Goal: Task Accomplishment & Management: Manage account settings

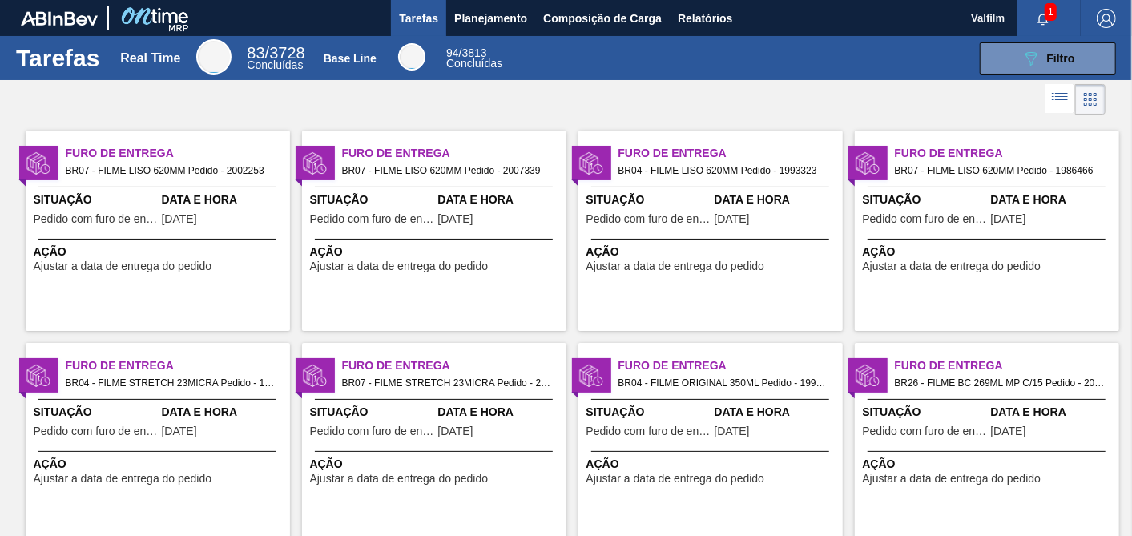
click at [203, 194] on span "Data e Hora" at bounding box center [224, 199] width 124 height 17
click at [454, 231] on div "Furo de Entrega BR07 - FILME LISO 620MM Pedido - 2007339 Situação Pedido com fu…" at bounding box center [434, 231] width 264 height 200
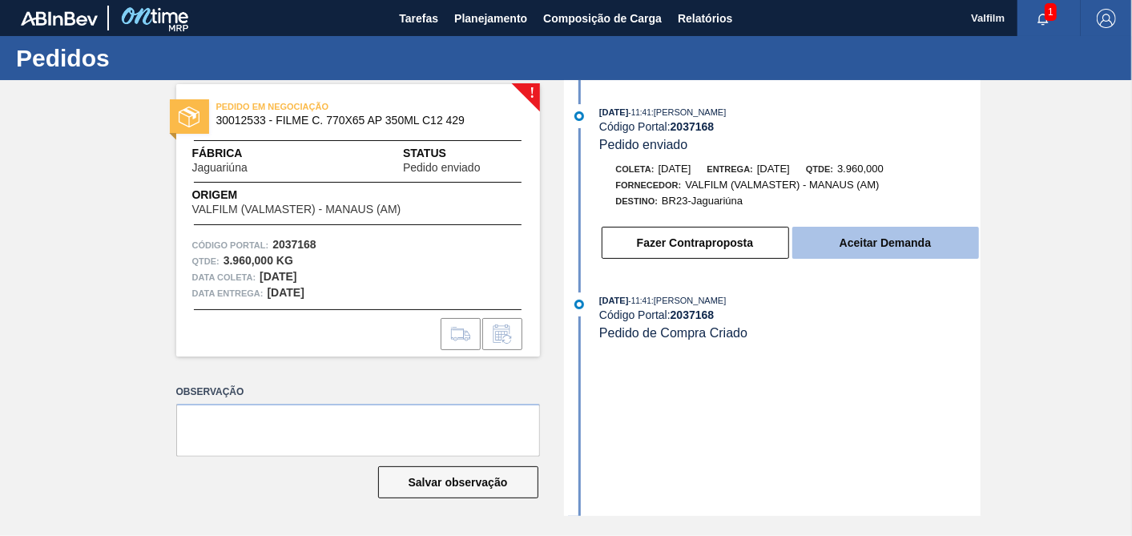
click at [902, 247] on button "Aceitar Demanda" at bounding box center [885, 243] width 187 height 32
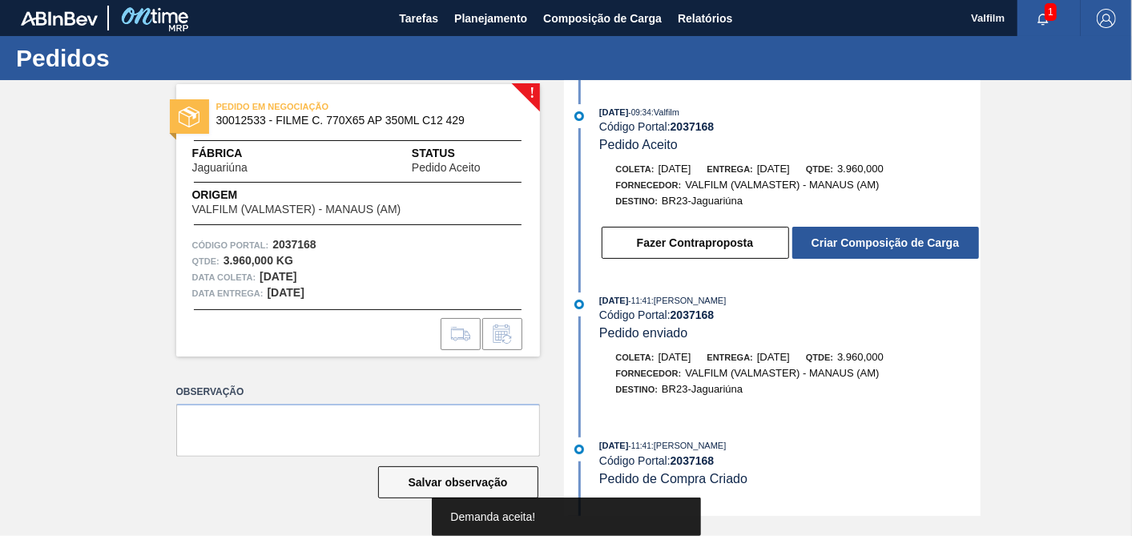
click at [979, 280] on div "! PEDIDO EM NEGOCIAÇÃO 30012533 - FILME C. 770X65 AP 350ML C12 429 Fábrica Jagu…" at bounding box center [566, 298] width 1132 height 436
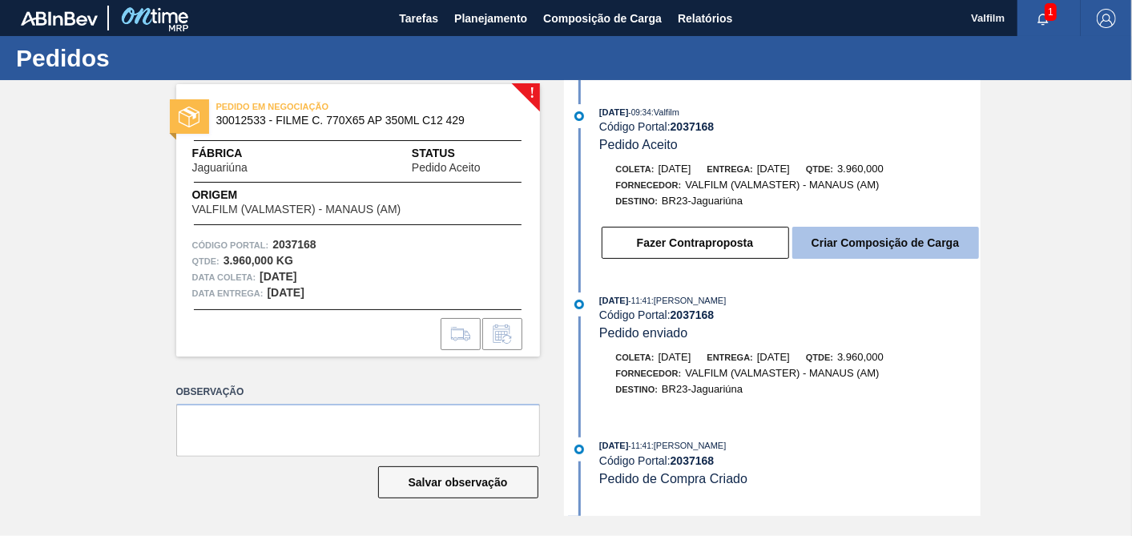
click at [957, 249] on button "Criar Composição de Carga" at bounding box center [885, 243] width 187 height 32
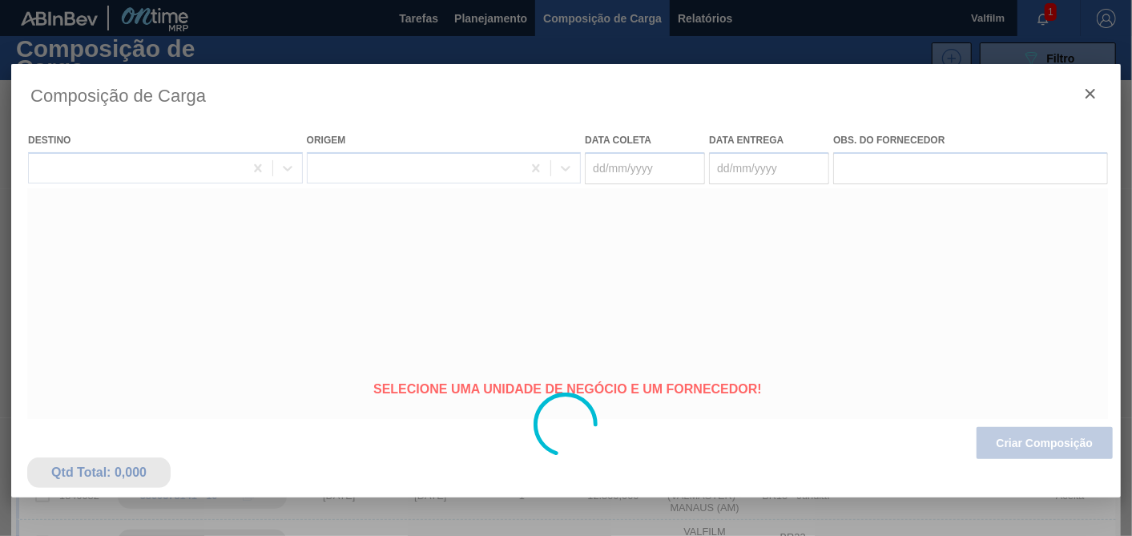
type coleta "[DATE]"
type entrega "[DATE]"
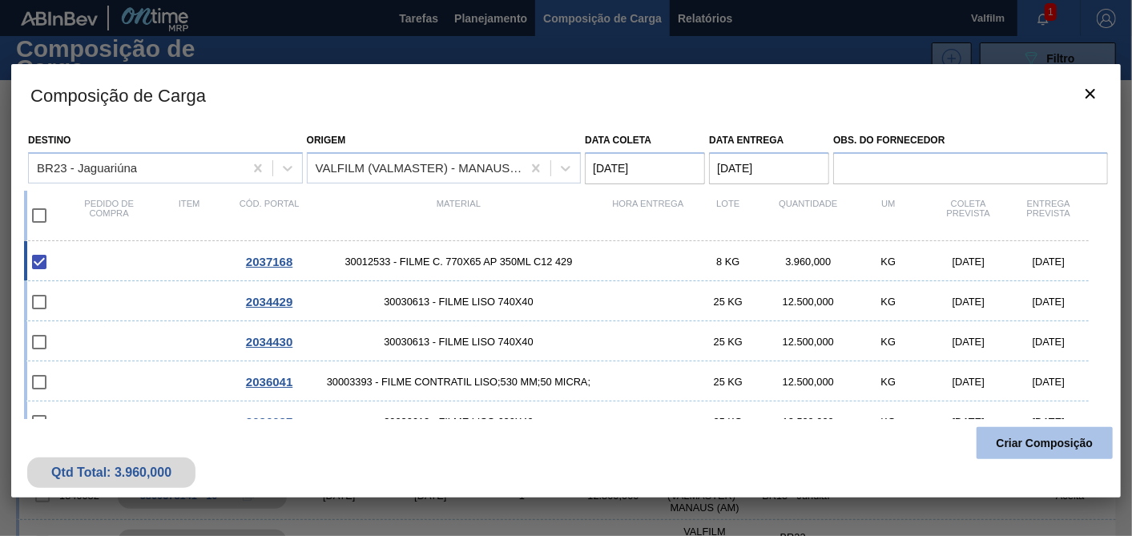
click at [1034, 441] on button "Criar Composição" at bounding box center [1045, 443] width 136 height 32
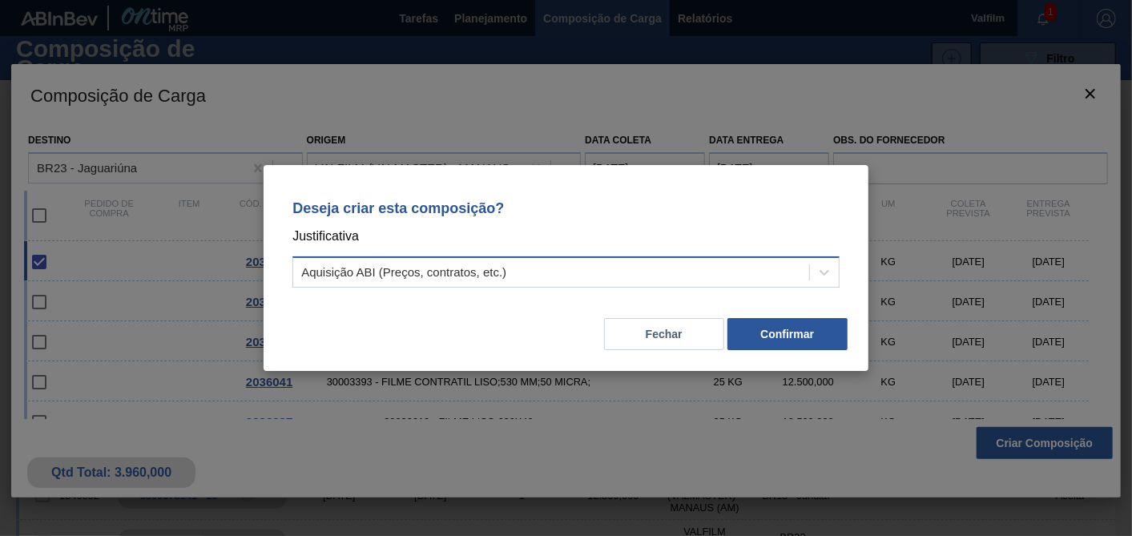
drag, startPoint x: 611, startPoint y: 284, endPoint x: 558, endPoint y: 285, distance: 52.1
click at [599, 284] on div "Aquisição ABI (Preços, contratos, etc.)" at bounding box center [551, 272] width 516 height 23
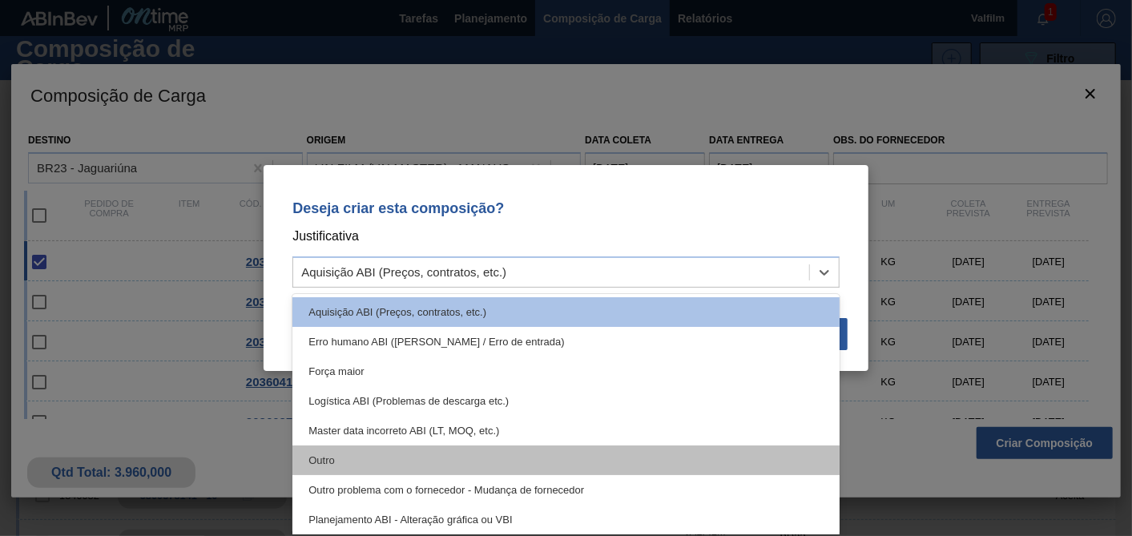
drag, startPoint x: 335, startPoint y: 462, endPoint x: 657, endPoint y: 386, distance: 331.0
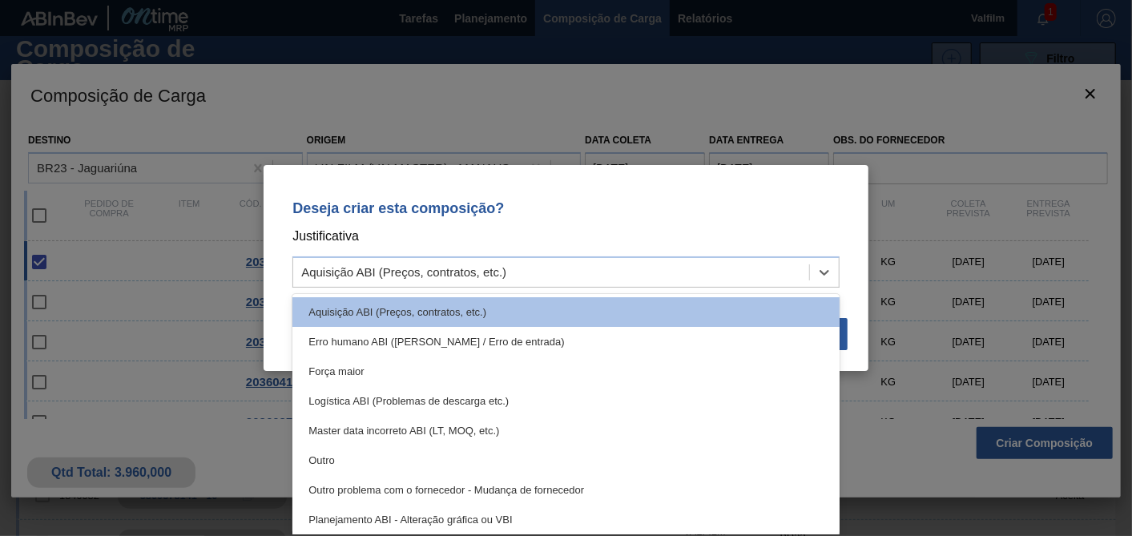
click at [338, 462] on div "Outro" at bounding box center [565, 460] width 547 height 30
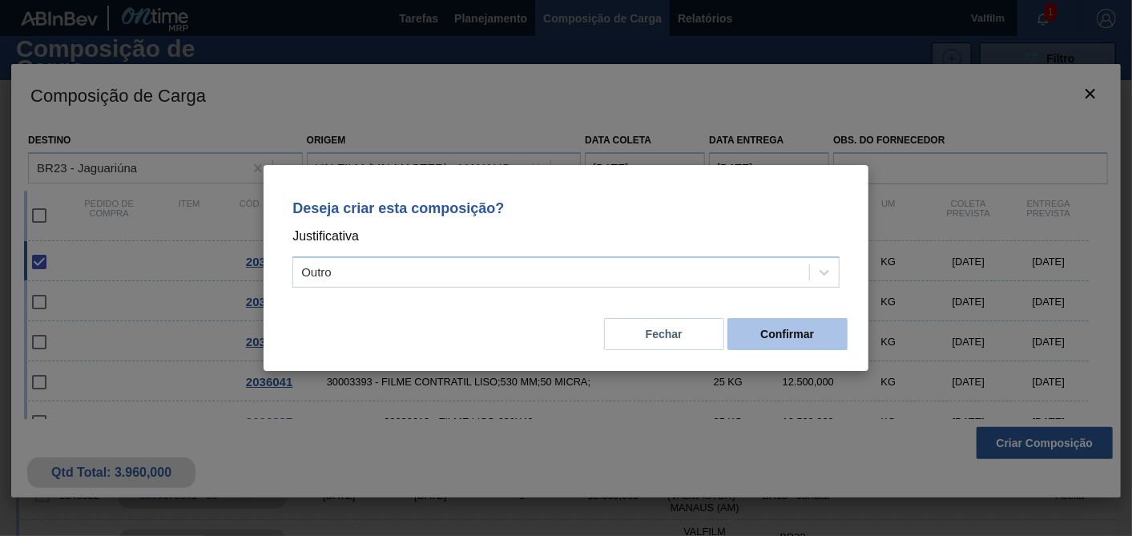
click at [812, 337] on button "Confirmar" at bounding box center [787, 334] width 120 height 32
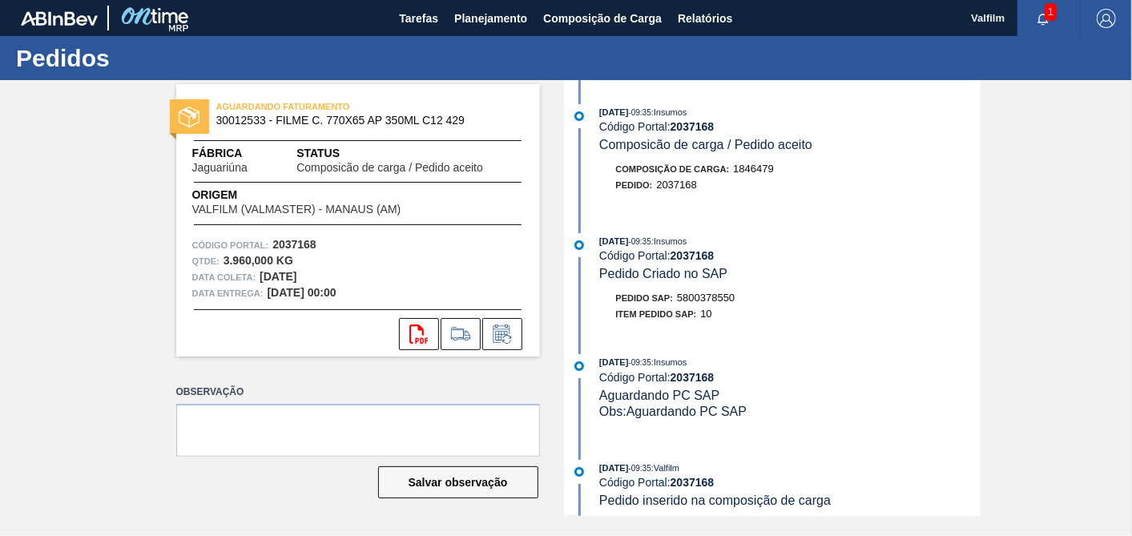
click at [723, 296] on div "Pedido SAP: 5800378550" at bounding box center [675, 298] width 119 height 16
copy span "5800378550"
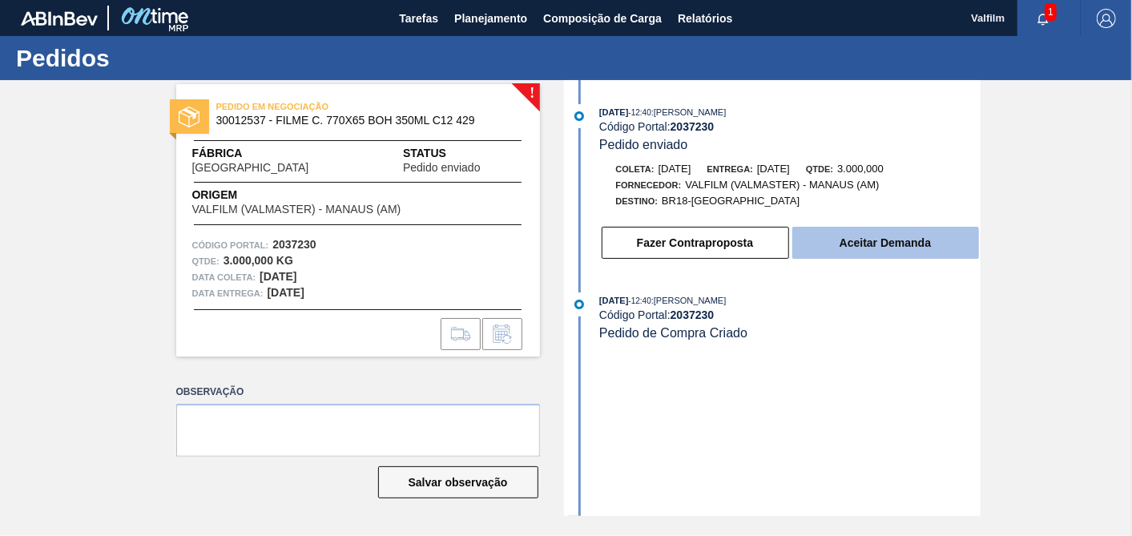
click at [869, 247] on button "Aceitar Demanda" at bounding box center [885, 243] width 187 height 32
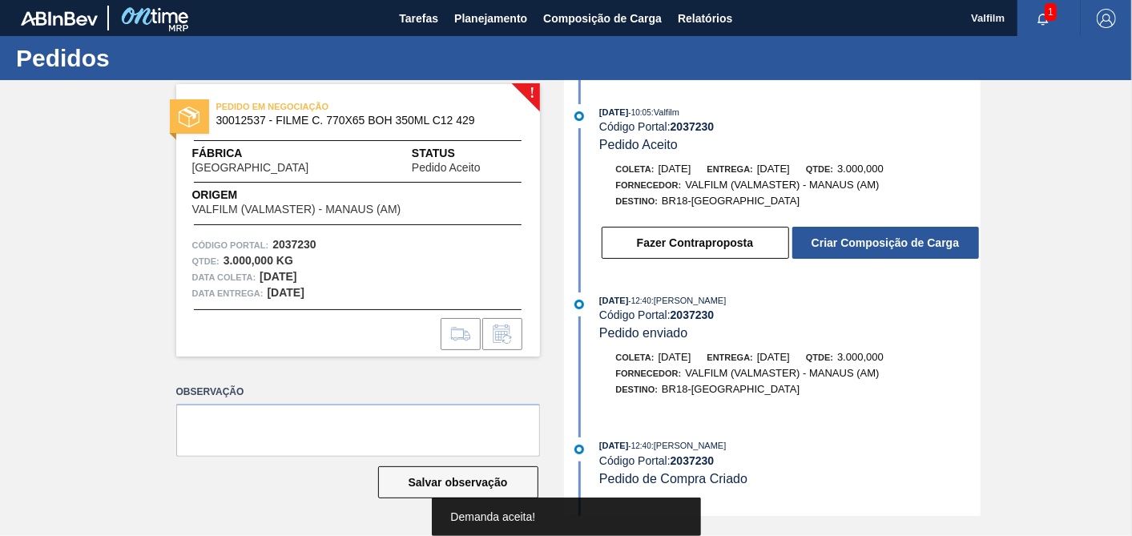
click at [869, 247] on button "Criar Composição de Carga" at bounding box center [885, 243] width 187 height 32
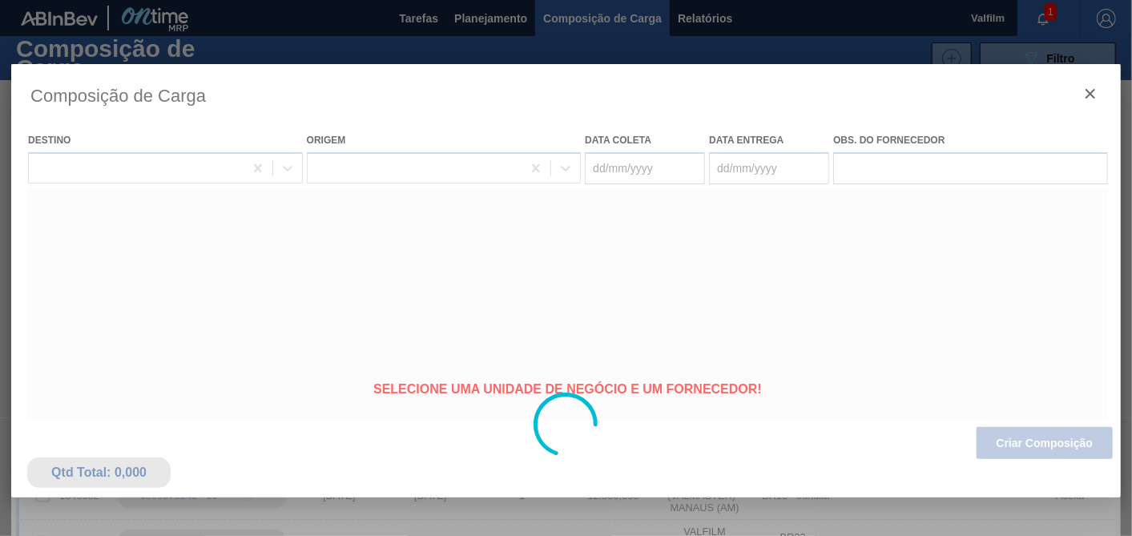
type coleta "[DATE]"
type entrega "[DATE]"
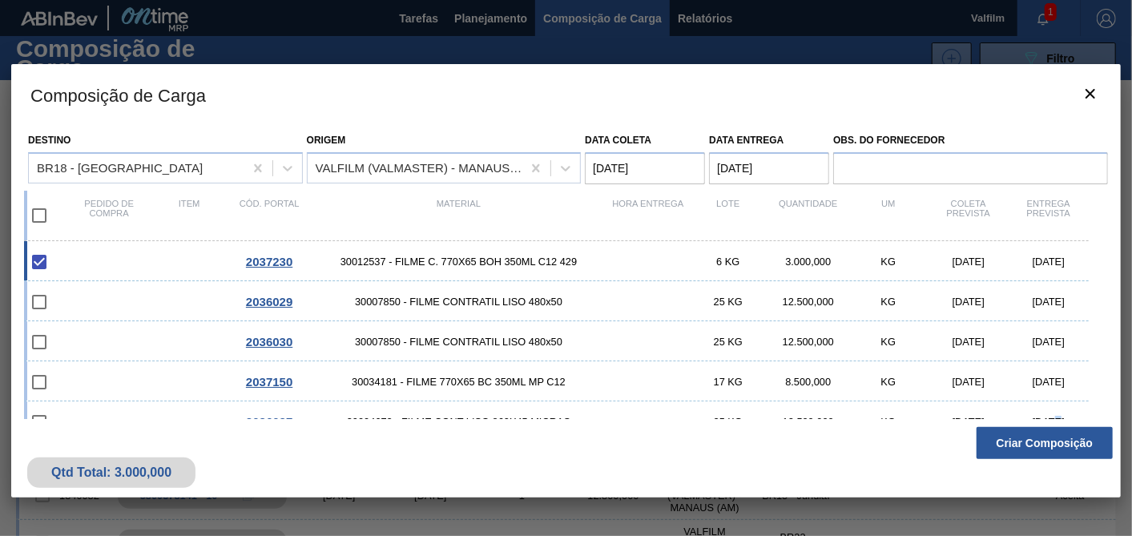
click at [1044, 423] on div "Composição de Carga Destino BR18 - Pernambuco Origem VALFILM (VALMASTER) - MANA…" at bounding box center [566, 280] width 1110 height 433
drag, startPoint x: 1044, startPoint y: 423, endPoint x: 1033, endPoint y: 446, distance: 25.8
click at [1033, 446] on button "Criar Composição" at bounding box center [1045, 443] width 136 height 32
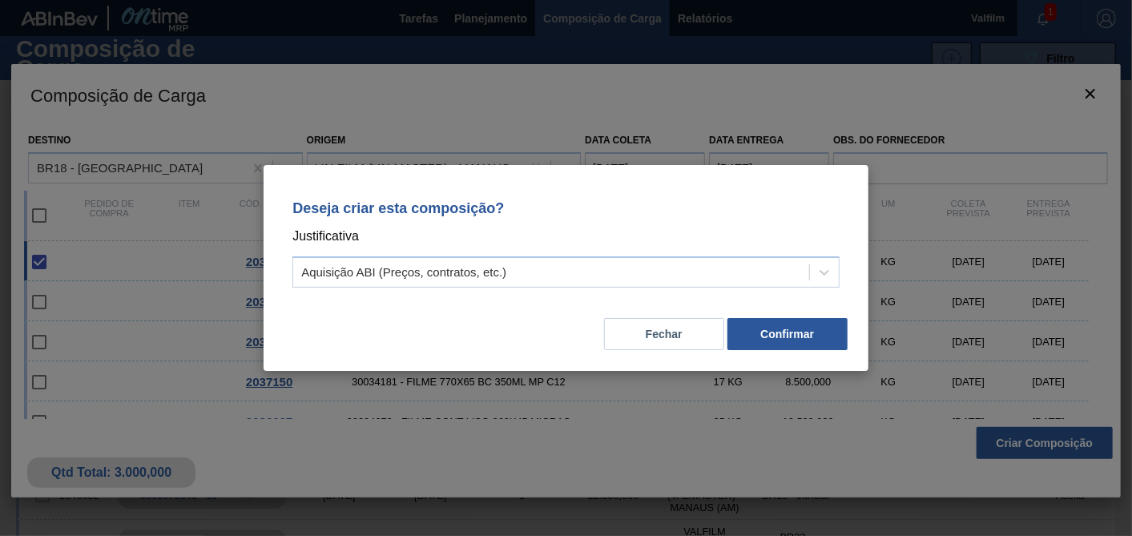
click at [590, 247] on p "Justificativa" at bounding box center [565, 236] width 547 height 21
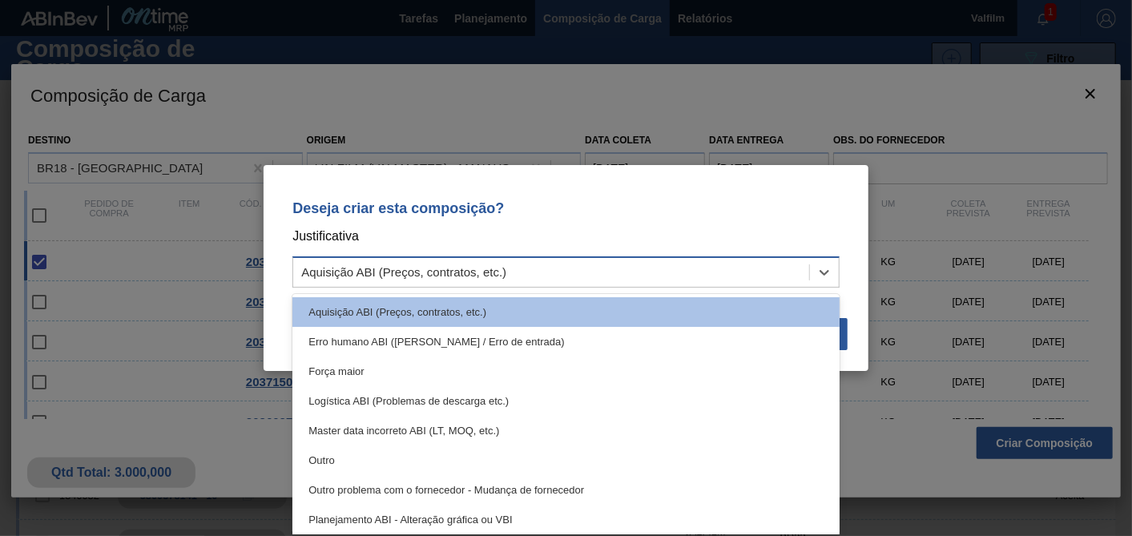
drag, startPoint x: 517, startPoint y: 269, endPoint x: 370, endPoint y: 286, distance: 147.6
click at [513, 270] on div "Aquisição ABI (Preços, contratos, etc.)" at bounding box center [551, 272] width 516 height 23
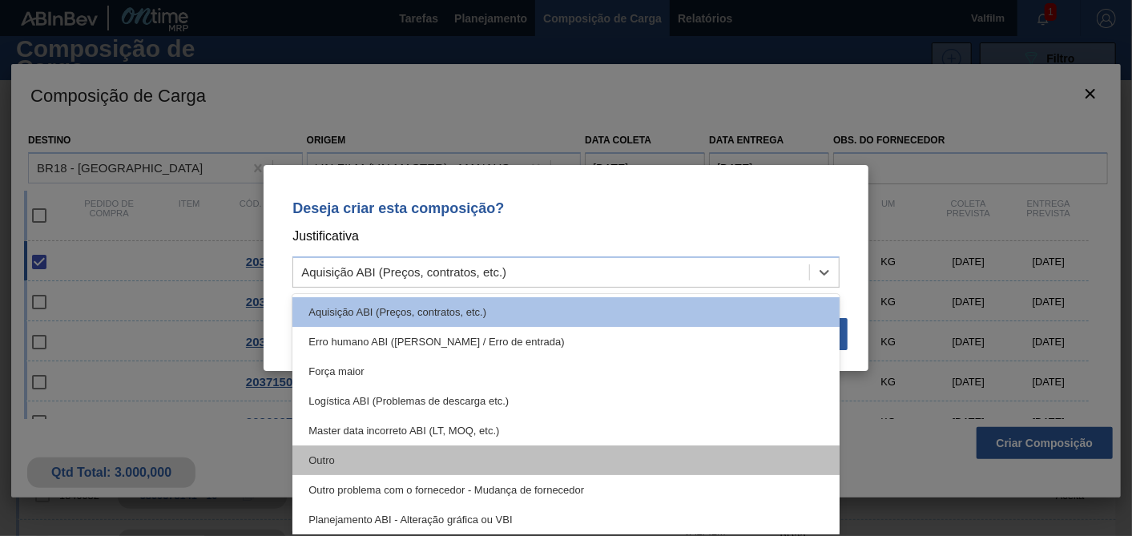
click at [329, 466] on div "Outro" at bounding box center [565, 460] width 547 height 30
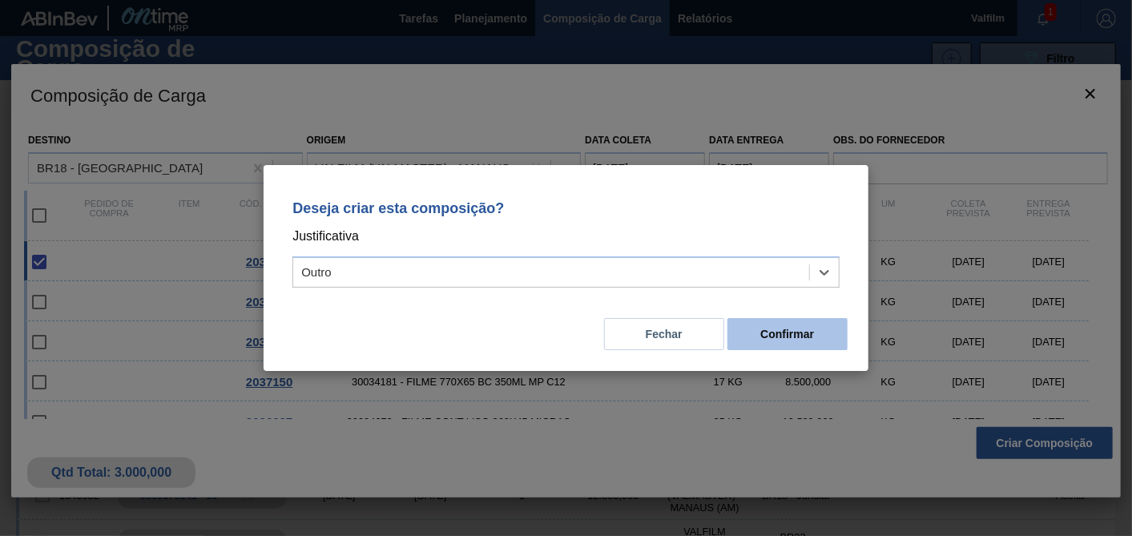
click at [784, 342] on button "Confirmar" at bounding box center [787, 334] width 120 height 32
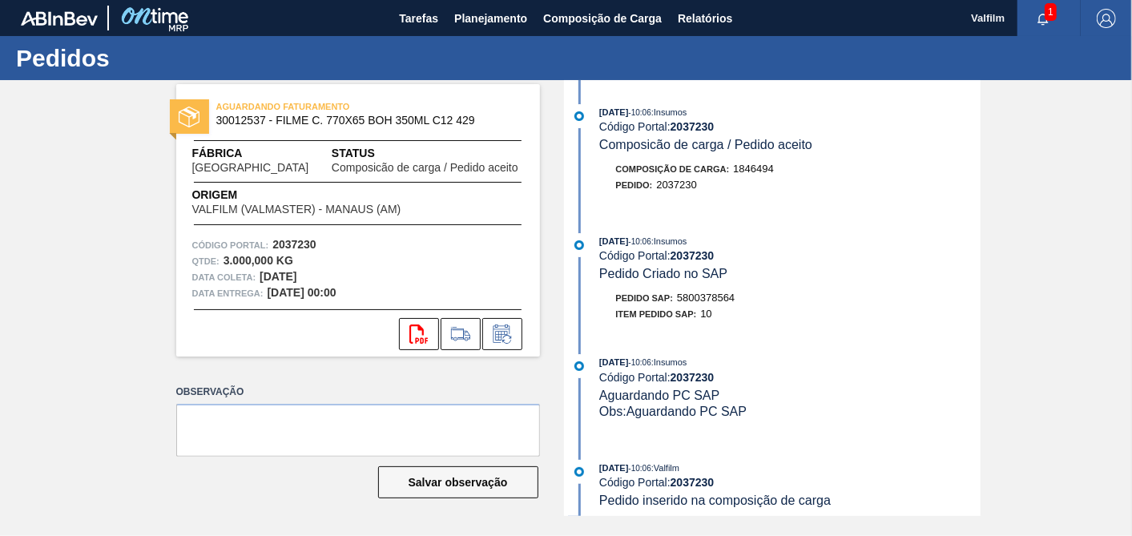
click at [715, 304] on span "5800378564" at bounding box center [706, 298] width 58 height 12
copy span "5800378564"
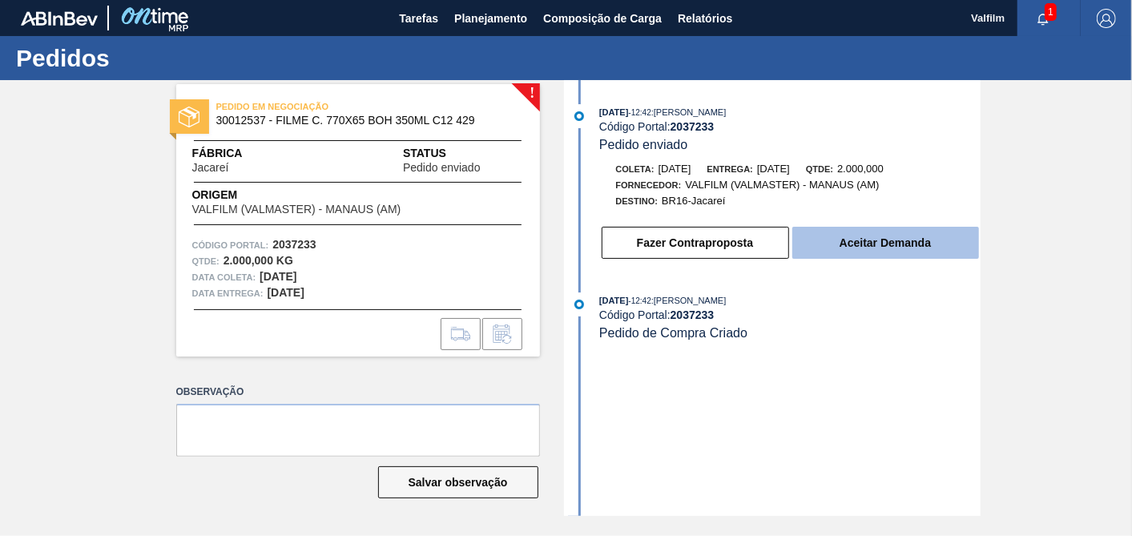
click at [950, 248] on button "Aceitar Demanda" at bounding box center [885, 243] width 187 height 32
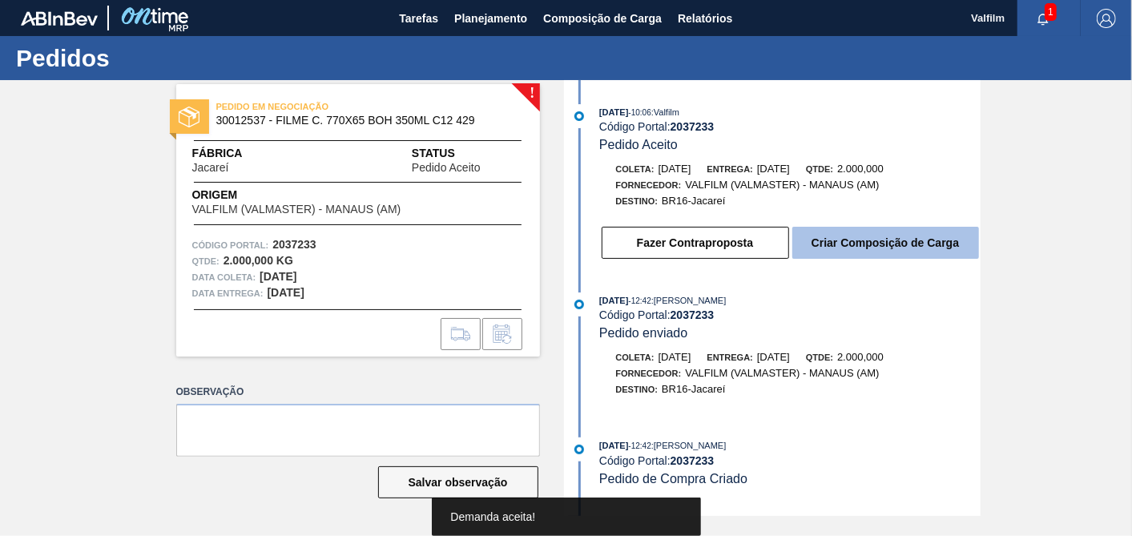
click at [883, 240] on button "Criar Composição de Carga" at bounding box center [885, 243] width 187 height 32
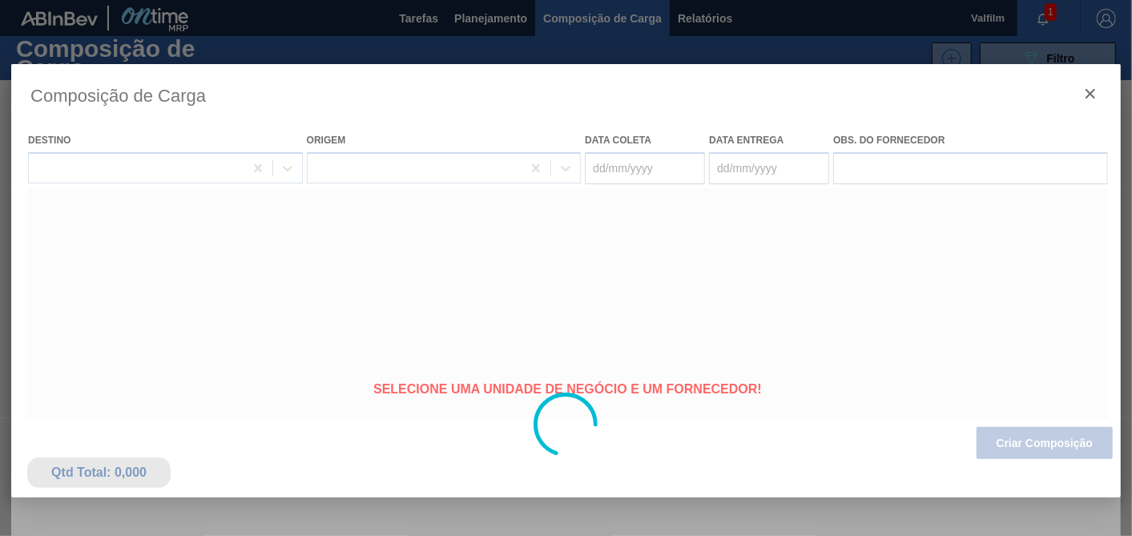
type coleta "[DATE]"
type entrega "[DATE]"
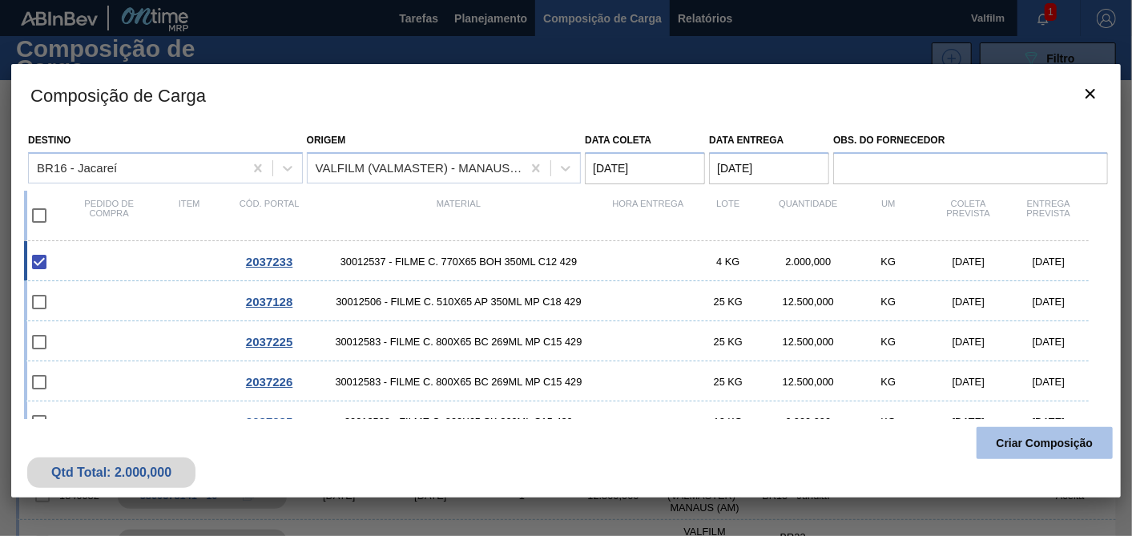
click at [1085, 457] on div "Qtd Total: 2.000,000 Criar Composição" at bounding box center [566, 458] width 1110 height 79
drag, startPoint x: 1085, startPoint y: 457, endPoint x: 1037, endPoint y: 438, distance: 51.8
click at [1037, 438] on button "Criar Composição" at bounding box center [1045, 443] width 136 height 32
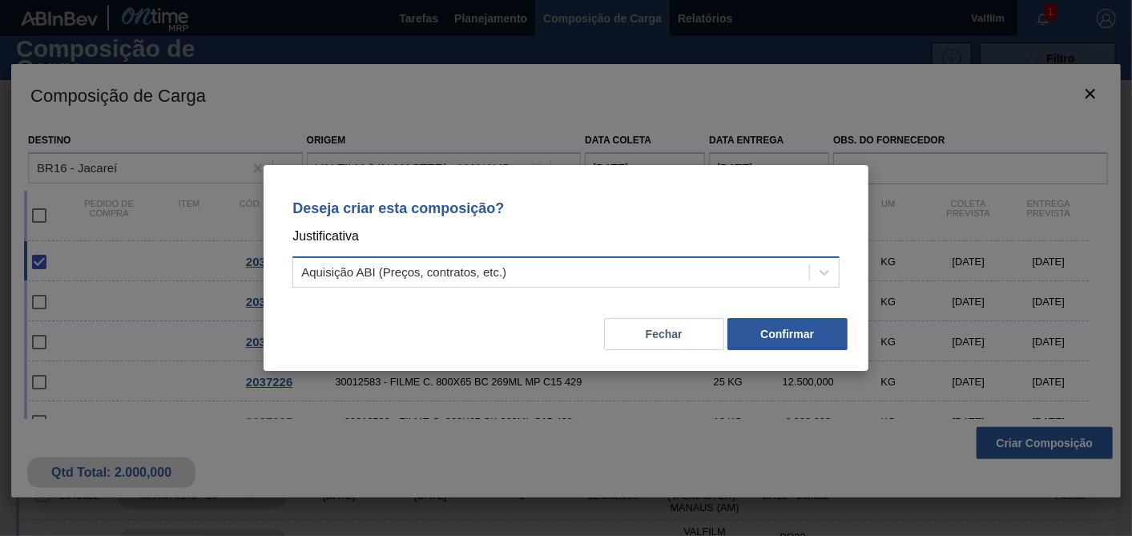
click at [635, 281] on div "Aquisição ABI (Preços, contratos, etc.)" at bounding box center [551, 272] width 516 height 23
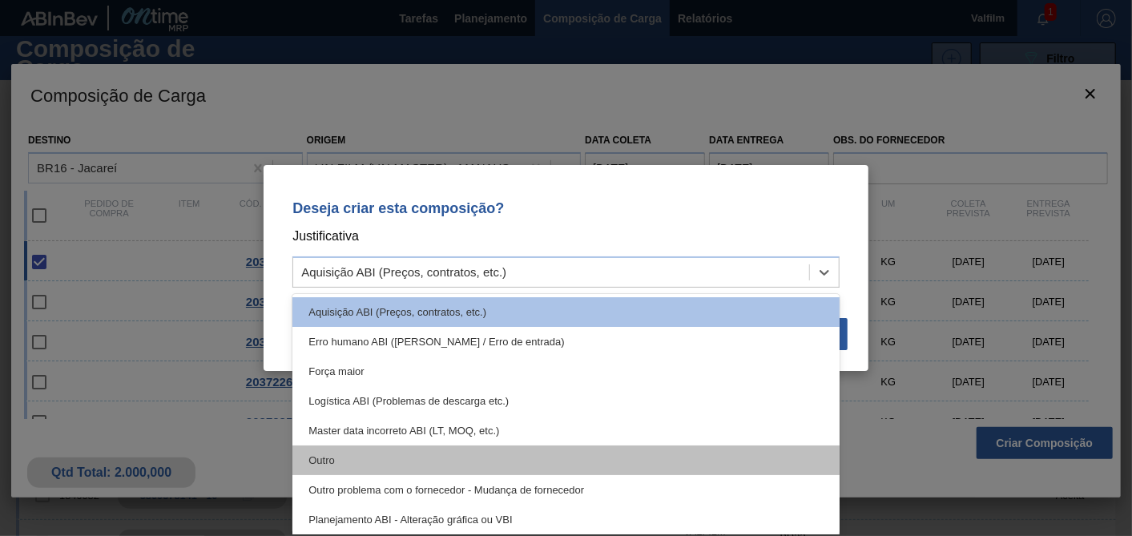
click at [341, 465] on div "Outro" at bounding box center [565, 460] width 547 height 30
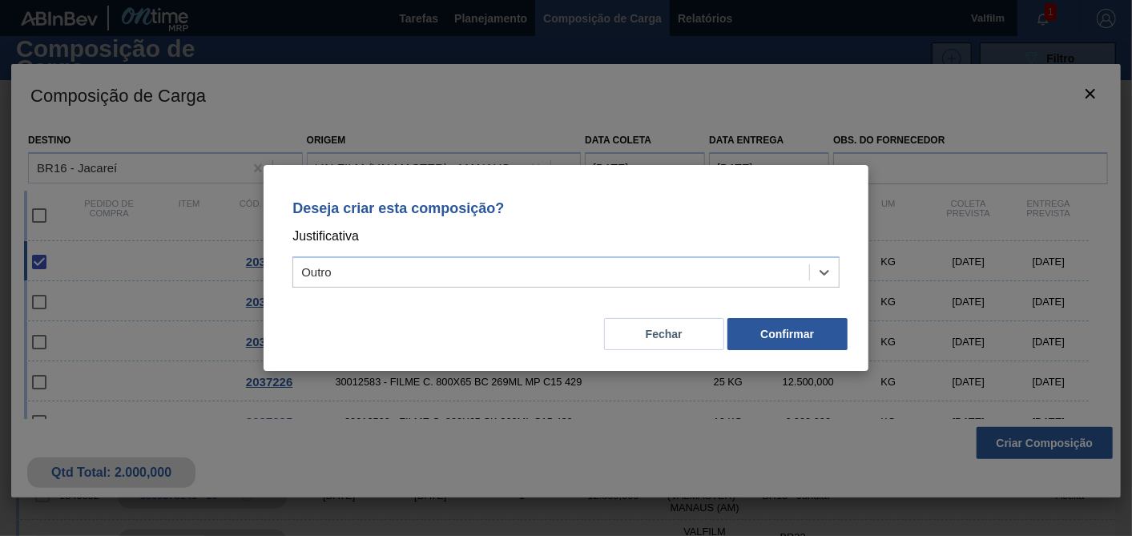
click at [812, 316] on div "Fechar Confirmar" at bounding box center [566, 324] width 566 height 54
click at [806, 325] on button "Confirmar" at bounding box center [787, 334] width 120 height 32
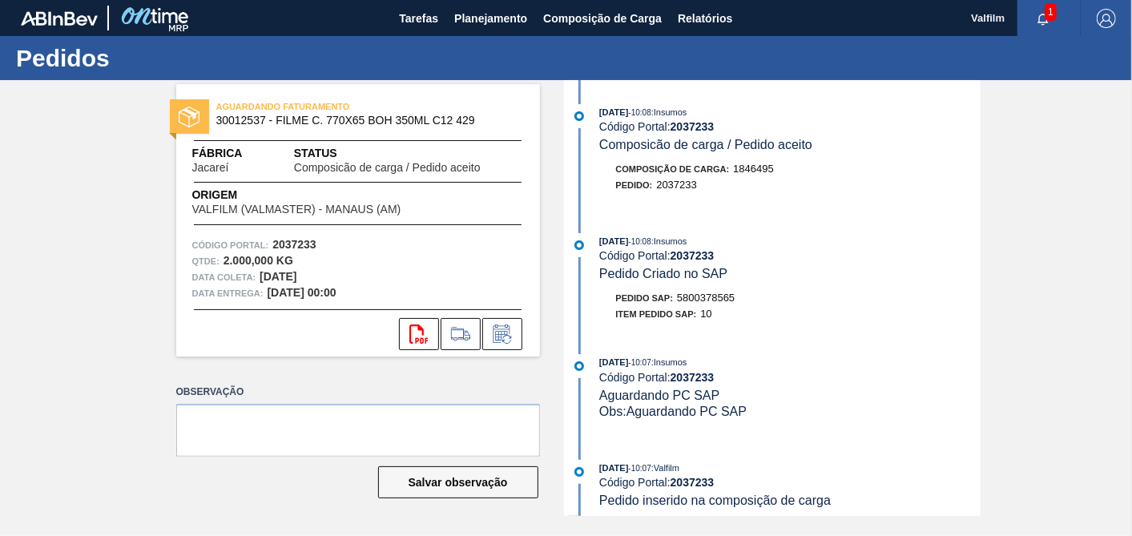
click at [695, 302] on span "5800378565" at bounding box center [706, 298] width 58 height 12
copy span "5800378565"
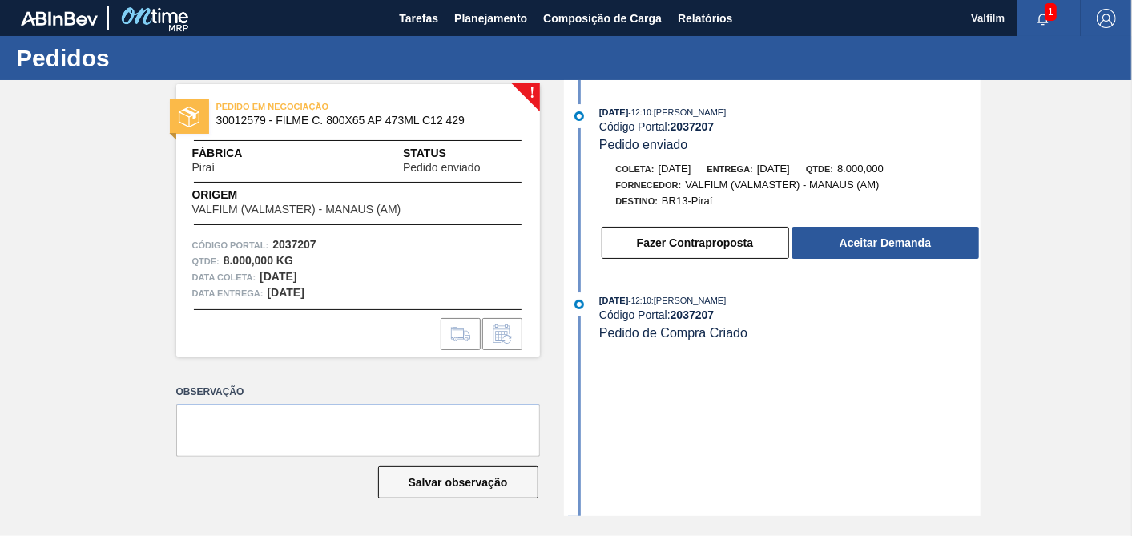
click at [838, 230] on div "Fazer Contraproposta Aceitar Demanda" at bounding box center [790, 242] width 381 height 35
click at [846, 260] on div "Fazer Contraproposta Aceitar Demanda" at bounding box center [790, 242] width 381 height 35
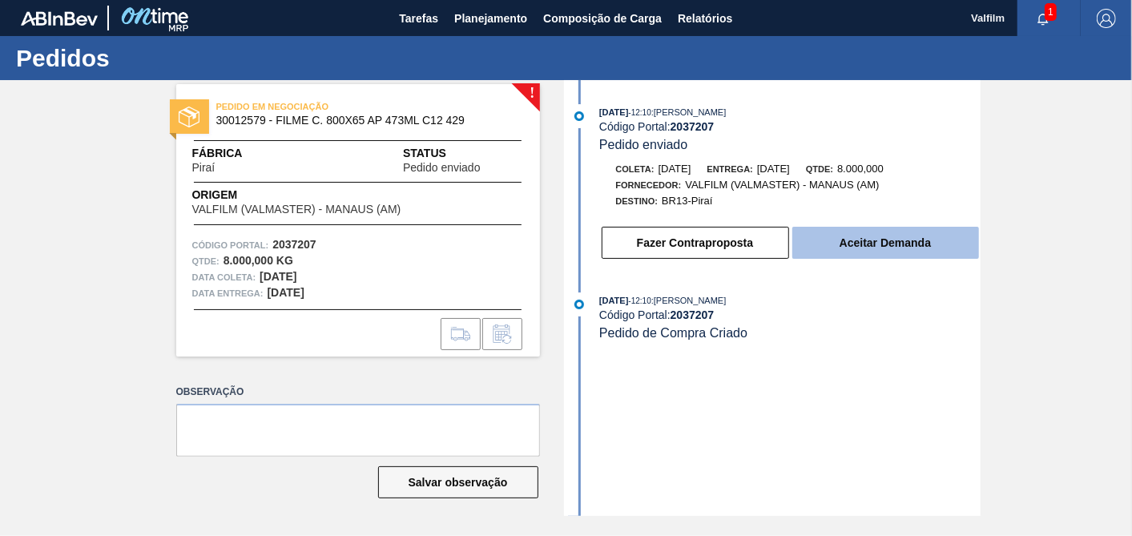
click at [854, 245] on button "Aceitar Demanda" at bounding box center [885, 243] width 187 height 32
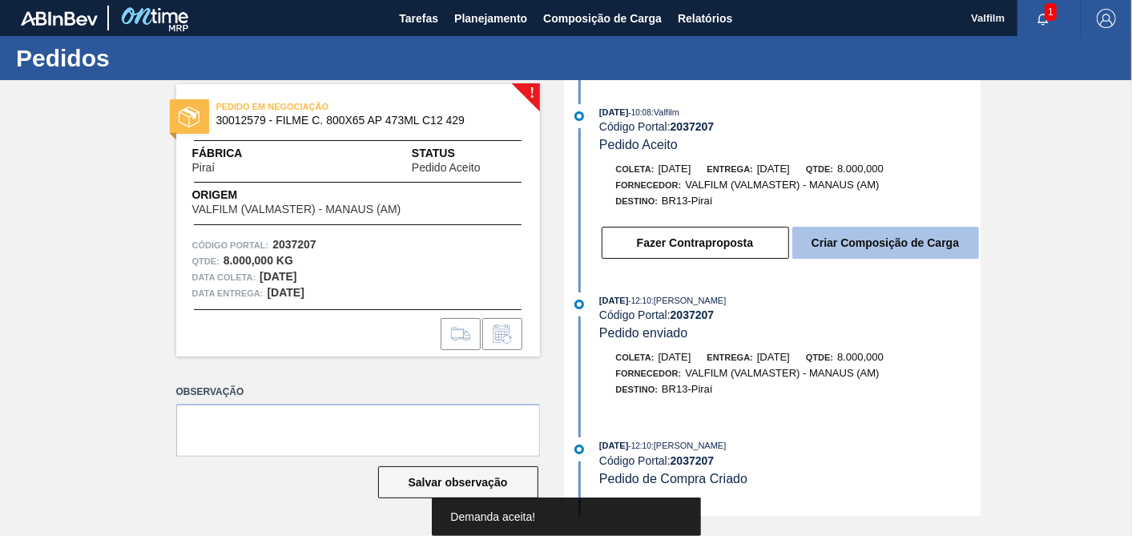
click at [936, 258] on button "Criar Composição de Carga" at bounding box center [885, 243] width 187 height 32
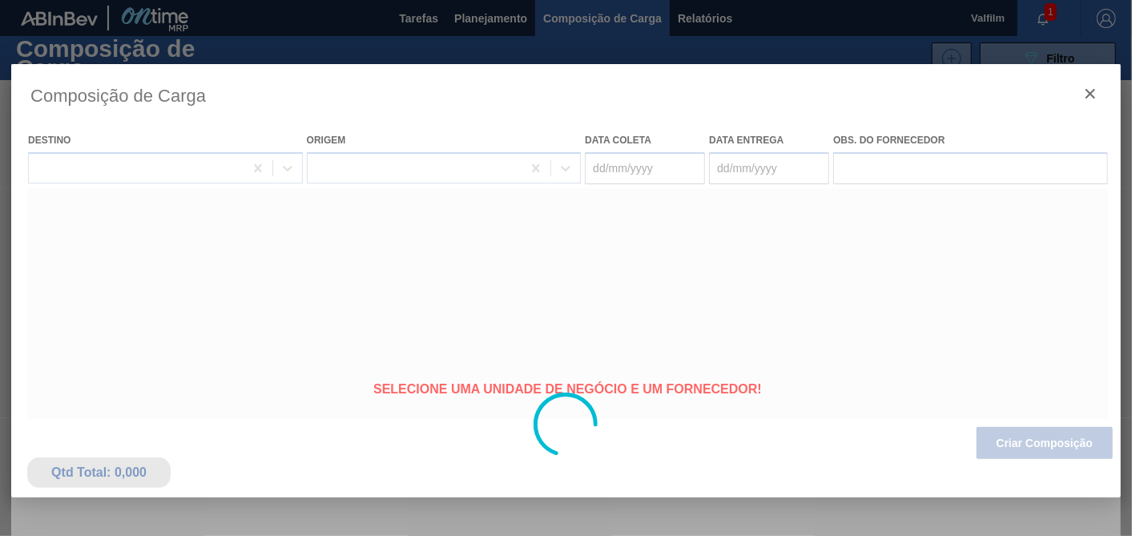
type coleta "[DATE]"
type entrega "[DATE]"
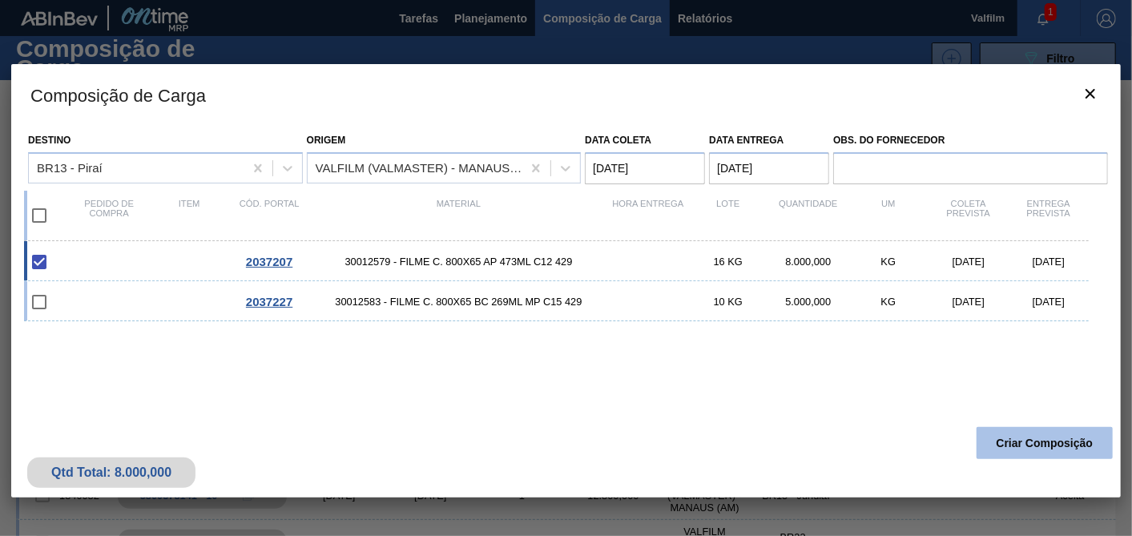
click at [1004, 434] on button "Criar Composição" at bounding box center [1045, 443] width 136 height 32
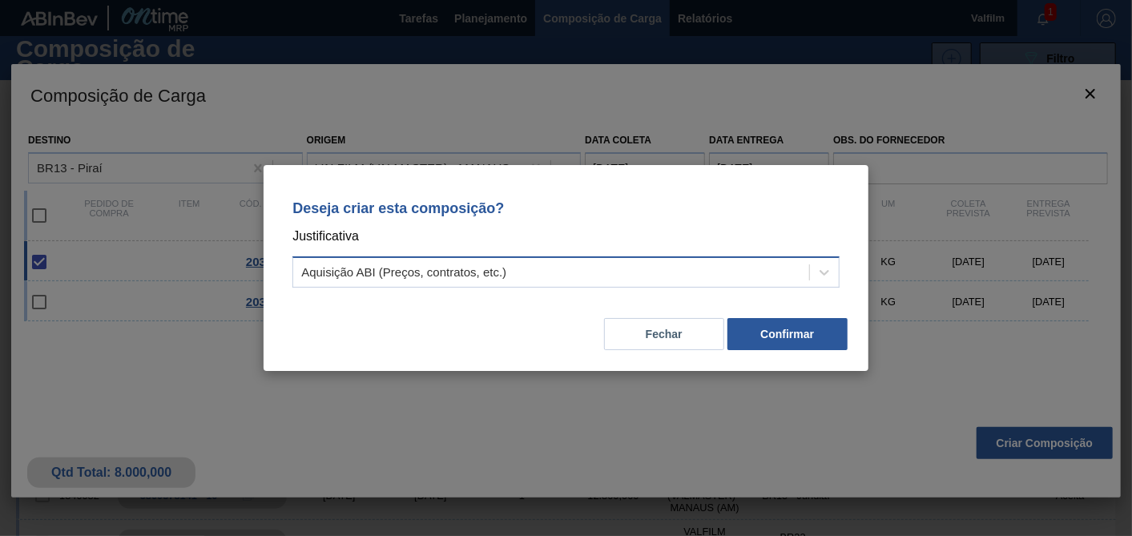
click at [570, 262] on div "Aquisição ABI (Preços, contratos, etc.)" at bounding box center [565, 271] width 547 height 31
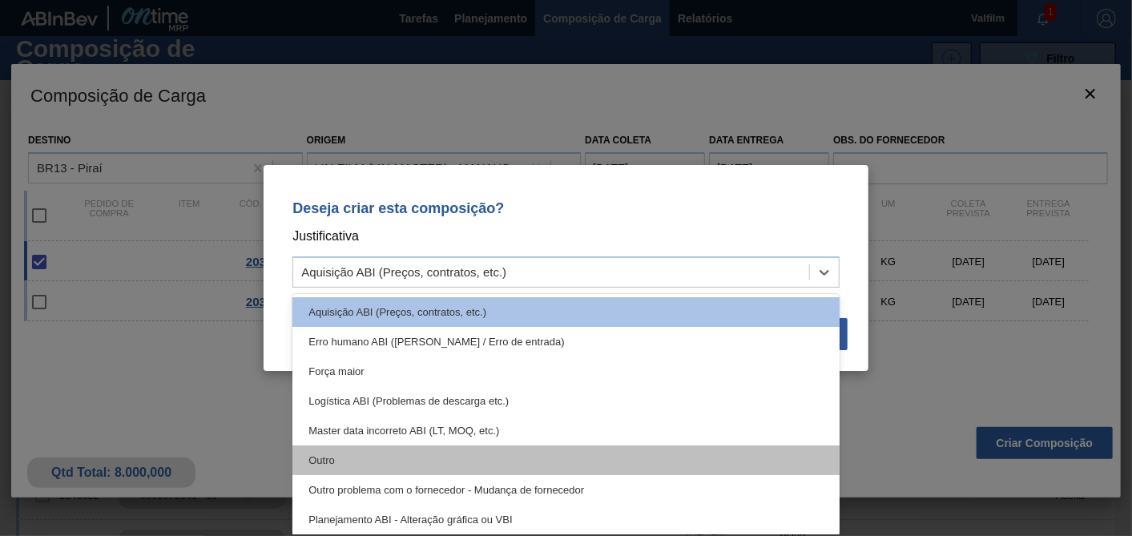
click at [359, 455] on div "Outro" at bounding box center [565, 460] width 547 height 30
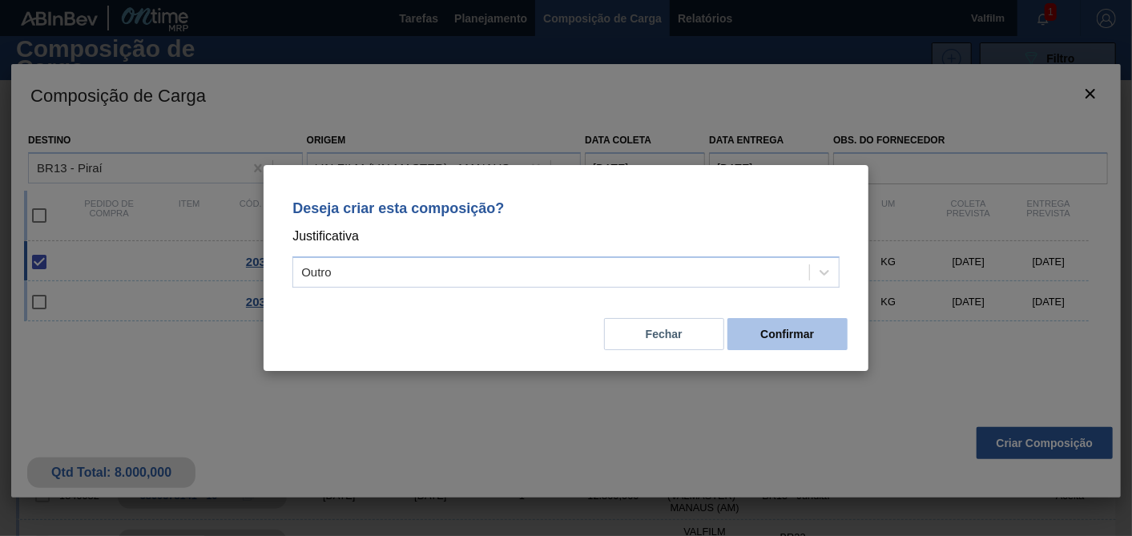
click at [772, 345] on button "Confirmar" at bounding box center [787, 334] width 120 height 32
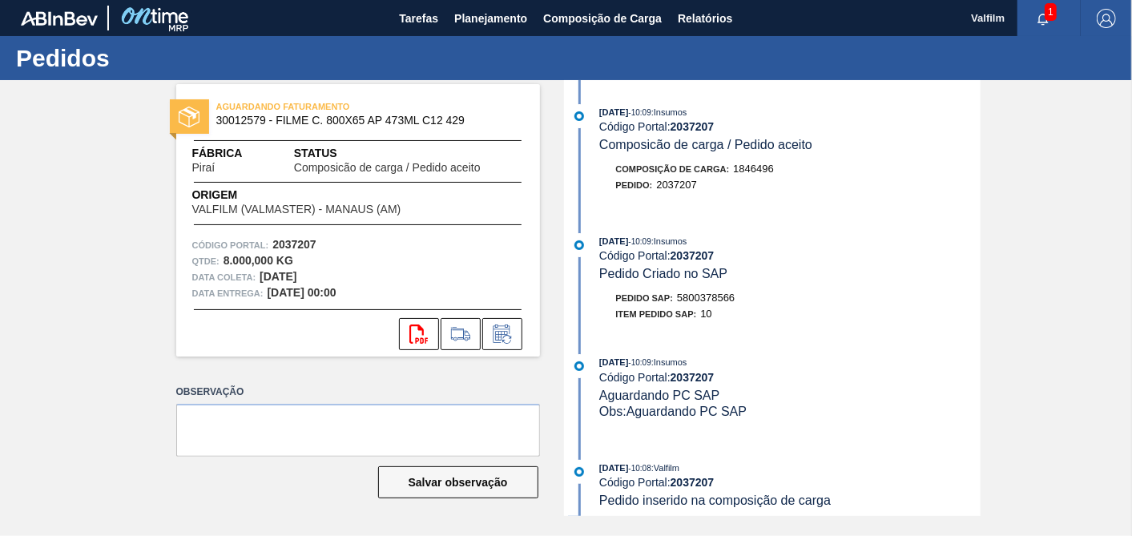
click at [711, 304] on span "5800378566" at bounding box center [706, 298] width 58 height 12
copy span "5800378566"
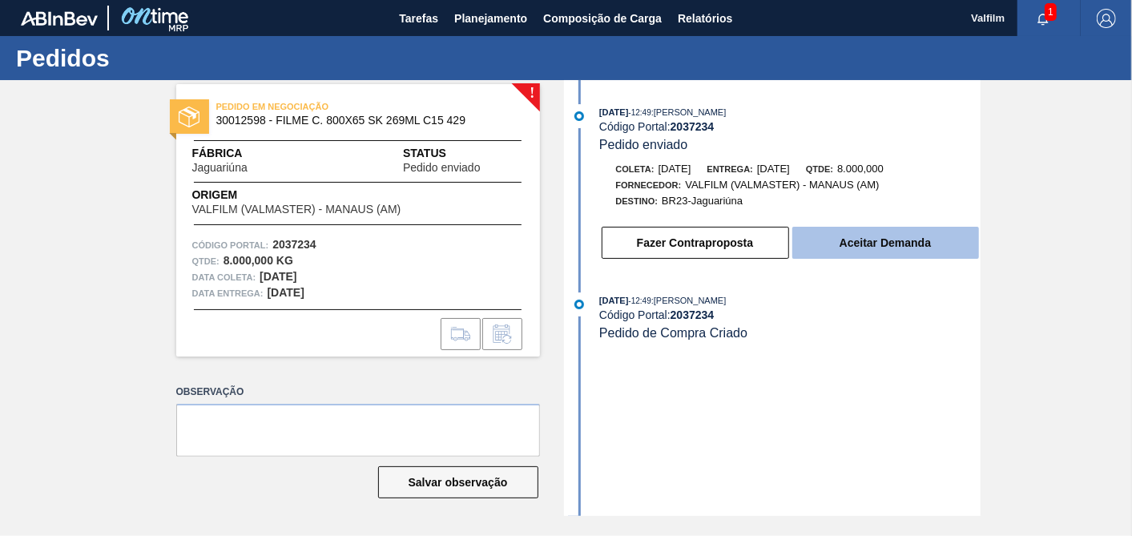
click at [969, 252] on button "Aceitar Demanda" at bounding box center [885, 243] width 187 height 32
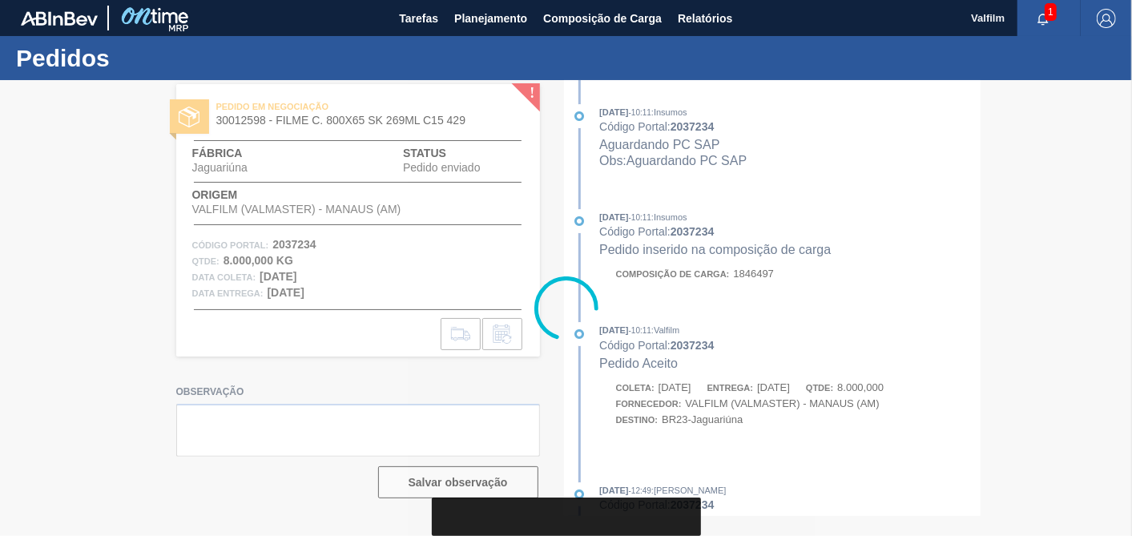
click at [903, 249] on div at bounding box center [566, 308] width 1132 height 456
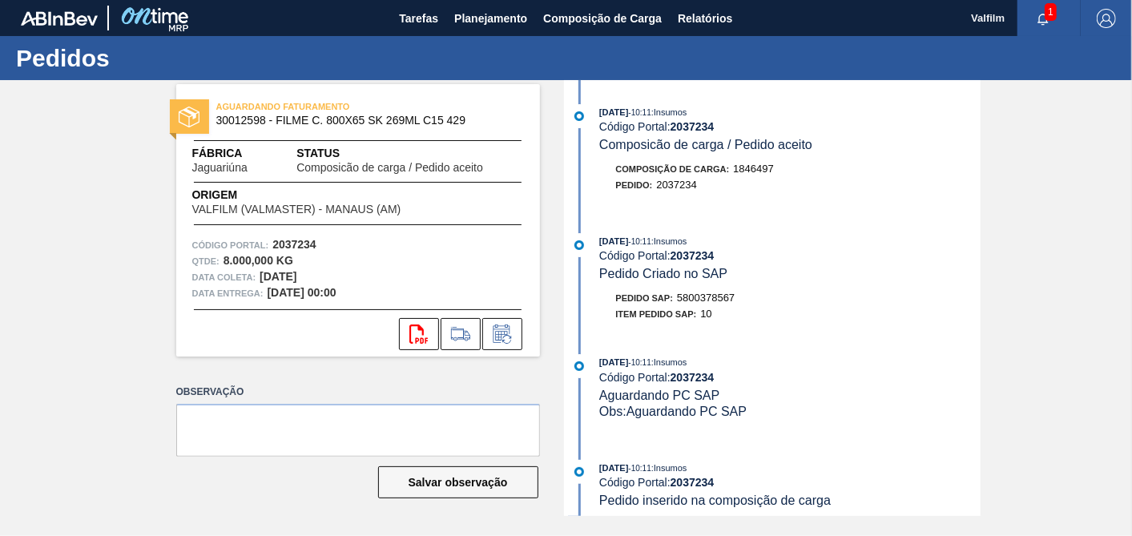
click at [710, 304] on span "5800378567" at bounding box center [706, 298] width 58 height 12
copy span "5800378567"
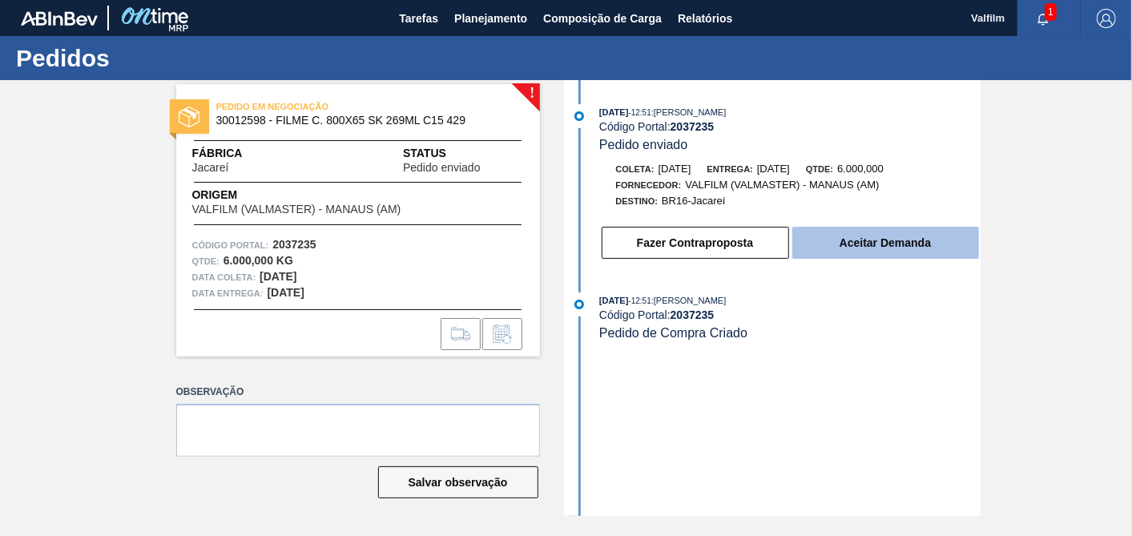
click at [917, 247] on button "Aceitar Demanda" at bounding box center [885, 243] width 187 height 32
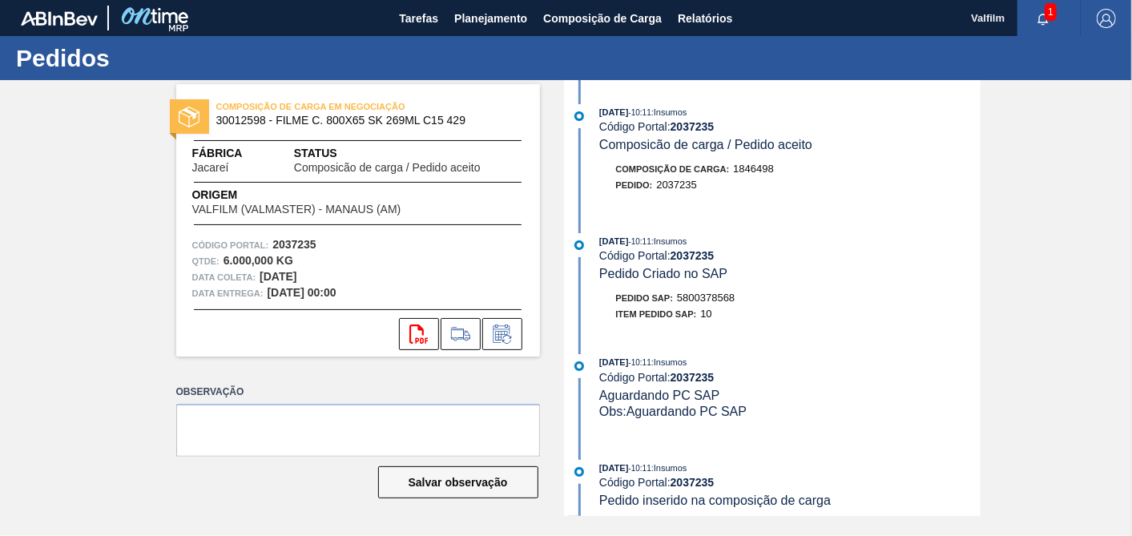
click at [736, 306] on div "Pedido SAP: 5800378568" at bounding box center [675, 298] width 119 height 16
click at [727, 304] on span "5800378568" at bounding box center [706, 298] width 58 height 12
copy span "5800378568"
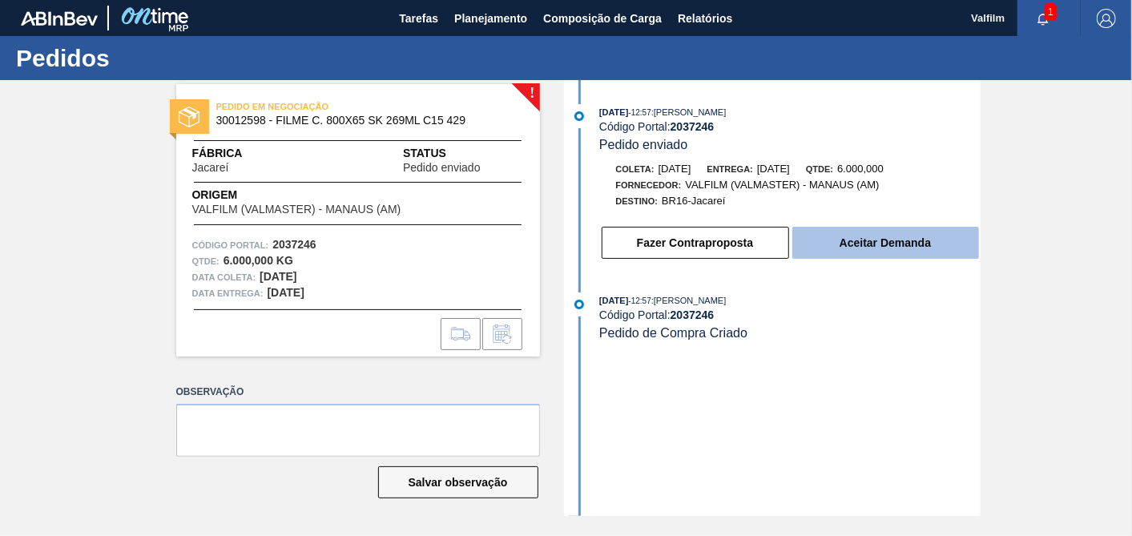
click at [867, 252] on button "Aceitar Demanda" at bounding box center [885, 243] width 187 height 32
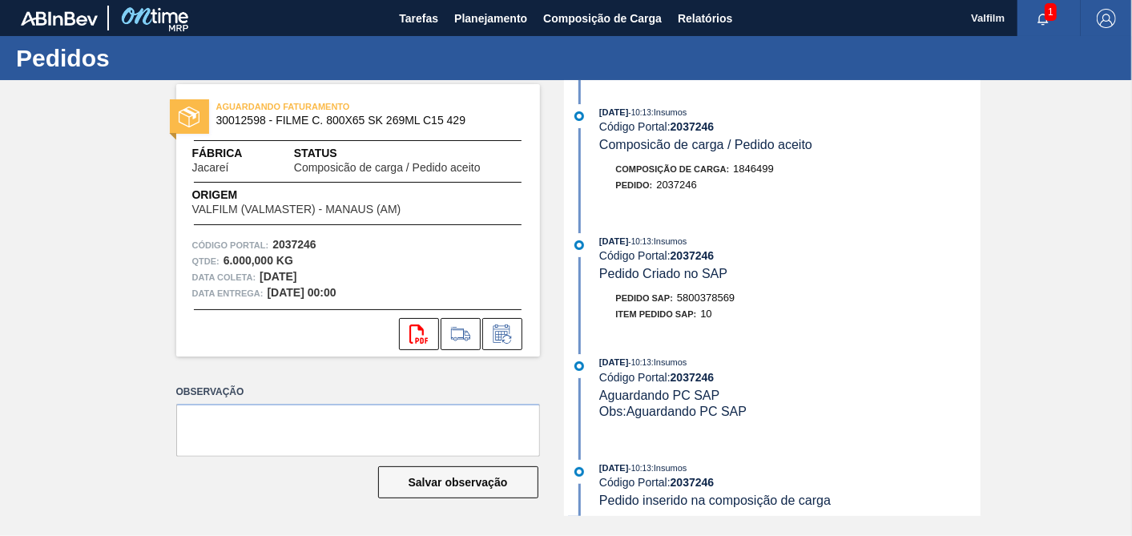
click at [719, 293] on div "26/09/2025 - 10:13 : Insumos Código Portal: 2037246 Pedido Criado no SAP Pedido…" at bounding box center [774, 281] width 413 height 97
copy span "5800378569"
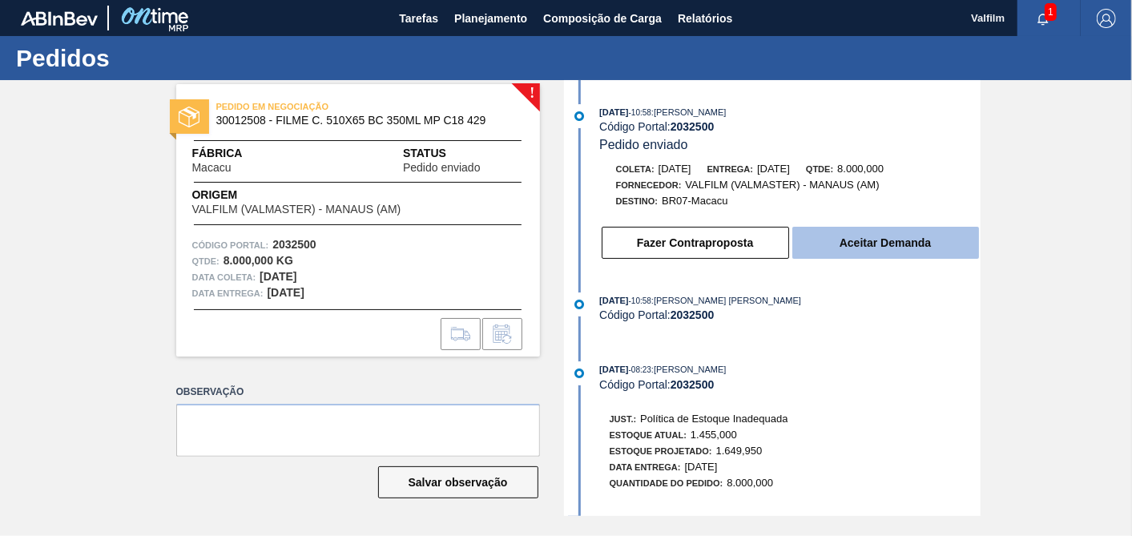
click at [901, 252] on button "Aceitar Demanda" at bounding box center [885, 243] width 187 height 32
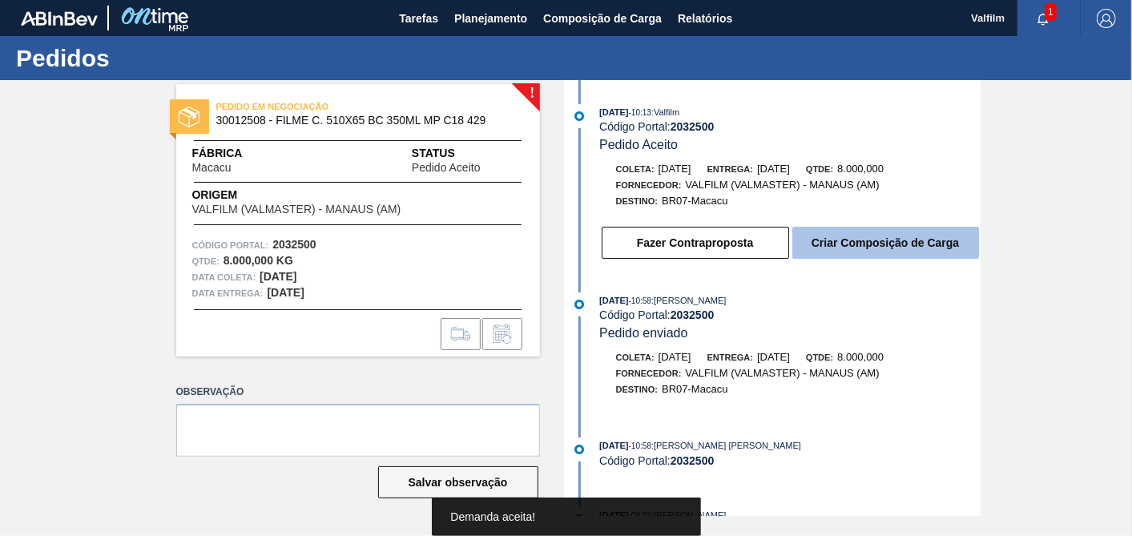
click at [920, 253] on button "Criar Composição de Carga" at bounding box center [885, 243] width 187 height 32
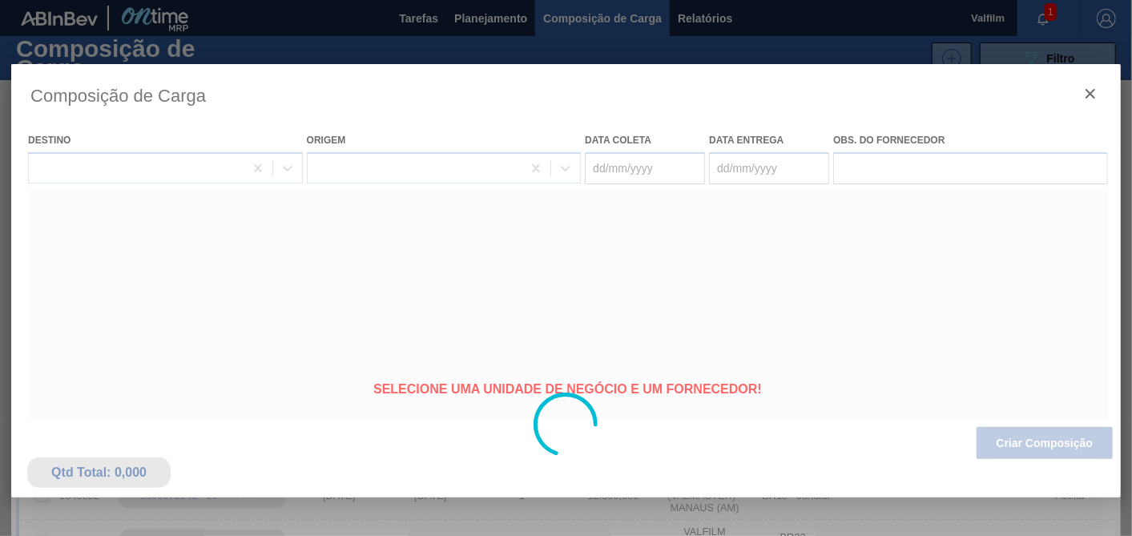
type coleta "20/10/2025"
type entrega "19/11/2025"
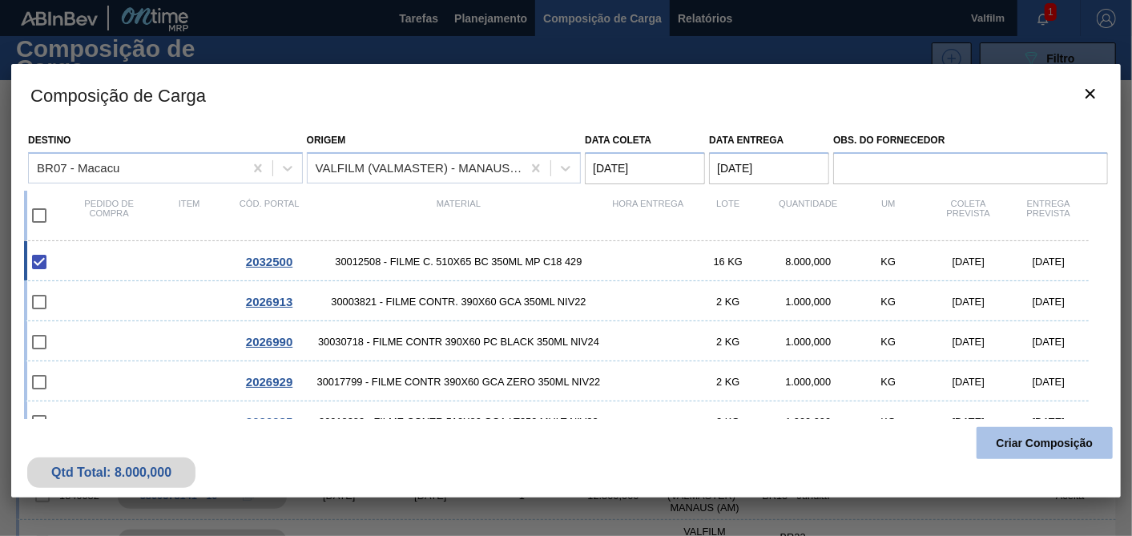
click at [1018, 429] on button "Criar Composição" at bounding box center [1045, 443] width 136 height 32
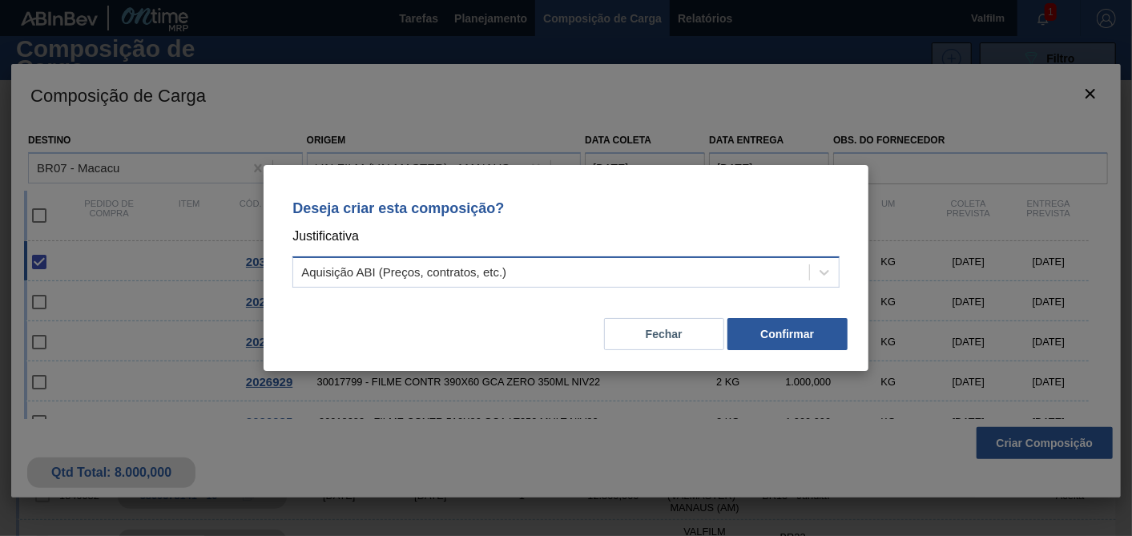
drag, startPoint x: 668, startPoint y: 265, endPoint x: 604, endPoint y: 283, distance: 66.5
click at [667, 265] on div "Aquisição ABI (Preços, contratos, etc.)" at bounding box center [551, 272] width 516 height 23
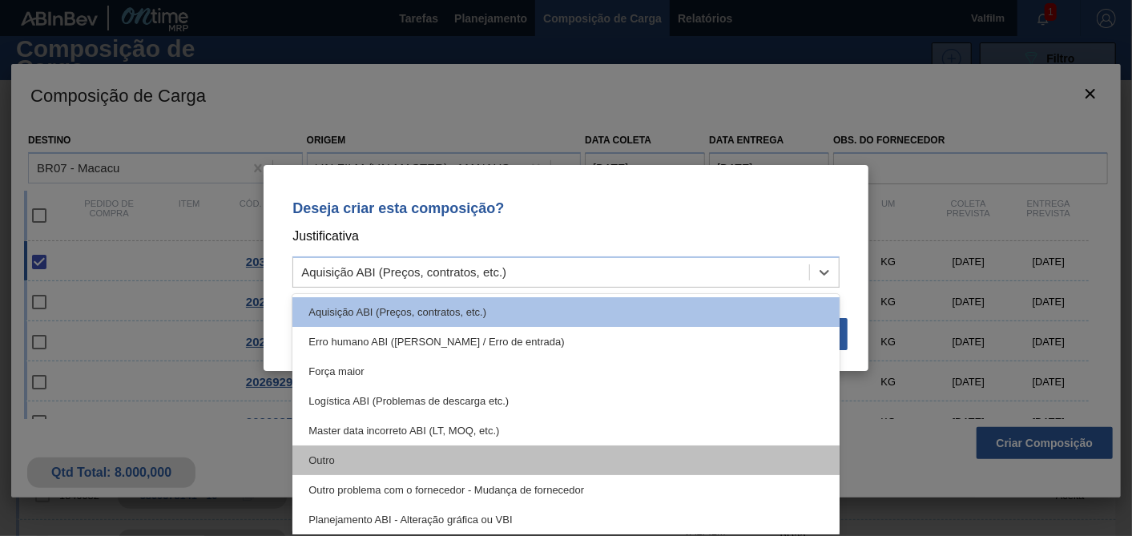
click at [347, 465] on div "Outro" at bounding box center [565, 460] width 547 height 30
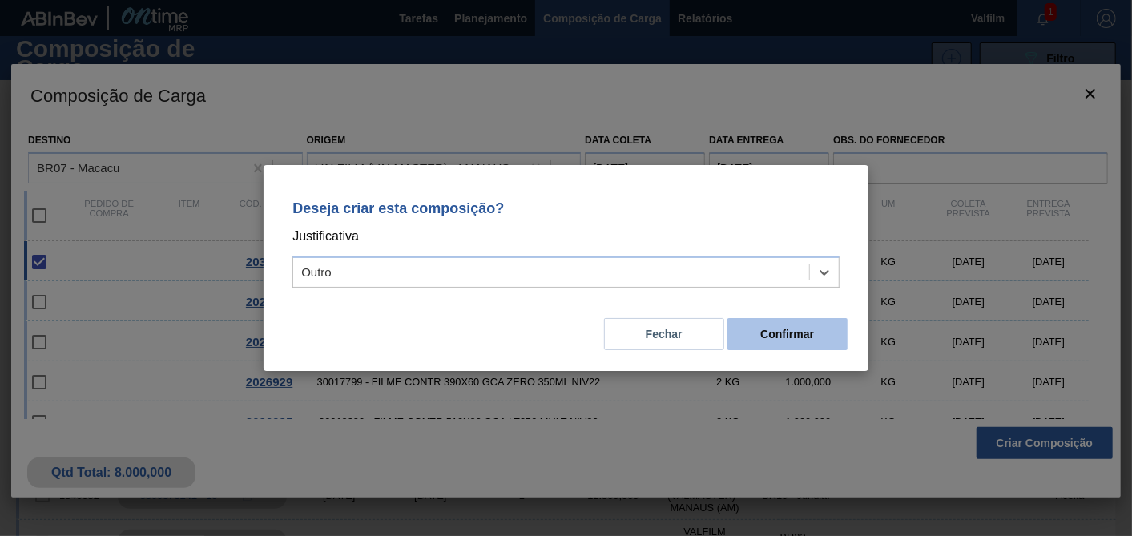
click at [804, 335] on button "Confirmar" at bounding box center [787, 334] width 120 height 32
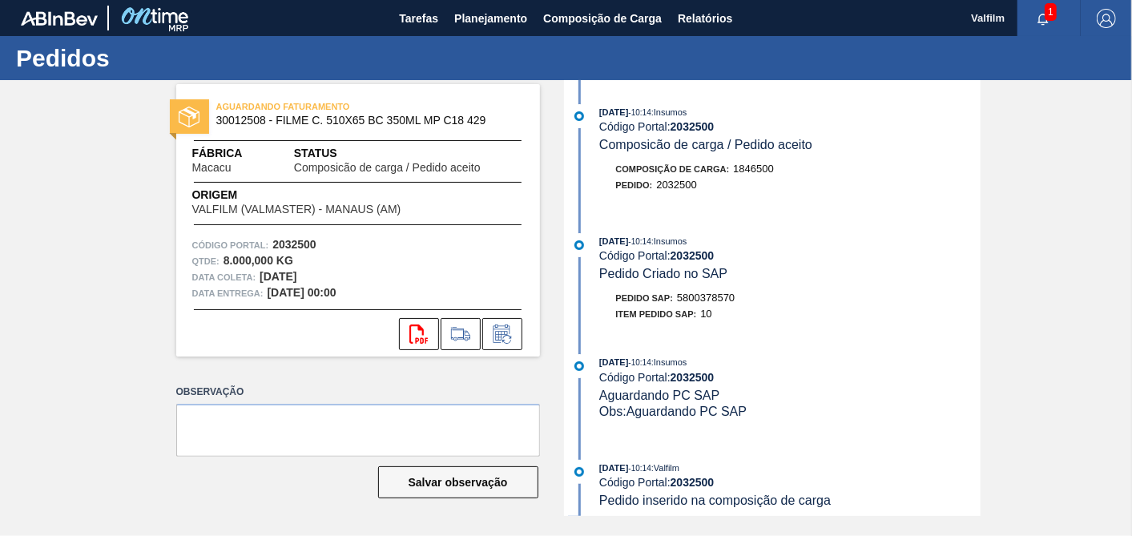
click at [729, 306] on div "Pedido SAP: 5800378570" at bounding box center [675, 298] width 119 height 16
copy span "5800378570"
click at [449, 401] on label "Observação" at bounding box center [358, 392] width 364 height 23
click at [438, 424] on textarea at bounding box center [358, 430] width 364 height 53
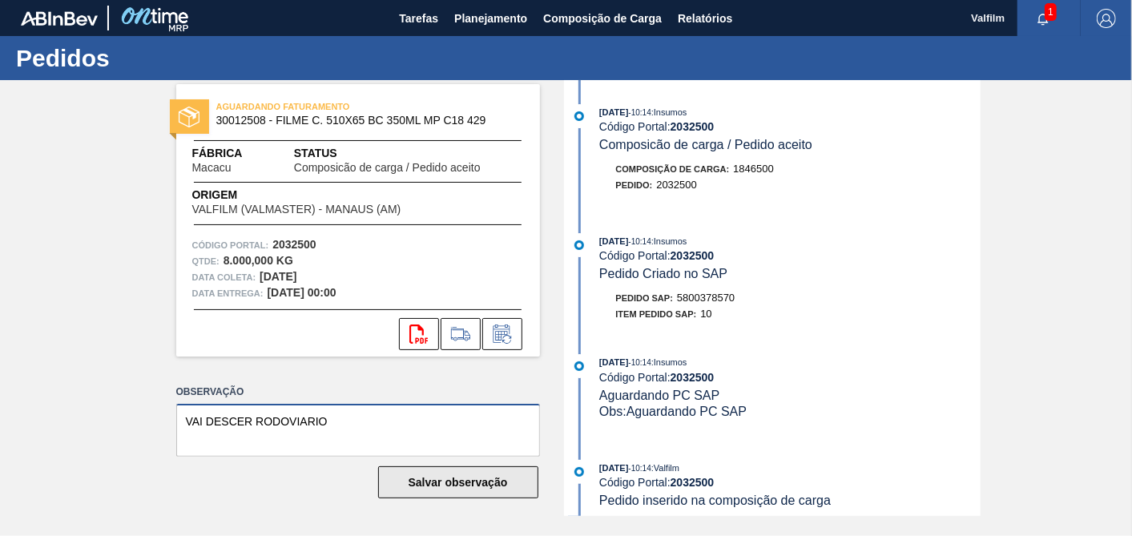
type textarea "VAI DESCER RODOVIARIO"
click at [492, 477] on button "Salvar observação" at bounding box center [458, 482] width 160 height 32
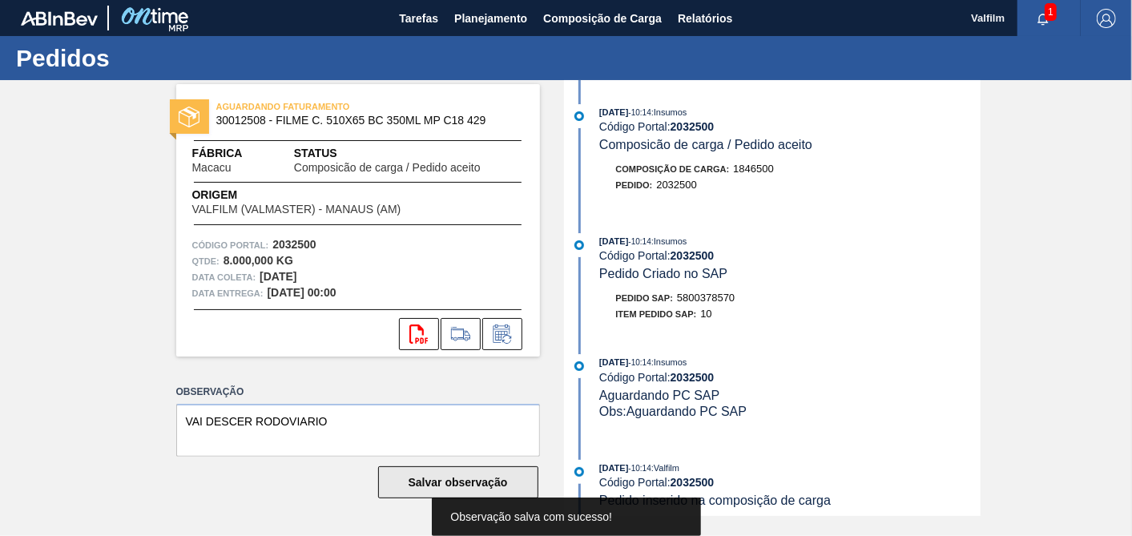
click at [507, 480] on button "Salvar observação" at bounding box center [458, 482] width 160 height 32
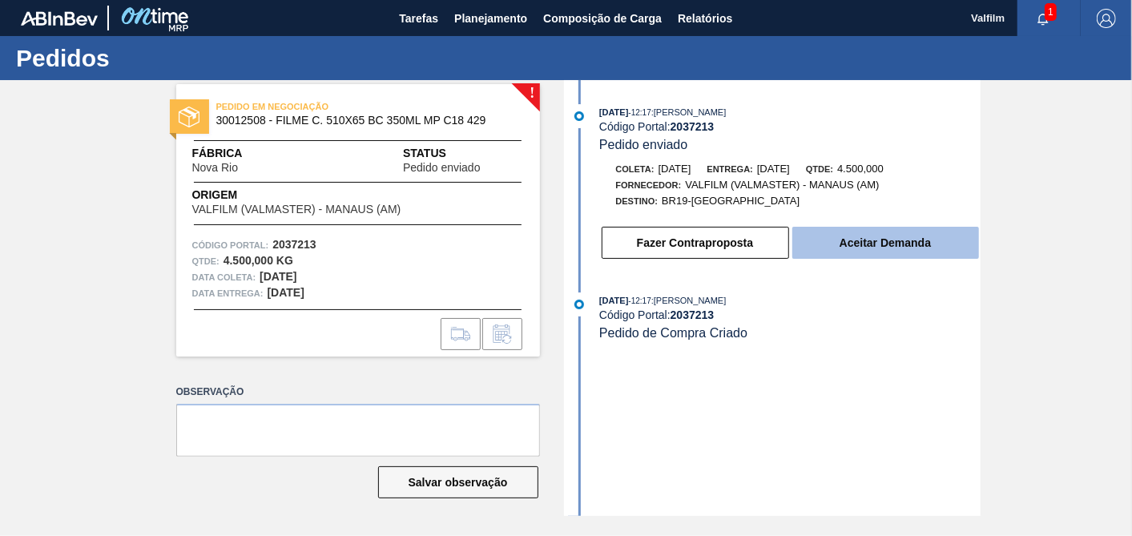
click at [926, 252] on button "Aceitar Demanda" at bounding box center [885, 243] width 187 height 32
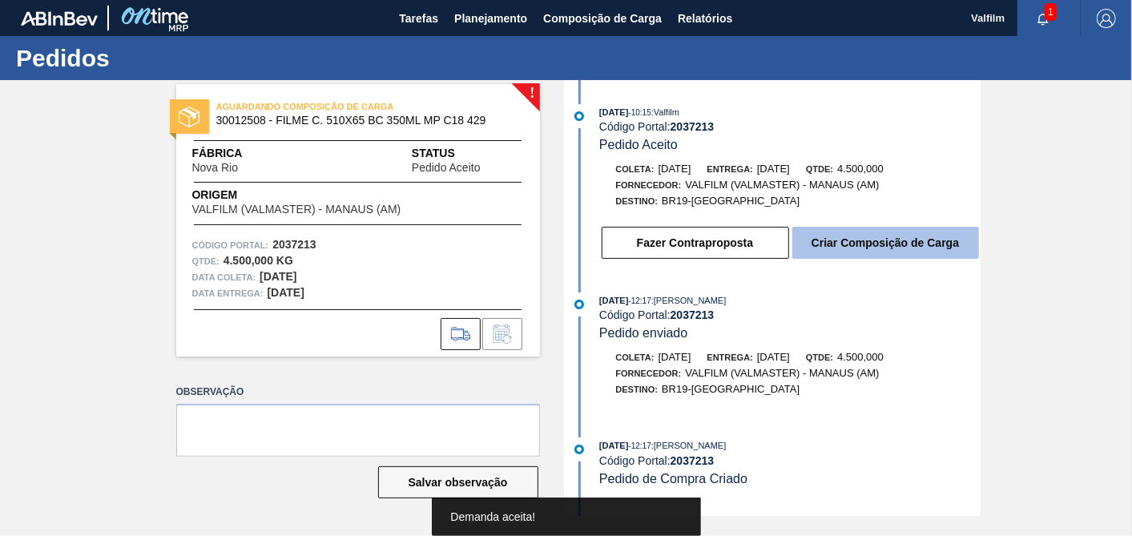
click at [913, 248] on button "Criar Composição de Carga" at bounding box center [885, 243] width 187 height 32
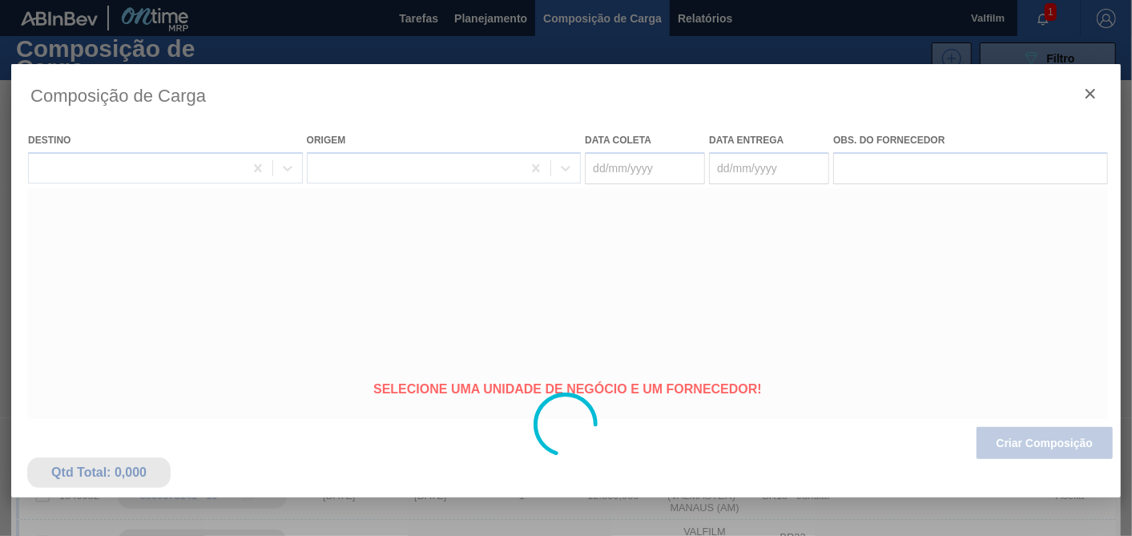
type coleta "[DATE]"
type entrega "[DATE]"
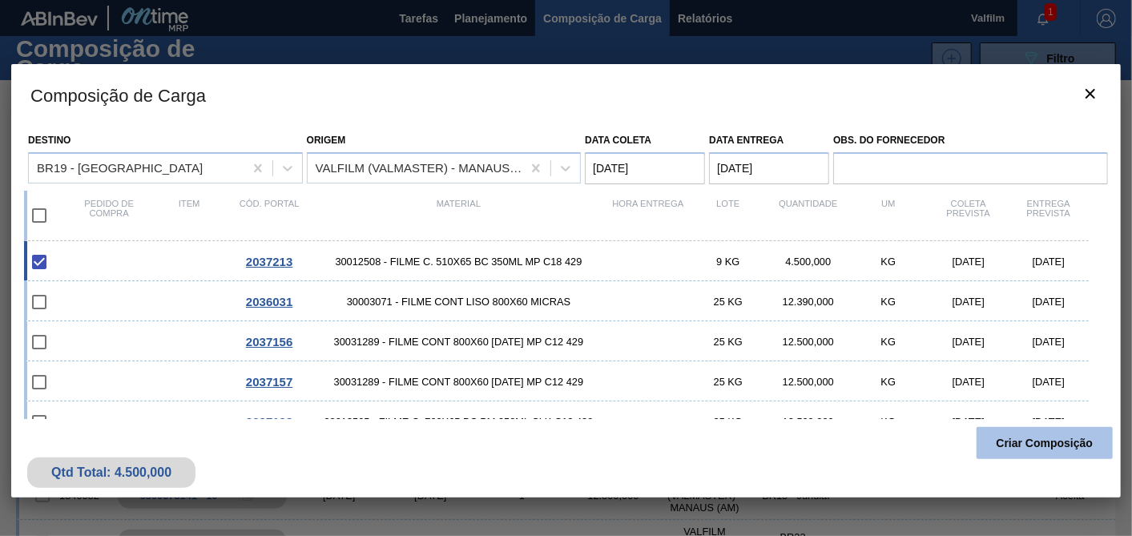
click at [1027, 447] on button "Criar Composição" at bounding box center [1045, 443] width 136 height 32
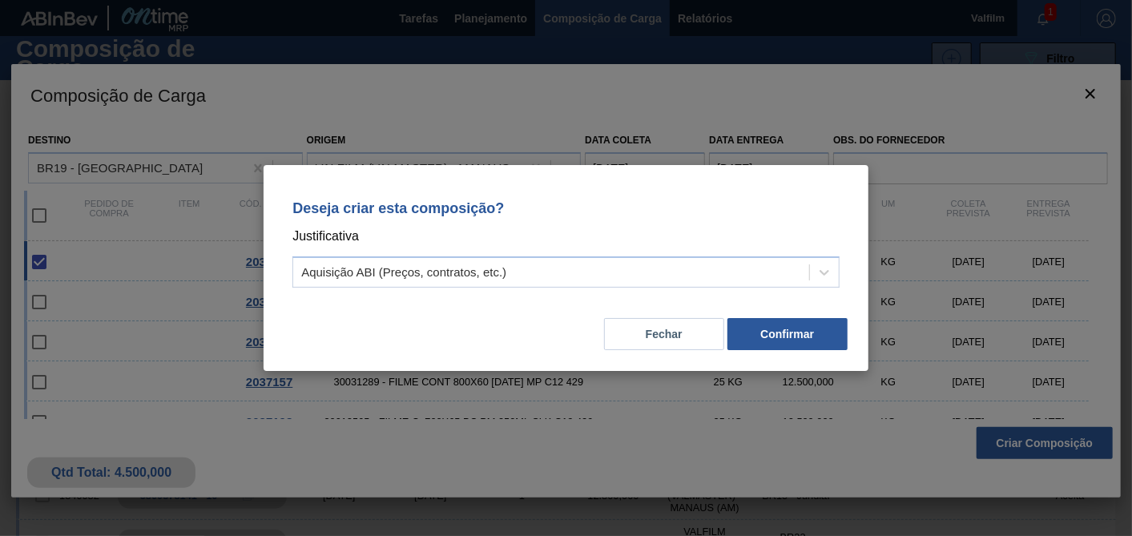
click at [515, 252] on div "Deseja criar esta composição? Justificativa Aquisição ABI (Preços, contratos, e…" at bounding box center [566, 240] width 566 height 113
click at [489, 271] on div "Aquisição ABI (Preços, contratos, etc.)" at bounding box center [403, 273] width 205 height 14
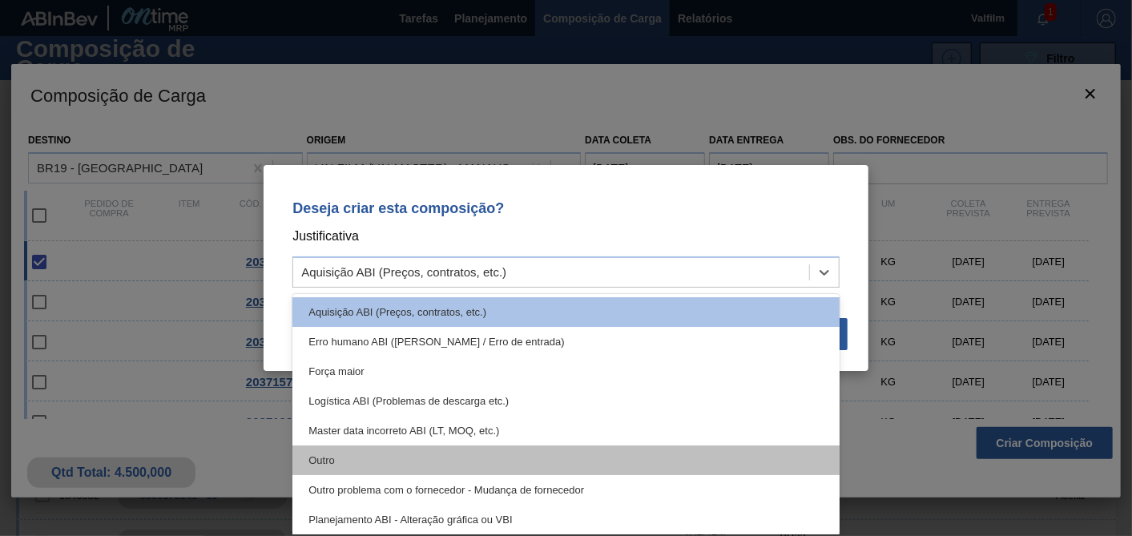
click at [353, 469] on div "Outro" at bounding box center [565, 460] width 547 height 30
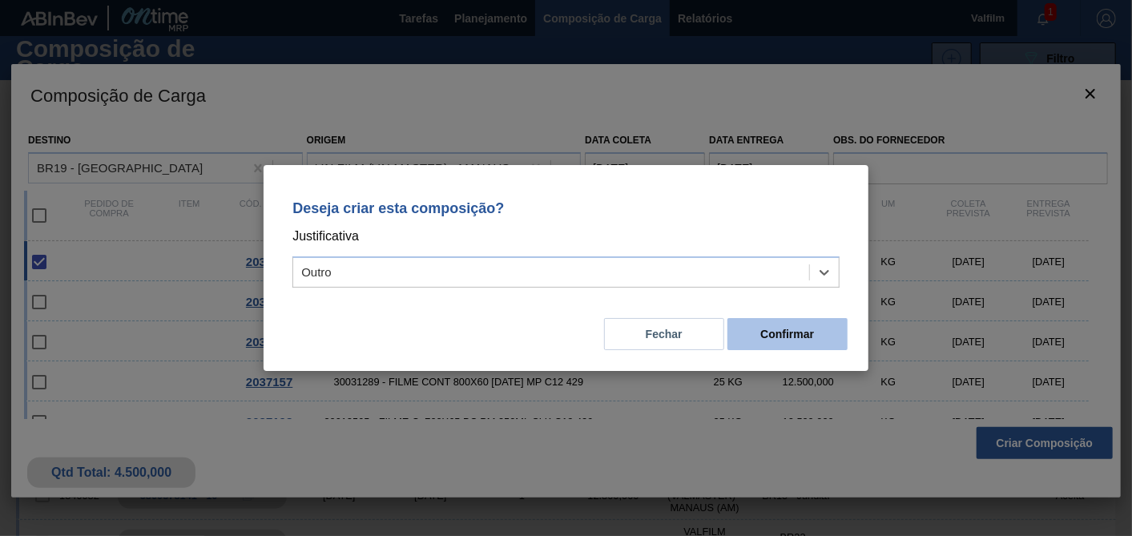
click at [799, 333] on button "Confirmar" at bounding box center [787, 334] width 120 height 32
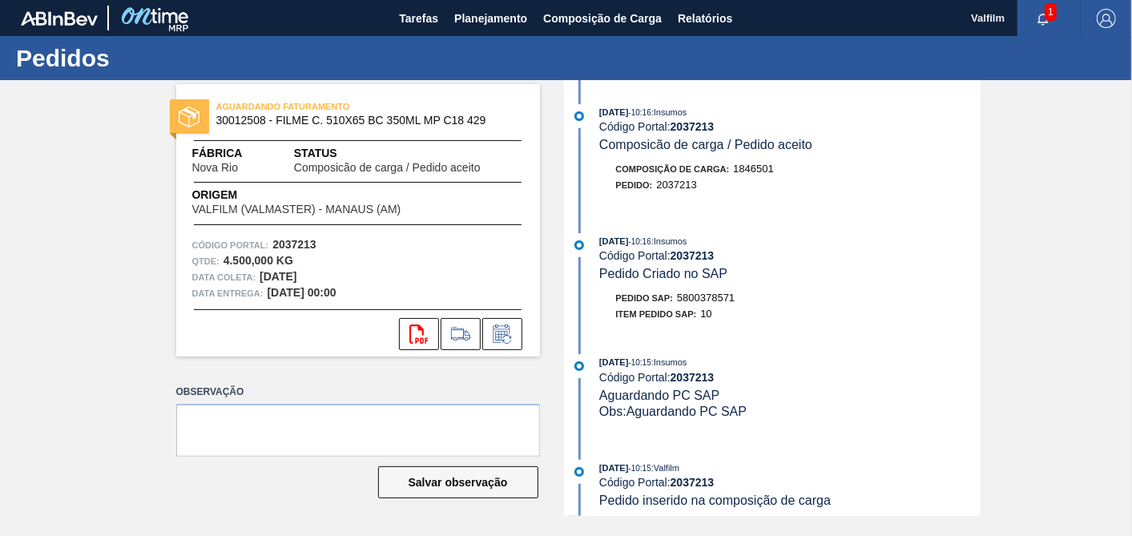
click at [704, 304] on span "5800378571" at bounding box center [706, 298] width 58 height 12
copy span "5800378571"
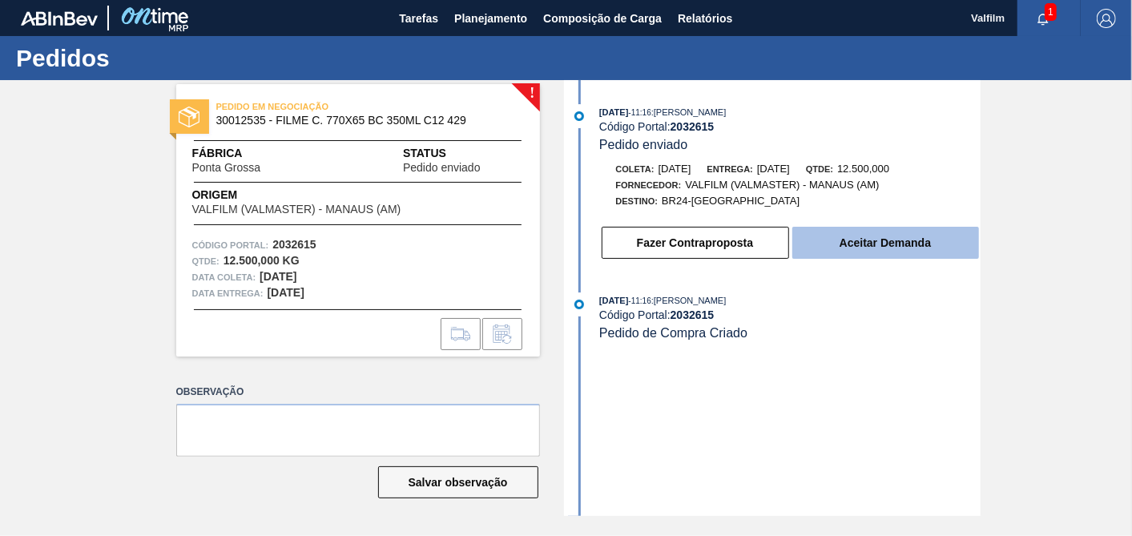
click at [904, 254] on button "Aceitar Demanda" at bounding box center [885, 243] width 187 height 32
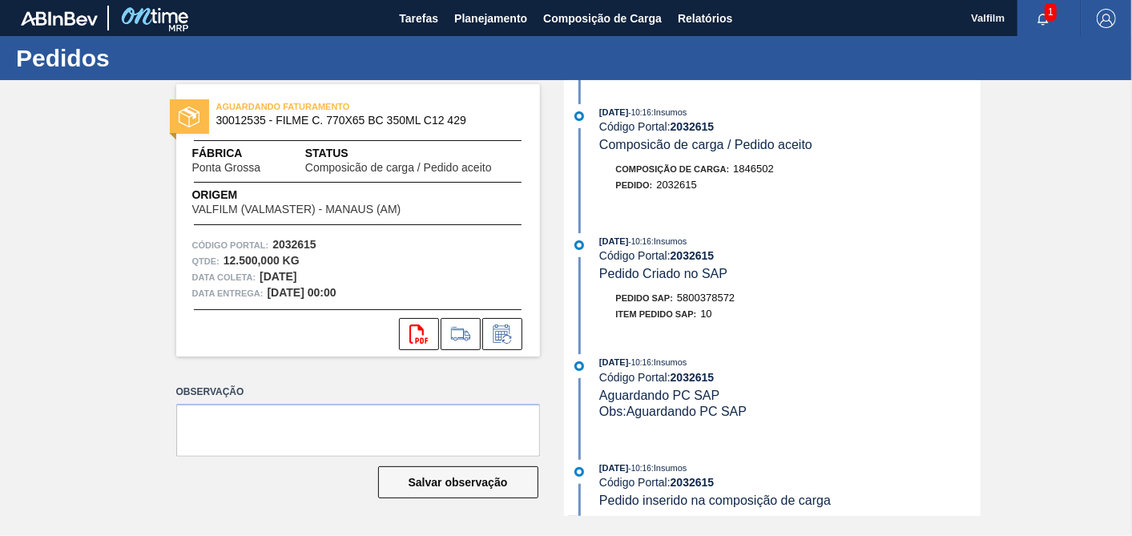
click at [698, 300] on span "5800378572" at bounding box center [706, 298] width 58 height 12
copy span "5800378572"
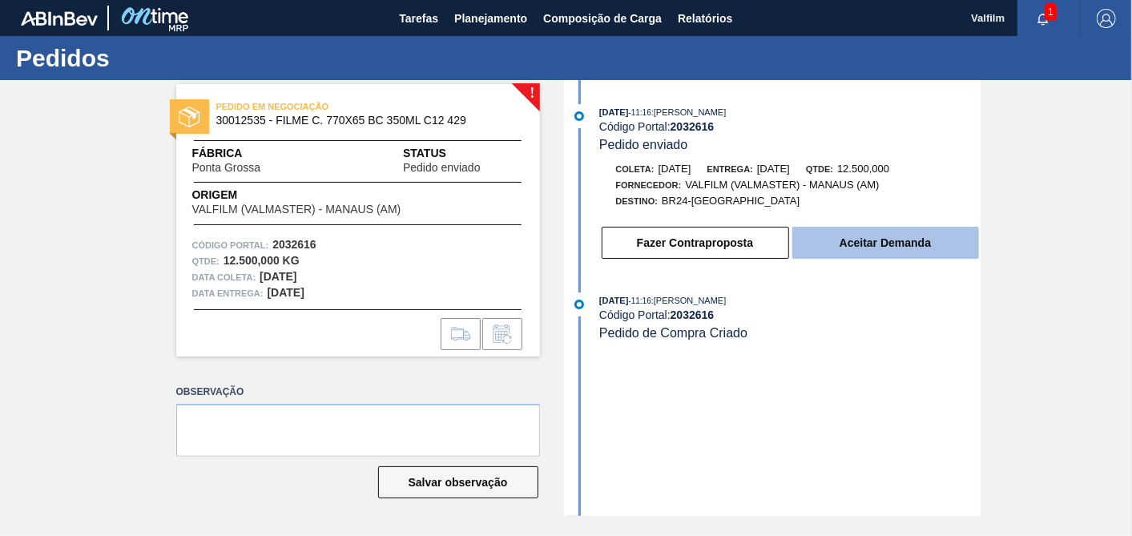
click at [847, 249] on button "Aceitar Demanda" at bounding box center [885, 243] width 187 height 32
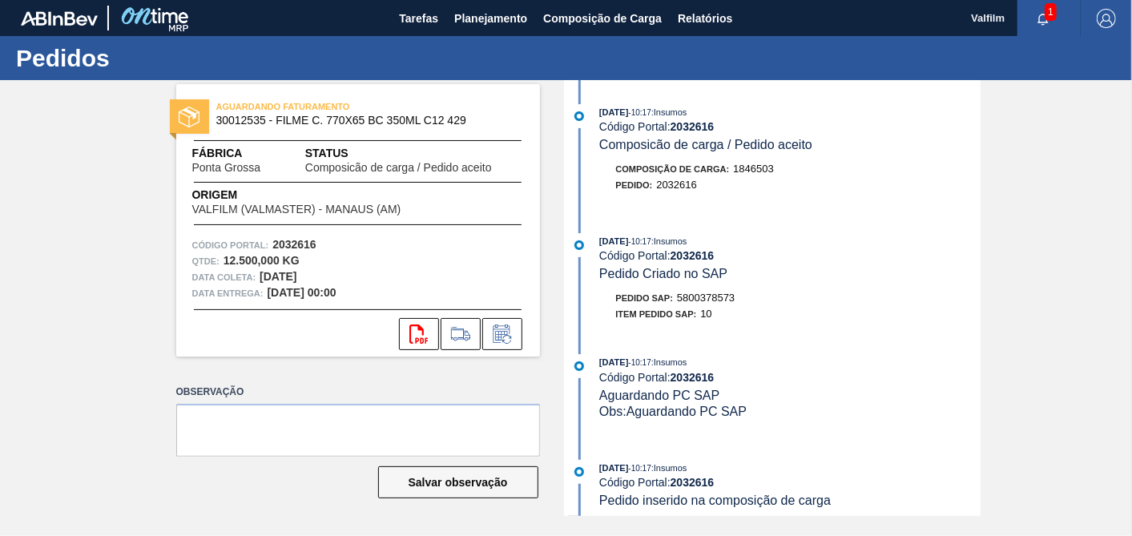
click at [724, 304] on span "5800378573" at bounding box center [706, 298] width 58 height 12
copy span "5800378573"
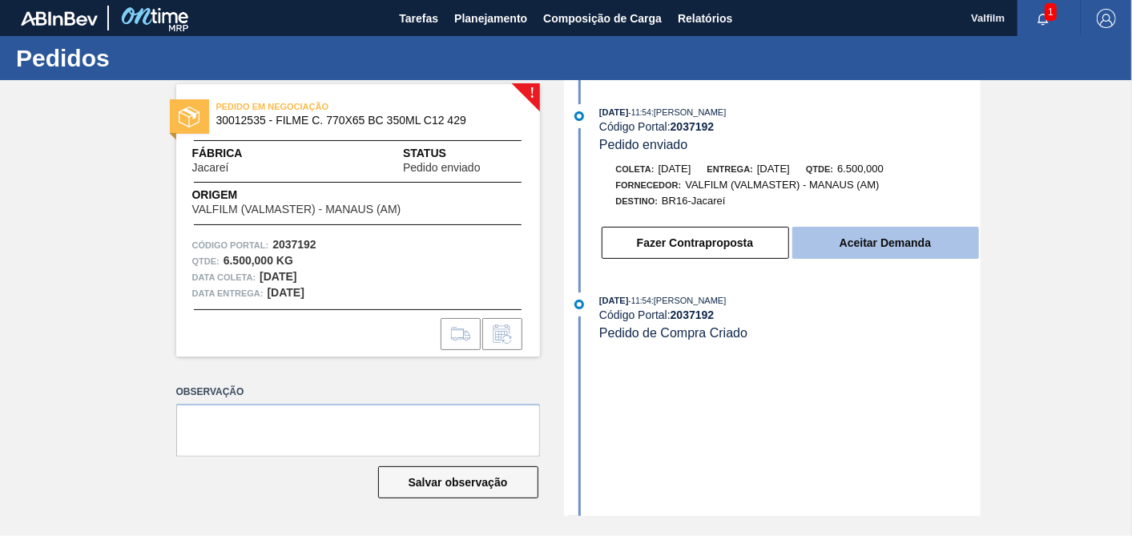
click at [901, 249] on button "Aceitar Demanda" at bounding box center [885, 243] width 187 height 32
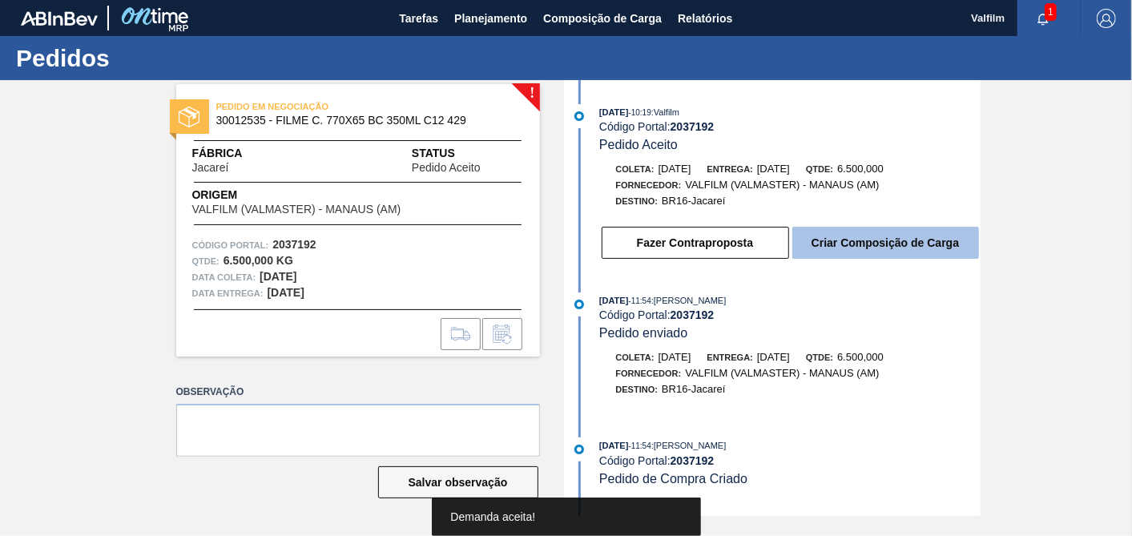
click at [901, 248] on button "Criar Composição de Carga" at bounding box center [885, 243] width 187 height 32
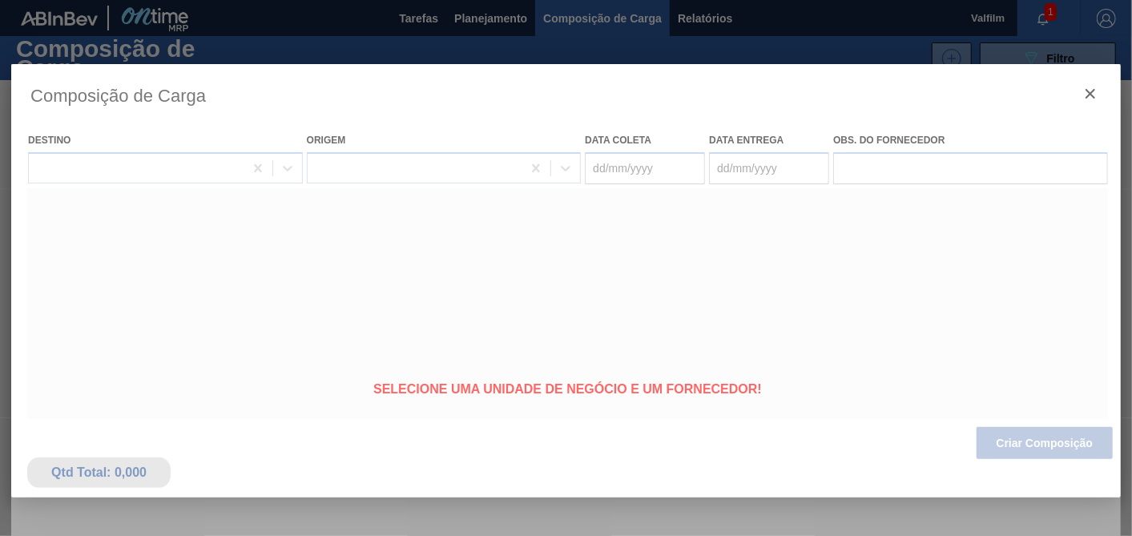
type coleta "[DATE]"
type entrega "[DATE]"
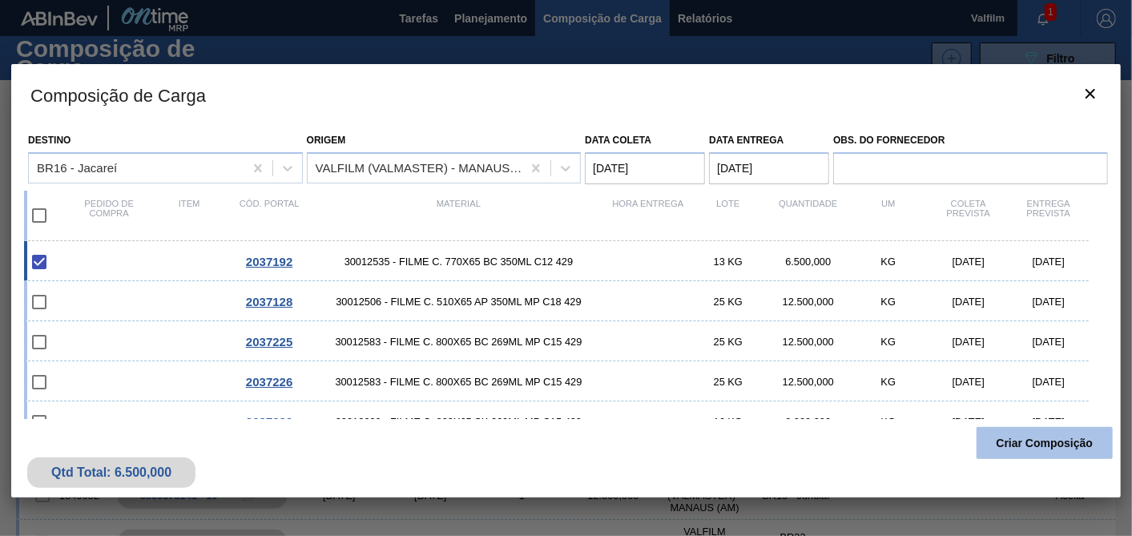
click at [1032, 444] on button "Criar Composição" at bounding box center [1045, 443] width 136 height 32
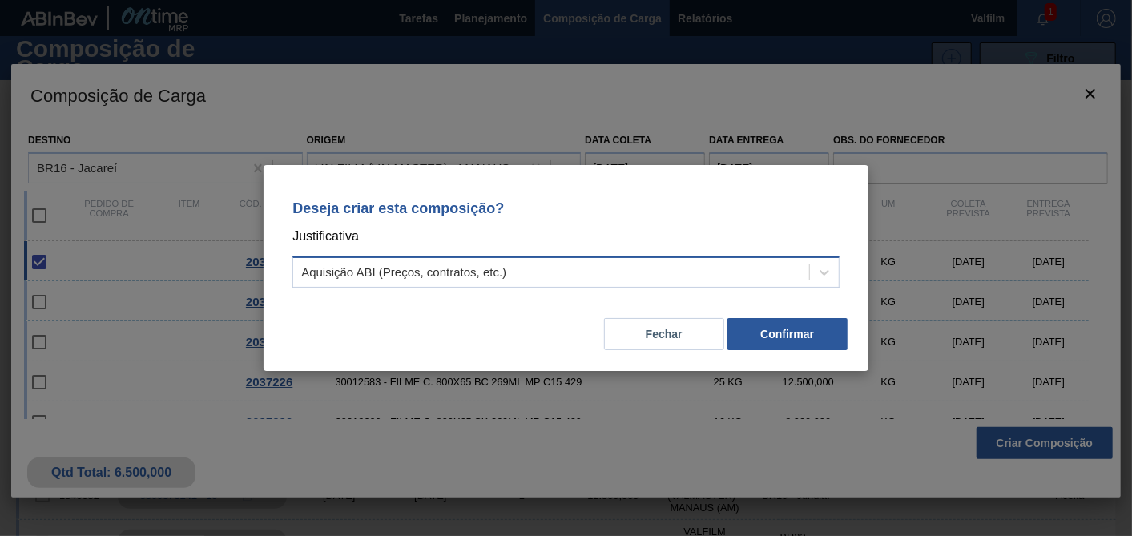
click at [523, 270] on div "Aquisição ABI (Preços, contratos, etc.)" at bounding box center [551, 272] width 516 height 23
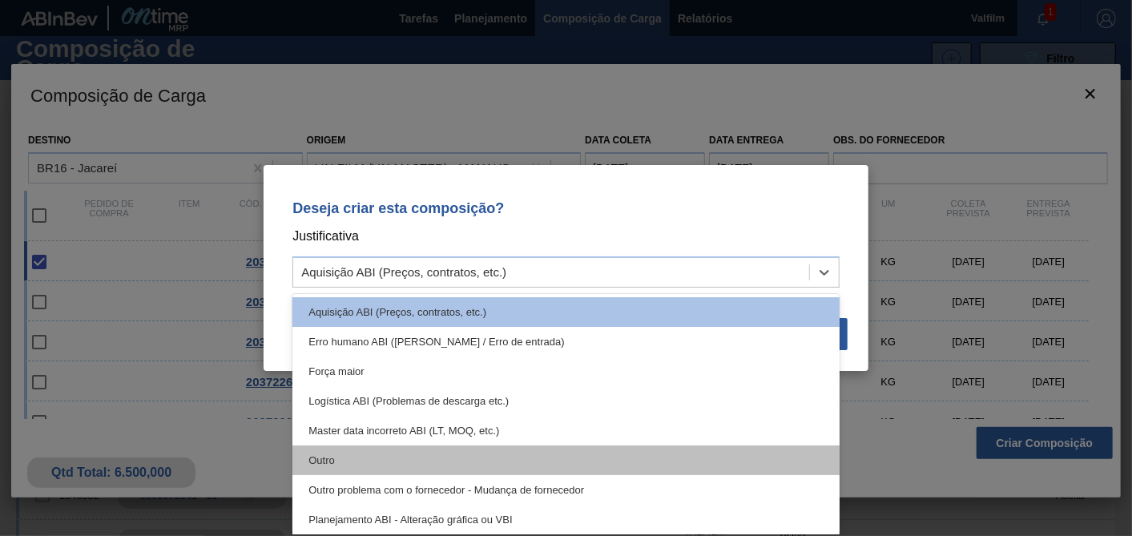
click at [370, 463] on div "Outro" at bounding box center [565, 460] width 547 height 30
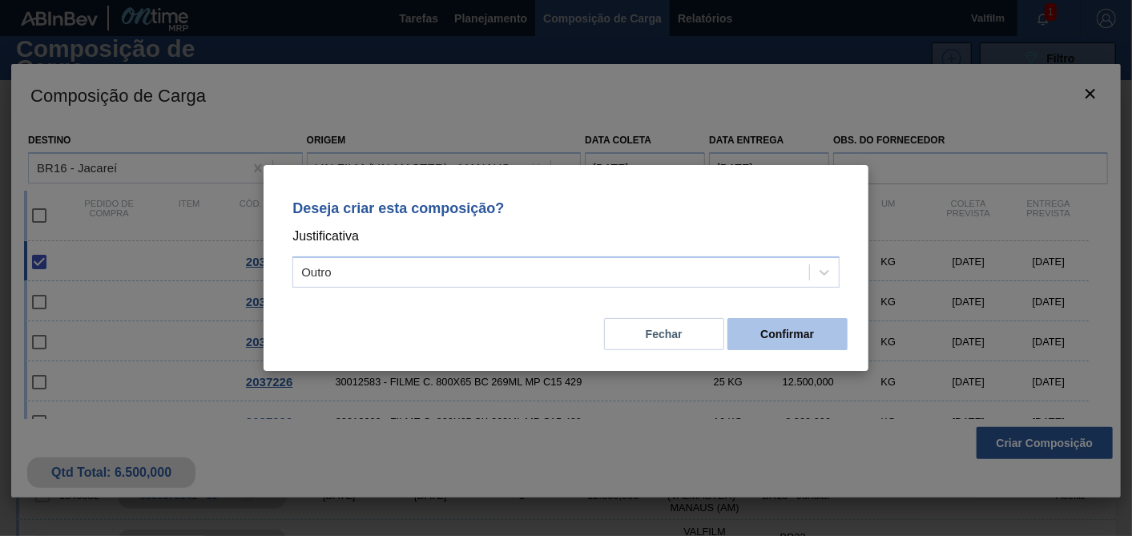
click at [773, 324] on button "Confirmar" at bounding box center [787, 334] width 120 height 32
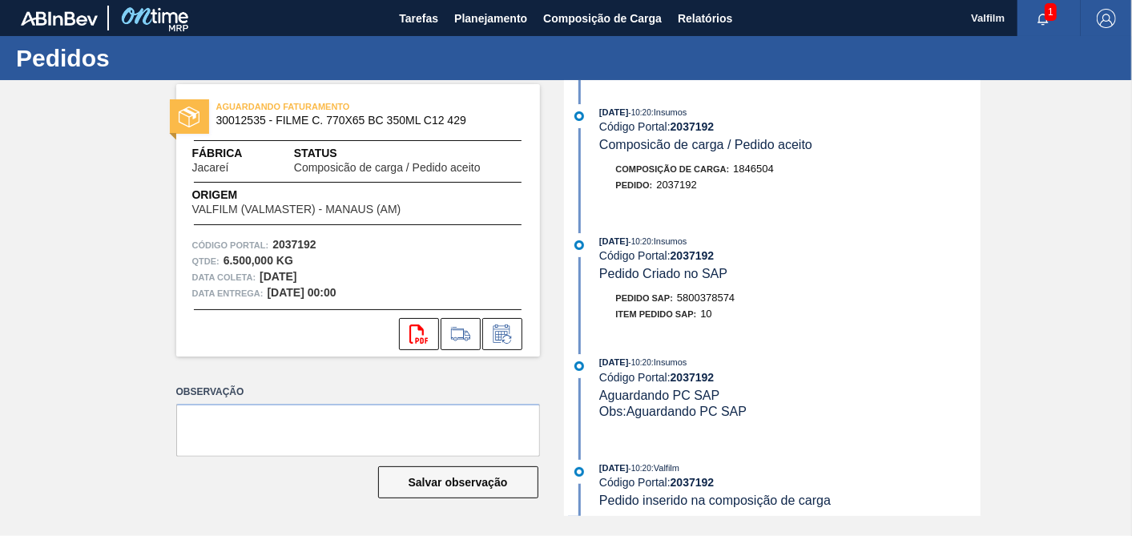
click at [725, 301] on span "5800378574" at bounding box center [706, 298] width 58 height 12
copy span "5800378574"
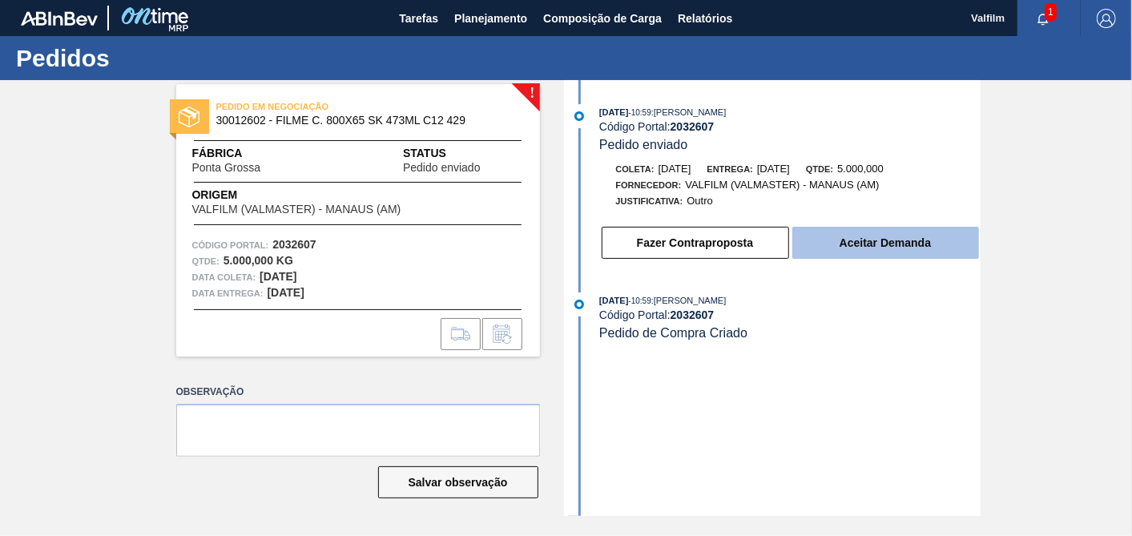
click at [865, 238] on button "Aceitar Demanda" at bounding box center [885, 243] width 187 height 32
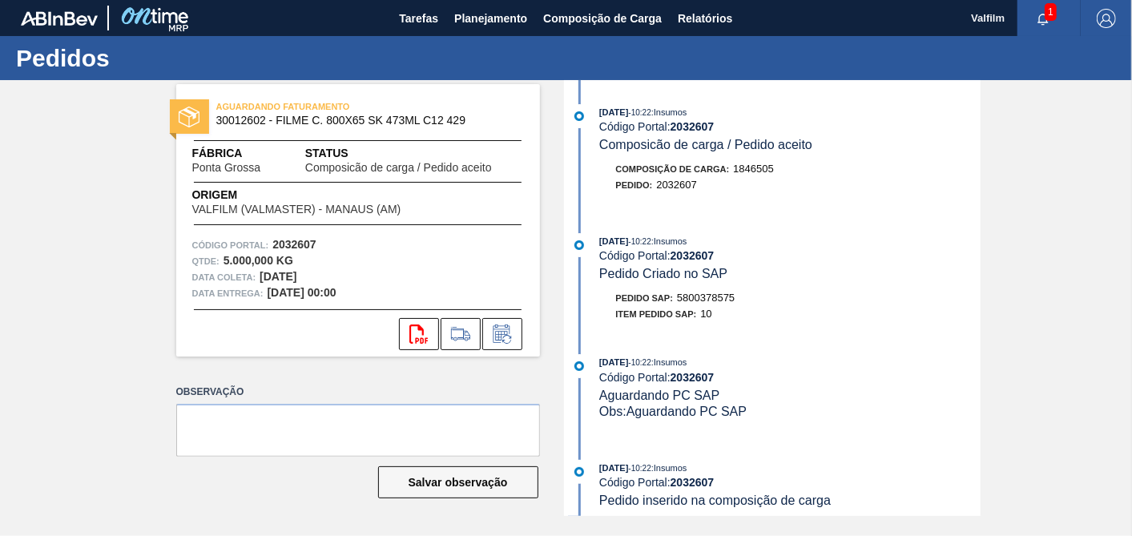
click at [721, 304] on span "5800378575" at bounding box center [706, 298] width 58 height 12
copy span "5800378575"
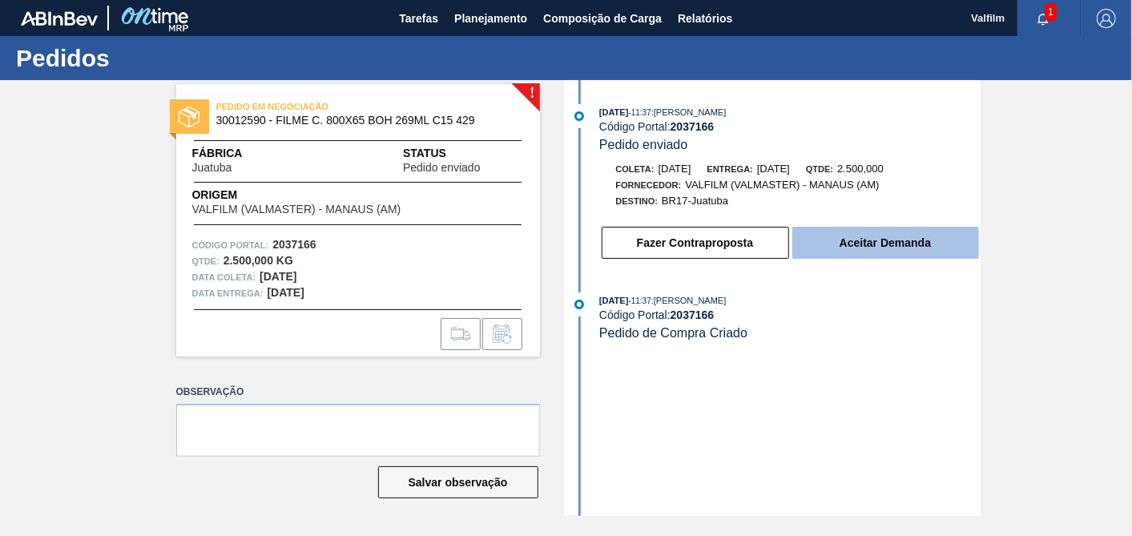
click at [874, 242] on button "Aceitar Demanda" at bounding box center [885, 243] width 187 height 32
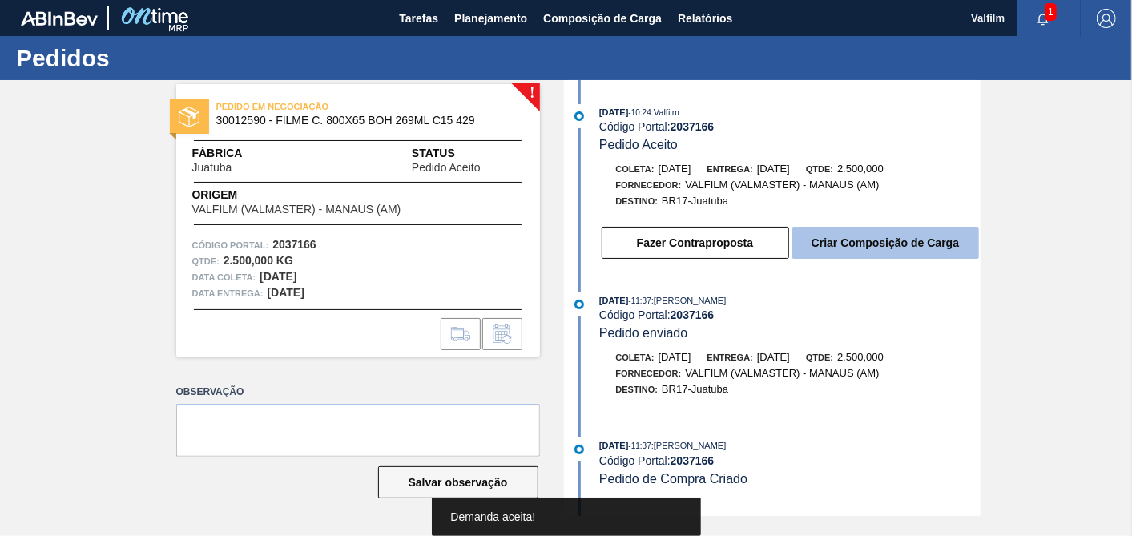
click at [879, 250] on button "Criar Composição de Carga" at bounding box center [885, 243] width 187 height 32
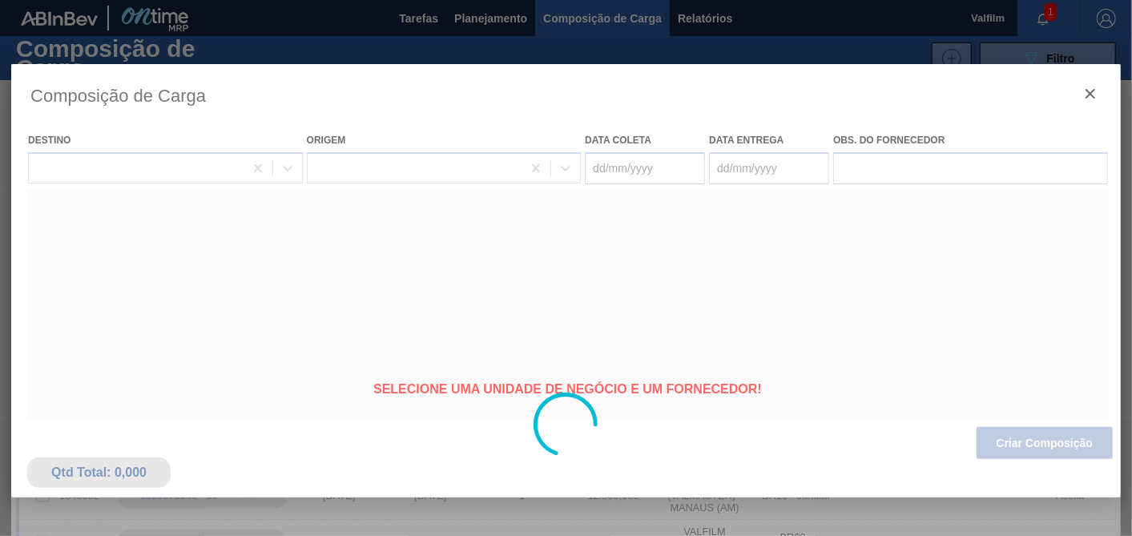
type coleta "[DATE]"
type entrega "[DATE]"
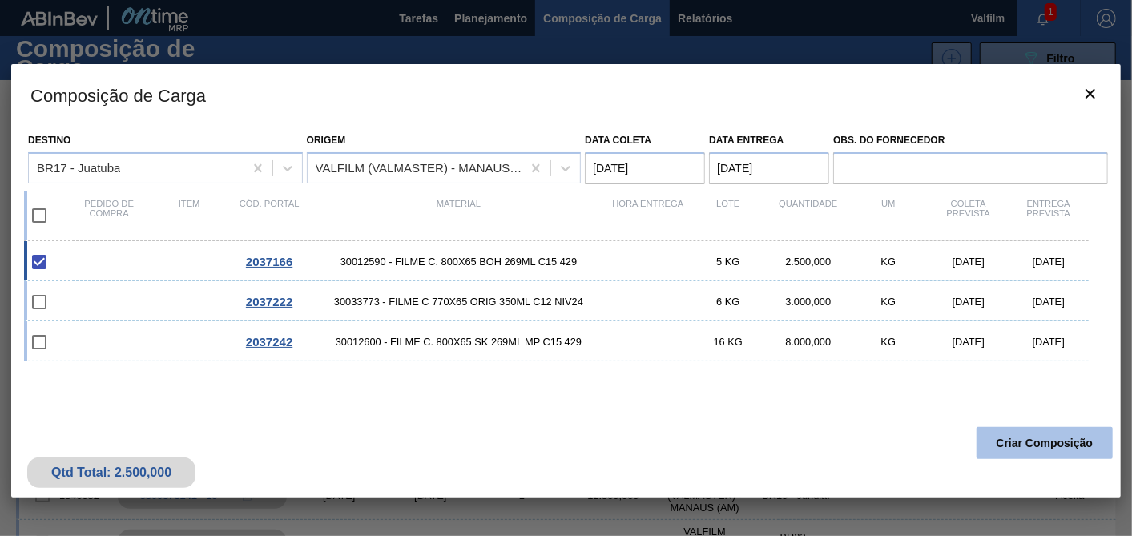
click at [1026, 445] on button "Criar Composição" at bounding box center [1045, 443] width 136 height 32
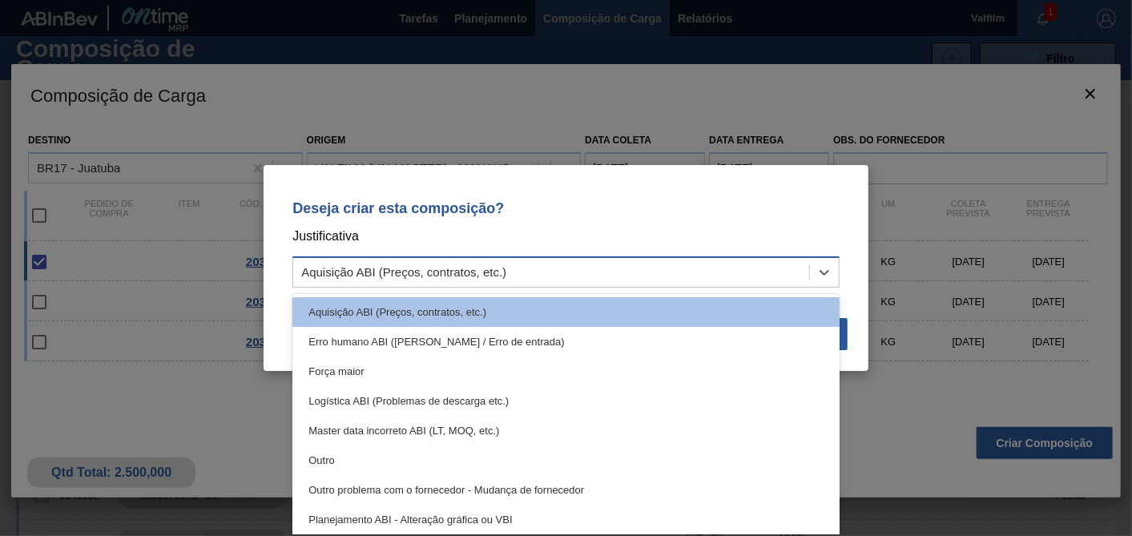
click at [546, 268] on div "Aquisição ABI (Preços, contratos, etc.)" at bounding box center [551, 272] width 516 height 23
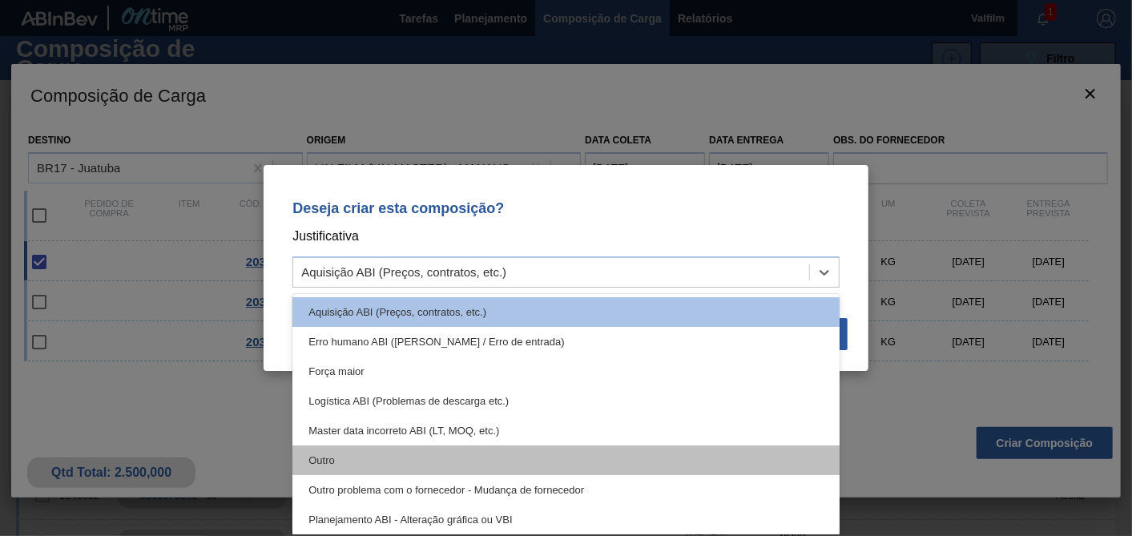
click at [353, 450] on div "Outro" at bounding box center [565, 460] width 547 height 30
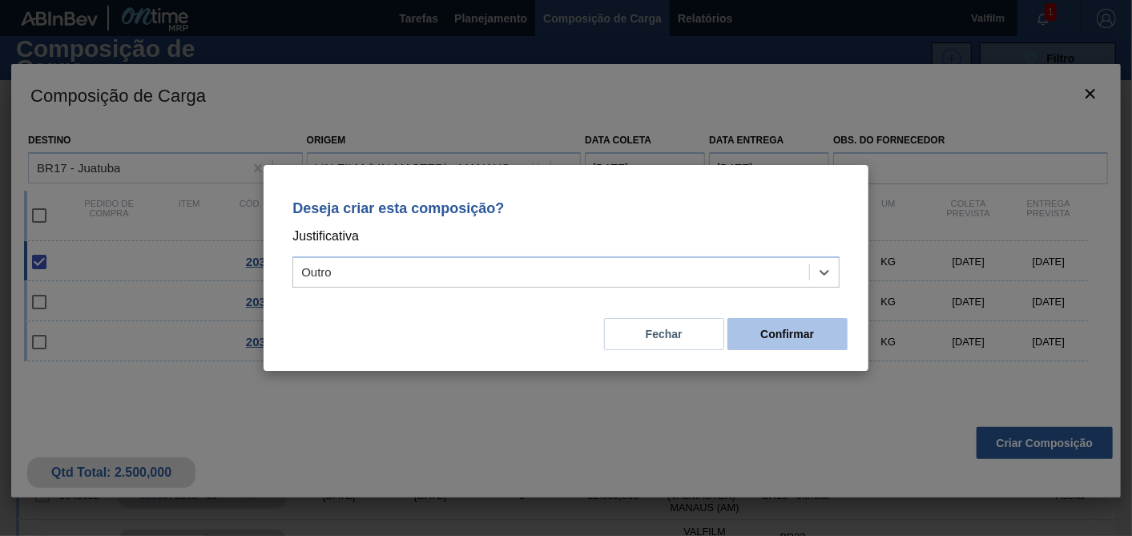
click at [816, 324] on button "Confirmar" at bounding box center [787, 334] width 120 height 32
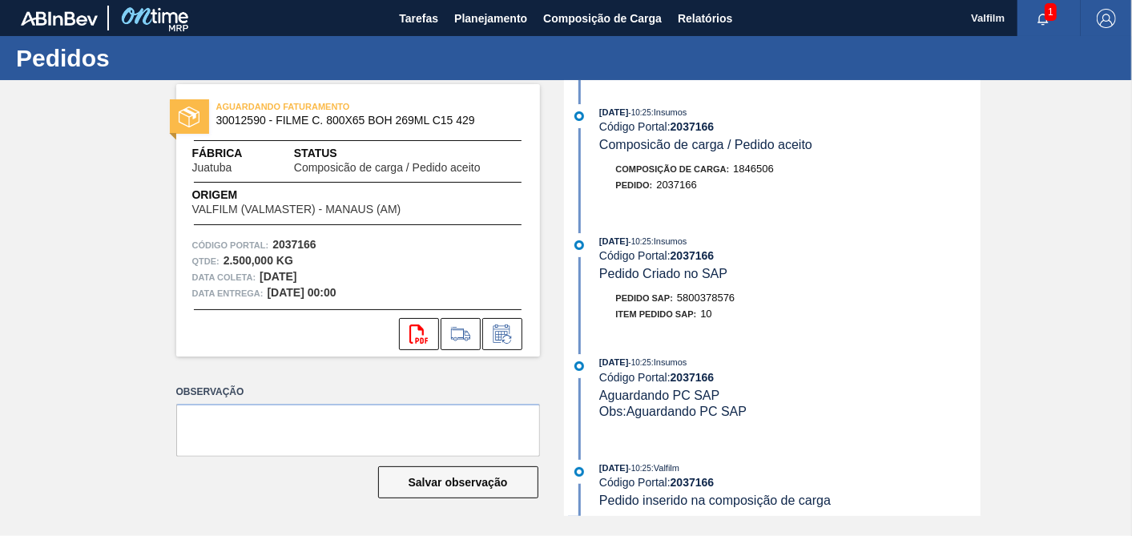
click at [719, 304] on span "5800378576" at bounding box center [706, 298] width 58 height 12
copy span "5800378576"
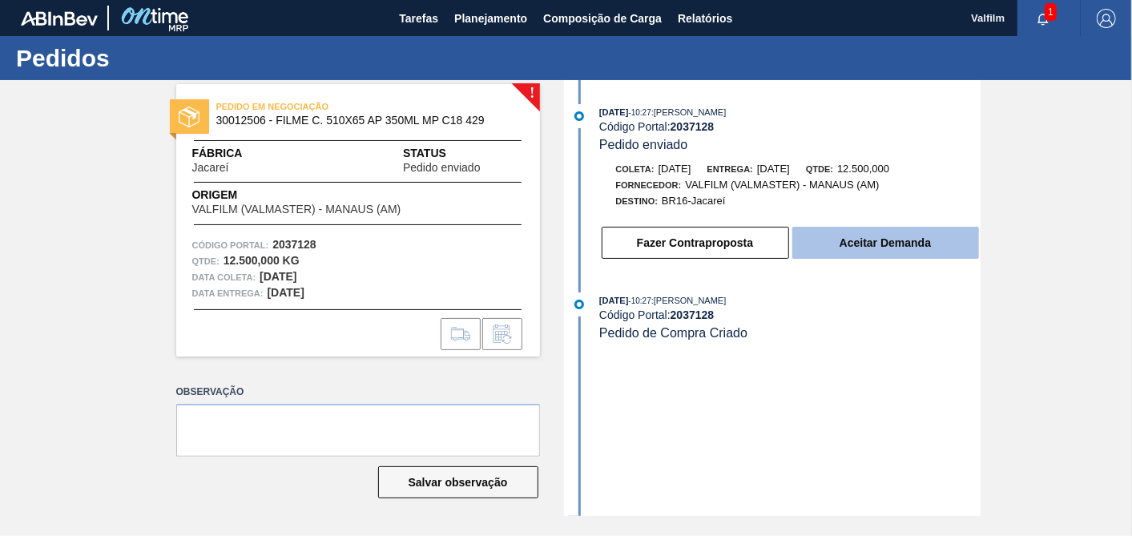
click at [936, 247] on button "Aceitar Demanda" at bounding box center [885, 243] width 187 height 32
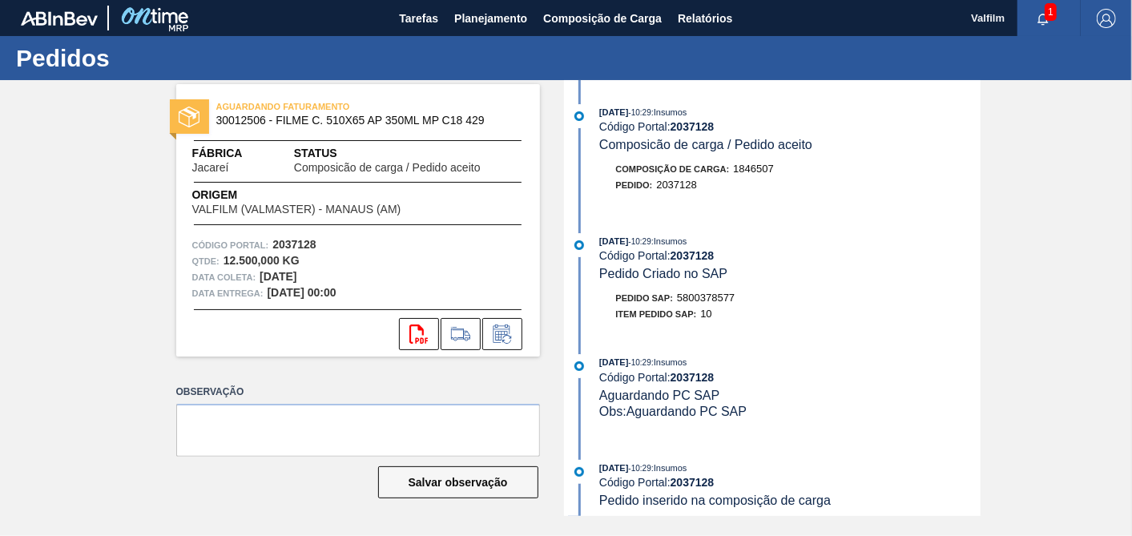
click at [722, 302] on span "5800378577" at bounding box center [706, 298] width 58 height 12
copy span "5800378577"
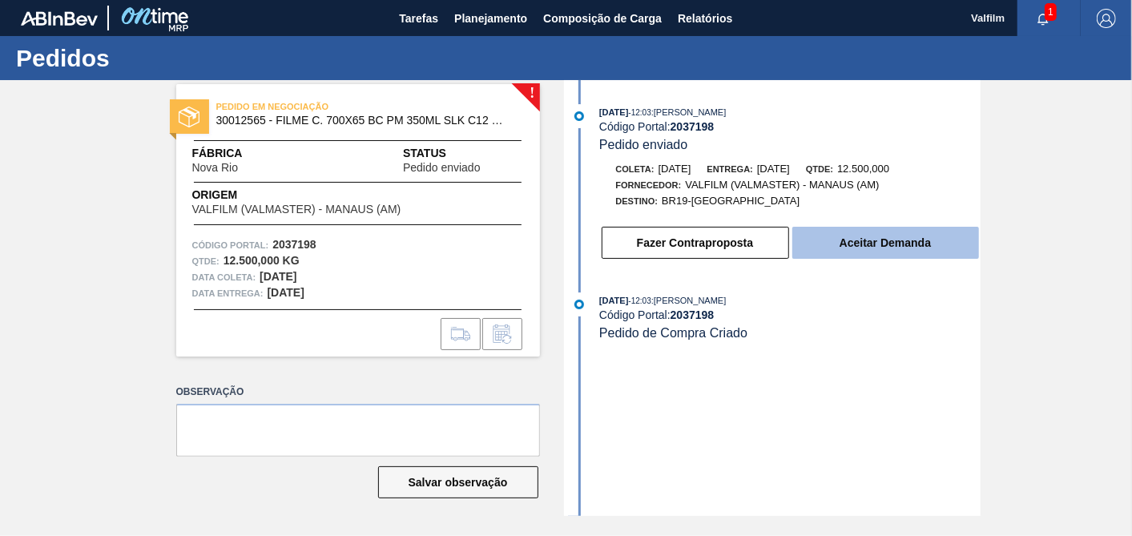
click at [893, 246] on button "Aceitar Demanda" at bounding box center [885, 243] width 187 height 32
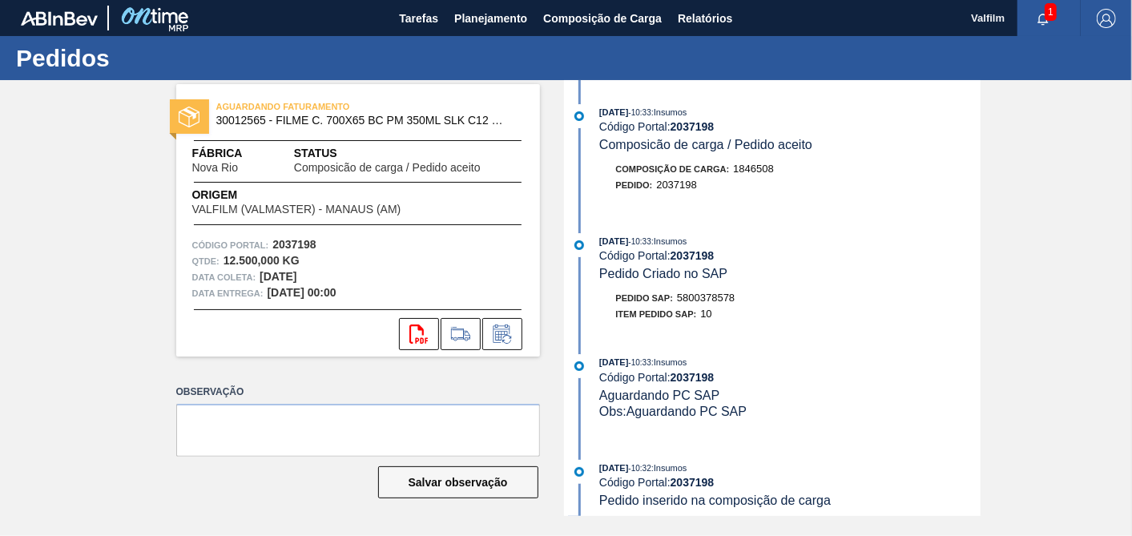
click at [725, 299] on span "5800378578" at bounding box center [706, 298] width 58 height 12
copy span "5800378578"
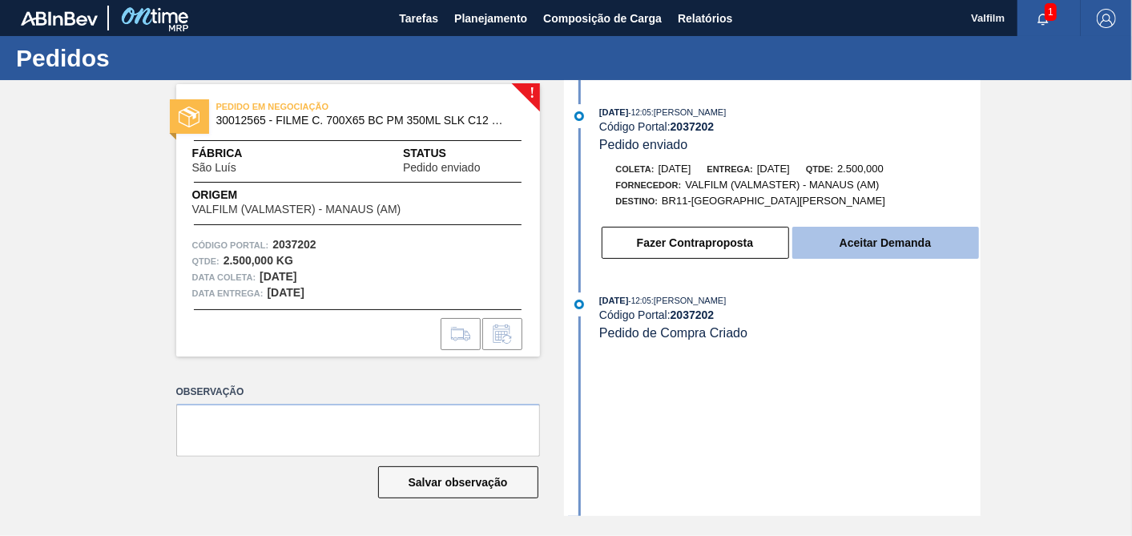
click at [934, 252] on button "Aceitar Demanda" at bounding box center [885, 243] width 187 height 32
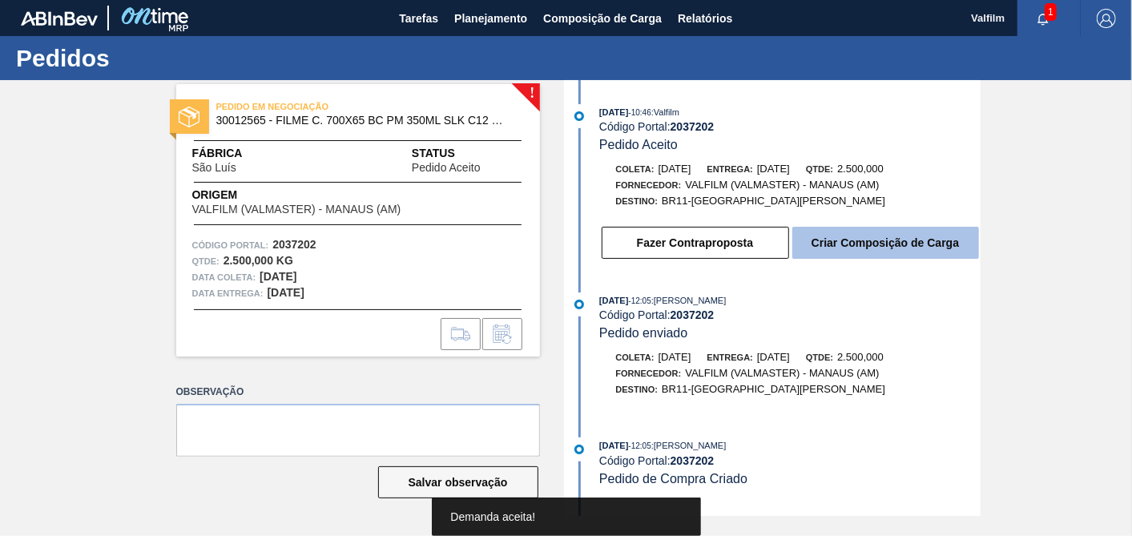
click at [883, 257] on button "Criar Composição de Carga" at bounding box center [885, 243] width 187 height 32
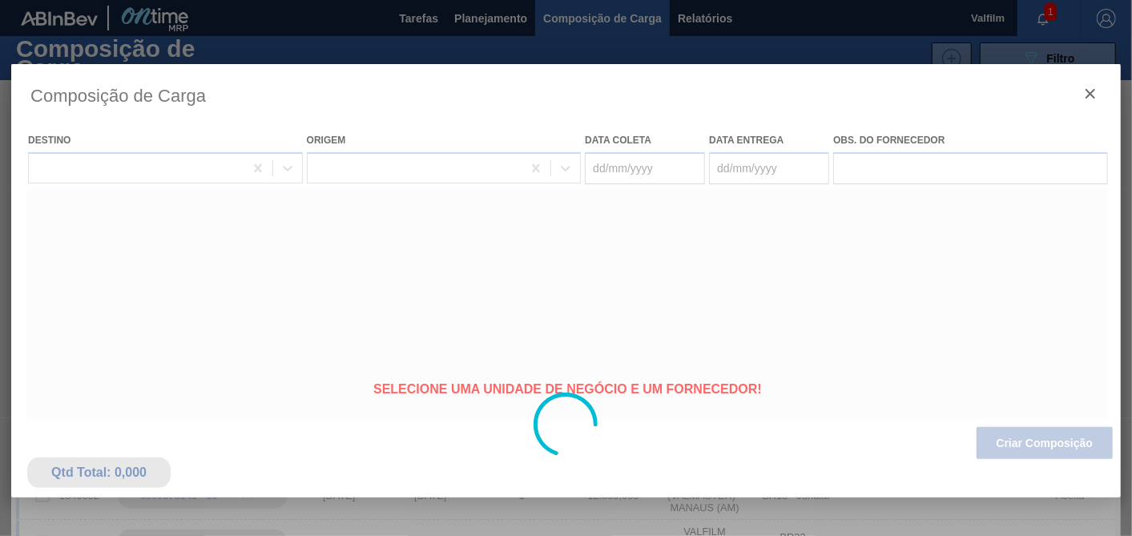
type coleta "[DATE]"
type entrega "[DATE]"
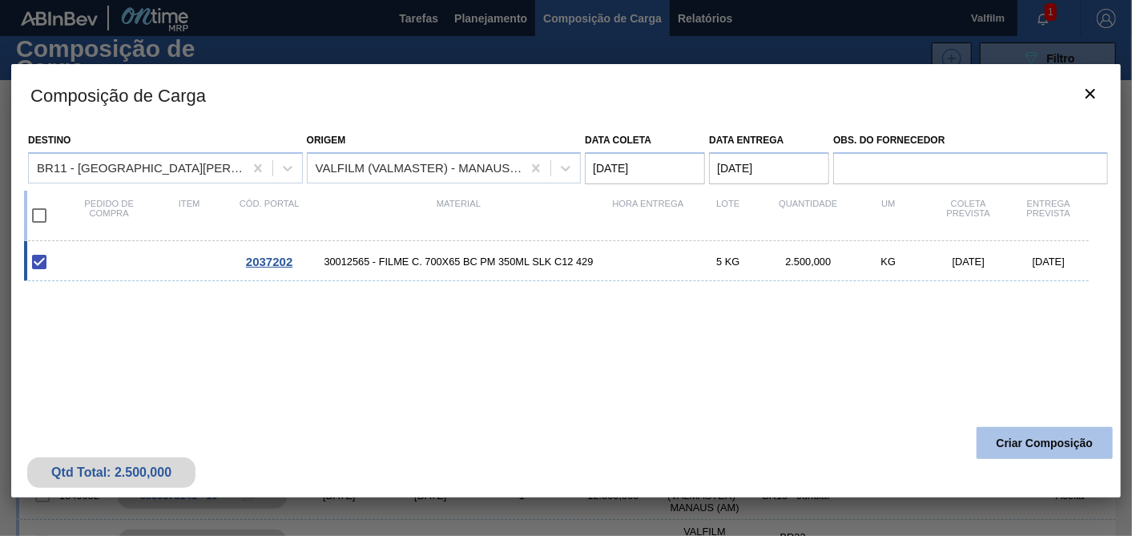
click at [1039, 445] on button "Criar Composição" at bounding box center [1045, 443] width 136 height 32
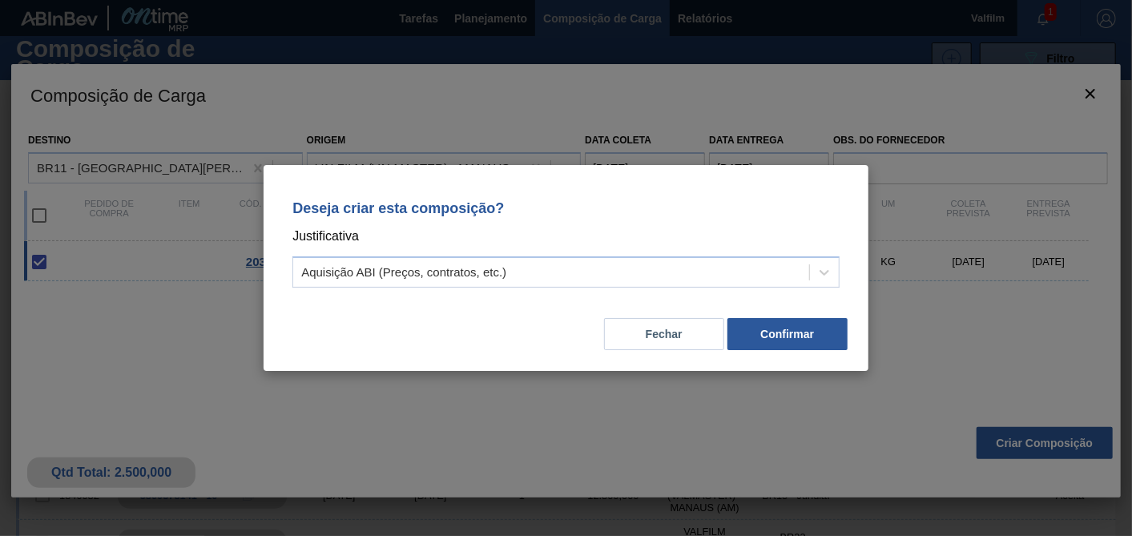
drag, startPoint x: 699, startPoint y: 290, endPoint x: 671, endPoint y: 294, distance: 28.3
click at [691, 290] on div "Deseja criar esta composição? Justificativa Aquisição ABI (Preços, contratos, e…" at bounding box center [566, 240] width 566 height 113
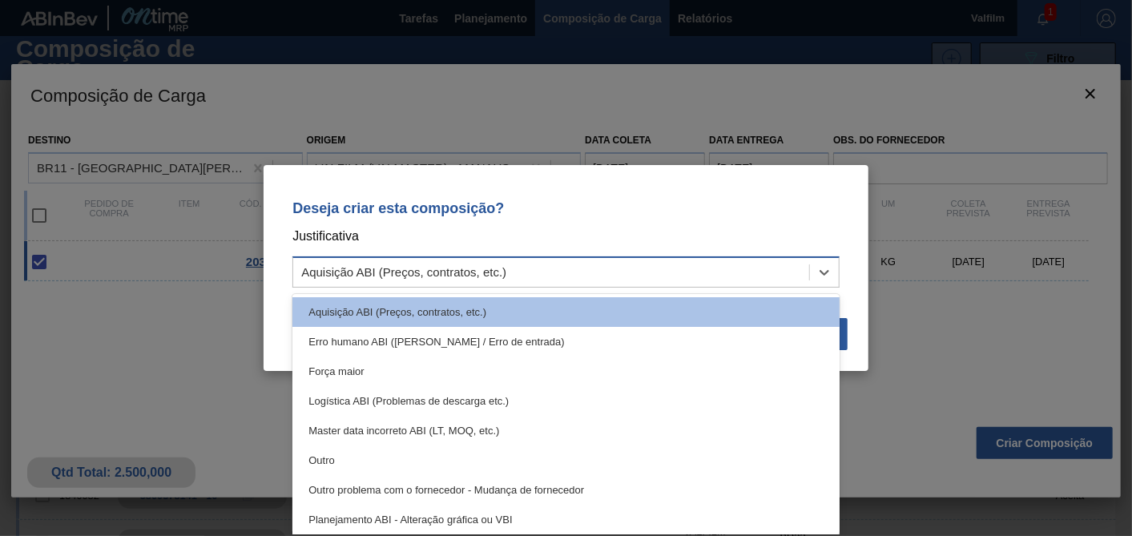
click at [498, 268] on div "Aquisição ABI (Preços, contratos, etc.)" at bounding box center [403, 273] width 205 height 14
drag, startPoint x: 321, startPoint y: 457, endPoint x: 372, endPoint y: 443, distance: 52.5
click at [322, 457] on div "Outro" at bounding box center [565, 460] width 547 height 30
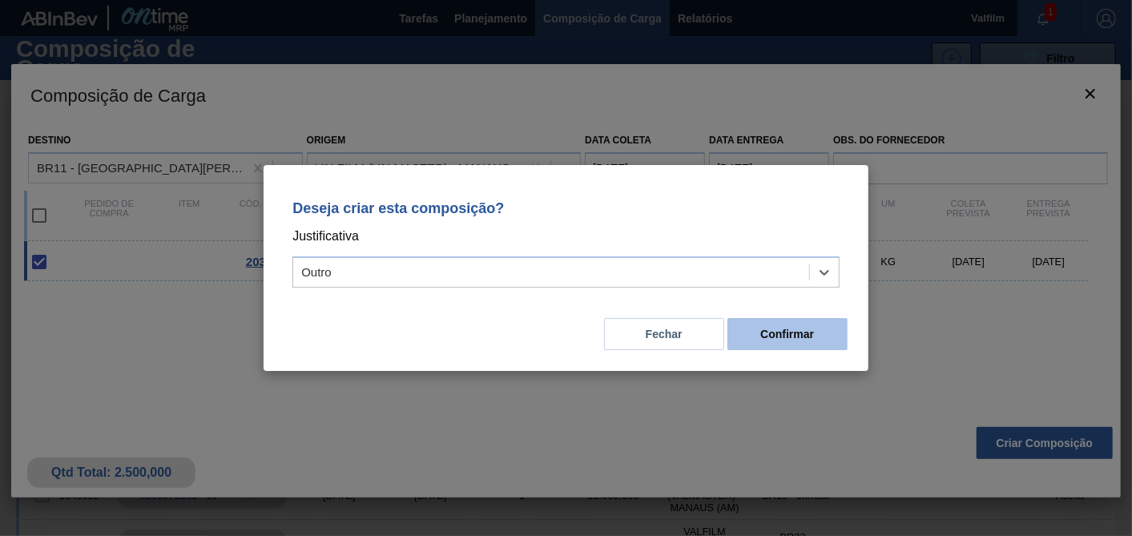
click at [830, 326] on button "Confirmar" at bounding box center [787, 334] width 120 height 32
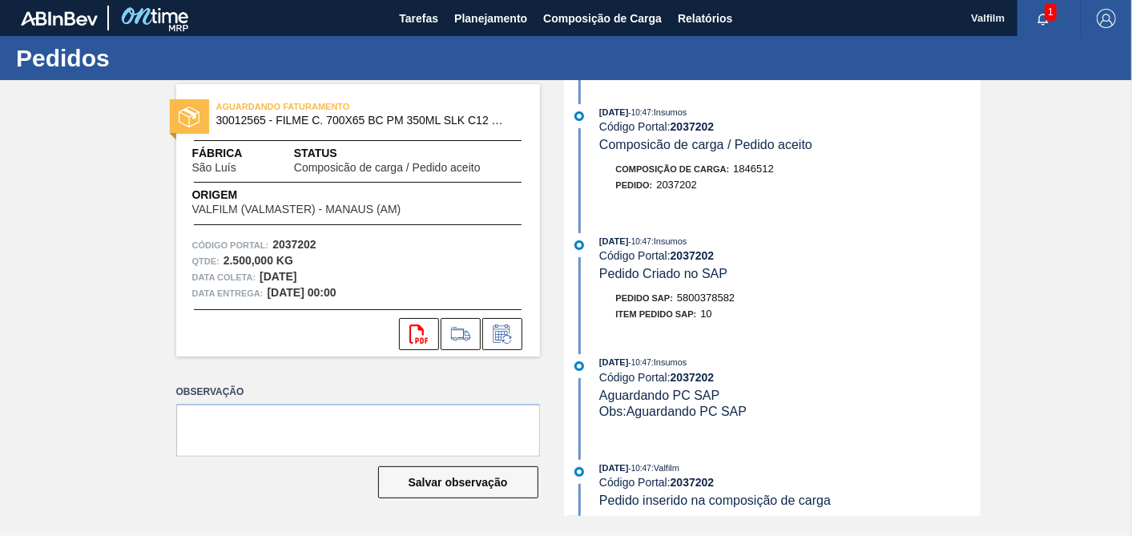
click at [714, 304] on span "5800378582" at bounding box center [706, 298] width 58 height 12
copy span "5800378582"
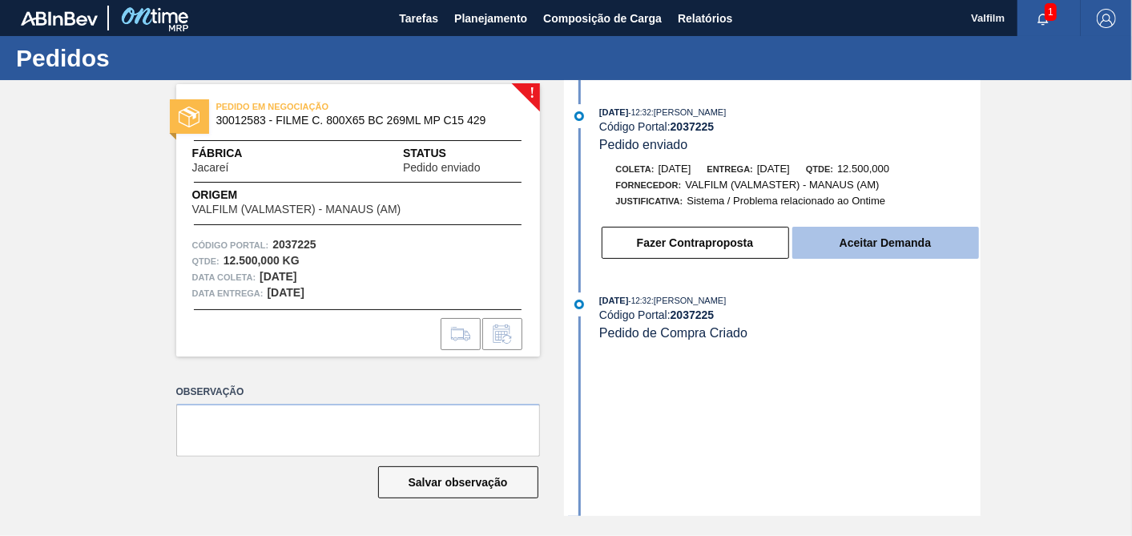
click at [893, 243] on button "Aceitar Demanda" at bounding box center [885, 243] width 187 height 32
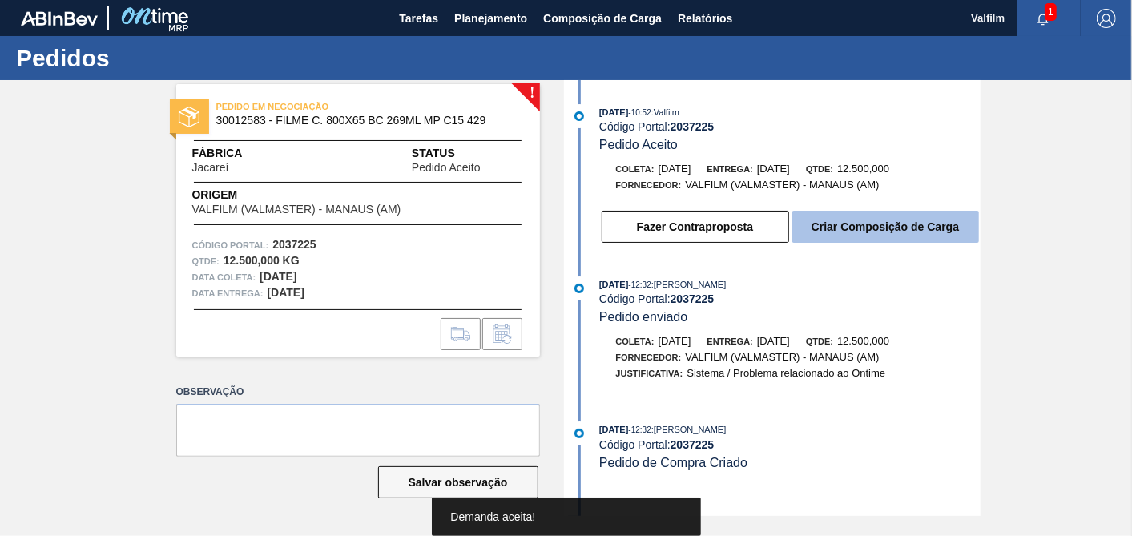
click at [885, 232] on button "Criar Composição de Carga" at bounding box center [885, 227] width 187 height 32
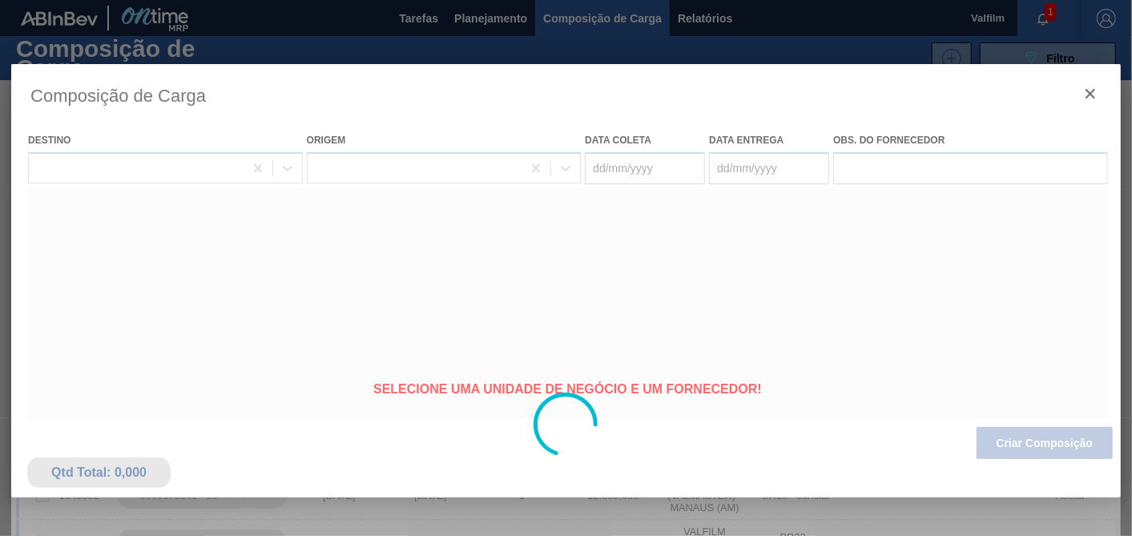
type coleta "[DATE]"
type entrega "[DATE]"
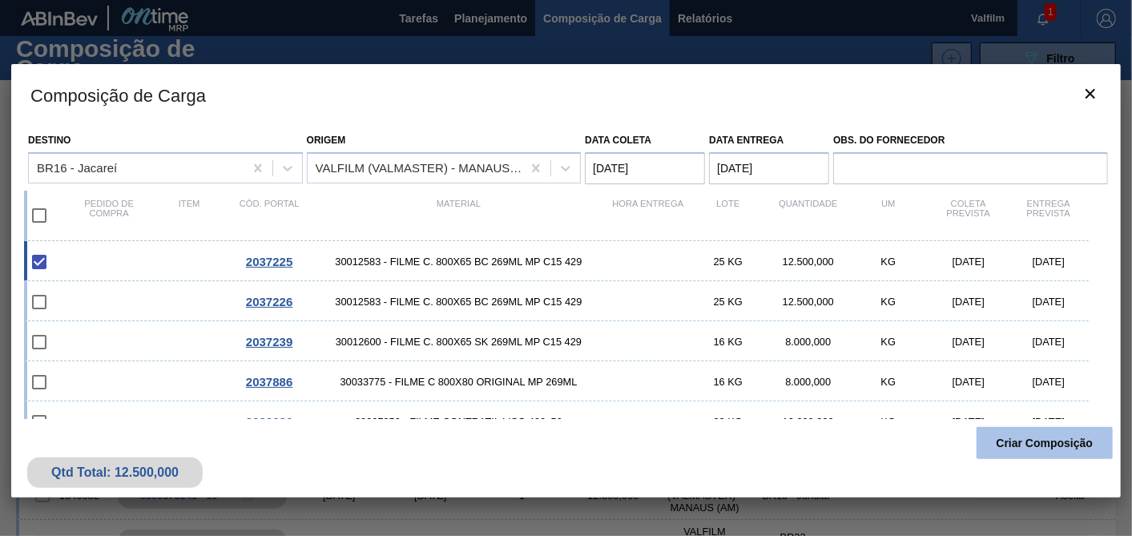
click at [1040, 449] on button "Criar Composição" at bounding box center [1045, 443] width 136 height 32
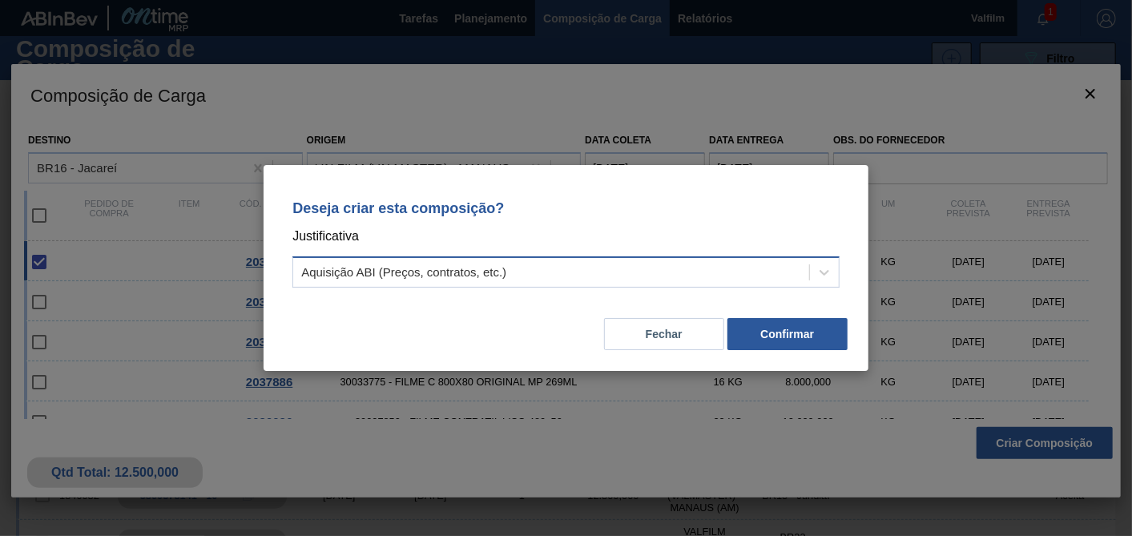
drag, startPoint x: 608, startPoint y: 281, endPoint x: 566, endPoint y: 290, distance: 42.6
click at [607, 280] on div "Aquisição ABI (Preços, contratos, etc.)" at bounding box center [551, 272] width 516 height 23
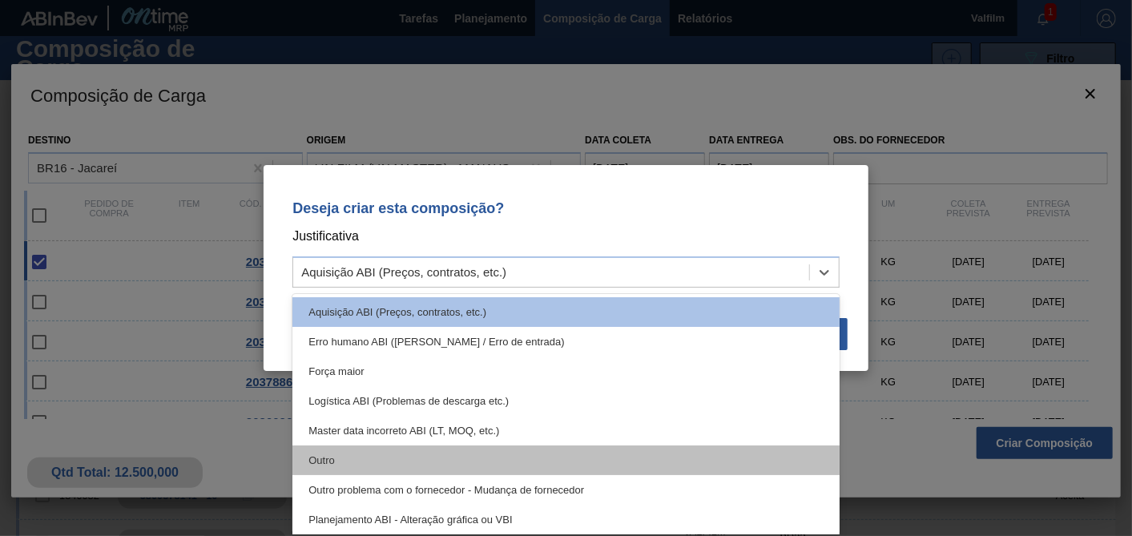
click at [363, 466] on div "Outro" at bounding box center [565, 460] width 547 height 30
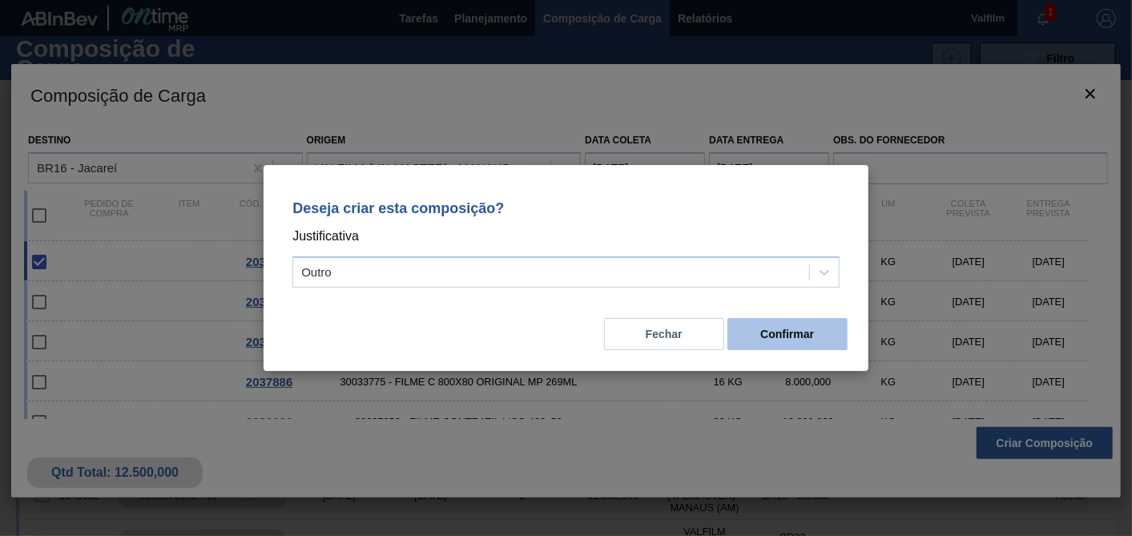
click at [830, 341] on button "Confirmar" at bounding box center [787, 334] width 120 height 32
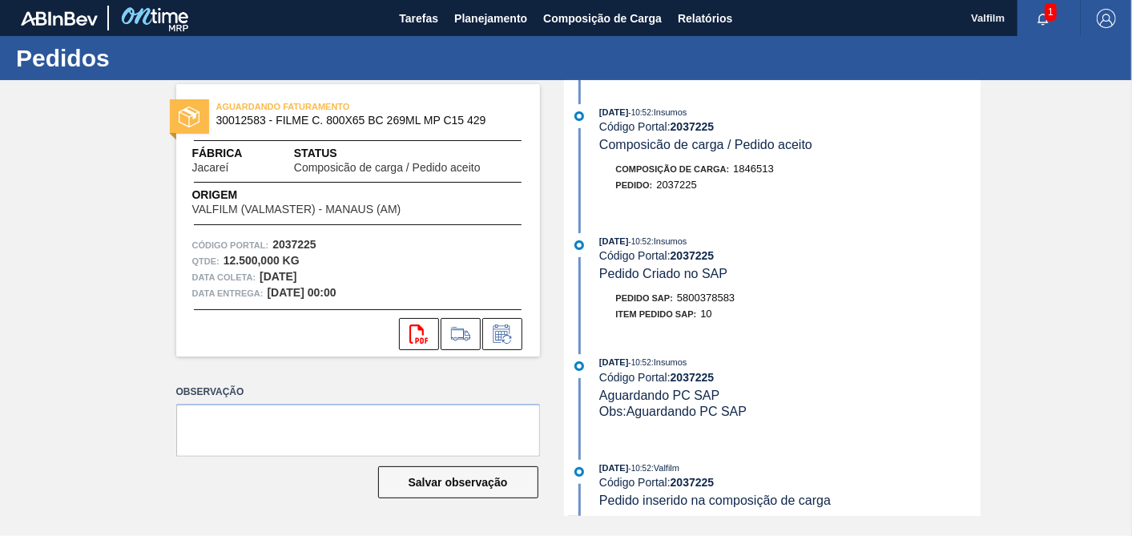
click at [720, 304] on span "5800378583" at bounding box center [706, 298] width 58 height 12
copy span "5800378583"
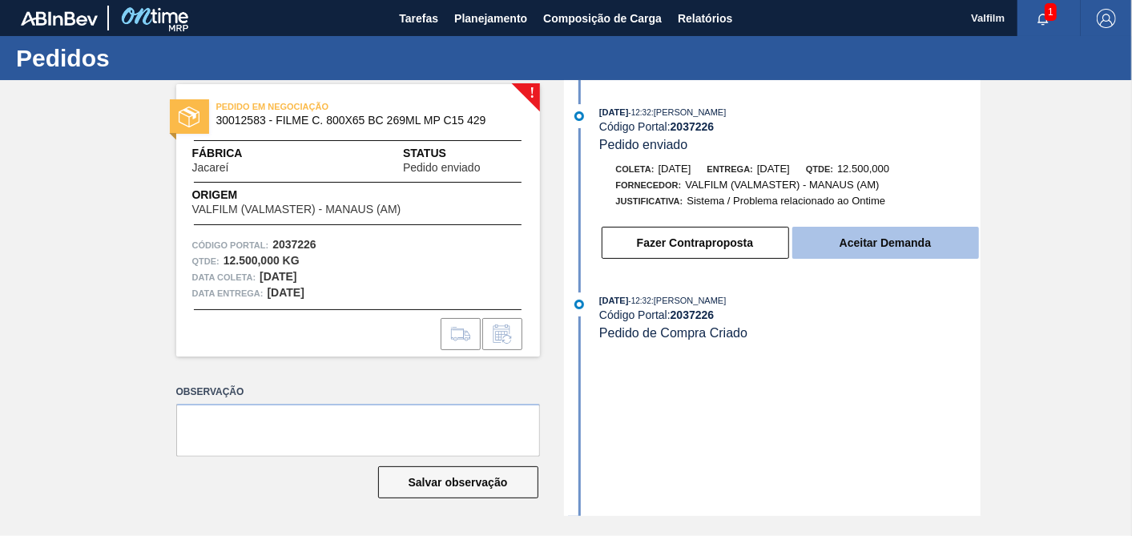
click at [872, 239] on button "Aceitar Demanda" at bounding box center [885, 243] width 187 height 32
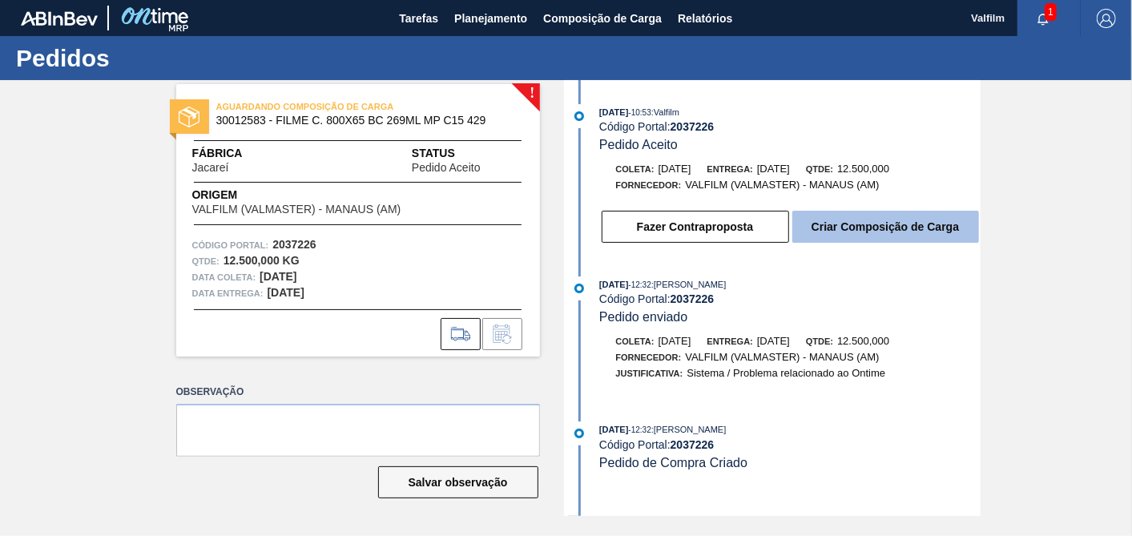
click at [870, 240] on button "Criar Composição de Carga" at bounding box center [885, 227] width 187 height 32
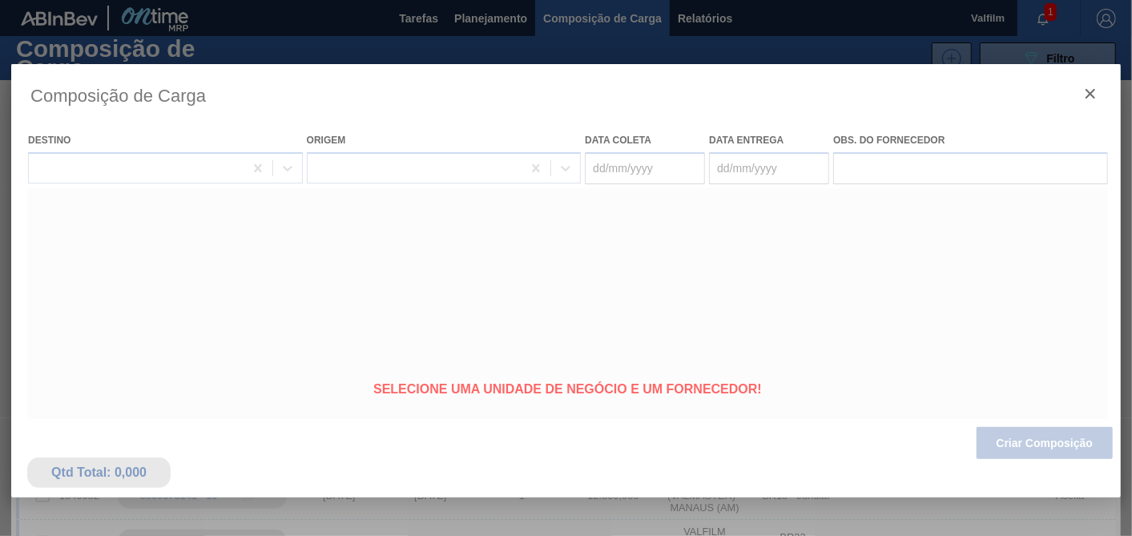
type coleta "[DATE]"
type entrega "[DATE]"
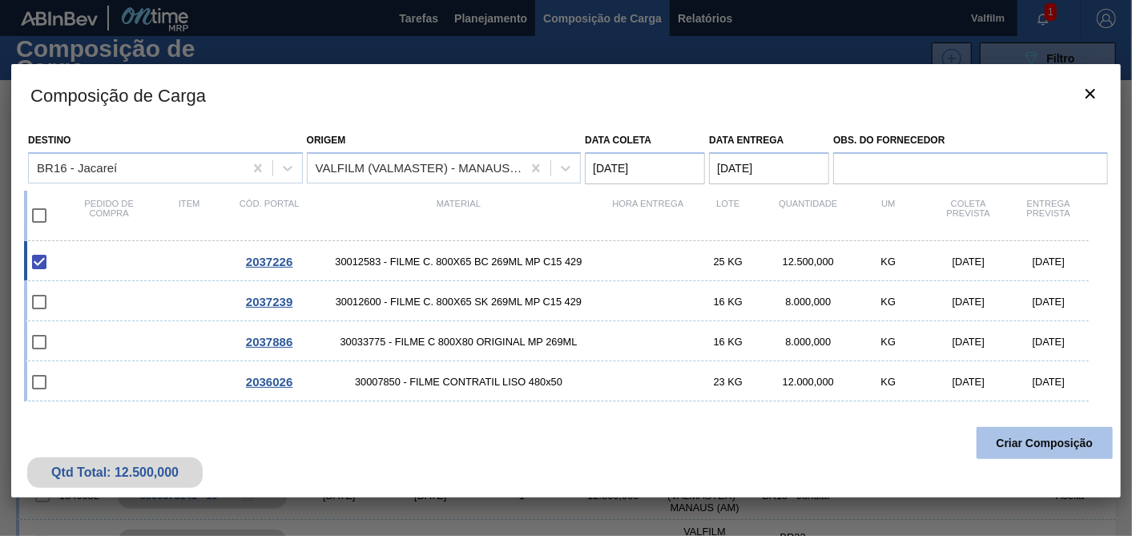
click at [1018, 442] on button "Criar Composição" at bounding box center [1045, 443] width 136 height 32
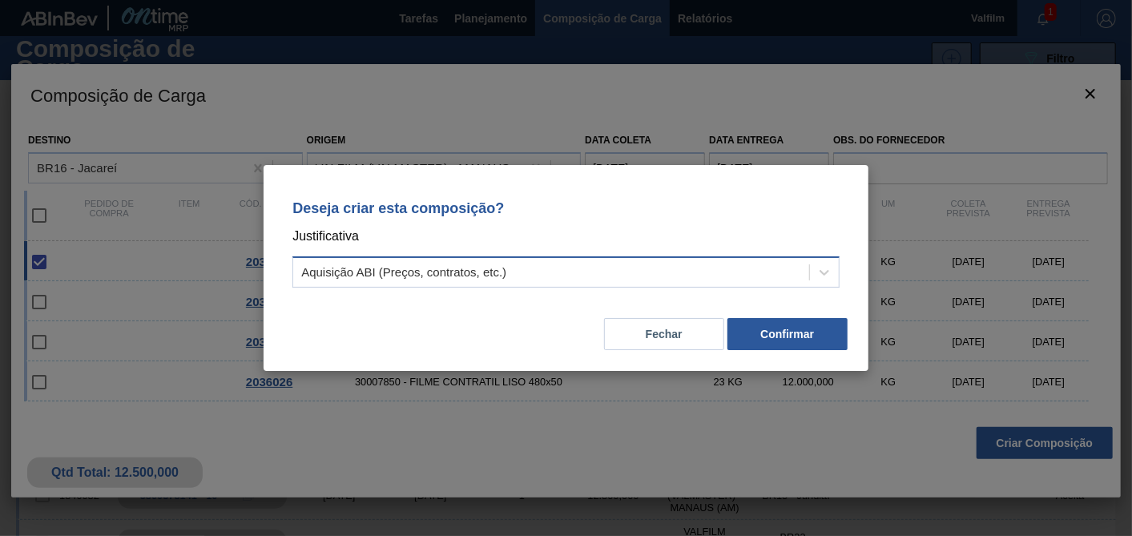
click at [473, 268] on div "Aquisição ABI (Preços, contratos, etc.)" at bounding box center [403, 273] width 205 height 14
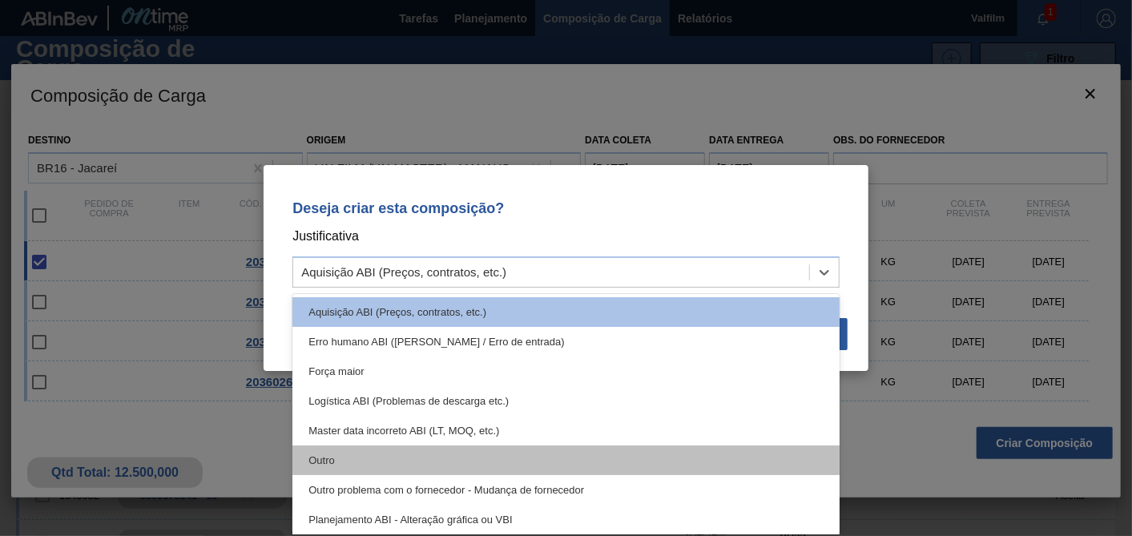
click at [339, 455] on div "Aquisição ABI (Preços, contratos, etc.) Erro humano ABI (Cálculo / Erro de entr…" at bounding box center [565, 414] width 547 height 240
click at [312, 453] on div "Outro" at bounding box center [565, 460] width 547 height 30
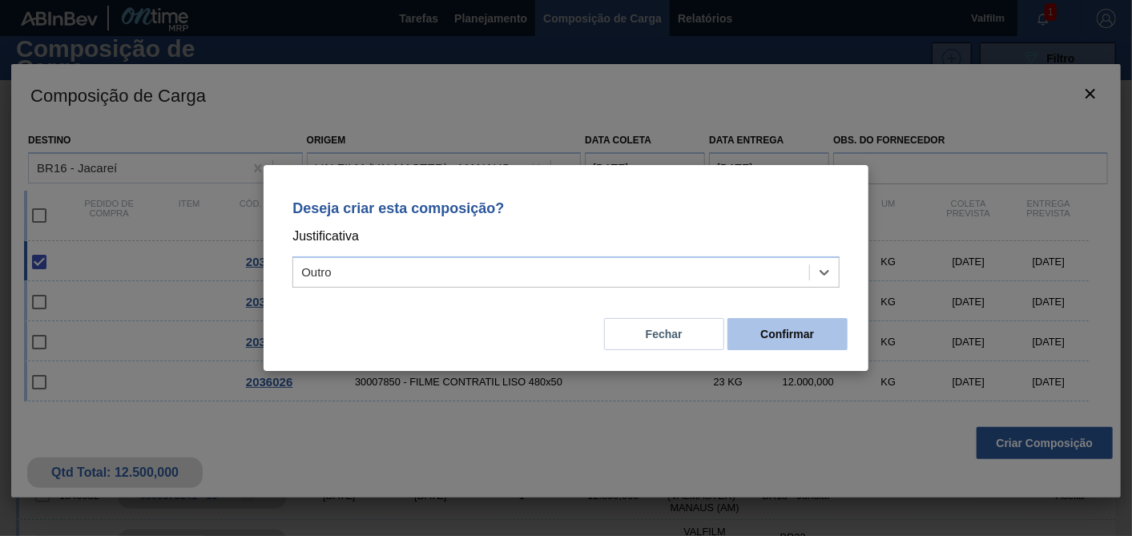
click at [773, 337] on button "Confirmar" at bounding box center [787, 334] width 120 height 32
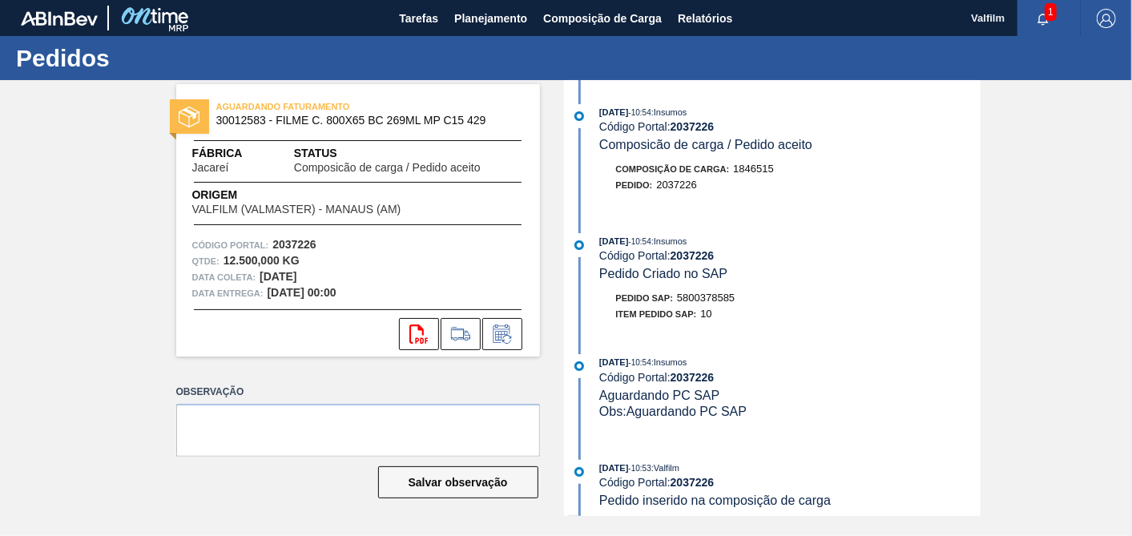
click at [723, 295] on div "Pedido SAP: 5800378585" at bounding box center [675, 298] width 119 height 16
copy span "5800378585"
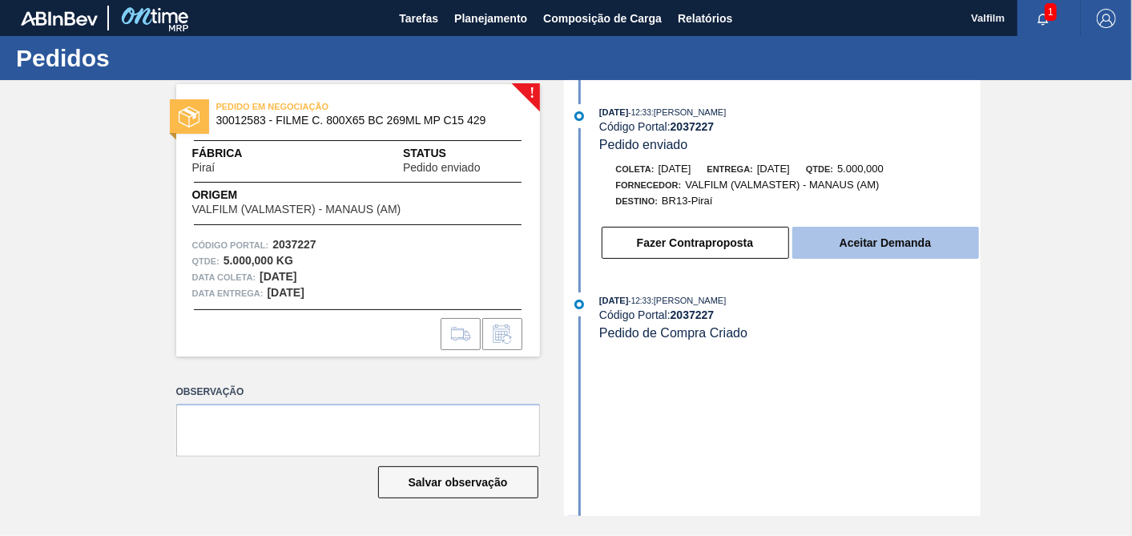
click at [861, 259] on button "Aceitar Demanda" at bounding box center [885, 243] width 187 height 32
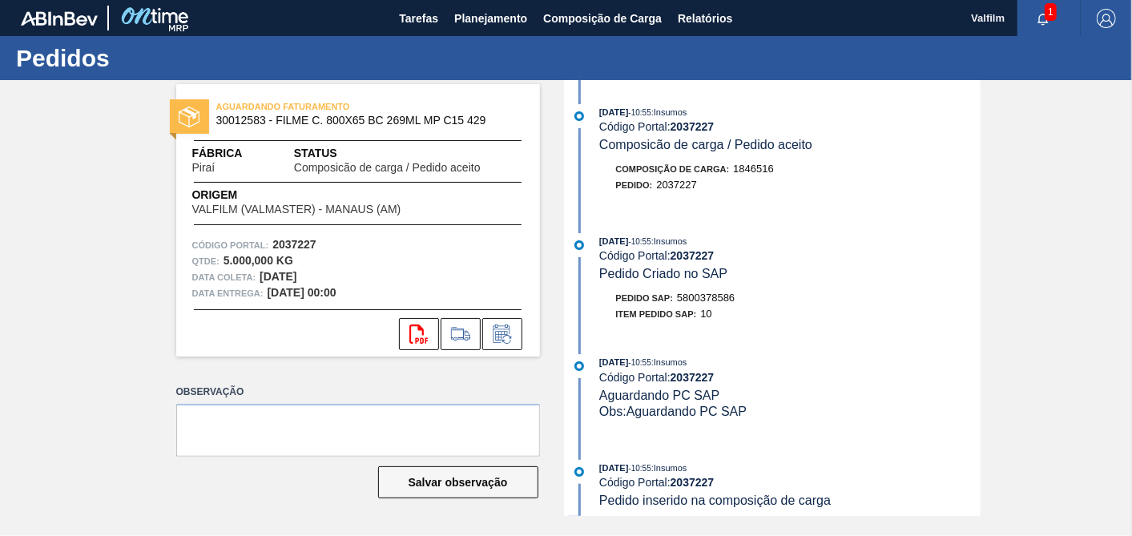
click at [728, 304] on span "5800378586" at bounding box center [706, 298] width 58 height 12
copy span "5800378586"
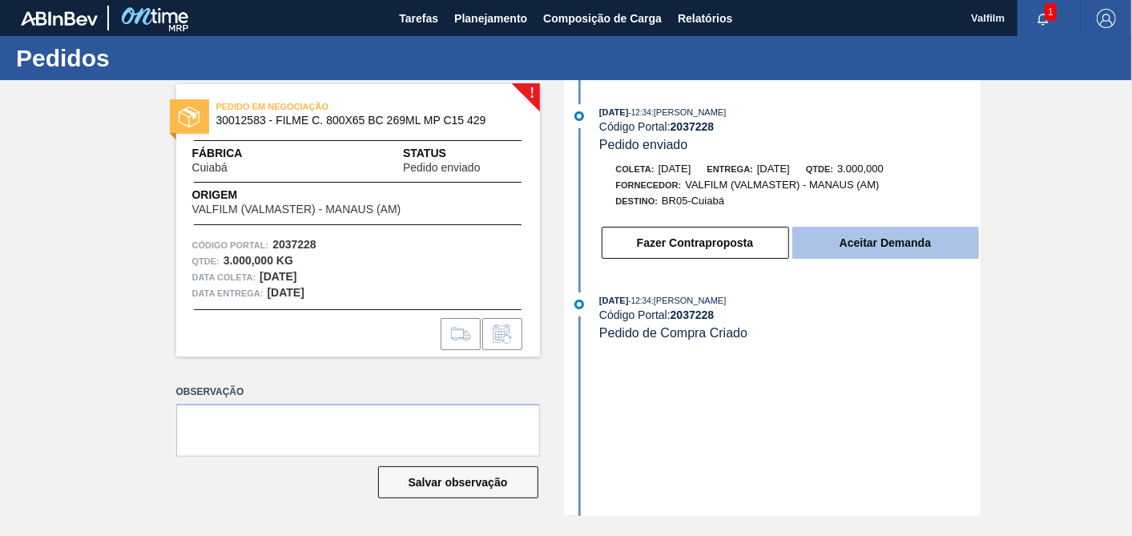
click at [862, 254] on button "Aceitar Demanda" at bounding box center [885, 243] width 187 height 32
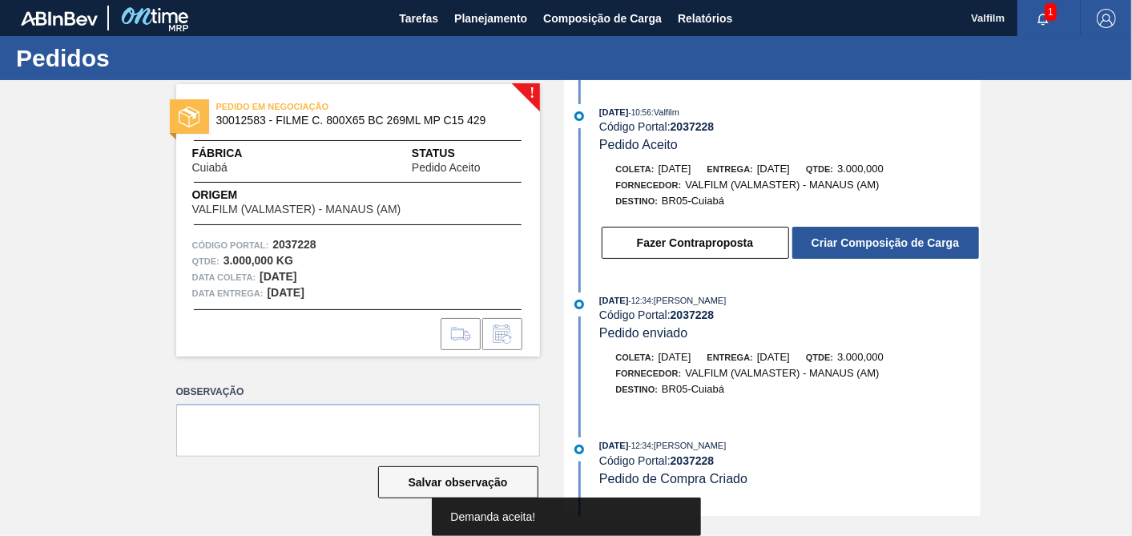
click at [862, 254] on button "Criar Composição de Carga" at bounding box center [885, 243] width 187 height 32
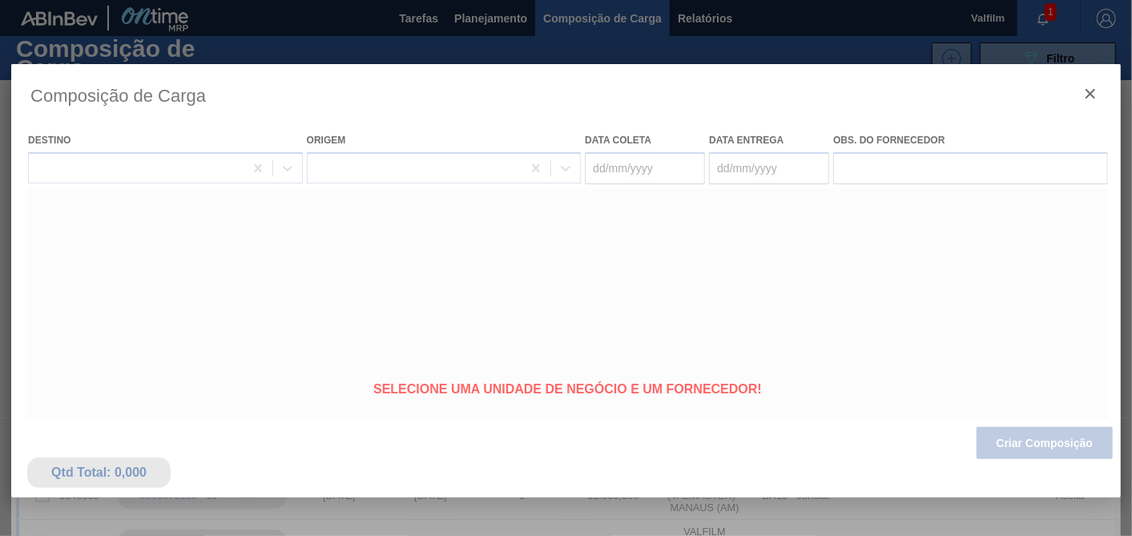
type coleta "[DATE]"
type entrega "22/11/2025"
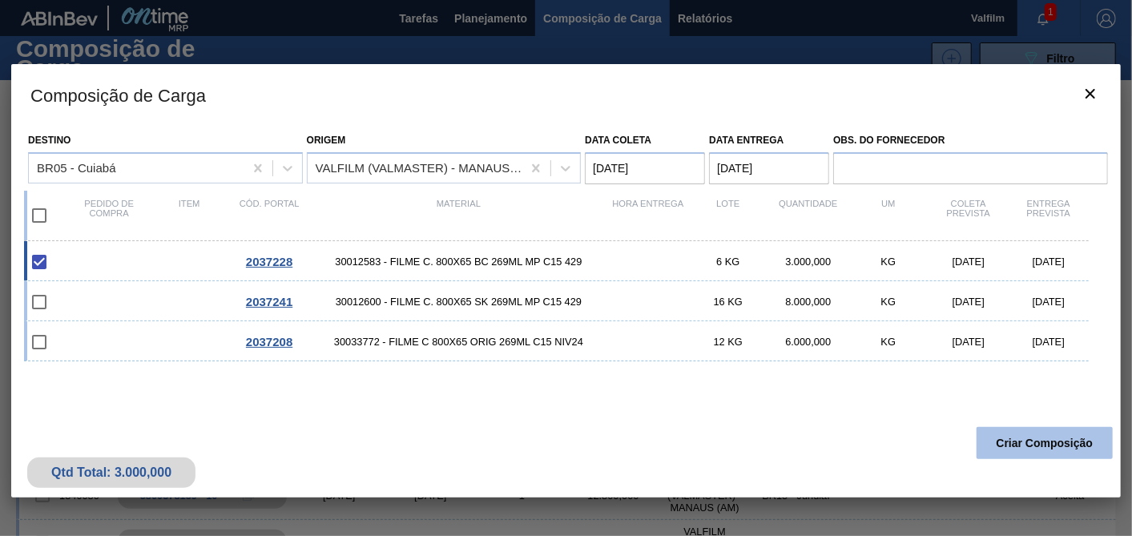
click at [1038, 440] on button "Criar Composição" at bounding box center [1045, 443] width 136 height 32
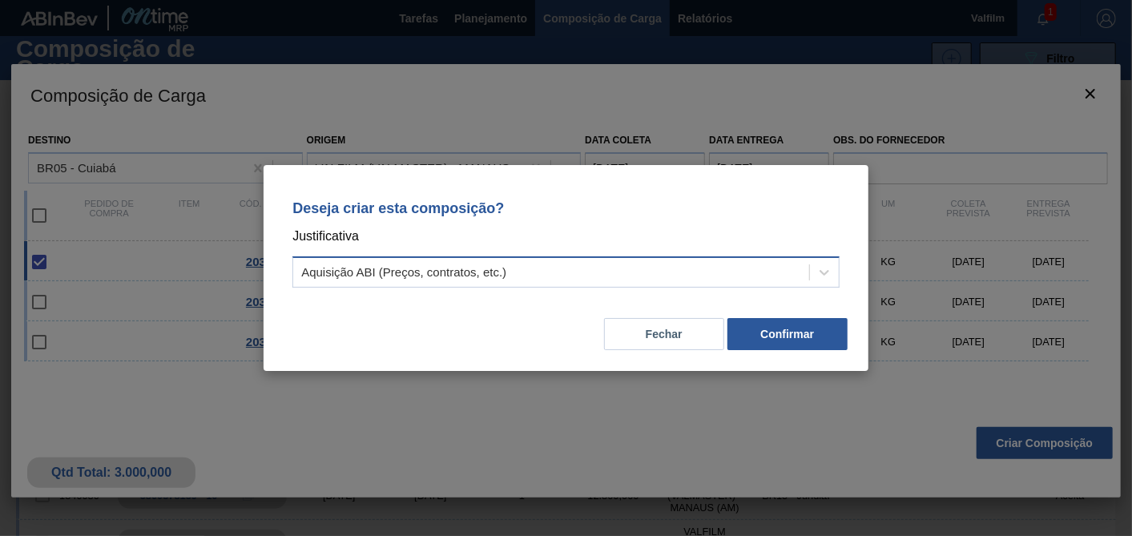
click at [366, 284] on div "Aquisição ABI (Preços, contratos, etc.)" at bounding box center [565, 271] width 547 height 31
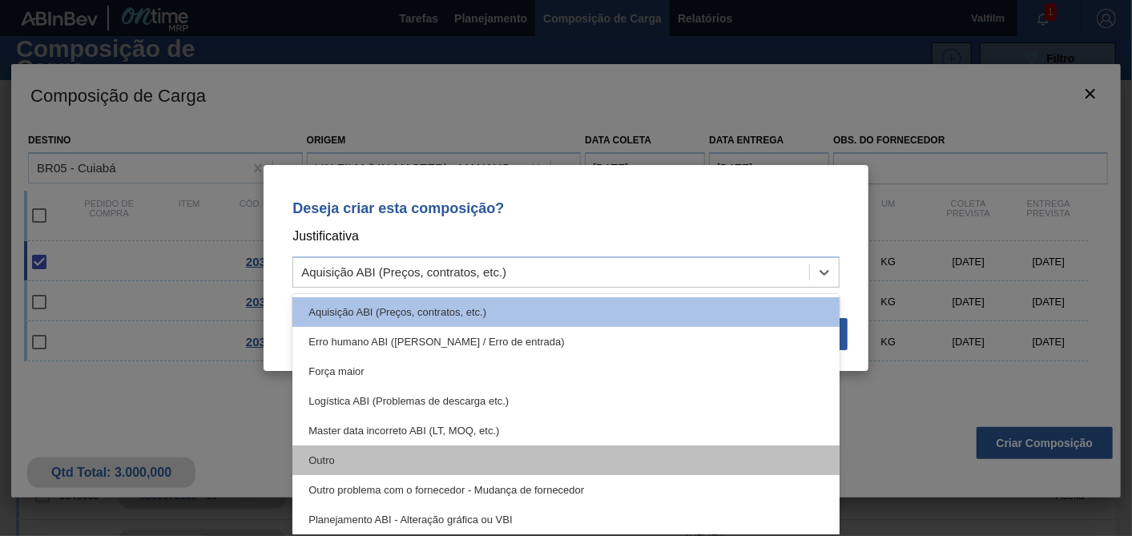
click at [322, 473] on div "Outro" at bounding box center [565, 460] width 547 height 30
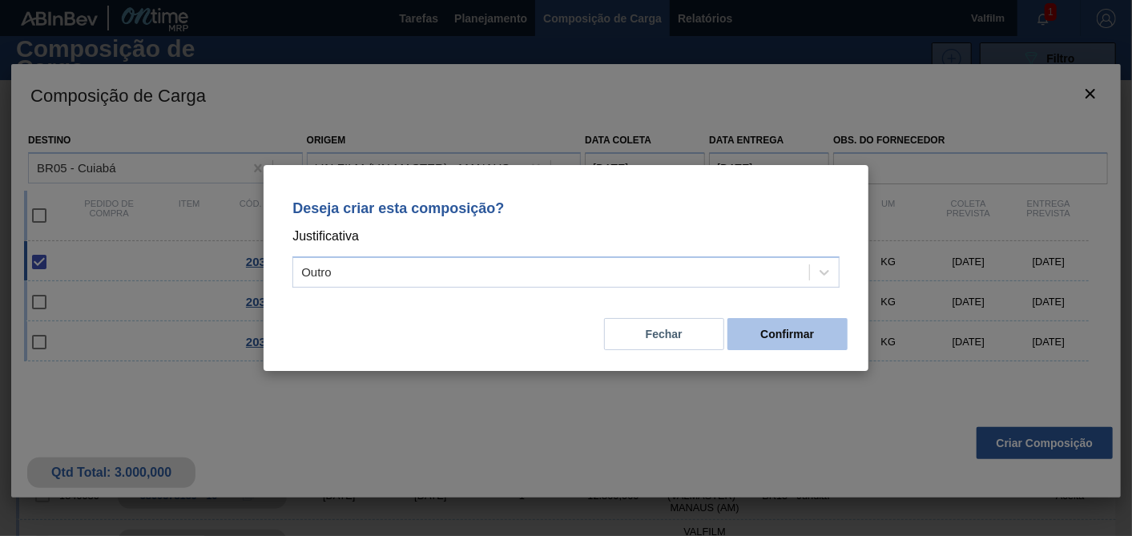
click at [789, 328] on button "Confirmar" at bounding box center [787, 334] width 120 height 32
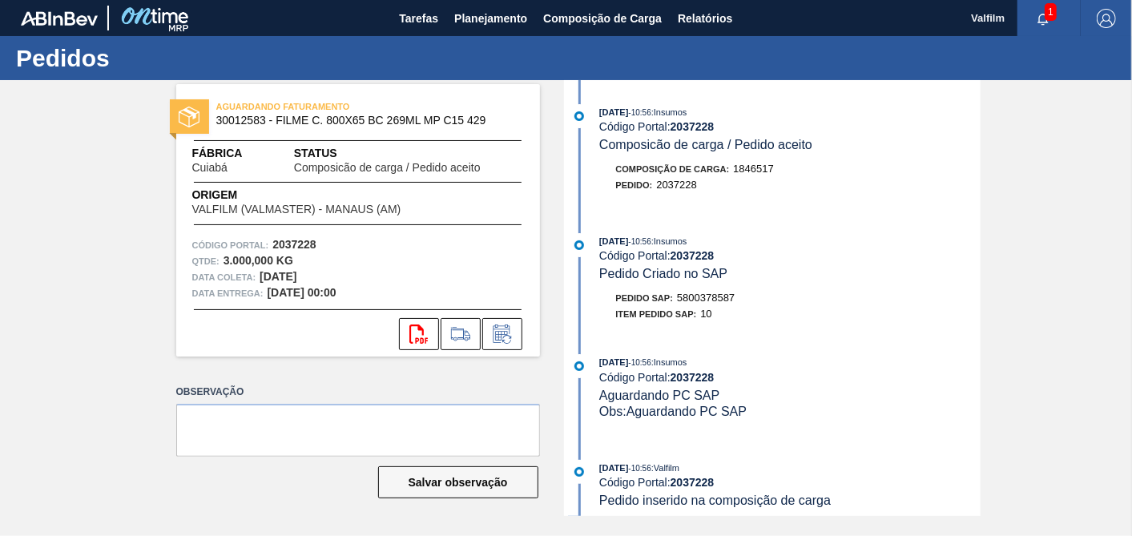
click at [710, 304] on span "5800378587" at bounding box center [706, 298] width 58 height 12
copy span "5800378587"
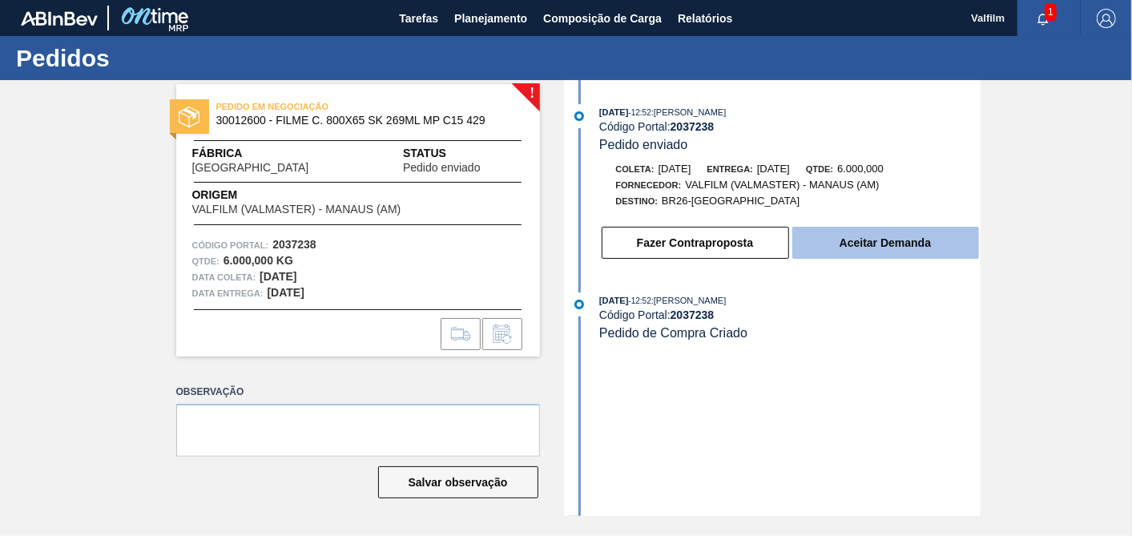
click at [897, 254] on button "Aceitar Demanda" at bounding box center [885, 243] width 187 height 32
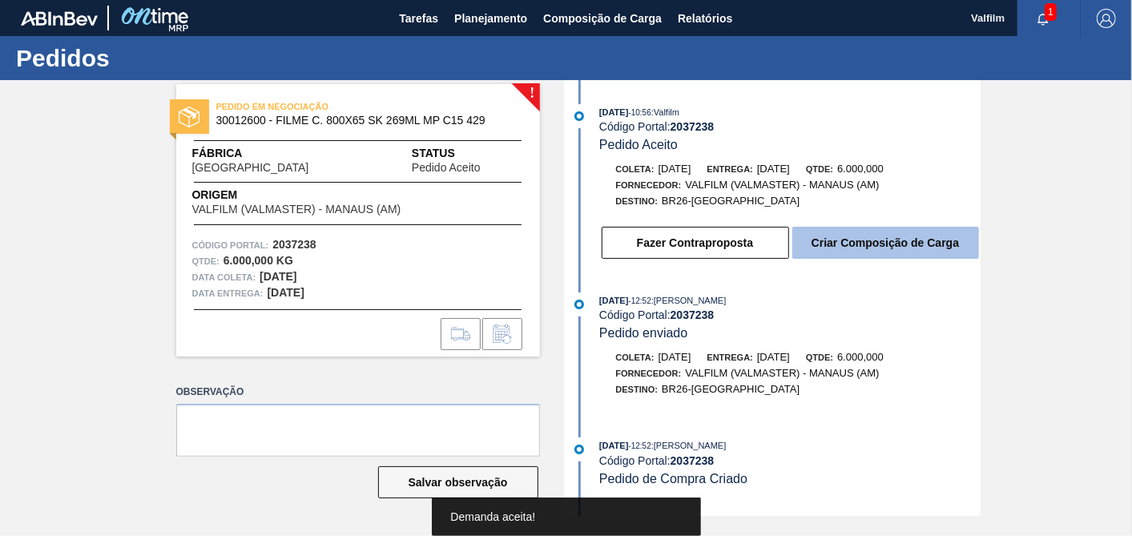
click at [909, 247] on button "Criar Composição de Carga" at bounding box center [885, 243] width 187 height 32
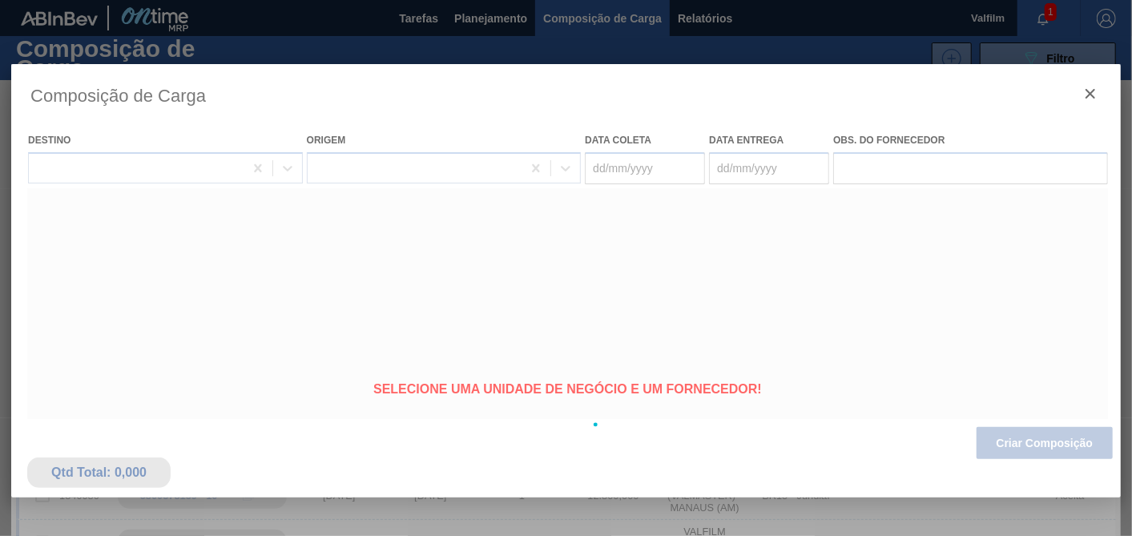
type coleta "[DATE]"
type entrega "[DATE]"
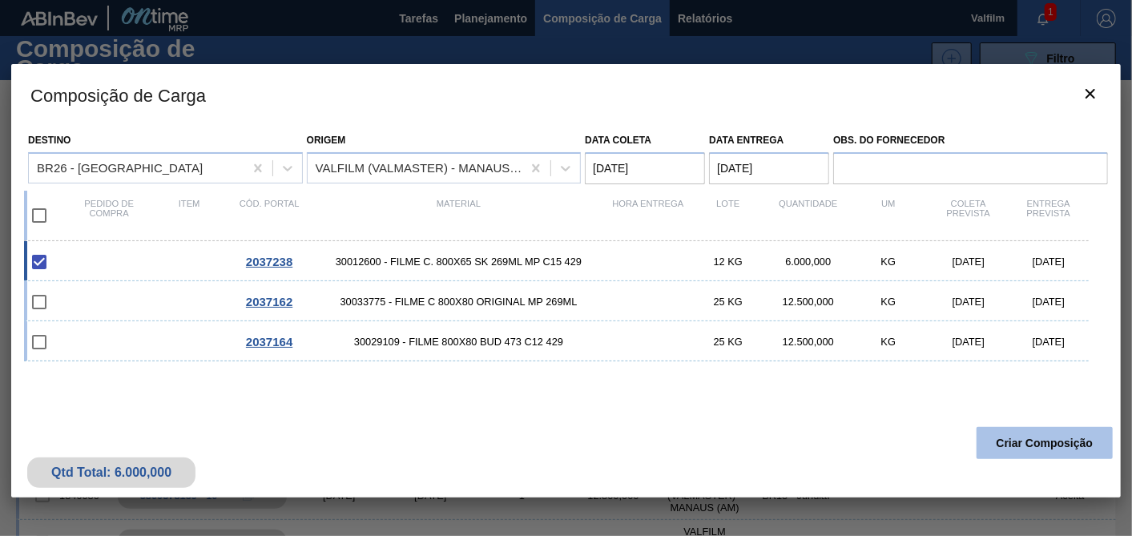
click at [1071, 441] on button "Criar Composição" at bounding box center [1045, 443] width 136 height 32
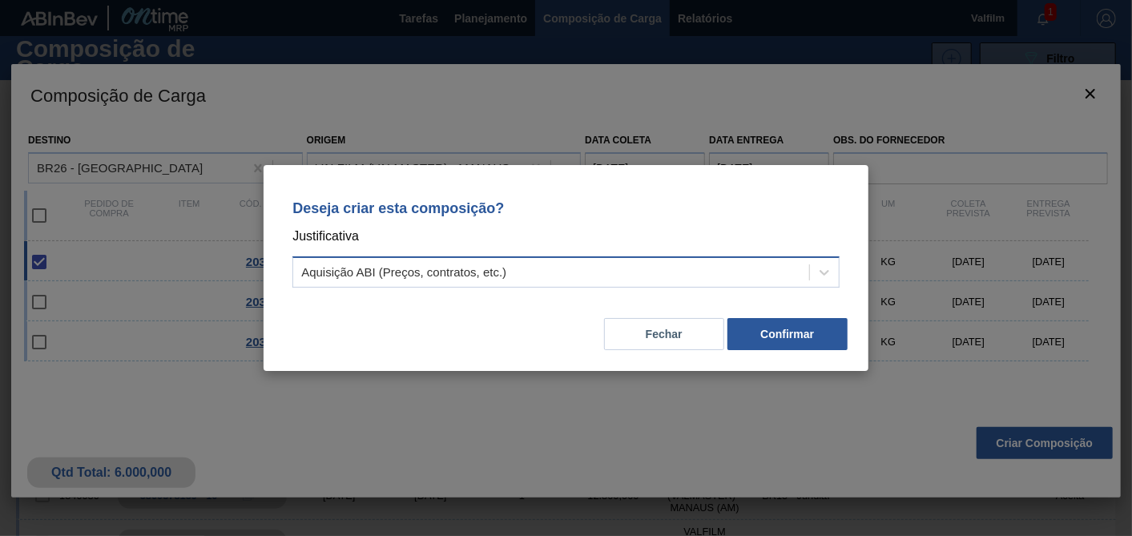
click at [468, 277] on div "Aquisição ABI (Preços, contratos, etc.)" at bounding box center [403, 273] width 205 height 14
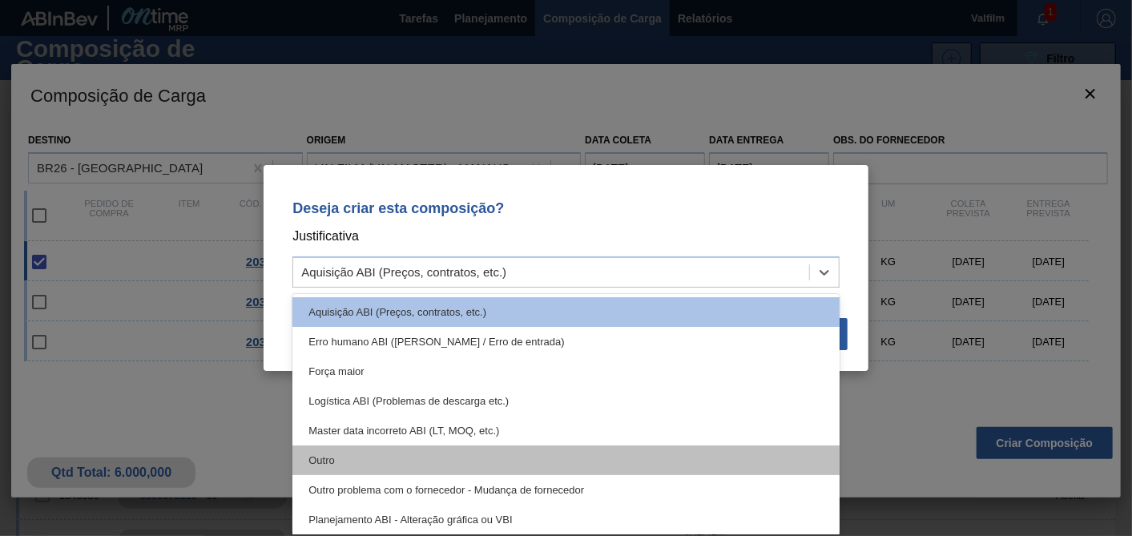
click at [326, 457] on div "Outro" at bounding box center [565, 460] width 547 height 30
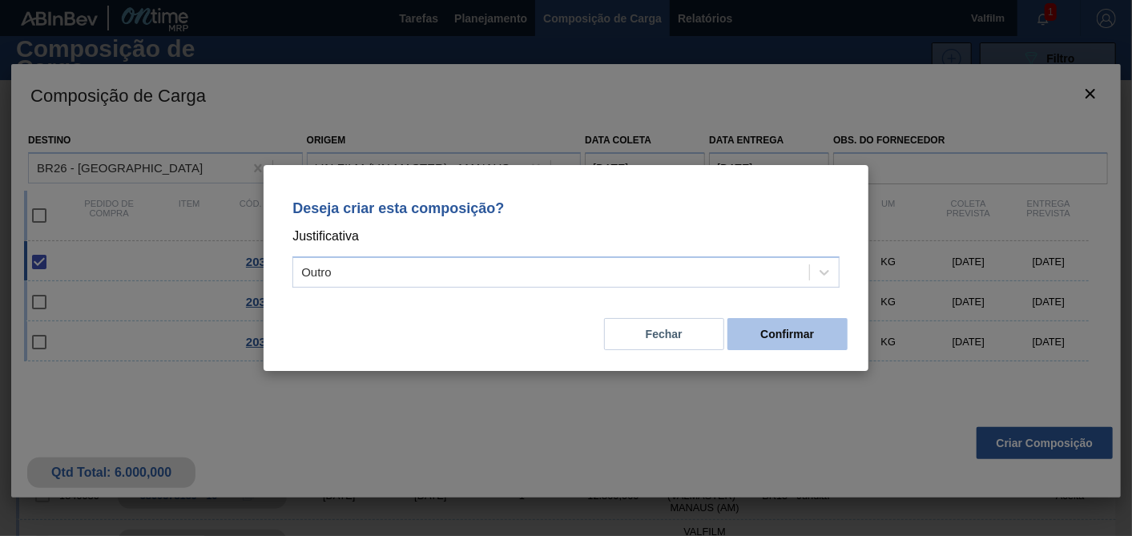
click at [787, 337] on button "Confirmar" at bounding box center [787, 334] width 120 height 32
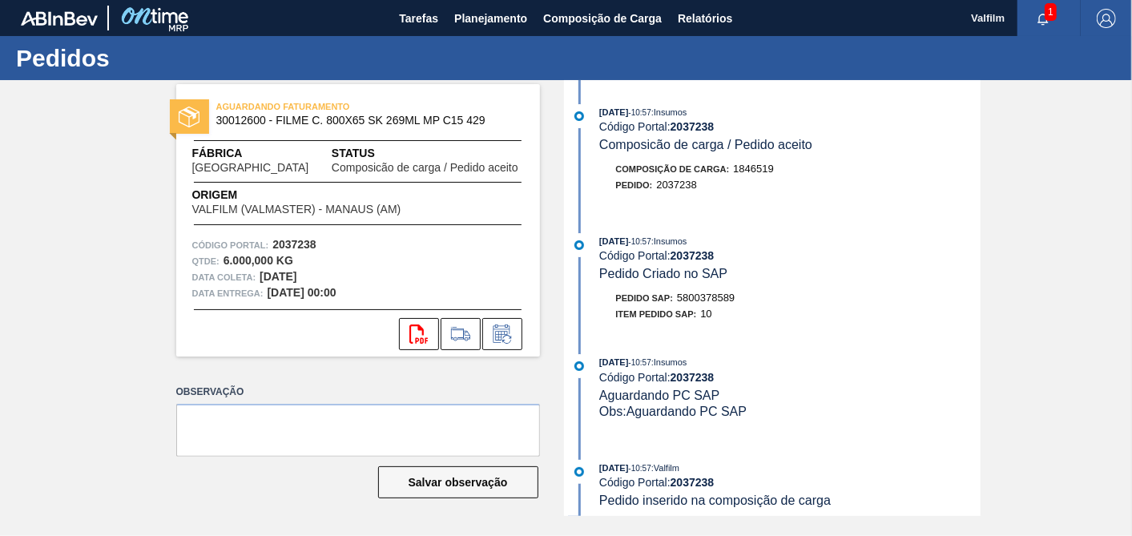
click at [721, 300] on span "5800378589" at bounding box center [706, 298] width 58 height 12
copy span "5800378589"
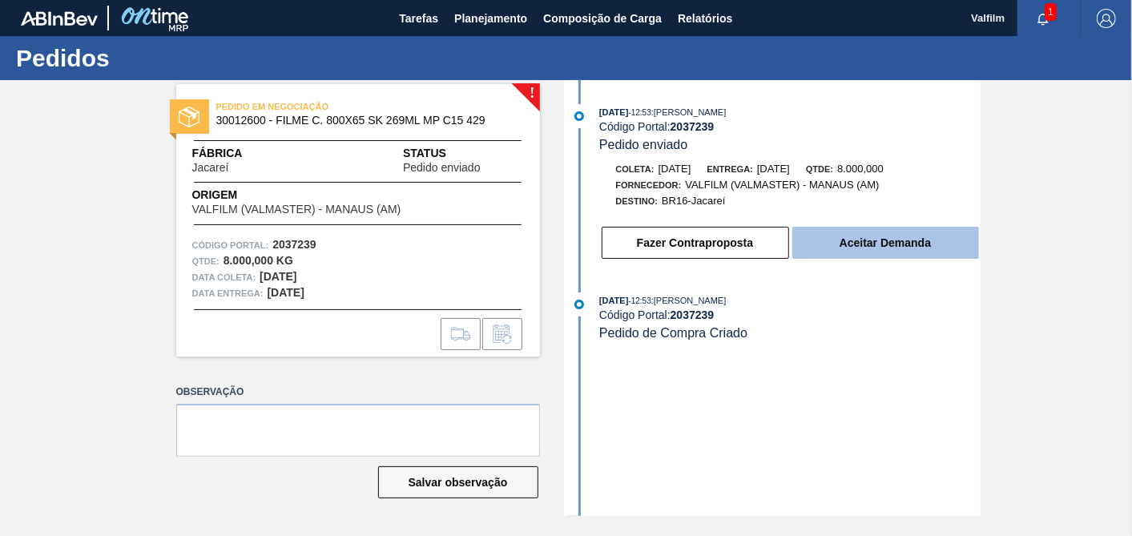
click at [930, 244] on button "Aceitar Demanda" at bounding box center [885, 243] width 187 height 32
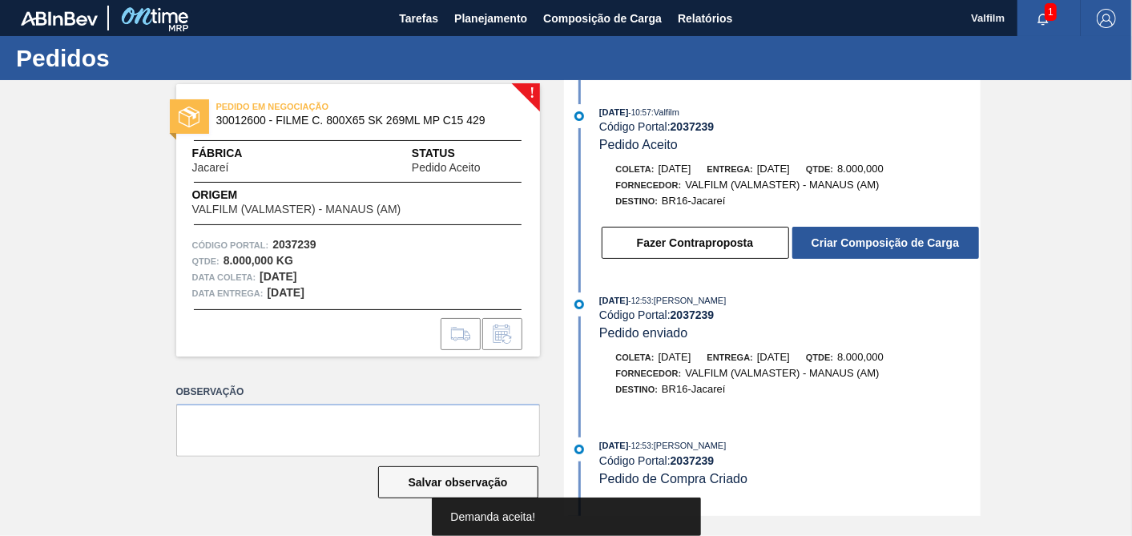
click at [930, 244] on button "Criar Composição de Carga" at bounding box center [885, 243] width 187 height 32
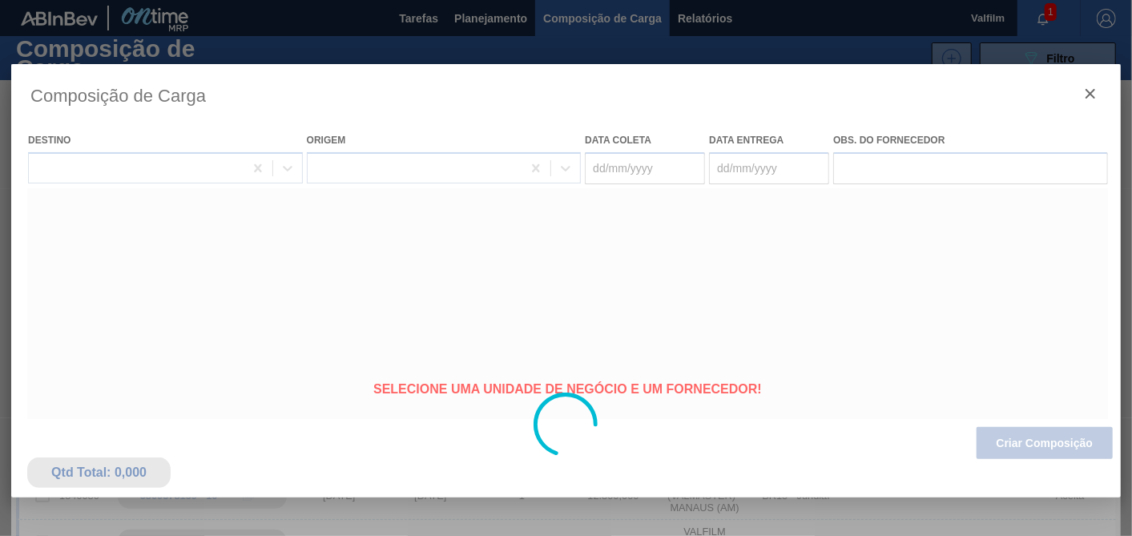
type coleta "[DATE]"
type entrega "[DATE]"
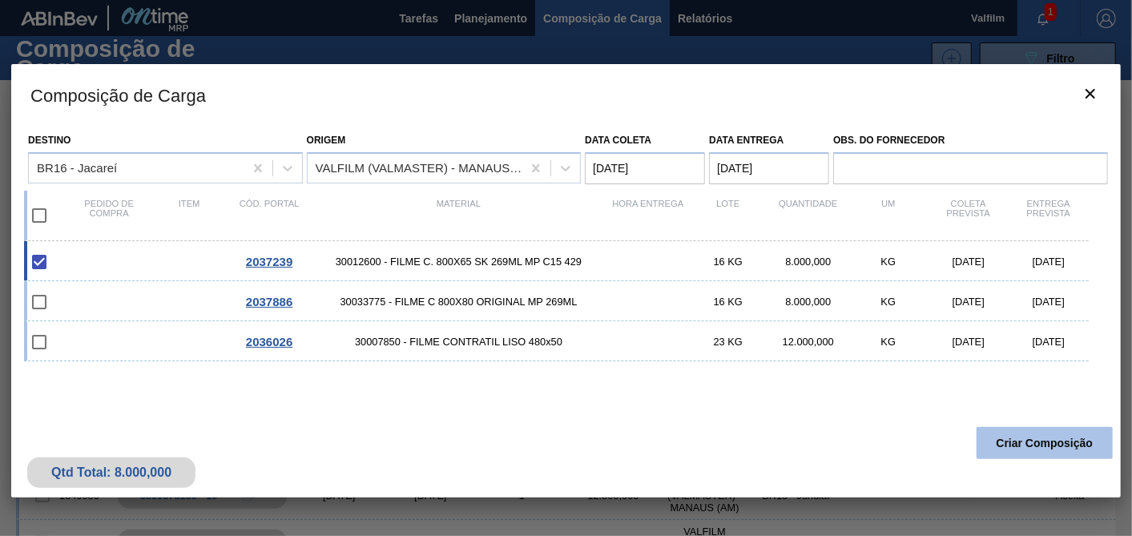
click at [1021, 437] on button "Criar Composição" at bounding box center [1045, 443] width 136 height 32
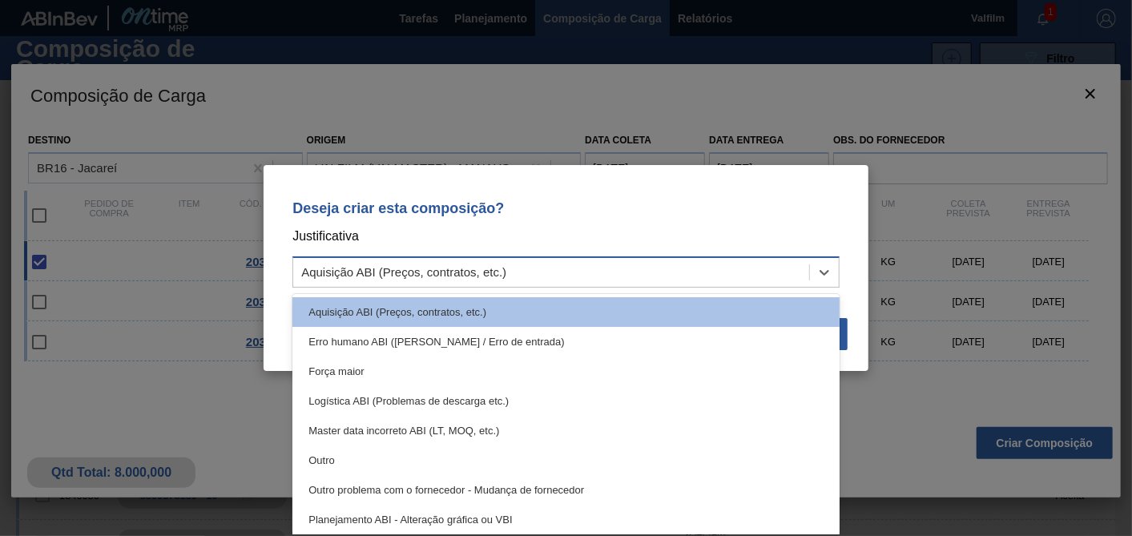
click at [519, 263] on div "Aquisição ABI (Preços, contratos, etc.)" at bounding box center [551, 272] width 516 height 23
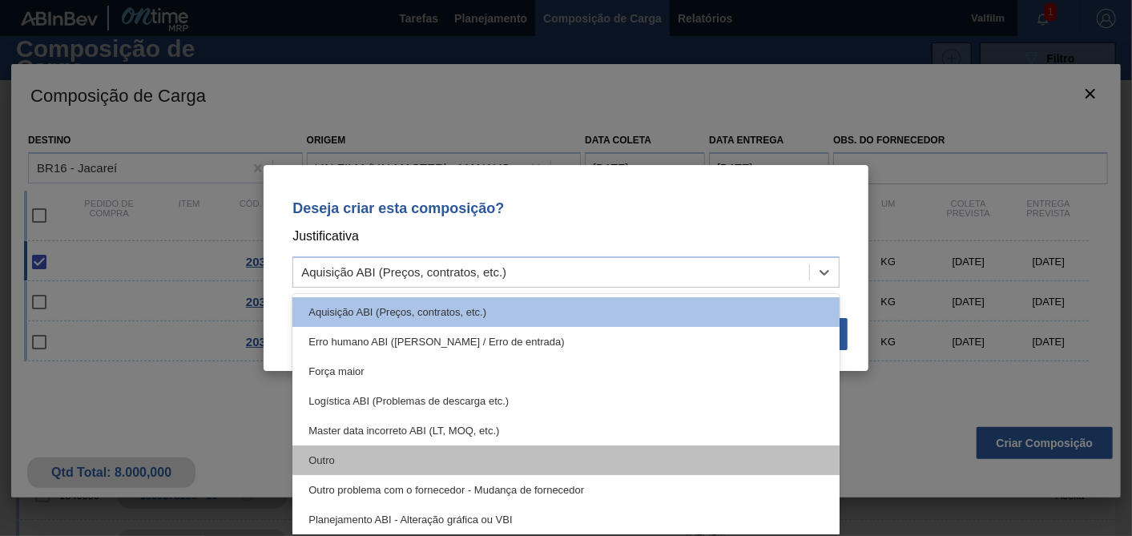
click at [350, 455] on div "Outro" at bounding box center [565, 460] width 547 height 30
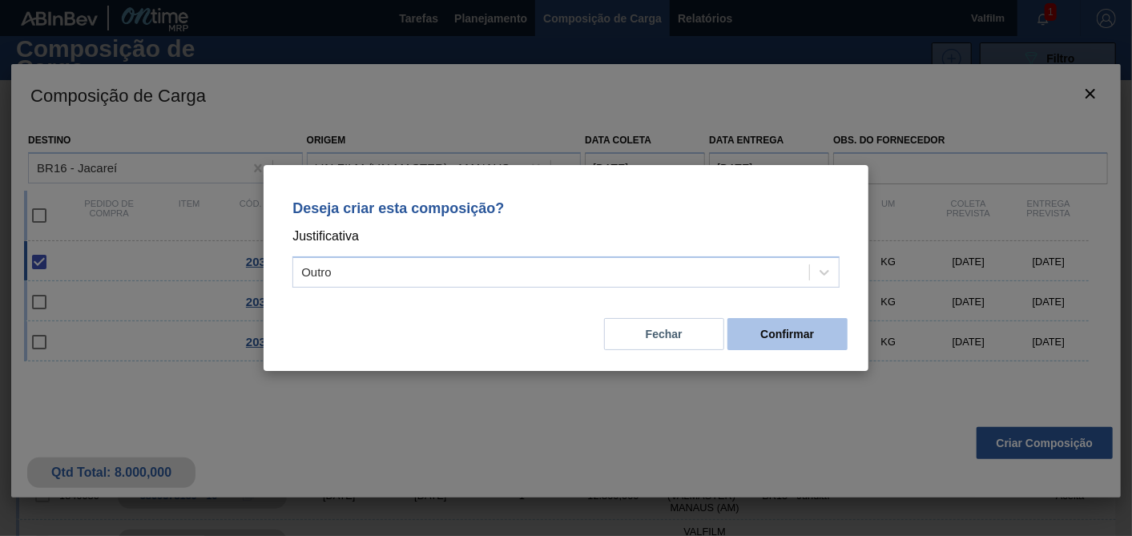
click at [828, 344] on button "Confirmar" at bounding box center [787, 334] width 120 height 32
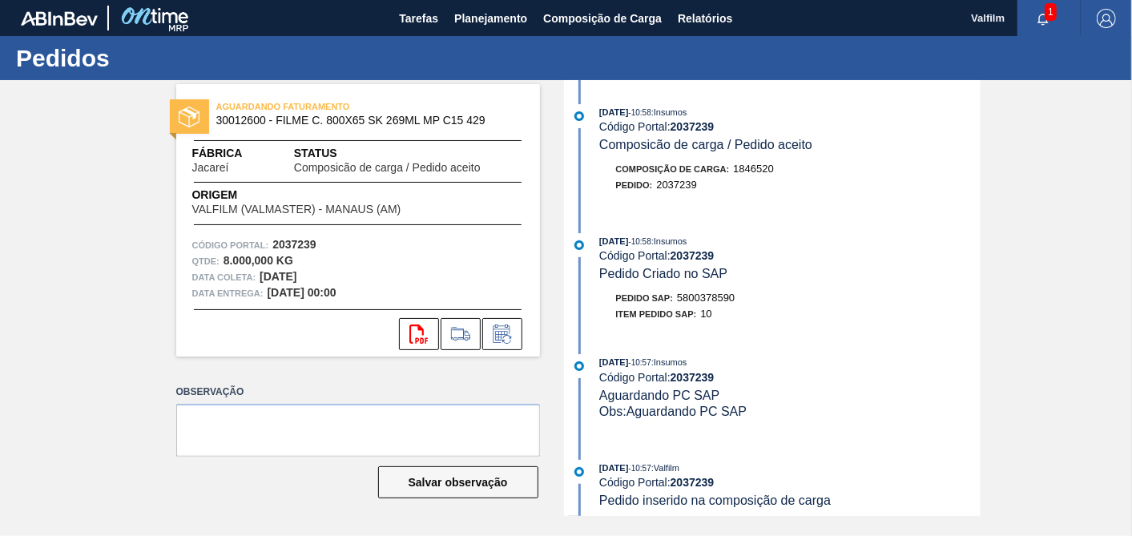
click at [719, 303] on span "5800378590" at bounding box center [706, 298] width 58 height 12
copy span "5800378590"
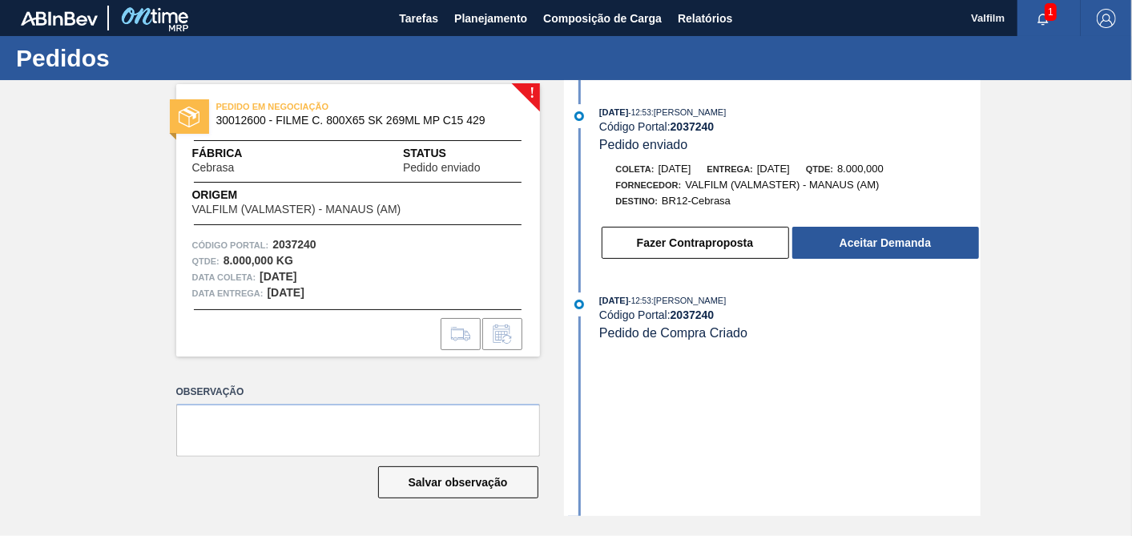
click at [890, 267] on div "[DATE] 12:53 : [PERSON_NAME] Código Portal: 2037240 Pedido enviado Coleta: [DAT…" at bounding box center [774, 186] width 413 height 164
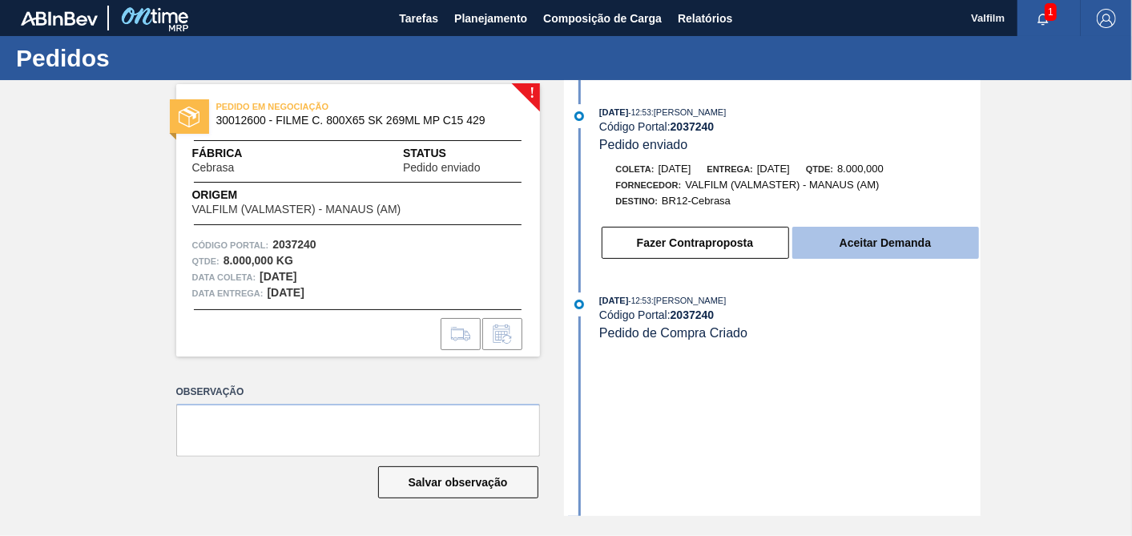
click at [893, 249] on button "Aceitar Demanda" at bounding box center [885, 243] width 187 height 32
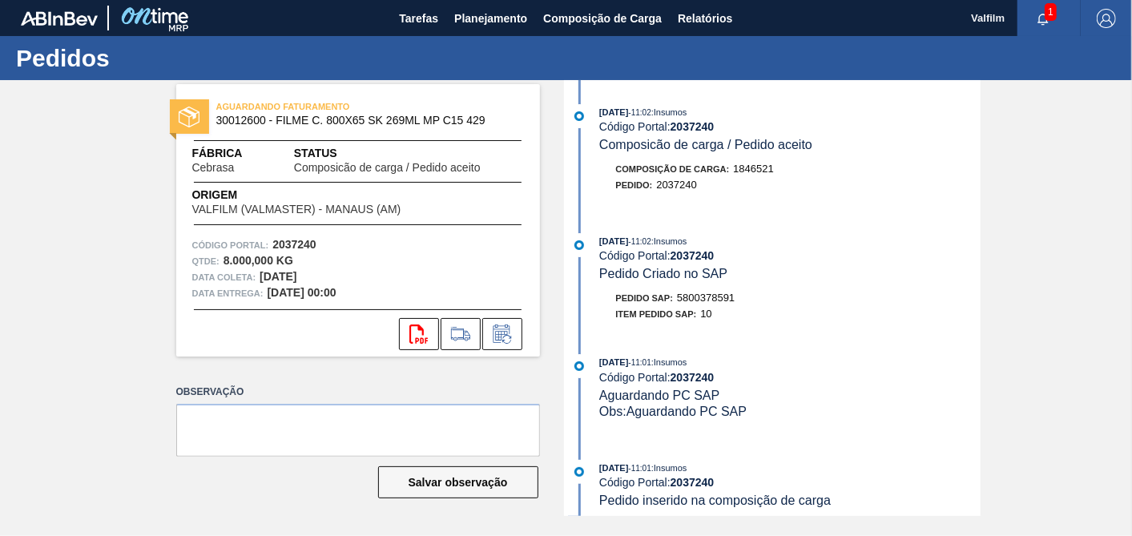
click at [707, 304] on span "5800378591" at bounding box center [706, 298] width 58 height 12
copy span "5800378591"
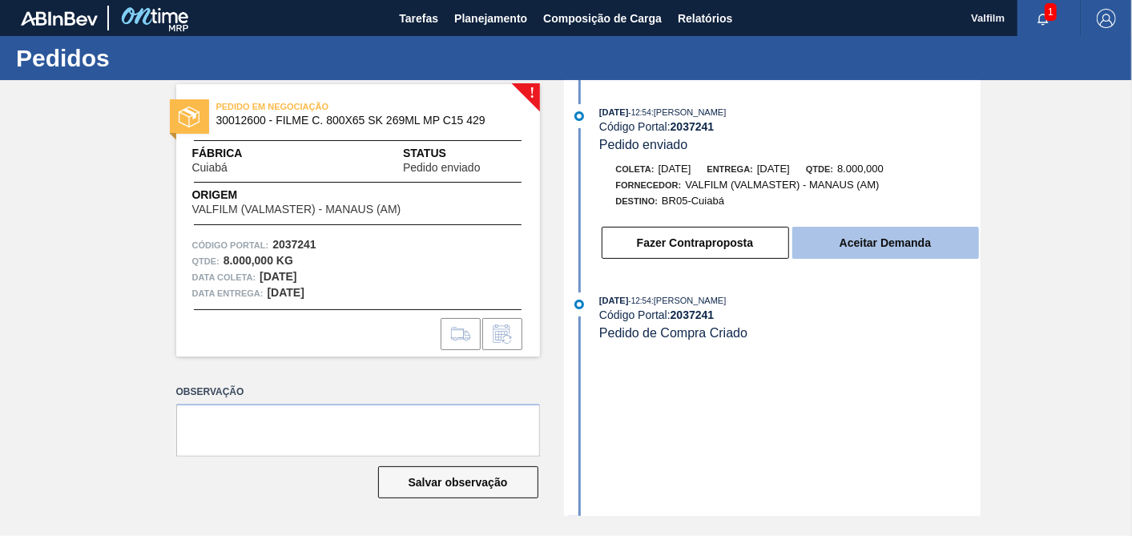
click at [864, 238] on button "Aceitar Demanda" at bounding box center [885, 243] width 187 height 32
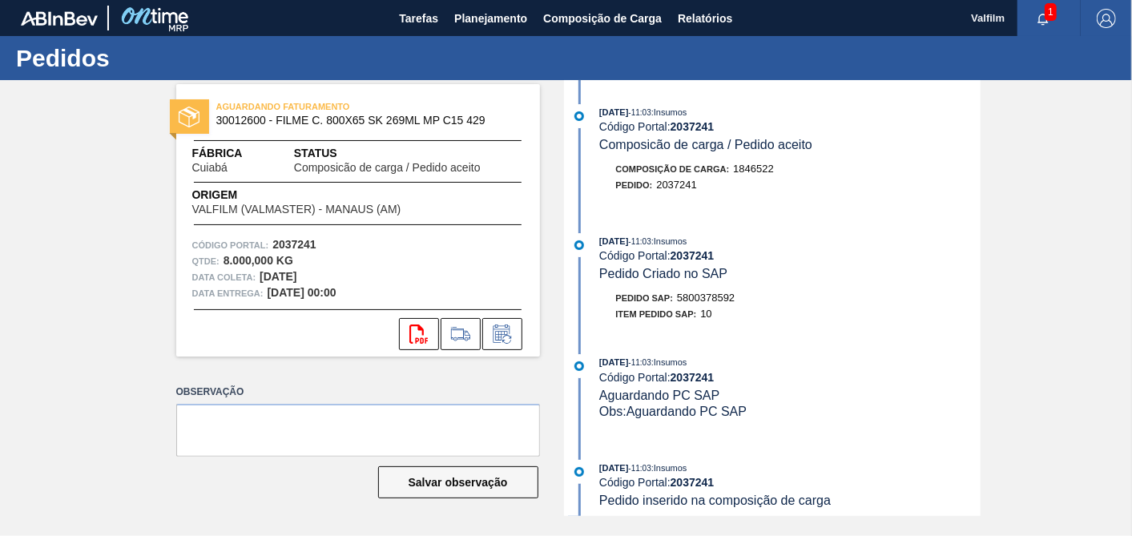
click at [728, 304] on span "5800378592" at bounding box center [706, 298] width 58 height 12
copy span "5800378592"
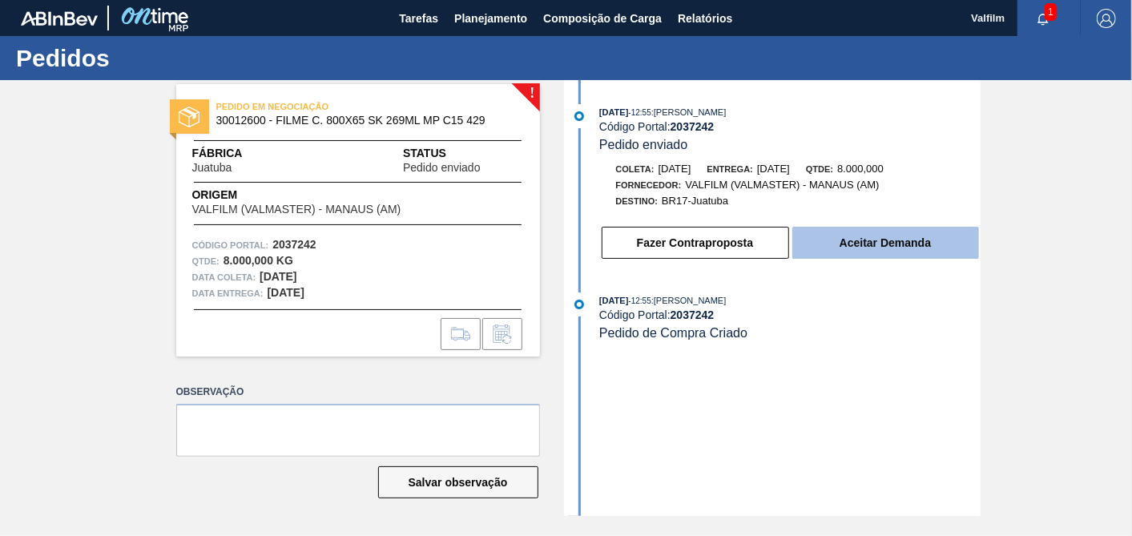
click at [833, 242] on button "Aceitar Demanda" at bounding box center [885, 243] width 187 height 32
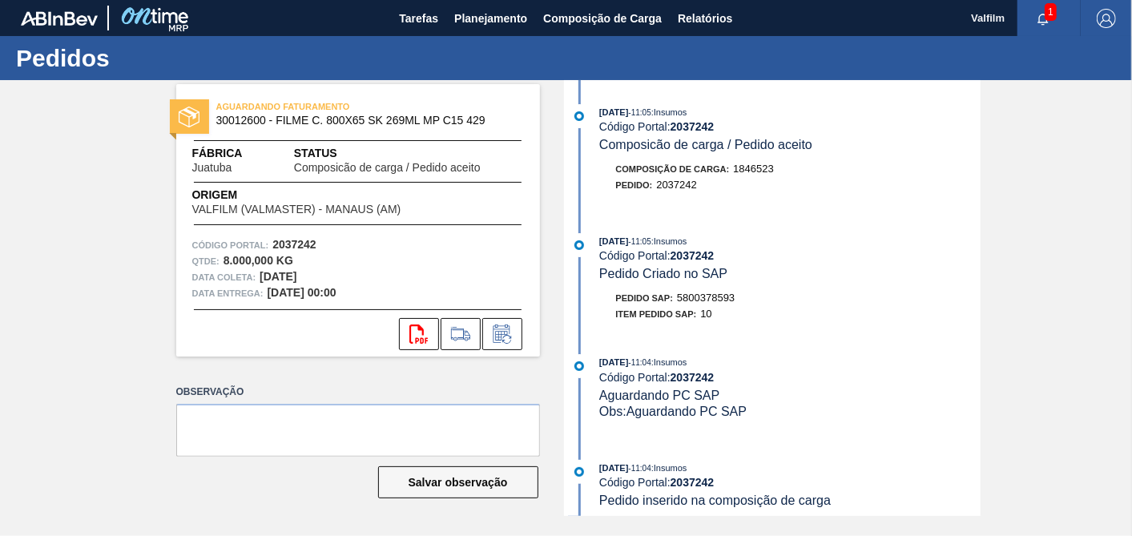
click at [719, 302] on span "5800378593" at bounding box center [706, 298] width 58 height 12
copy span "5800378593"
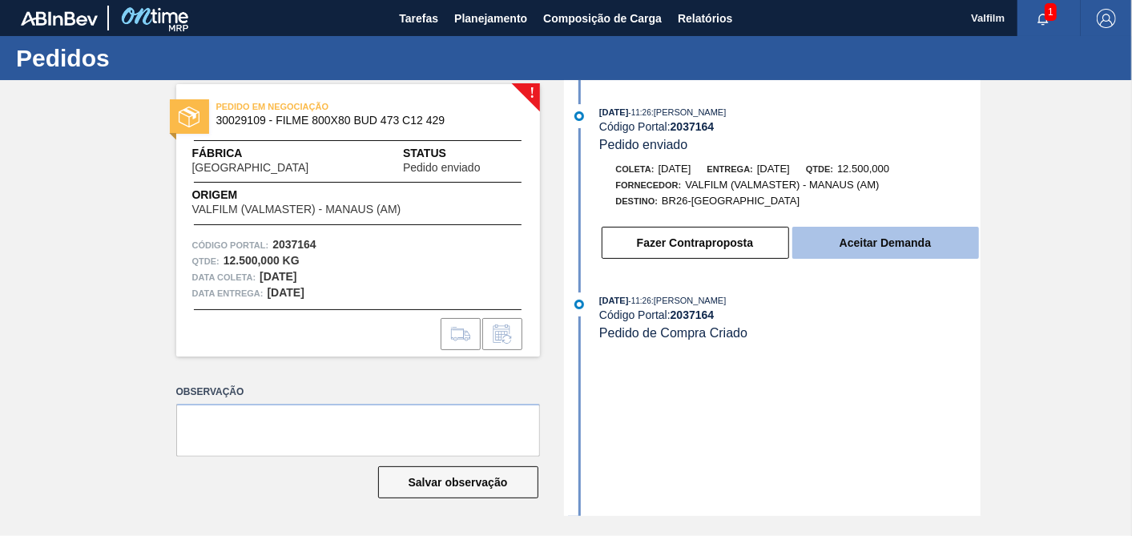
click at [891, 247] on button "Aceitar Demanda" at bounding box center [885, 243] width 187 height 32
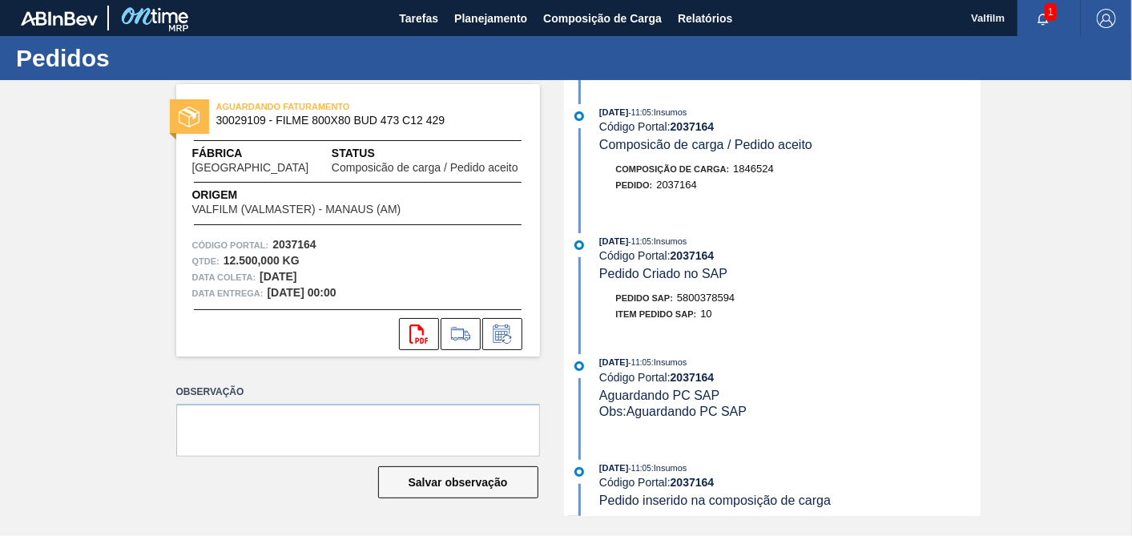
click at [725, 294] on div "[DATE] 11:05 : Insumos Código Portal: 2037164 Pedido Criado no SAP Pedido SAP: …" at bounding box center [774, 281] width 413 height 97
copy span "5800378594"
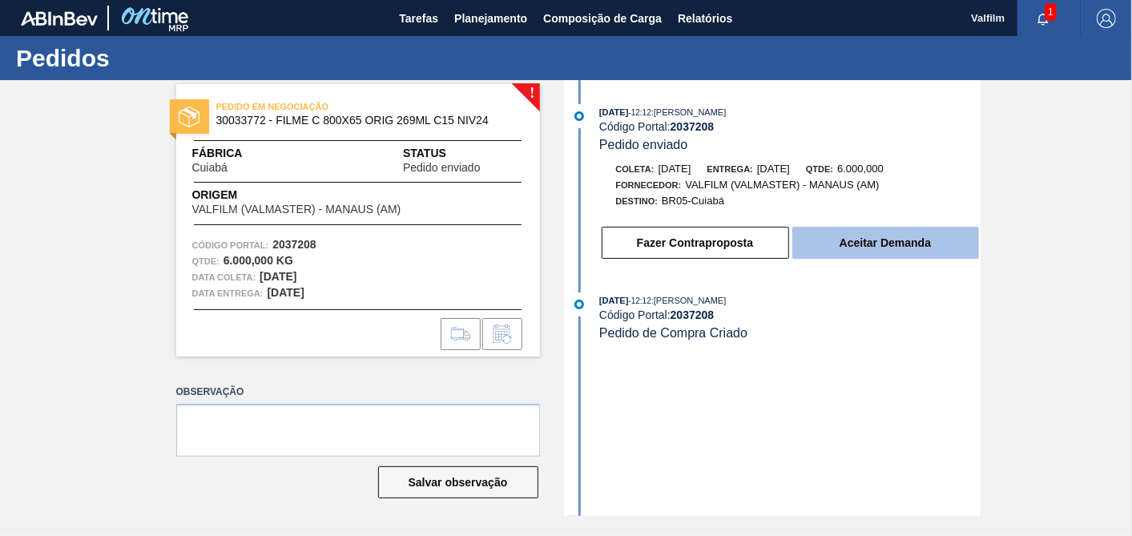
click at [913, 248] on button "Aceitar Demanda" at bounding box center [885, 243] width 187 height 32
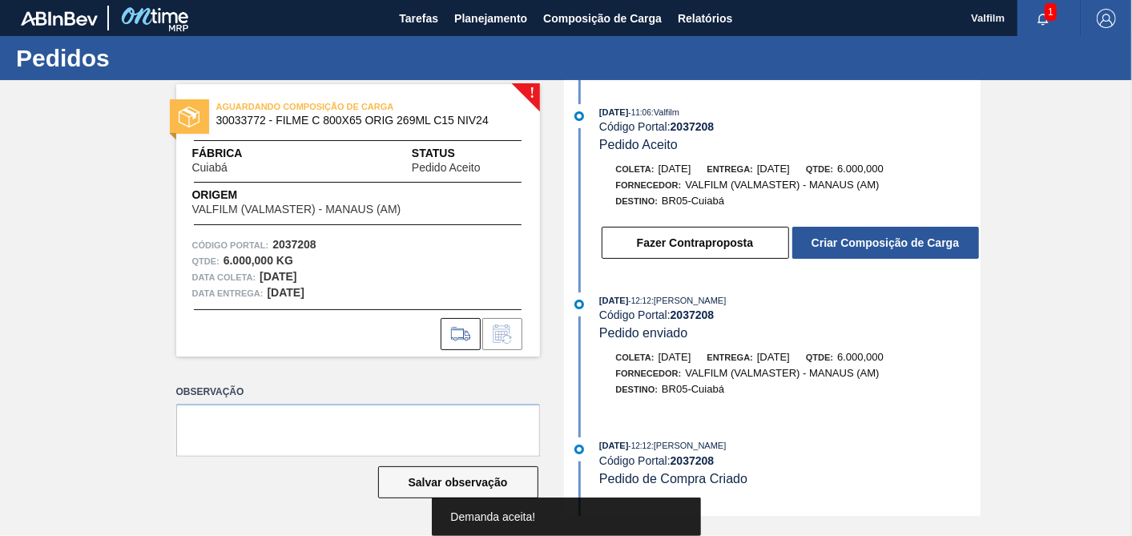
click at [913, 248] on button "Criar Composição de Carga" at bounding box center [885, 243] width 187 height 32
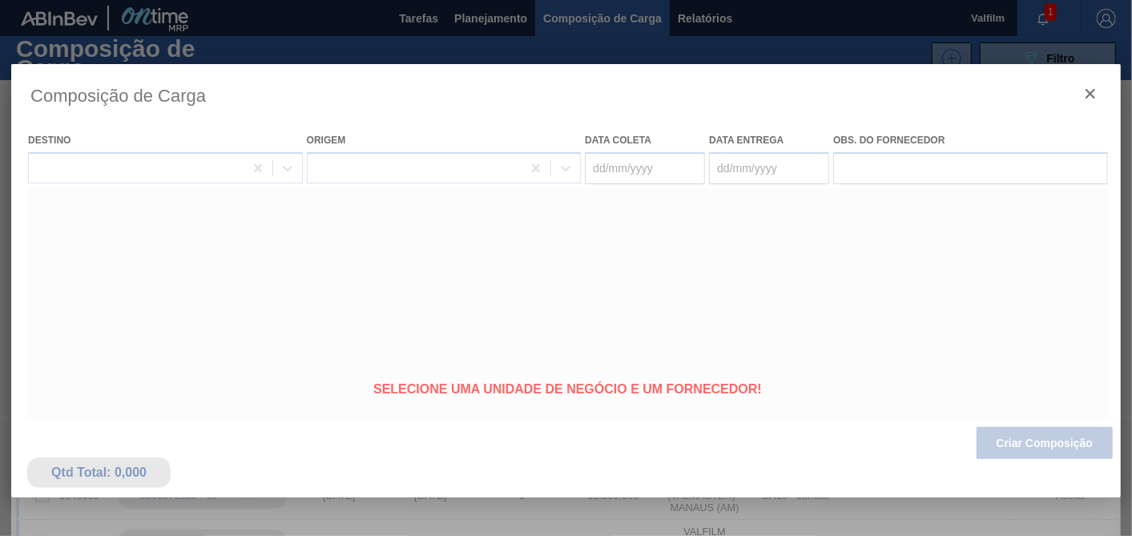
type coleta "03/11/2025"
type entrega "03/12/2025"
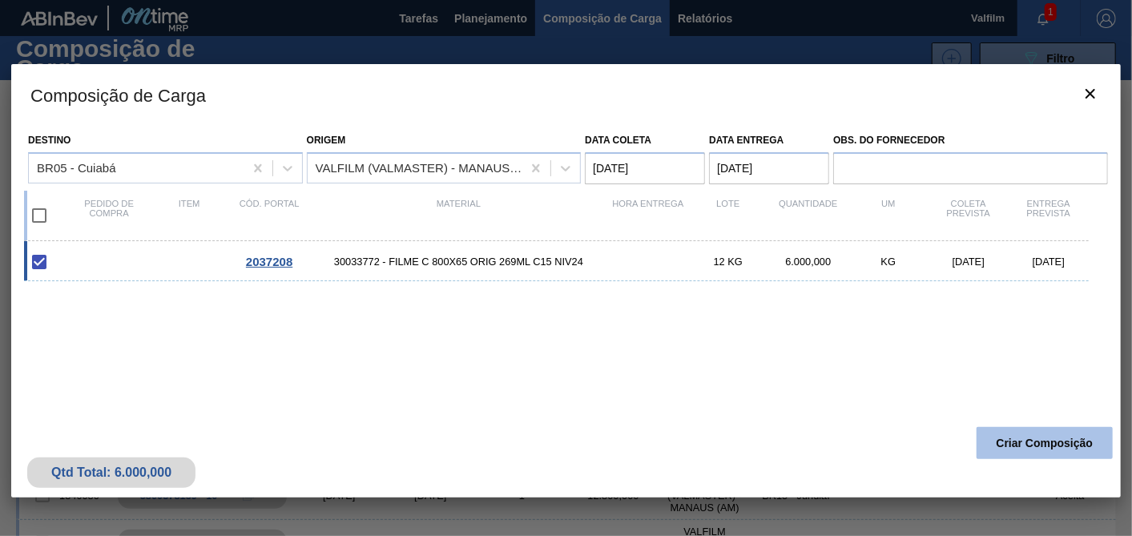
click at [1042, 439] on button "Criar Composição" at bounding box center [1045, 443] width 136 height 32
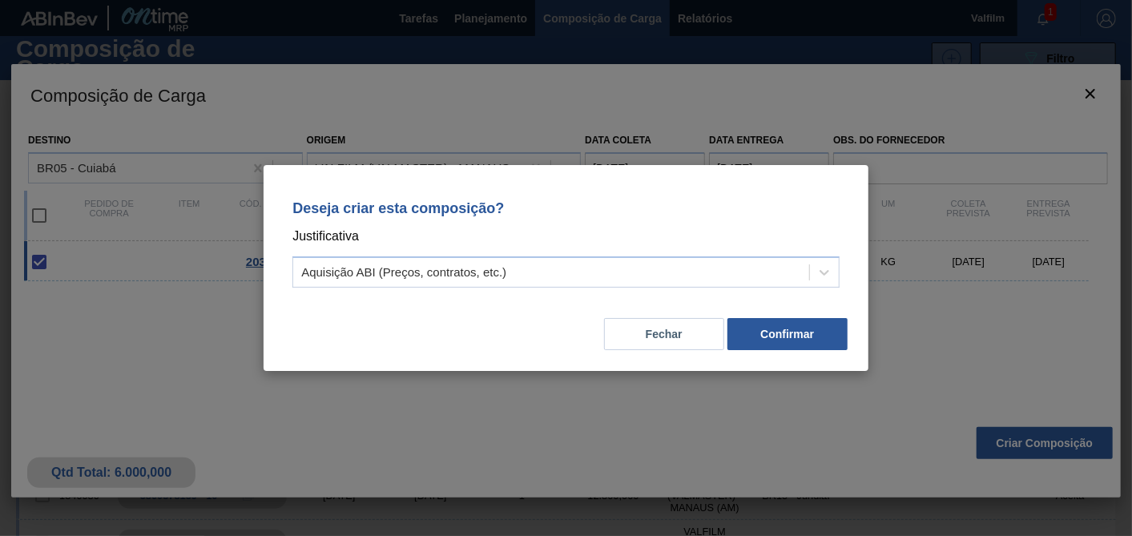
click at [736, 291] on div "Deseja criar esta composição? Justificativa Aquisição ABI (Preços, contratos, e…" at bounding box center [566, 240] width 566 height 113
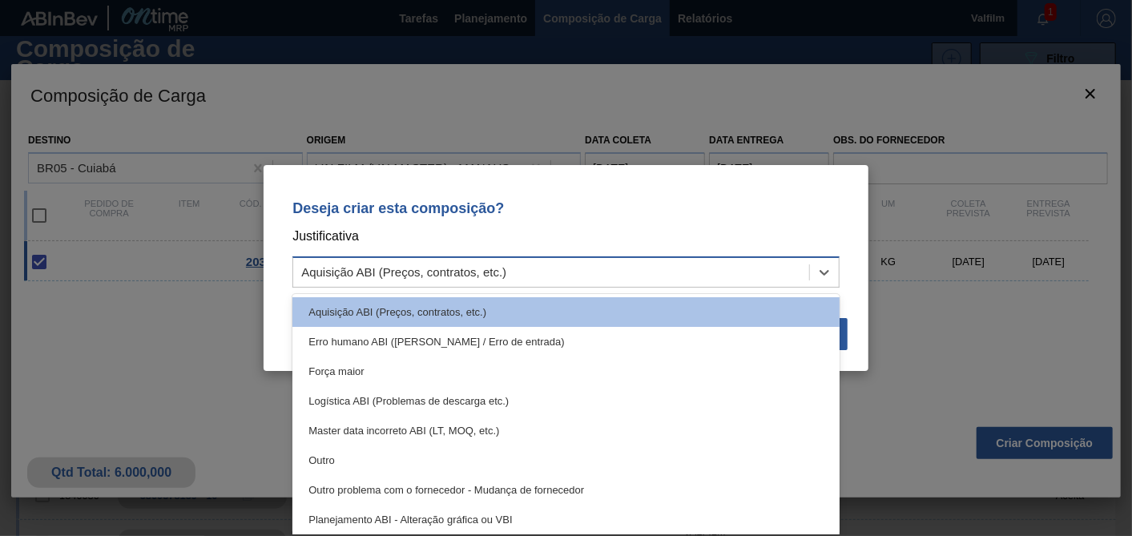
click at [714, 274] on div "Aquisição ABI (Preços, contratos, etc.)" at bounding box center [551, 272] width 516 height 23
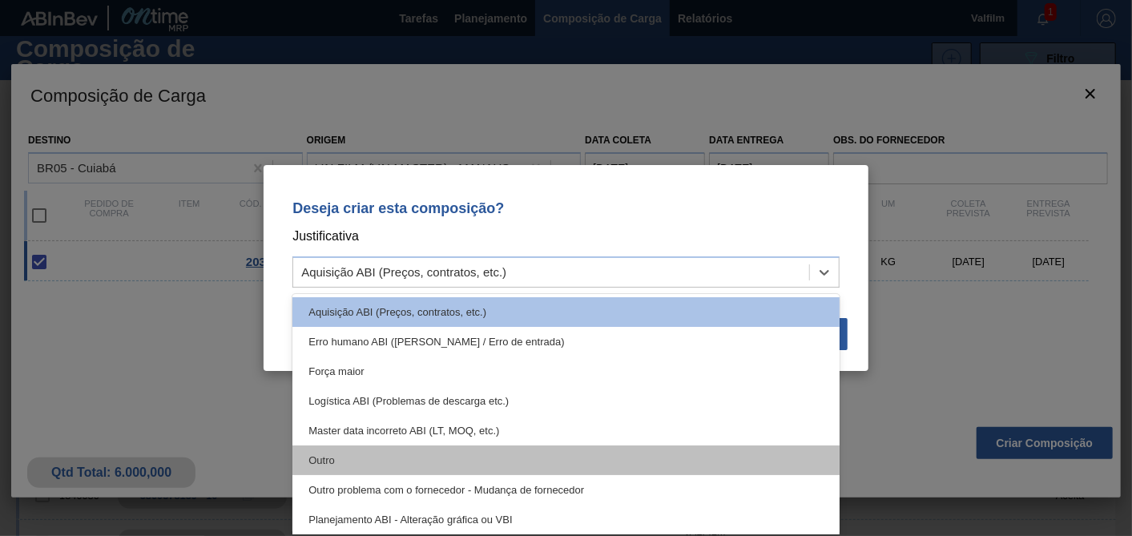
click at [337, 455] on div "Outro" at bounding box center [565, 460] width 547 height 30
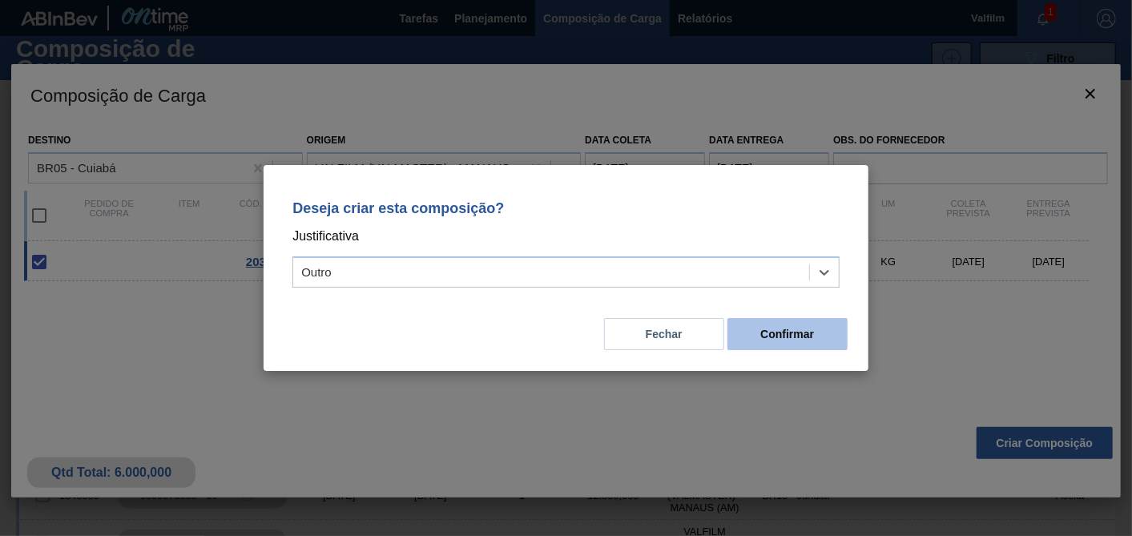
click at [764, 334] on button "Confirmar" at bounding box center [787, 334] width 120 height 32
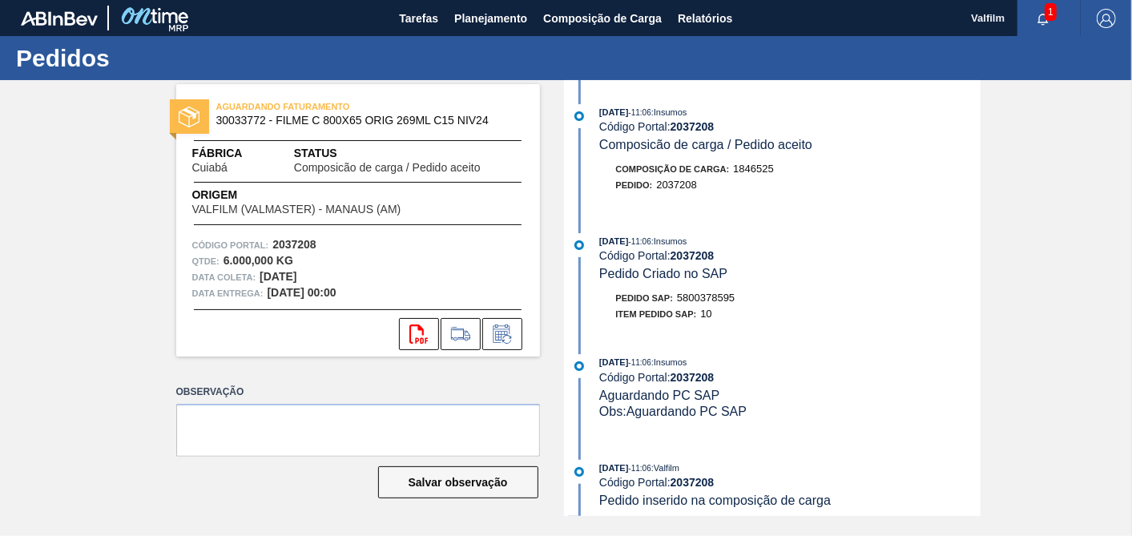
click at [715, 301] on span "5800378595" at bounding box center [706, 298] width 58 height 12
copy span "5800378595"
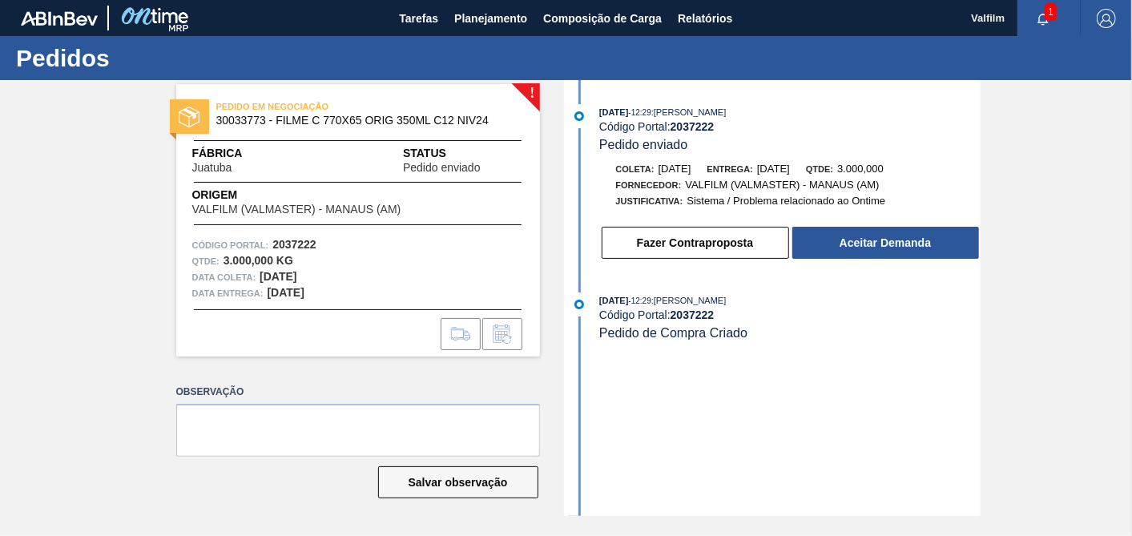
drag, startPoint x: 893, startPoint y: 292, endPoint x: 901, endPoint y: 281, distance: 13.8
click at [895, 290] on div "[DATE] 12:29 : [PERSON_NAME] Código Portal: 2037222 Pedido enviado Coleta: [DAT…" at bounding box center [774, 298] width 413 height 436
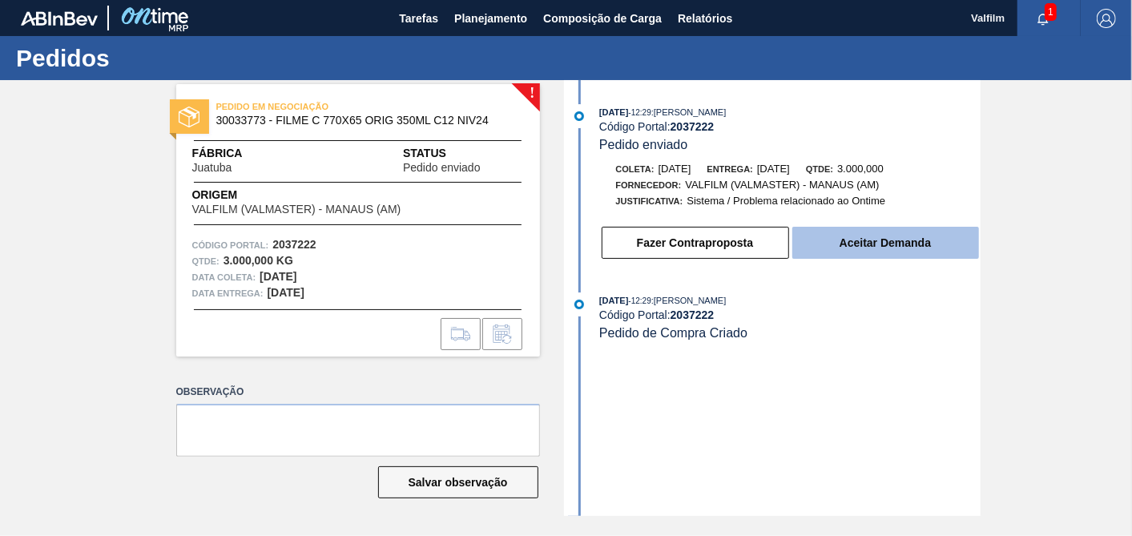
click at [910, 259] on button "Aceitar Demanda" at bounding box center [885, 243] width 187 height 32
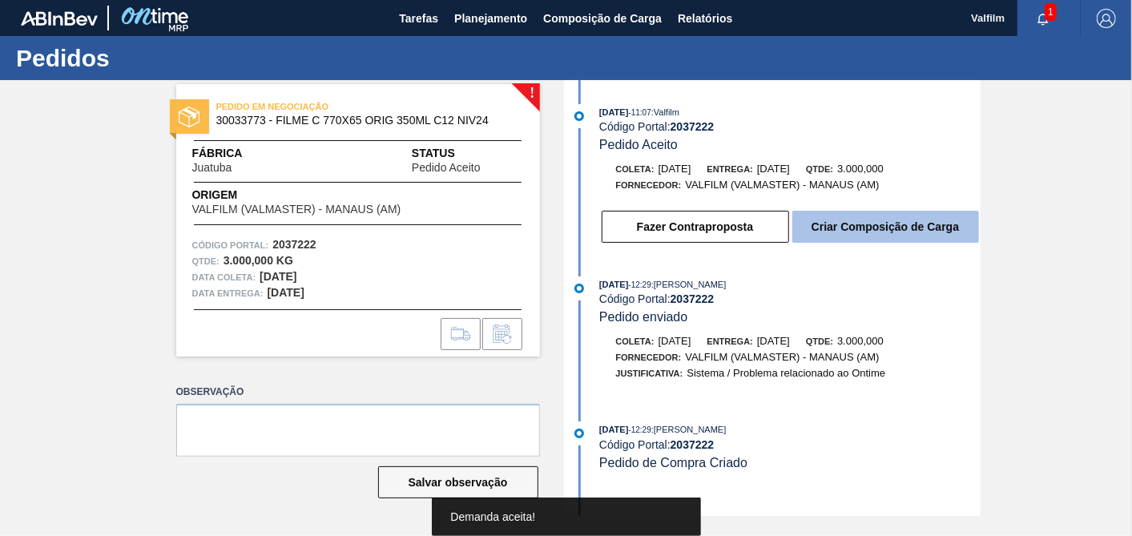
click at [893, 234] on button "Criar Composição de Carga" at bounding box center [885, 227] width 187 height 32
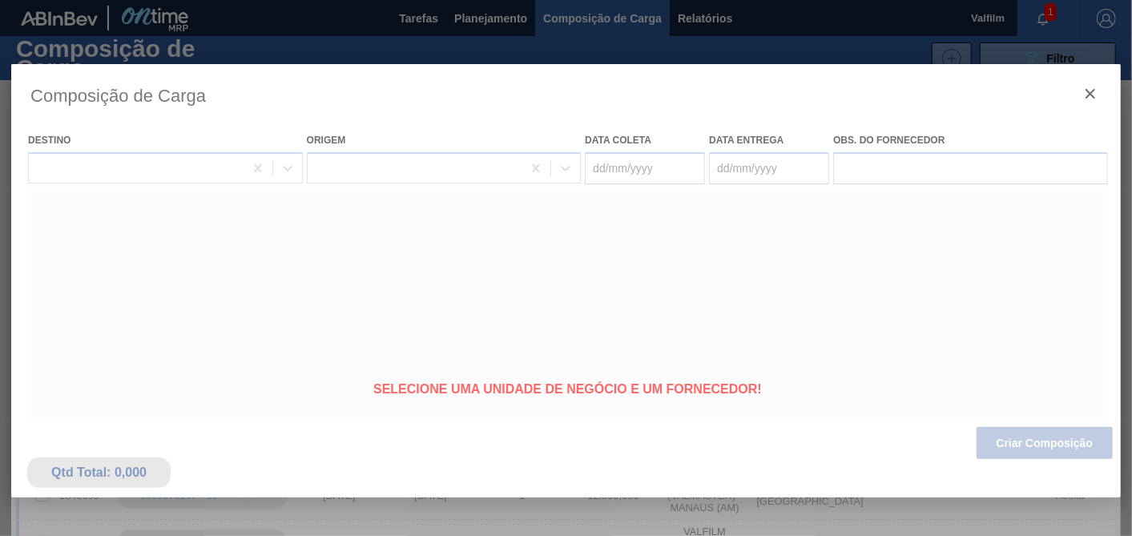
type coleta "[DATE]"
type entrega "[DATE]"
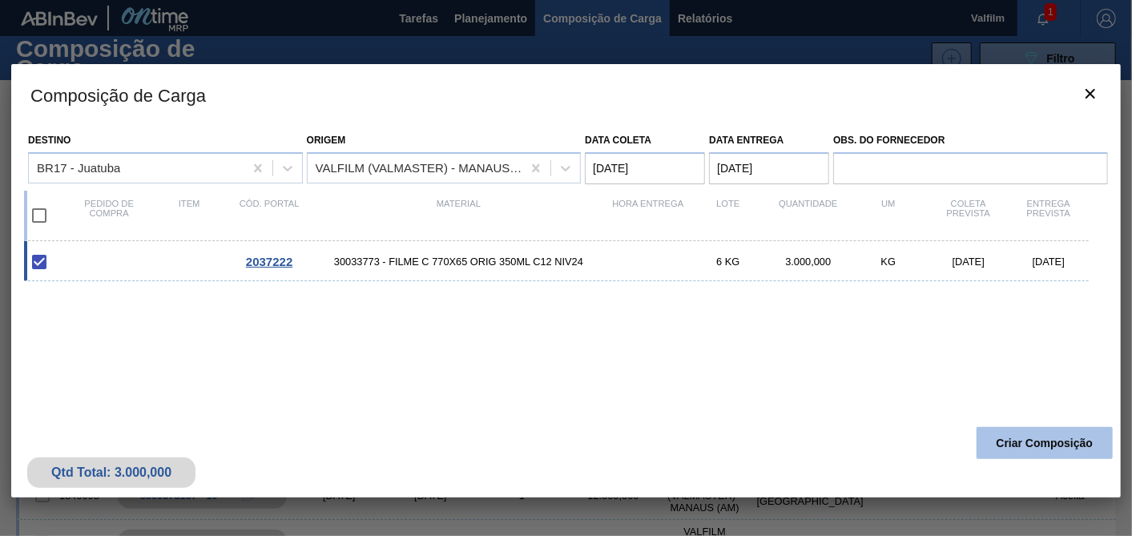
click at [1062, 441] on button "Criar Composição" at bounding box center [1045, 443] width 136 height 32
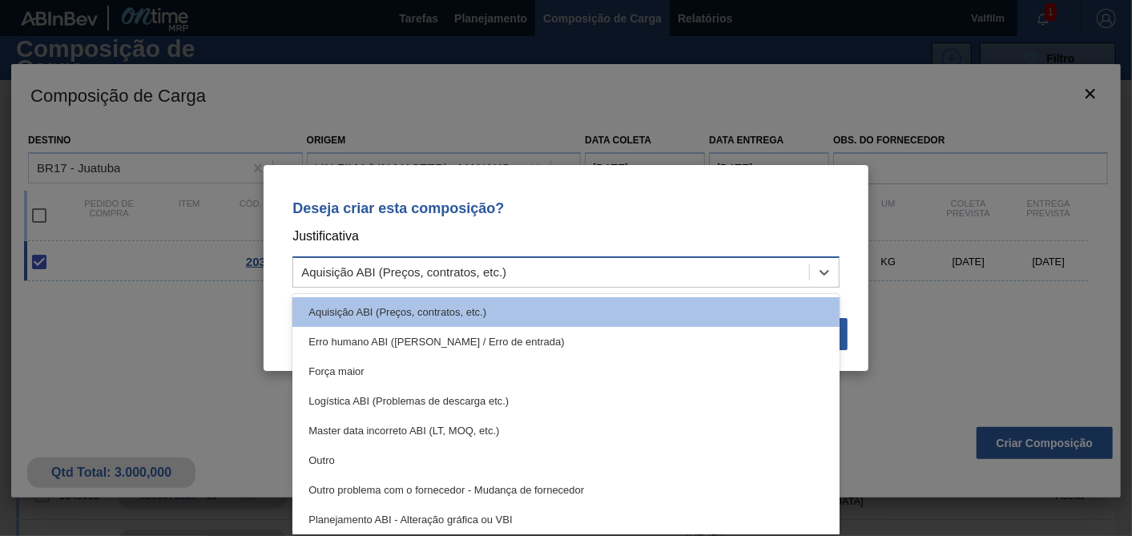
click at [714, 268] on div "Aquisição ABI (Preços, contratos, etc.)" at bounding box center [551, 272] width 516 height 23
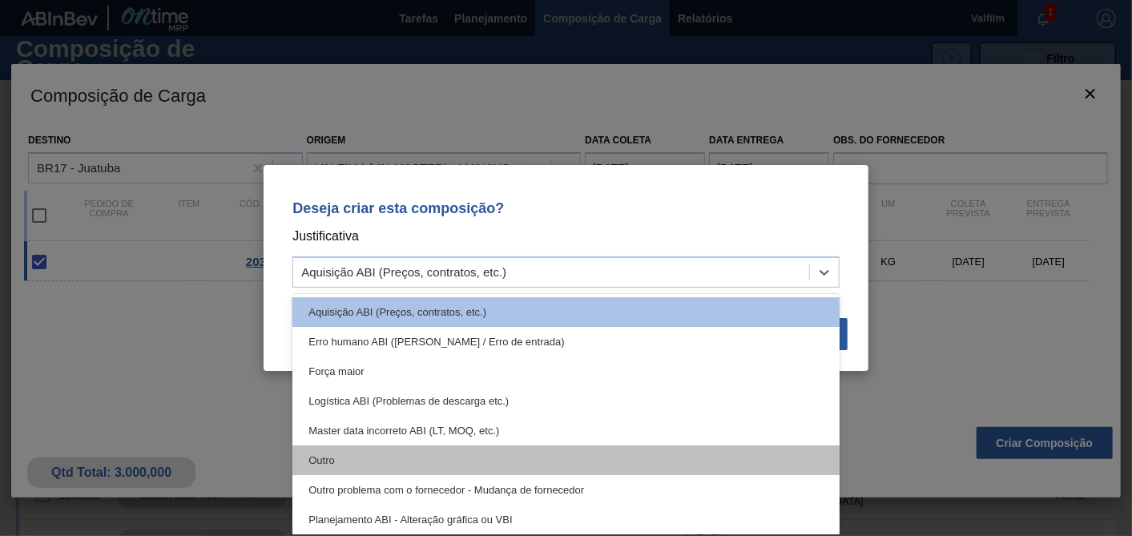
click at [309, 449] on div "Outro" at bounding box center [565, 460] width 547 height 30
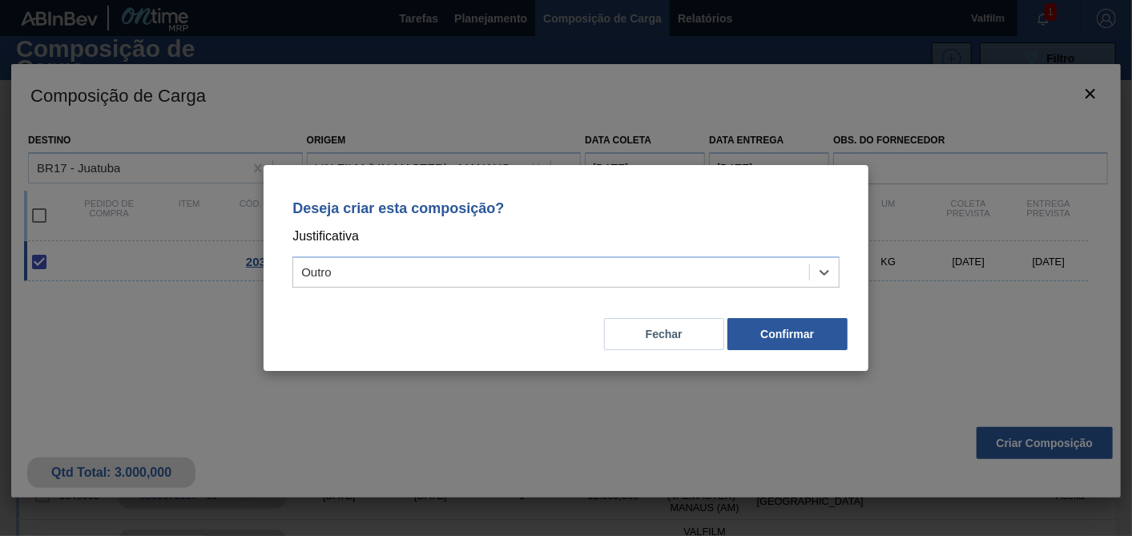
click at [780, 316] on div "Fechar Confirmar" at bounding box center [566, 324] width 566 height 54
click at [772, 341] on button "Confirmar" at bounding box center [787, 334] width 120 height 32
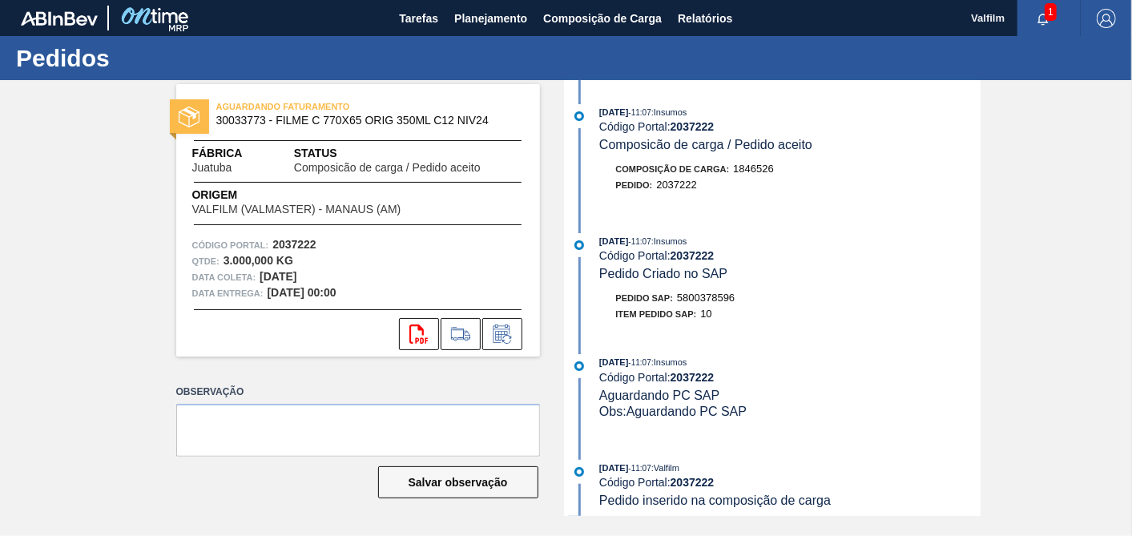
click at [721, 304] on span "5800378596" at bounding box center [706, 298] width 58 height 12
copy span "5800378596"
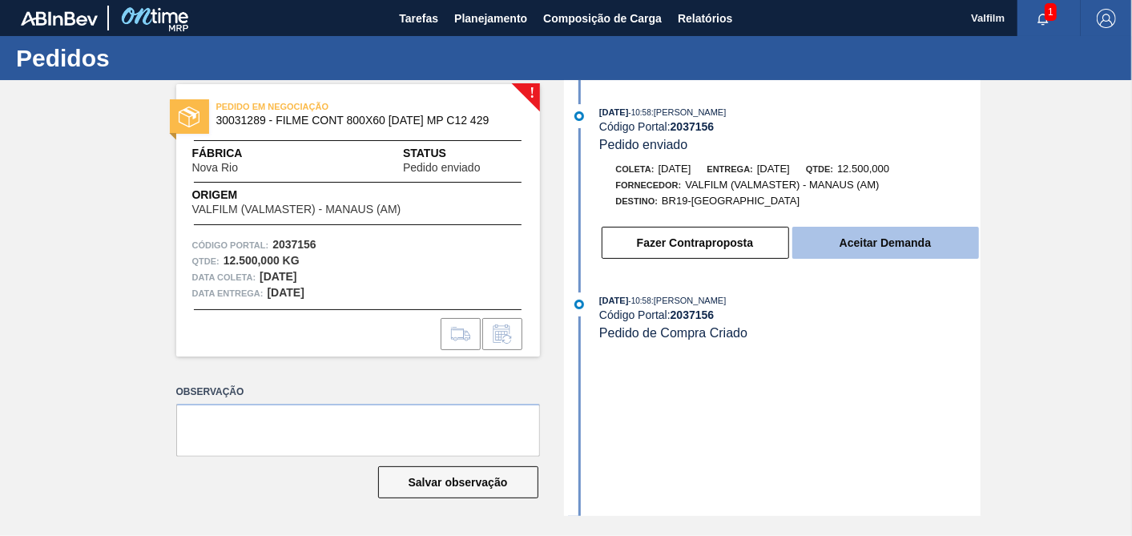
click at [865, 249] on button "Aceitar Demanda" at bounding box center [885, 243] width 187 height 32
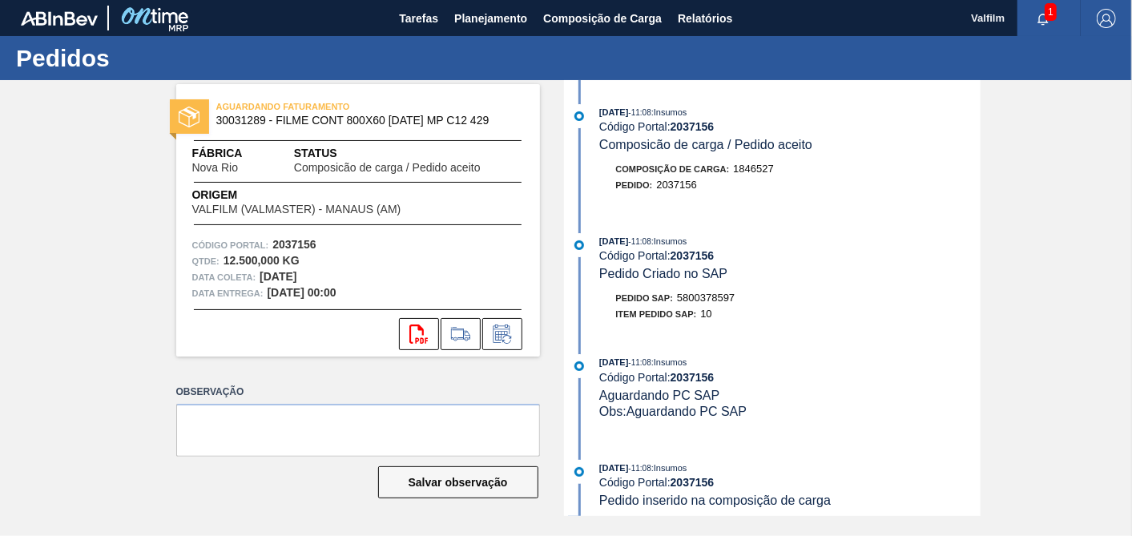
click at [721, 304] on span "5800378597" at bounding box center [706, 298] width 58 height 12
copy span "5800378597"
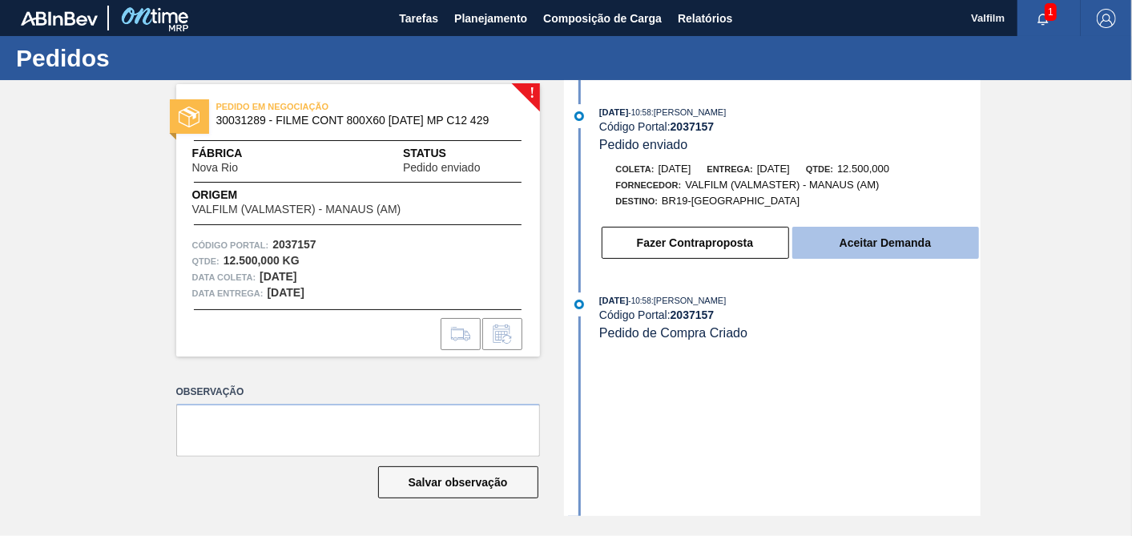
click at [840, 236] on button "Aceitar Demanda" at bounding box center [885, 243] width 187 height 32
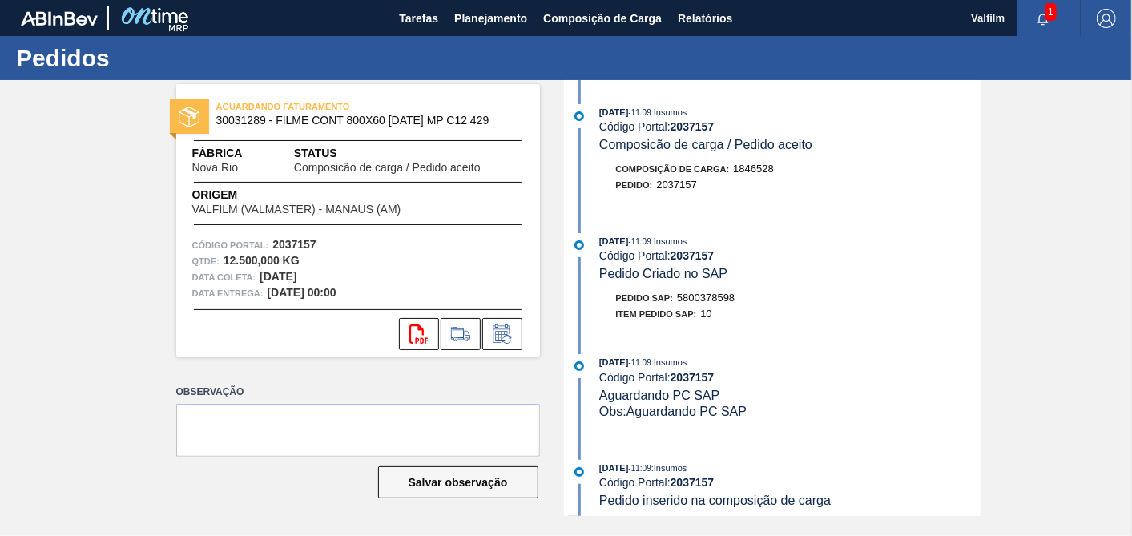
click at [727, 300] on span "5800378598" at bounding box center [706, 298] width 58 height 12
copy span "5800378598"
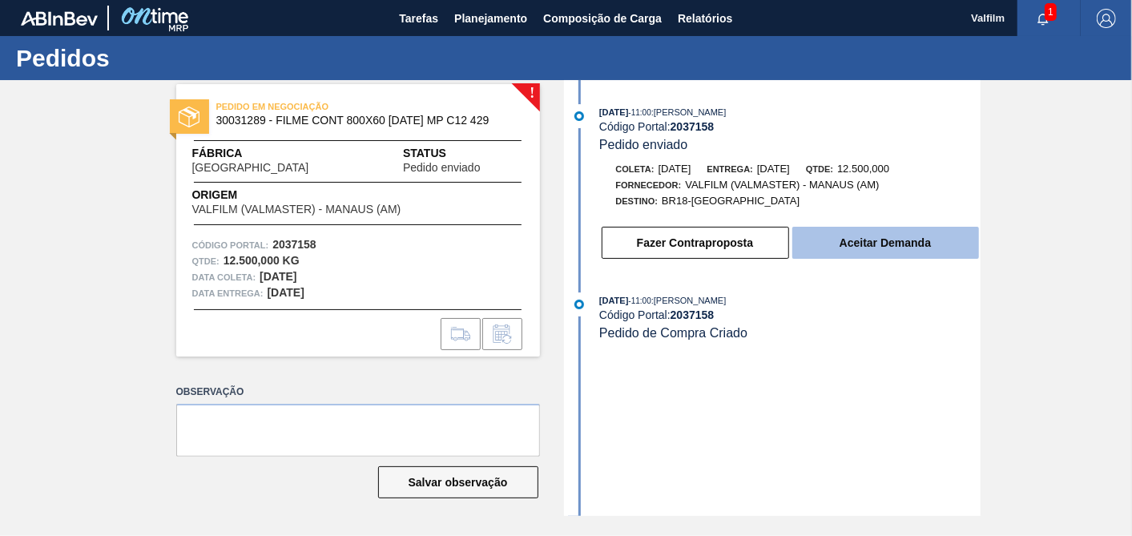
click at [875, 255] on button "Aceitar Demanda" at bounding box center [885, 243] width 187 height 32
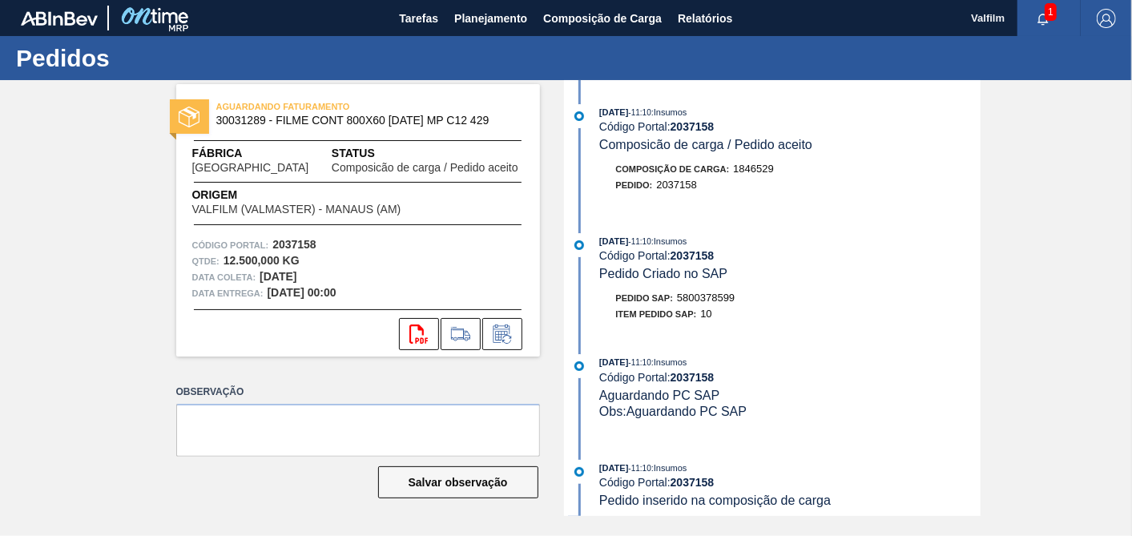
click at [698, 300] on span "5800378599" at bounding box center [706, 298] width 58 height 12
copy span "5800378599"
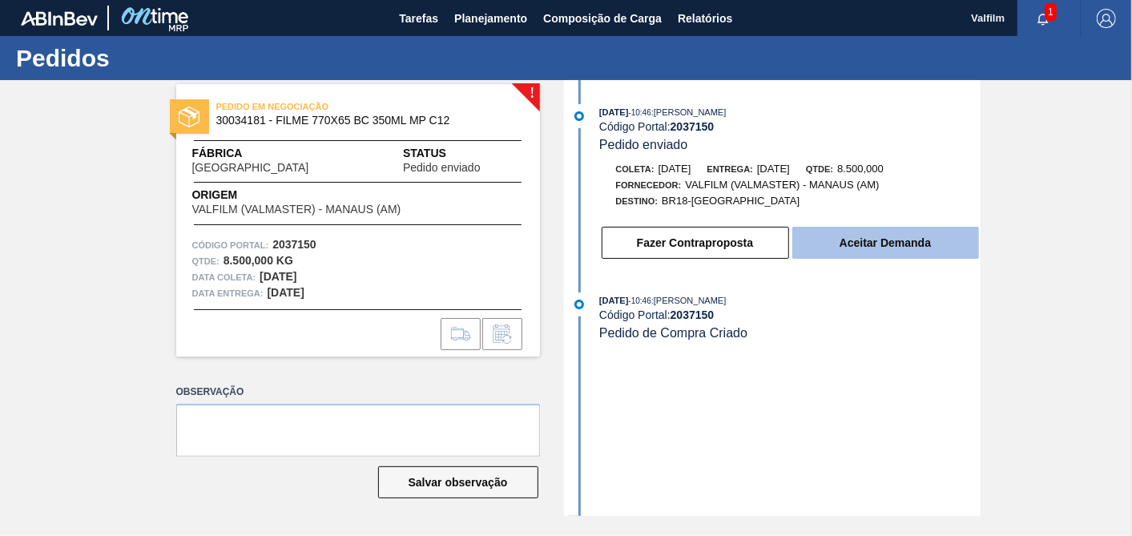
click at [842, 251] on button "Aceitar Demanda" at bounding box center [885, 243] width 187 height 32
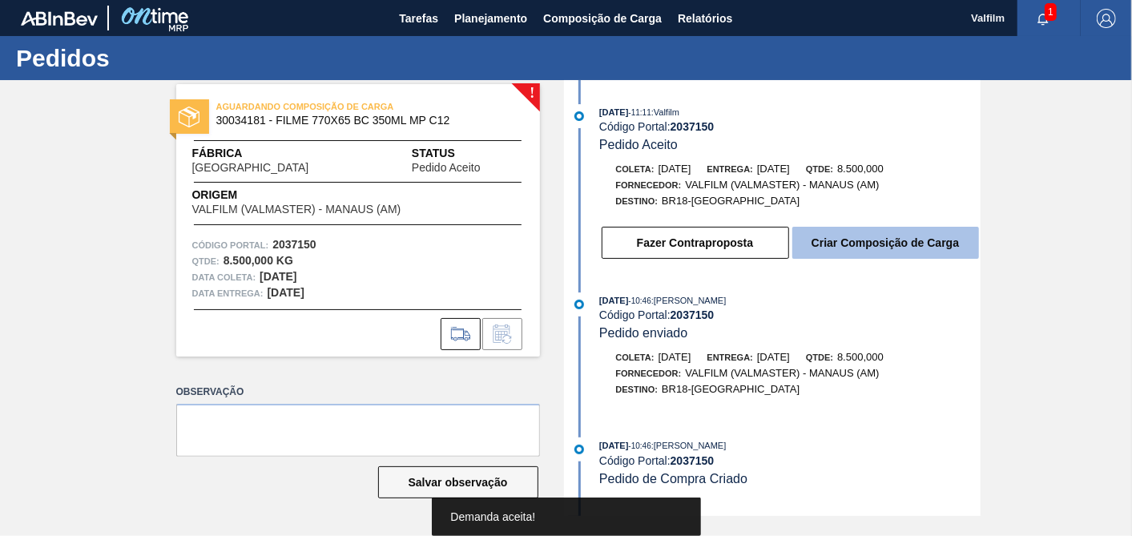
click at [824, 241] on button "Criar Composição de Carga" at bounding box center [885, 243] width 187 height 32
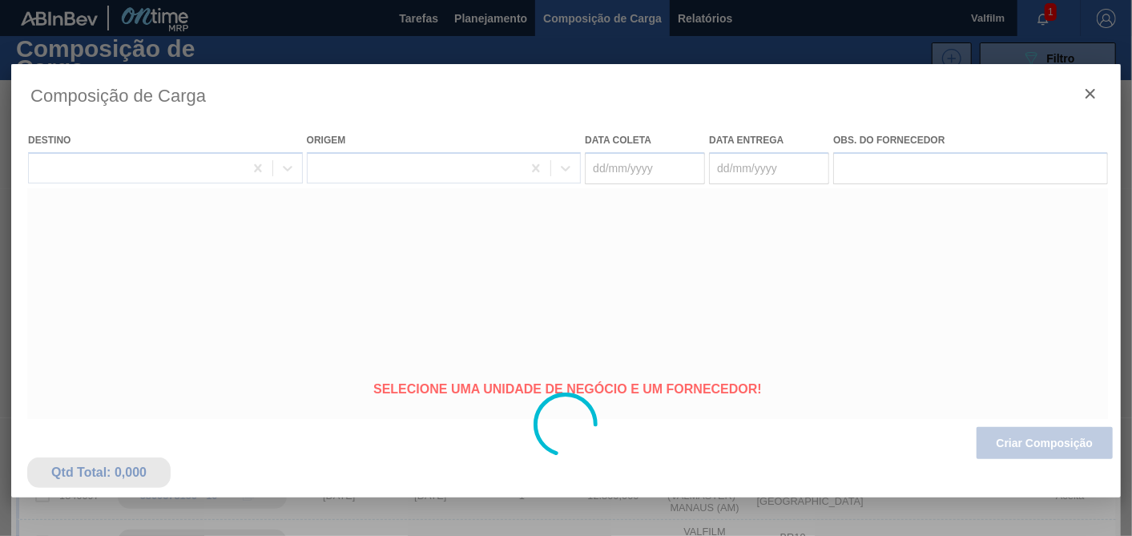
type coleta "[DATE]"
type entrega "[DATE]"
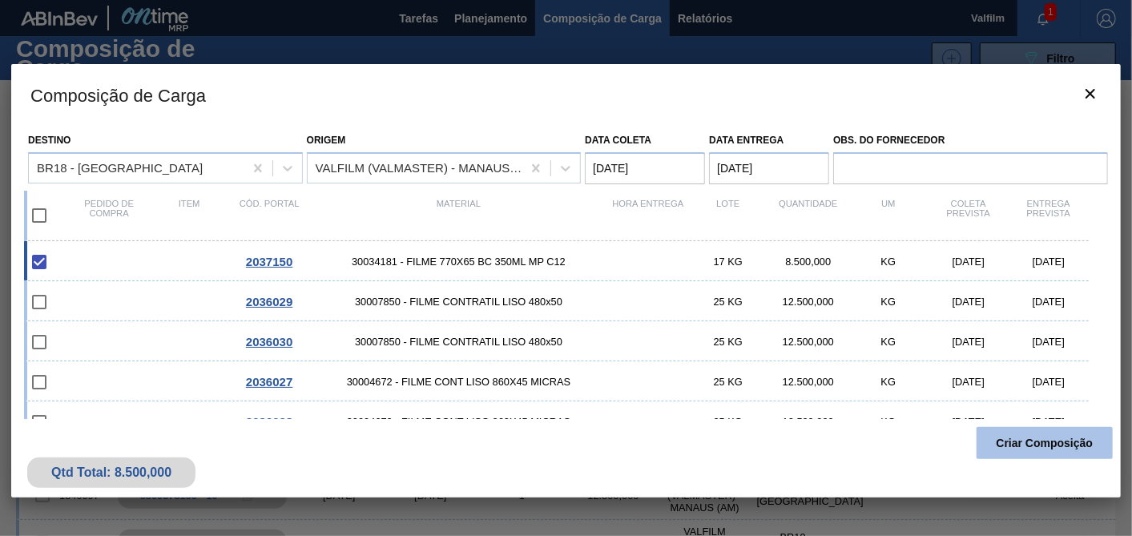
click at [1058, 439] on button "Criar Composição" at bounding box center [1045, 443] width 136 height 32
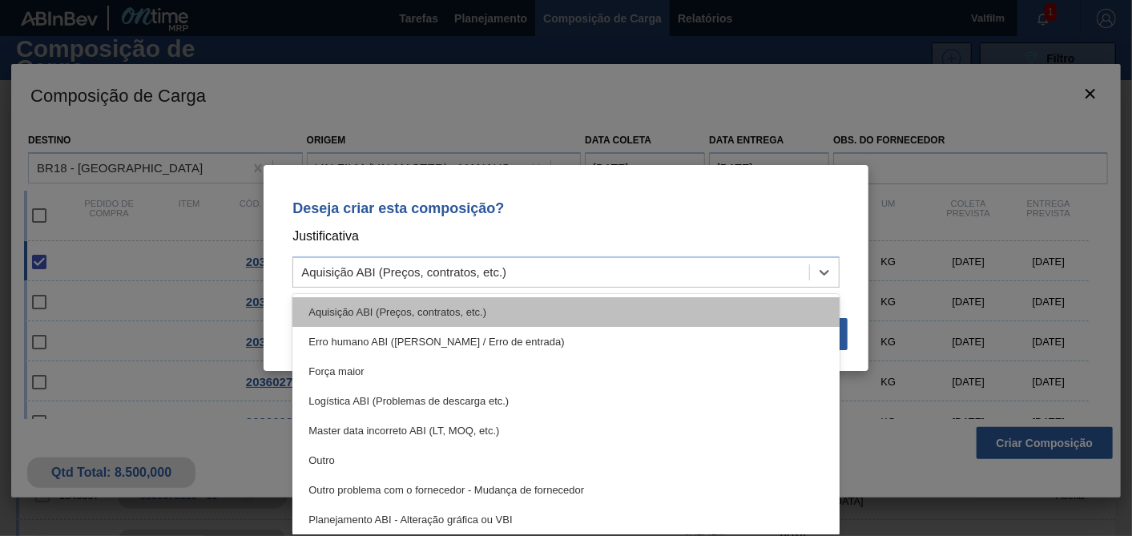
drag, startPoint x: 638, startPoint y: 266, endPoint x: 482, endPoint y: 303, distance: 159.7
click at [634, 267] on div "Aquisição ABI (Preços, contratos, etc.)" at bounding box center [551, 272] width 516 height 23
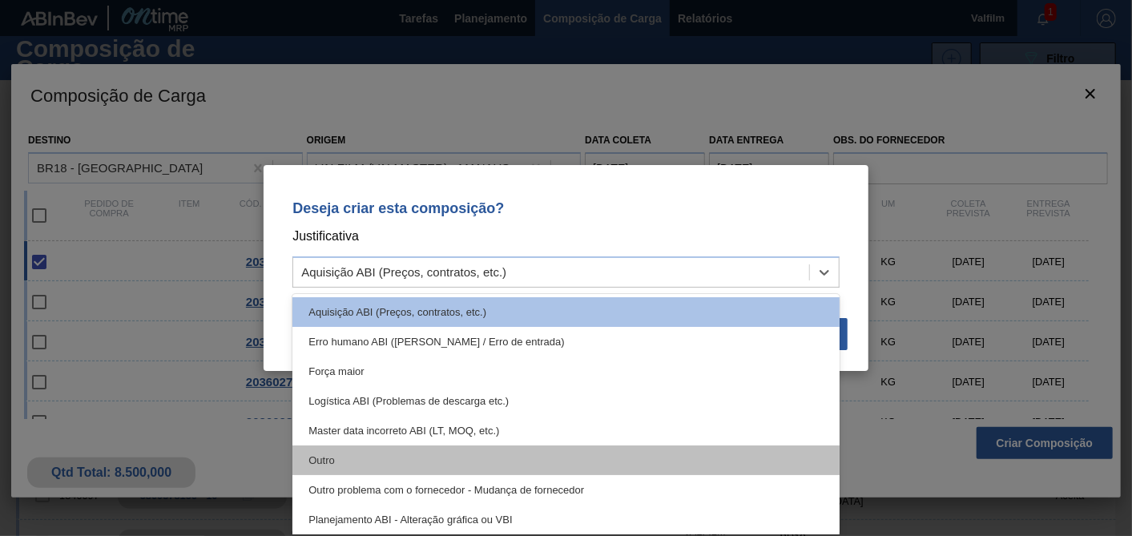
click at [345, 468] on div "Outro" at bounding box center [565, 460] width 547 height 30
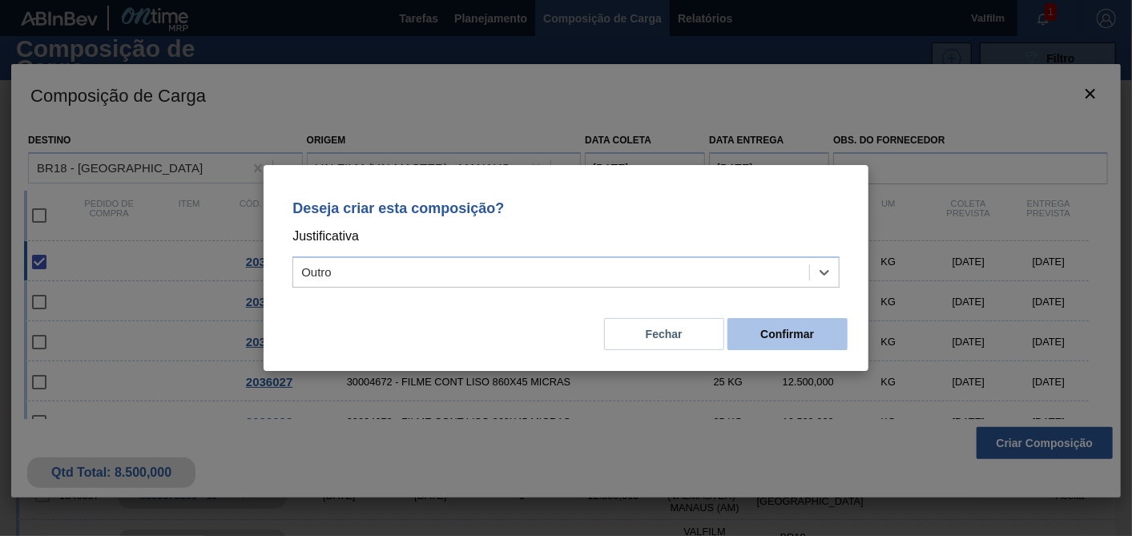
click at [785, 329] on button "Confirmar" at bounding box center [787, 334] width 120 height 32
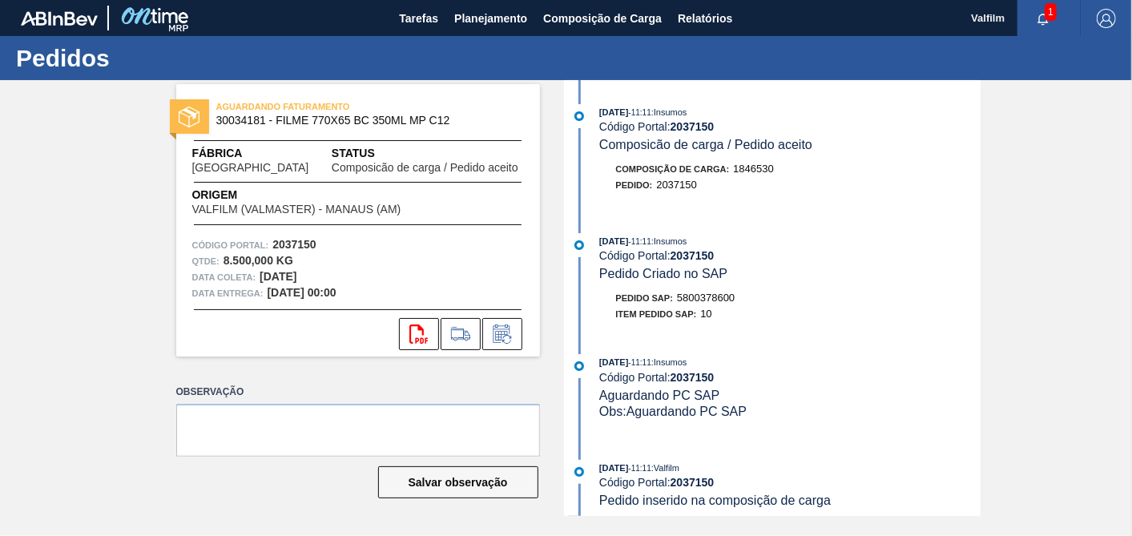
click at [714, 297] on span "5800378600" at bounding box center [706, 298] width 58 height 12
copy span "5800378600"
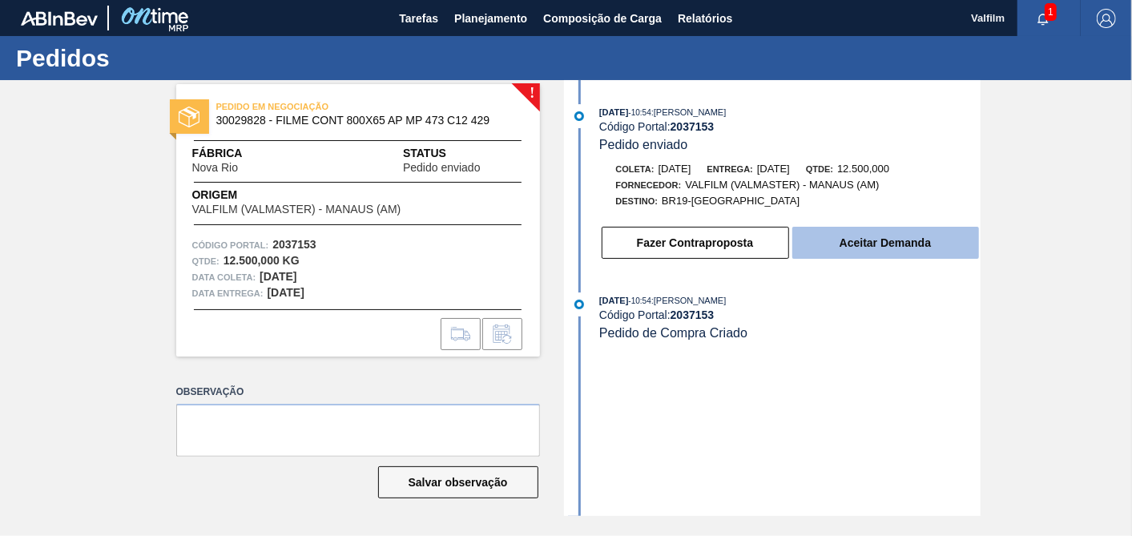
click at [873, 245] on button "Aceitar Demanda" at bounding box center [885, 243] width 187 height 32
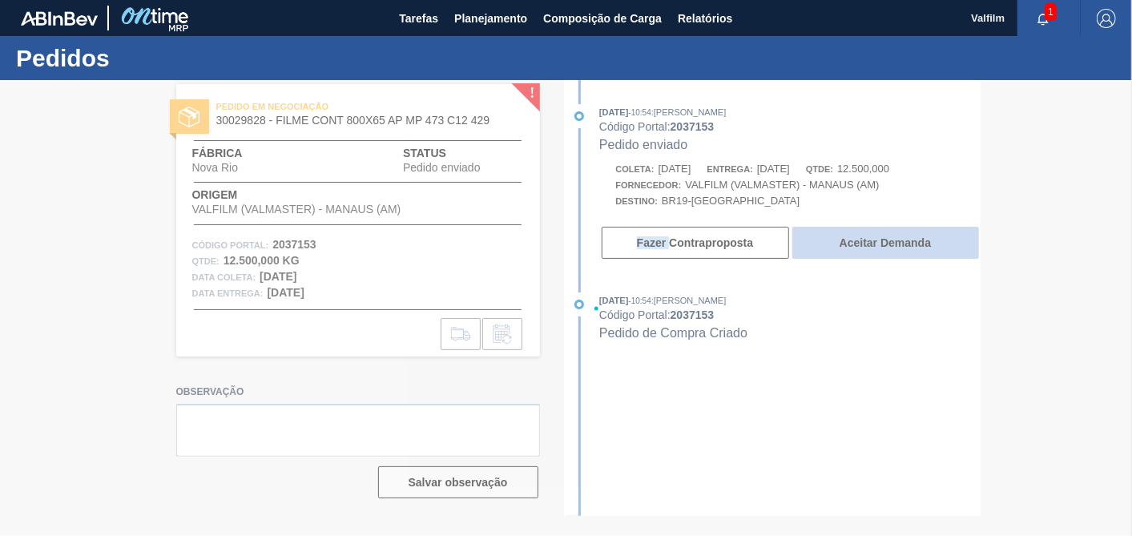
click at [873, 245] on div at bounding box center [566, 308] width 1132 height 456
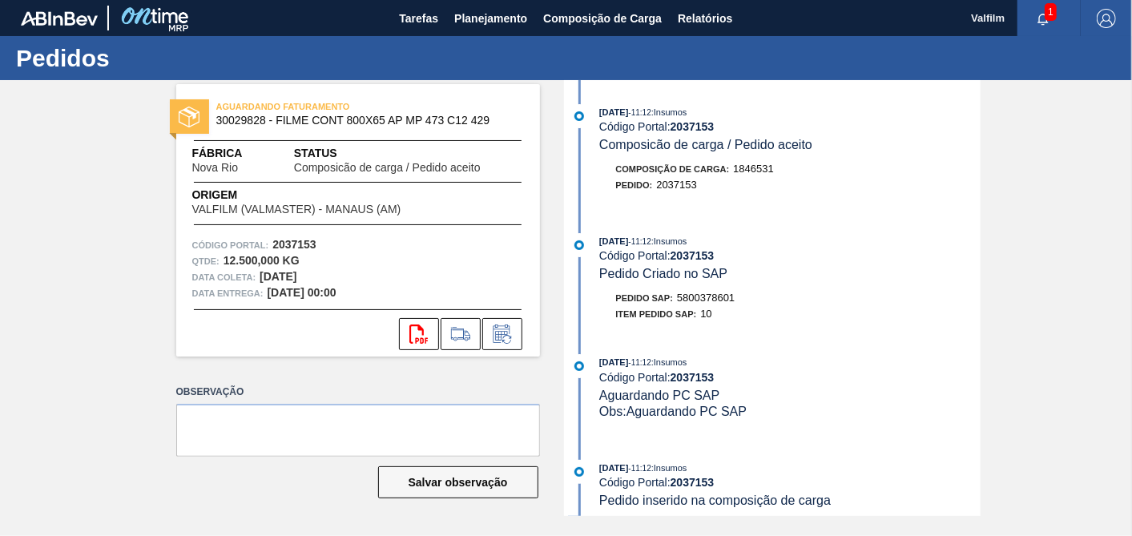
click at [710, 300] on span "5800378601" at bounding box center [706, 298] width 58 height 12
copy span "5800378601"
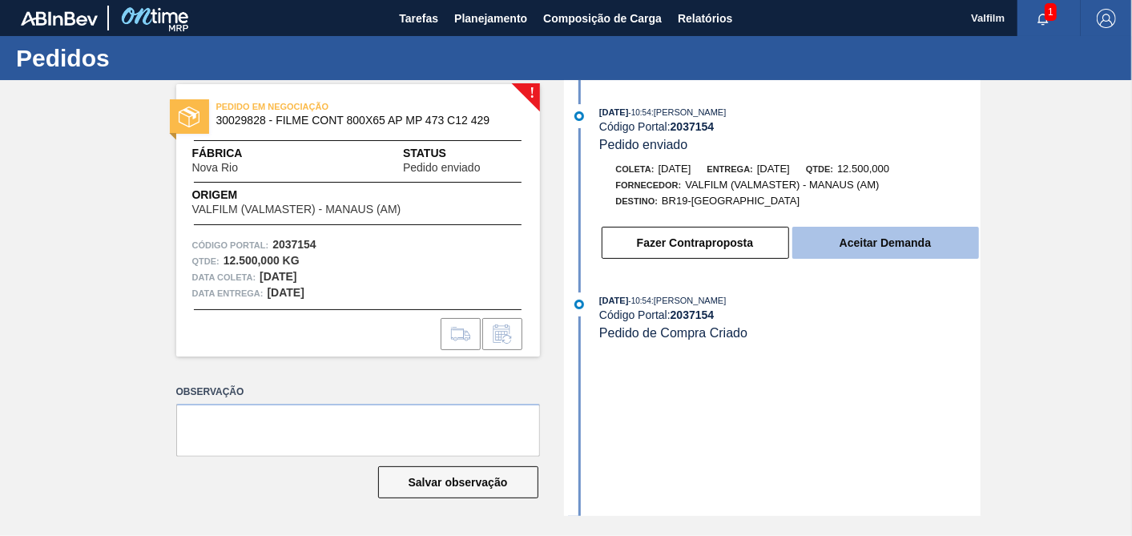
click at [904, 249] on button "Aceitar Demanda" at bounding box center [885, 243] width 187 height 32
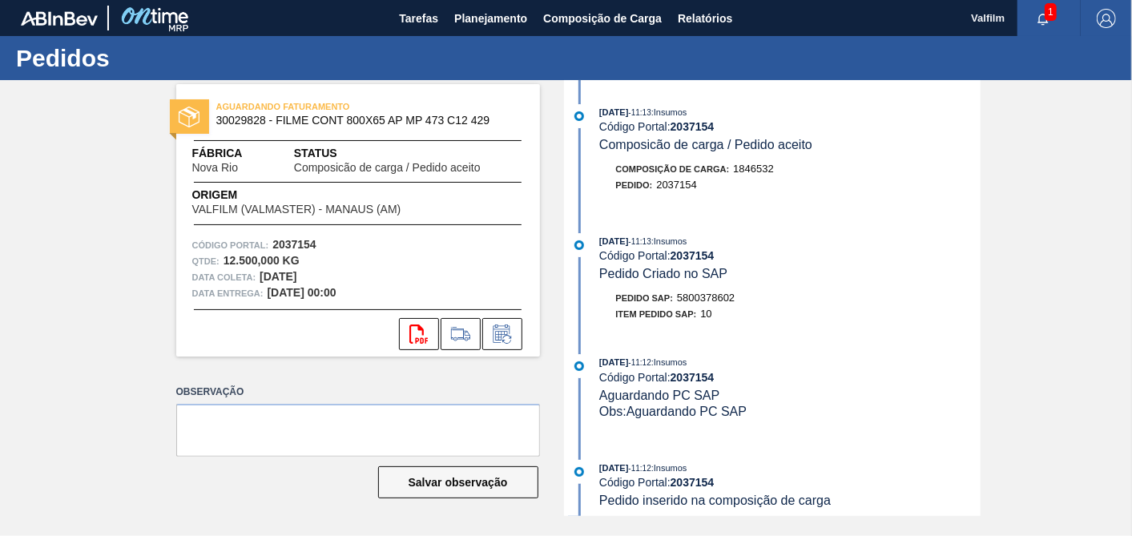
click at [710, 297] on span "5800378602" at bounding box center [706, 298] width 58 height 12
copy span "5800378602"
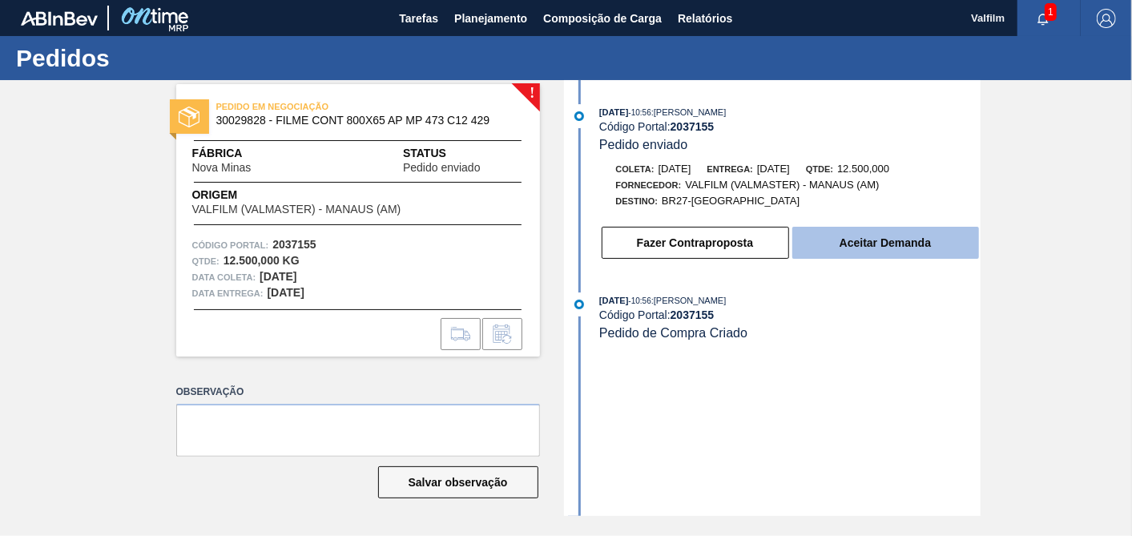
click at [898, 256] on button "Aceitar Demanda" at bounding box center [885, 243] width 187 height 32
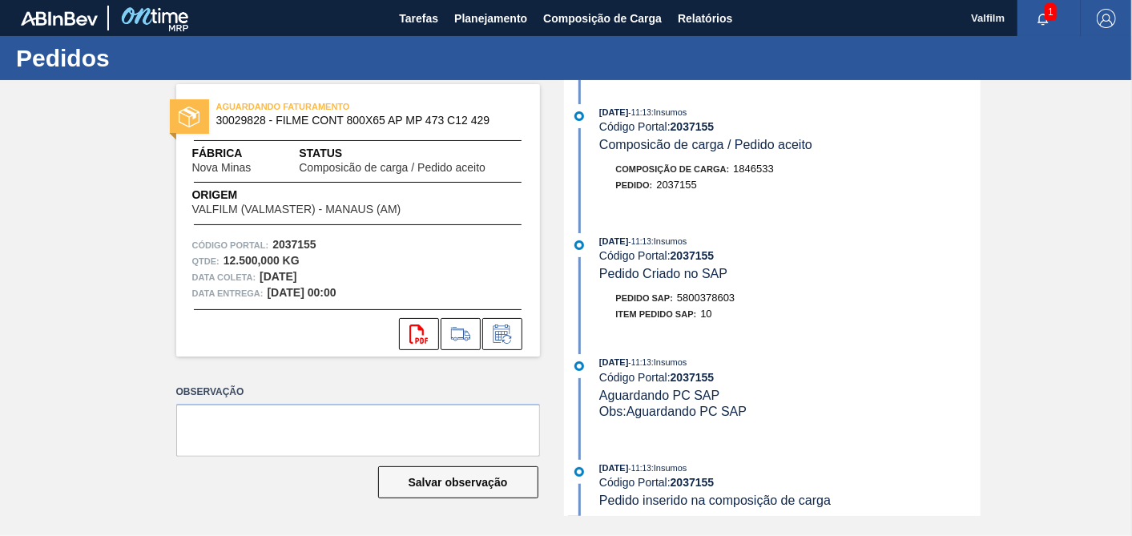
click at [715, 304] on span "5800378603" at bounding box center [706, 298] width 58 height 12
copy span "5800378603"
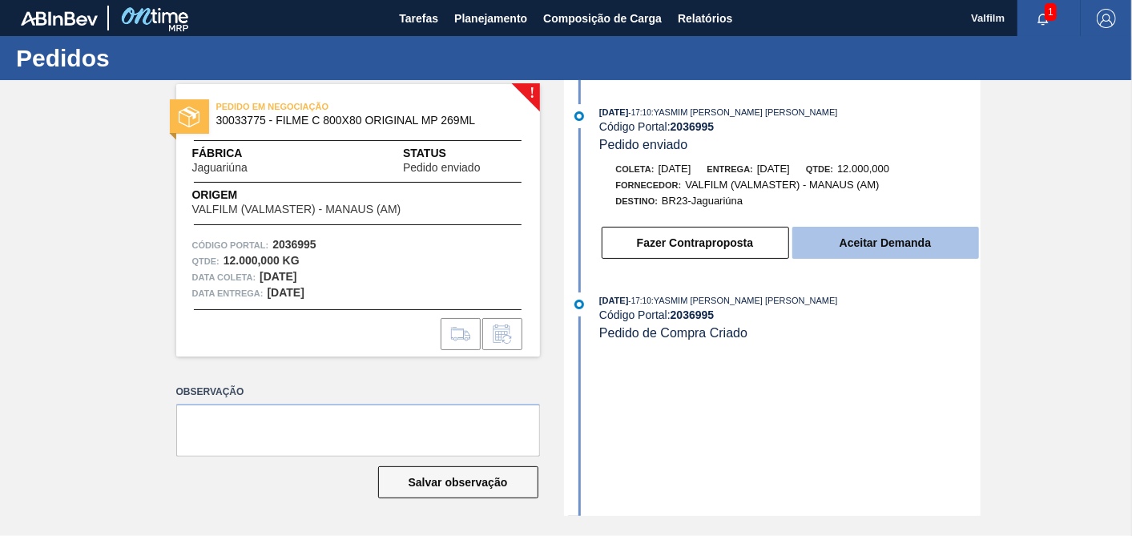
click at [901, 258] on button "Aceitar Demanda" at bounding box center [885, 243] width 187 height 32
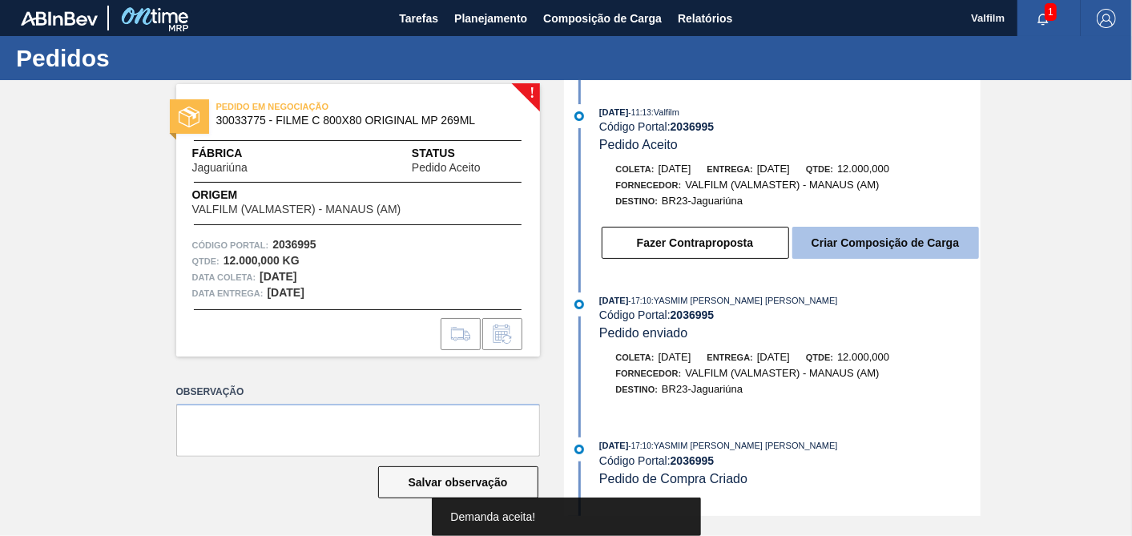
click at [827, 243] on button "Criar Composição de Carga" at bounding box center [885, 243] width 187 height 32
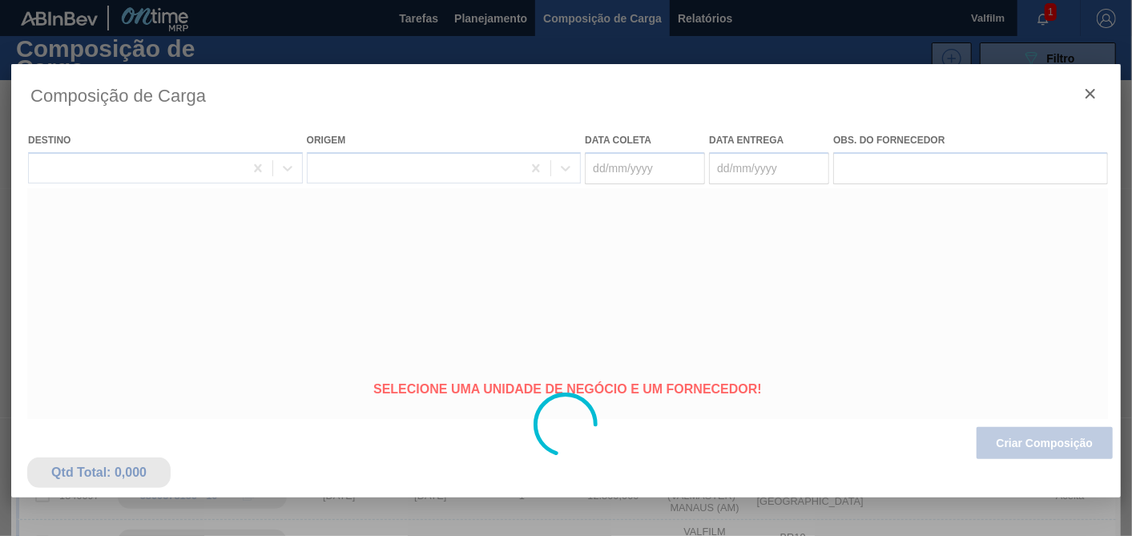
type coleta "[DATE]"
type entrega "[DATE]"
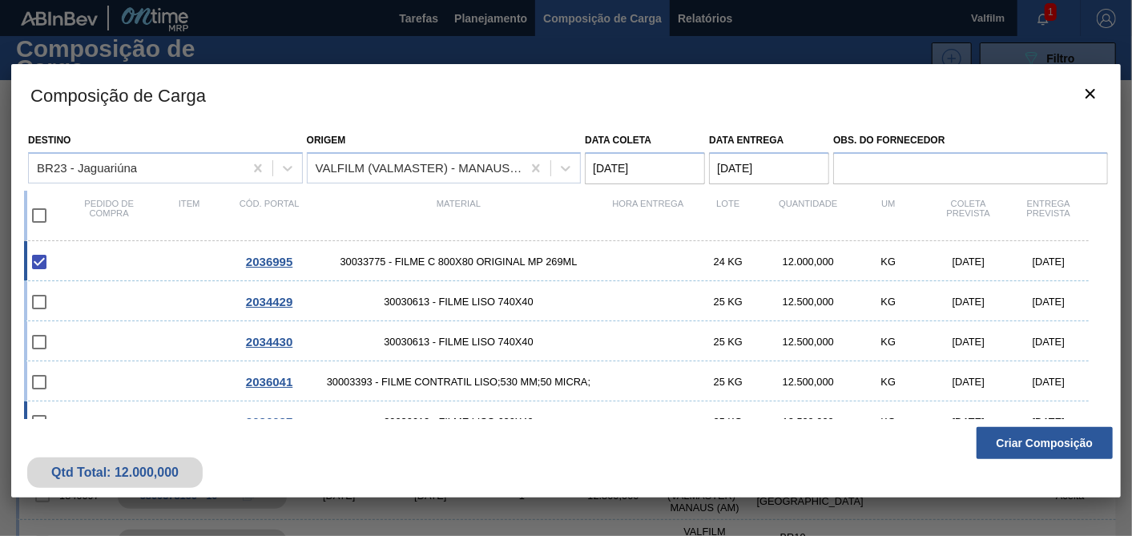
click at [1059, 412] on div "2036037 30030612 - FILME LISO 620X40 25 KG 12.500,000 KG 22/10/2025 21/11/2025" at bounding box center [556, 421] width 1065 height 40
checkbox input "true"
click at [1048, 437] on button "Criar Composição" at bounding box center [1045, 443] width 136 height 32
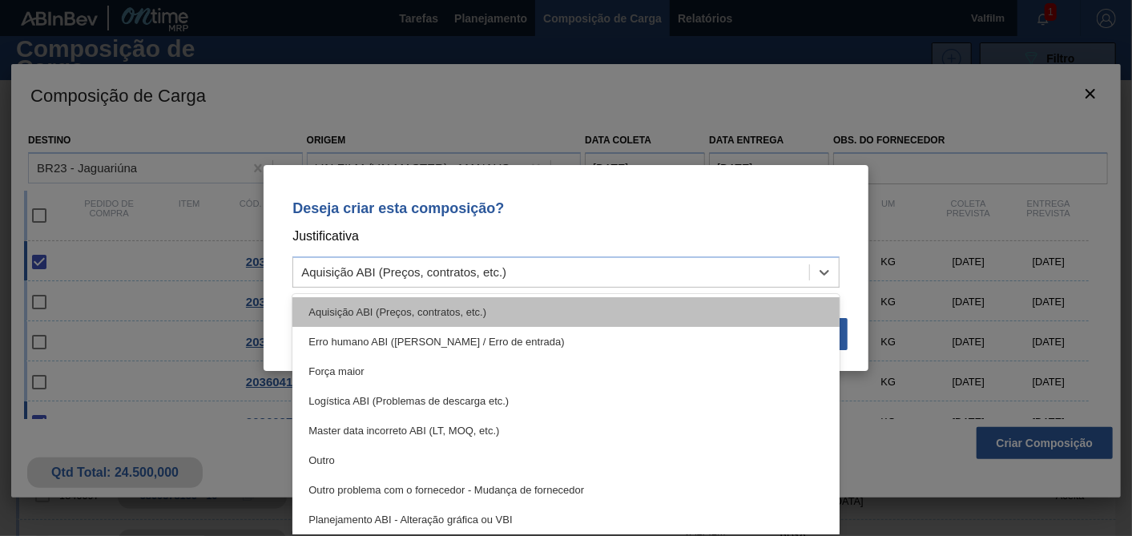
drag, startPoint x: 641, startPoint y: 272, endPoint x: 506, endPoint y: 317, distance: 142.1
click at [637, 272] on div "Aquisição ABI (Preços, contratos, etc.)" at bounding box center [551, 272] width 516 height 23
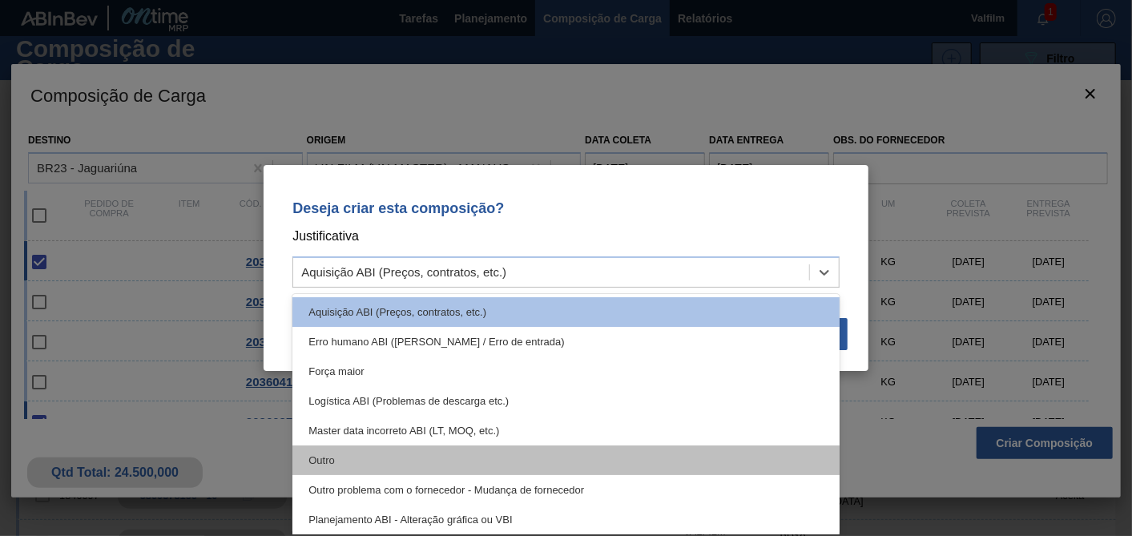
drag, startPoint x: 378, startPoint y: 443, endPoint x: 377, endPoint y: 452, distance: 9.0
click at [377, 452] on div "Aquisição ABI (Preços, contratos, etc.) Erro humano ABI (Cálculo / Erro de entr…" at bounding box center [565, 414] width 547 height 240
click at [380, 460] on div "Outro" at bounding box center [565, 460] width 547 height 30
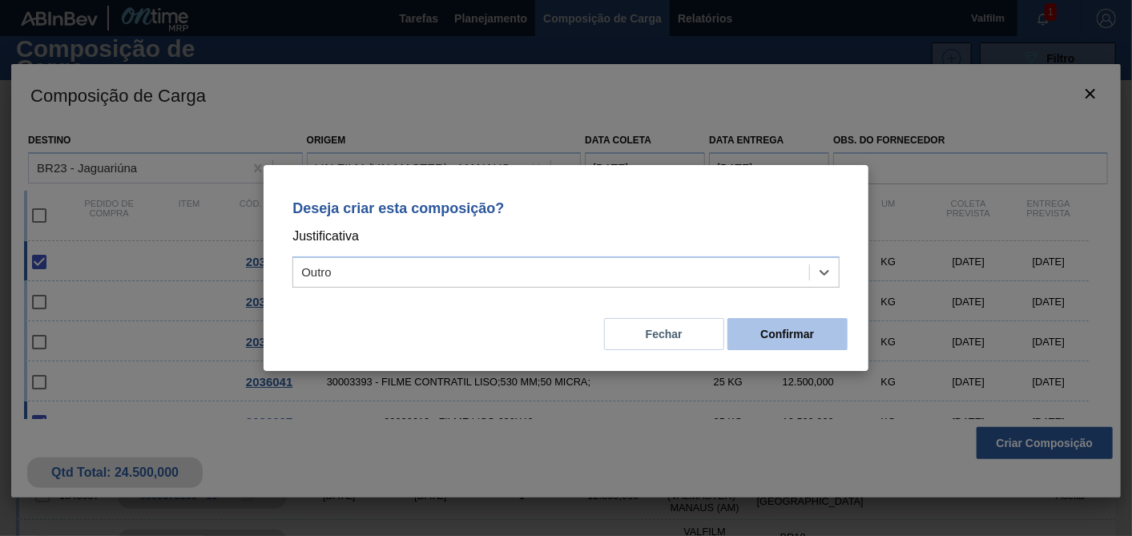
click at [824, 332] on button "Confirmar" at bounding box center [787, 334] width 120 height 32
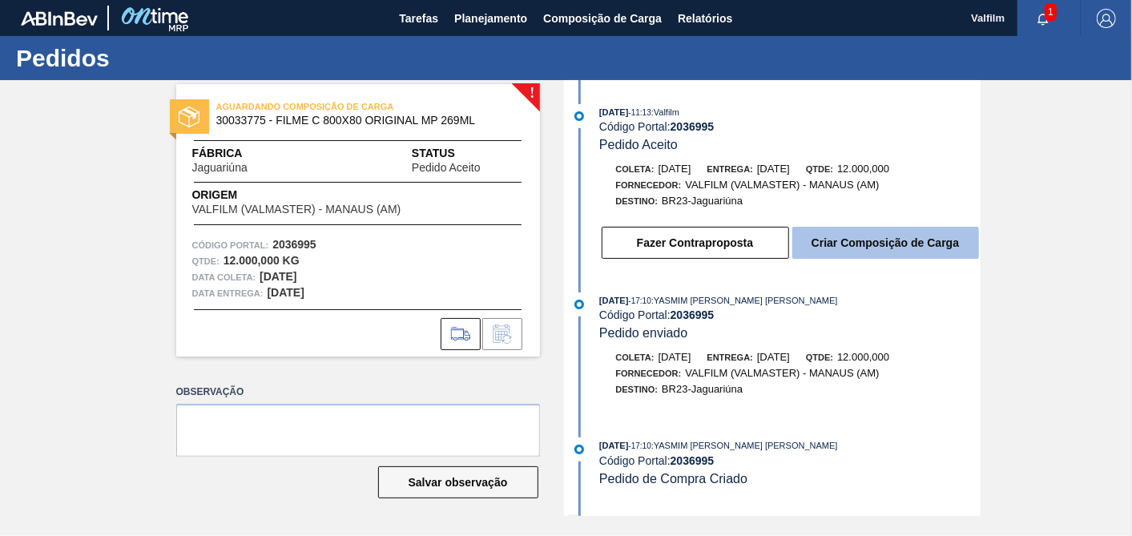
click at [913, 252] on button "Criar Composição de Carga" at bounding box center [885, 243] width 187 height 32
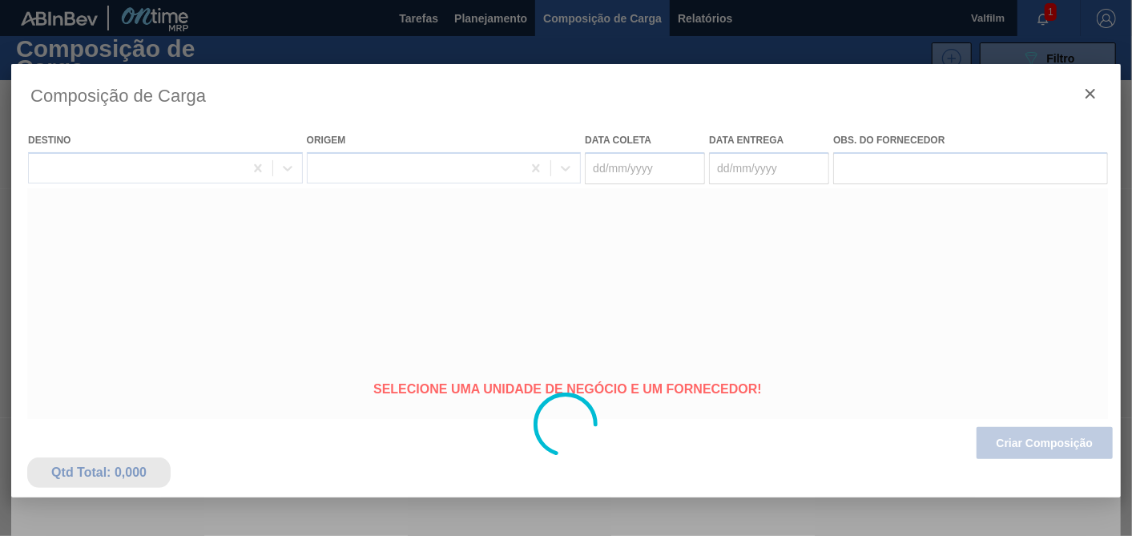
type coleta "22/10/2025"
type entrega "21/11/2025"
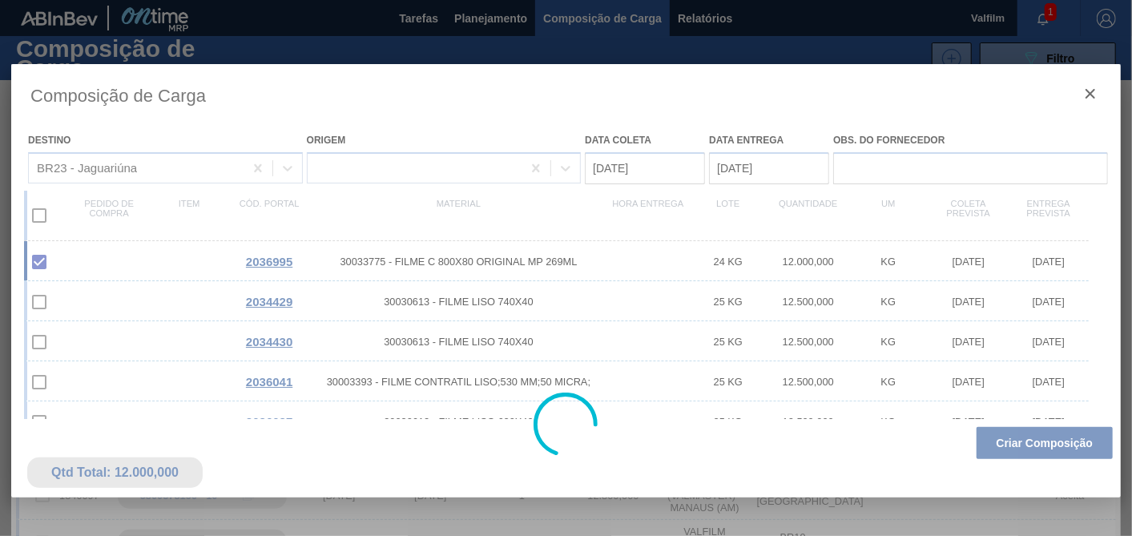
click at [1043, 441] on div at bounding box center [566, 424] width 1110 height 721
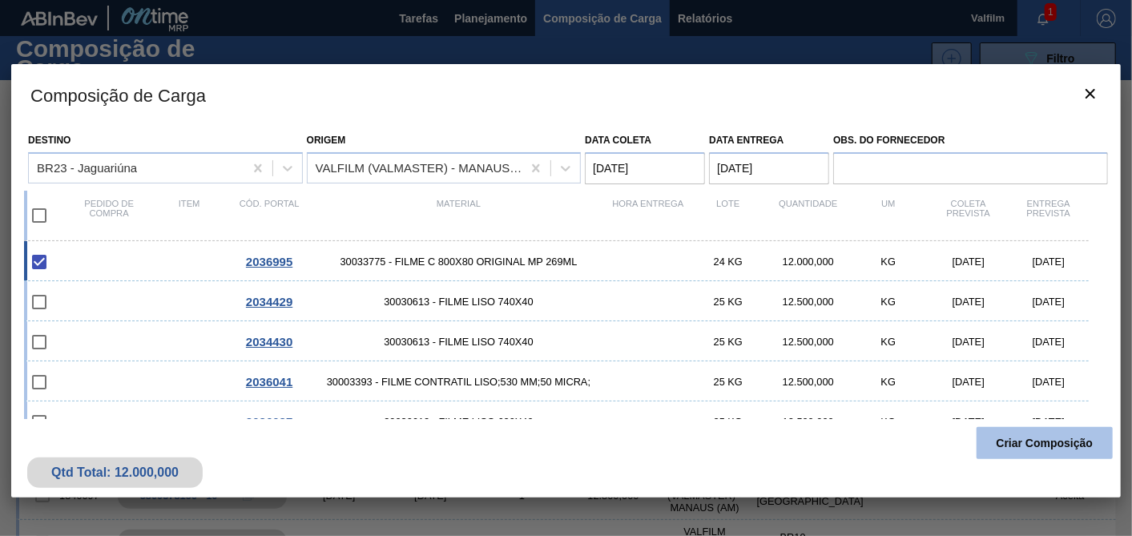
click at [1027, 448] on button "Criar Composição" at bounding box center [1045, 443] width 136 height 32
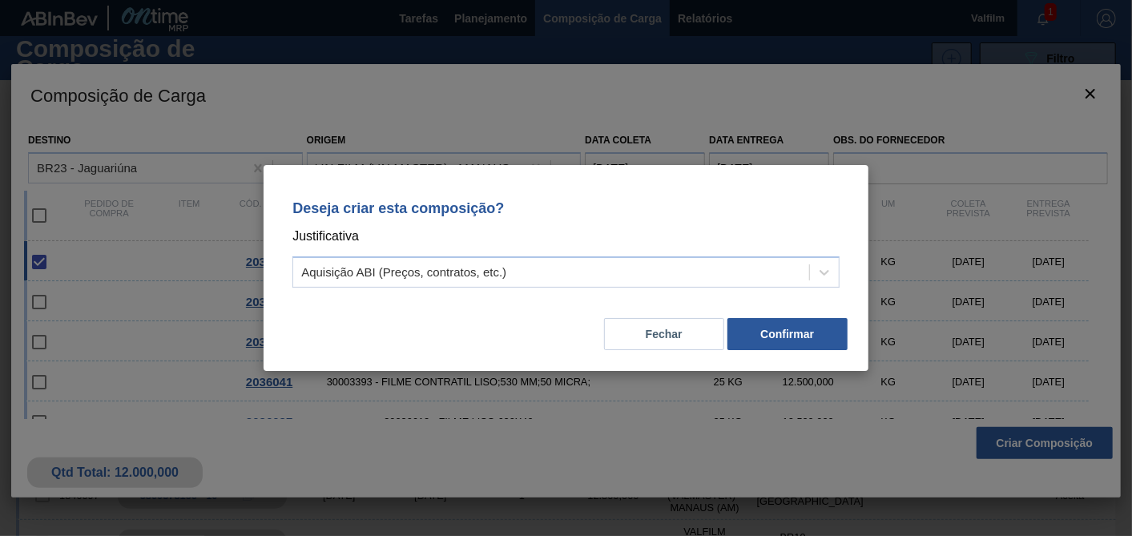
drag, startPoint x: 591, startPoint y: 255, endPoint x: 527, endPoint y: 292, distance: 73.9
click at [590, 256] on div "Deseja criar esta composição? Justificativa Aquisição ABI (Preços, contratos, e…" at bounding box center [566, 240] width 566 height 113
click at [462, 268] on div "Aquisição ABI (Preços, contratos, etc.)" at bounding box center [403, 273] width 205 height 14
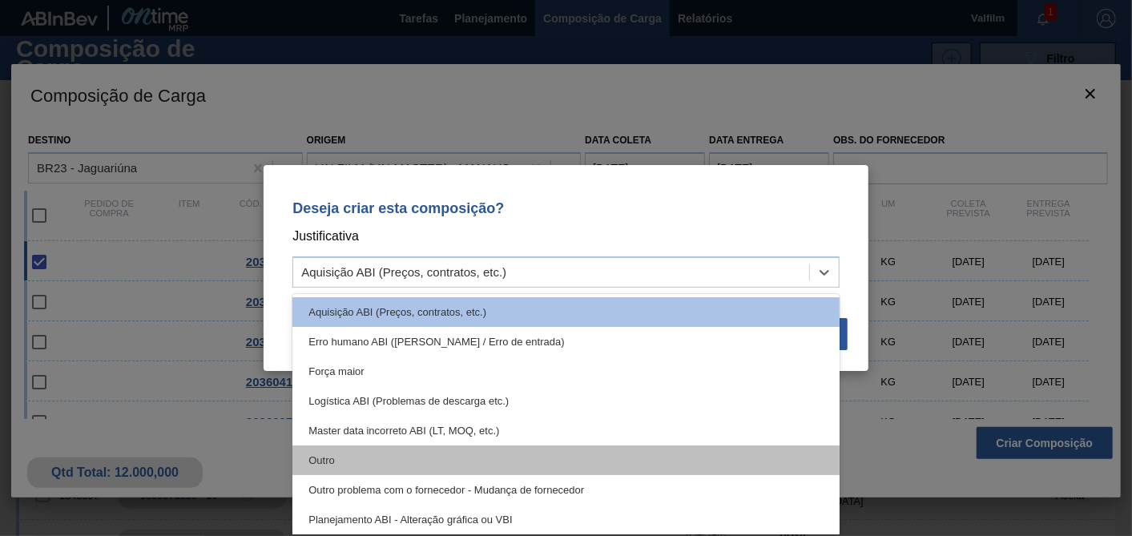
click at [334, 462] on div "Outro" at bounding box center [565, 460] width 547 height 30
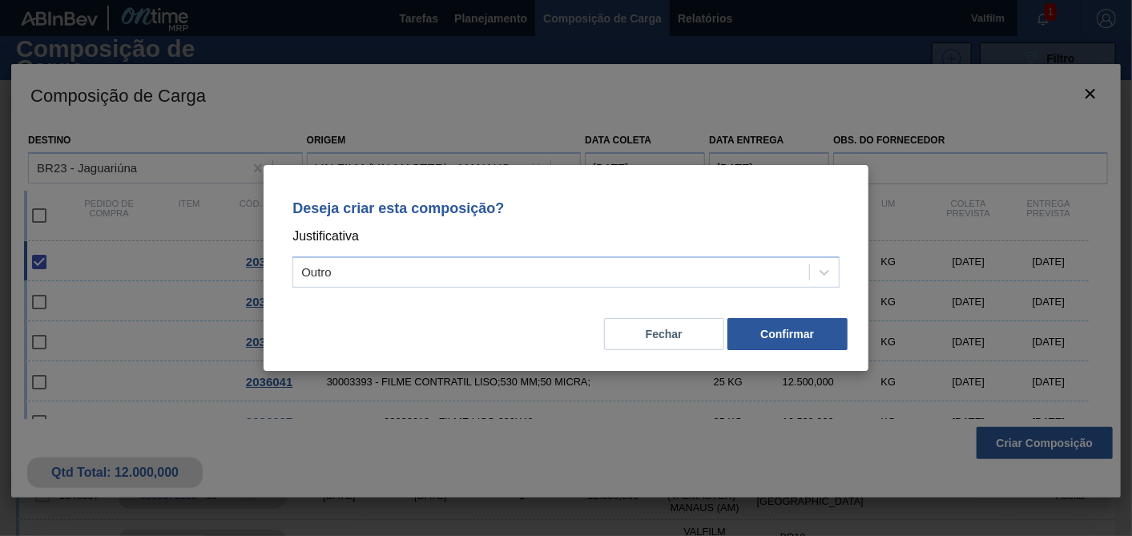
click at [787, 350] on div "Fechar Confirmar" at bounding box center [566, 324] width 566 height 54
click at [794, 343] on button "Confirmar" at bounding box center [787, 334] width 120 height 32
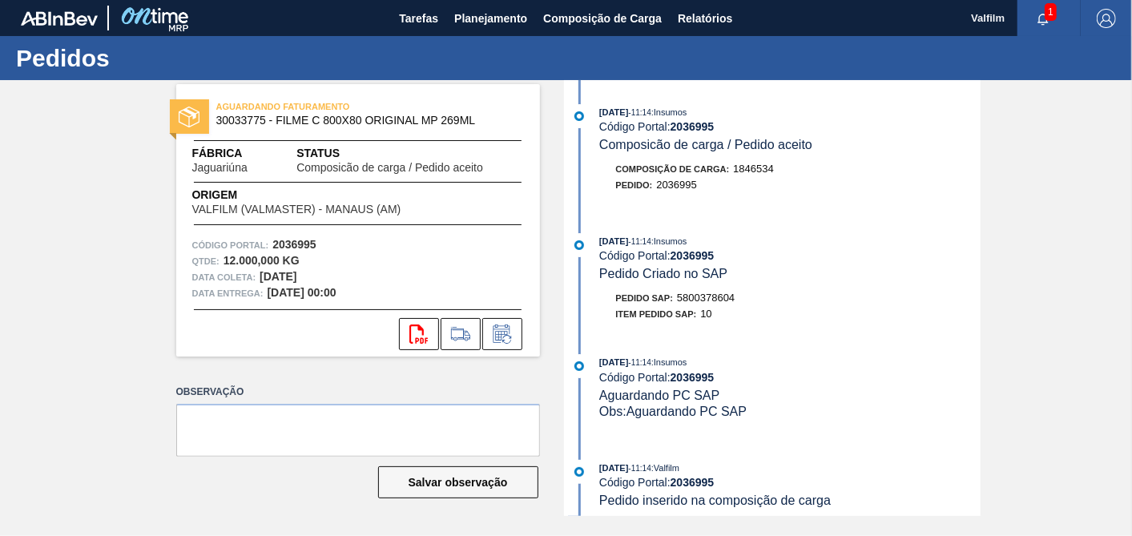
click at [716, 304] on span "5800378604" at bounding box center [706, 298] width 58 height 12
copy span "5800378604"
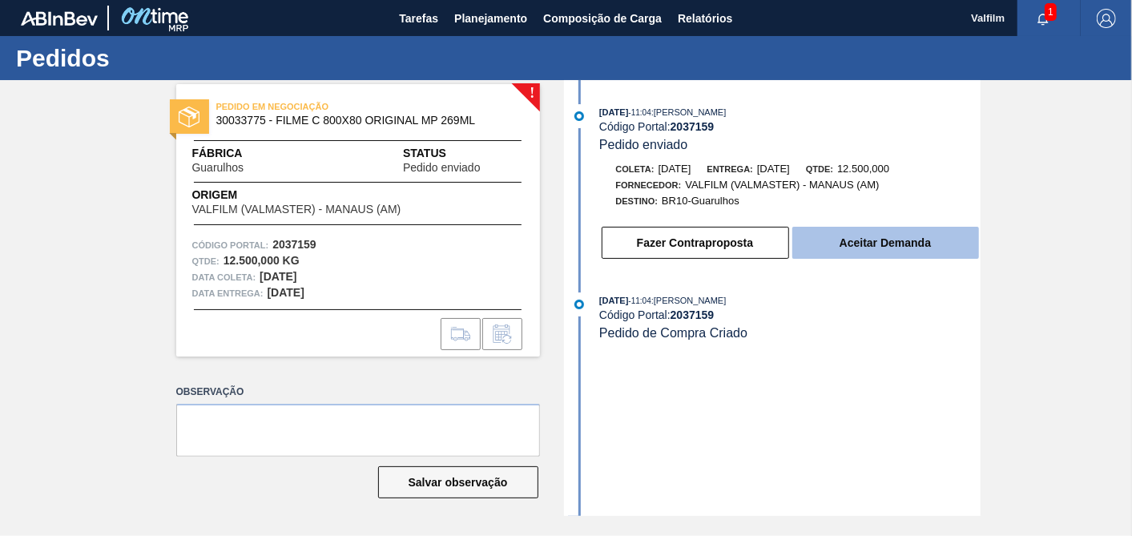
click at [890, 236] on button "Aceitar Demanda" at bounding box center [885, 243] width 187 height 32
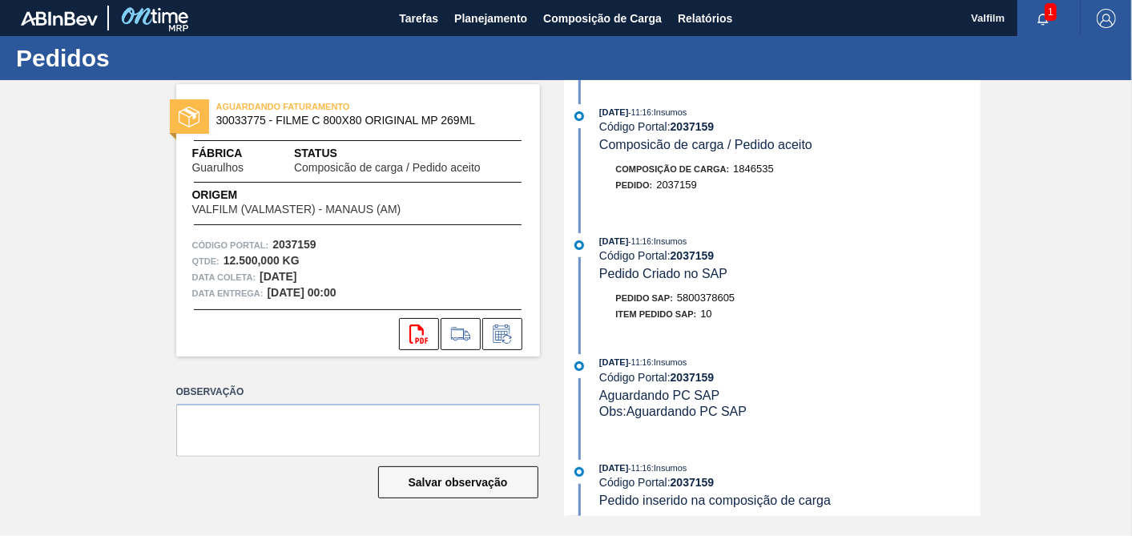
click at [726, 302] on span "5800378605" at bounding box center [706, 298] width 58 height 12
copy span "5800378605"
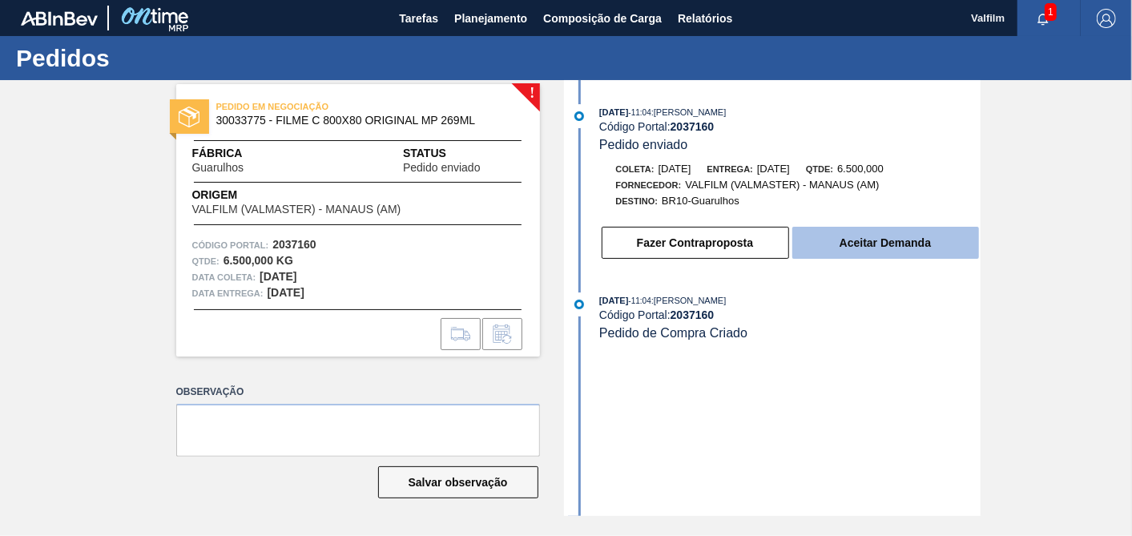
click at [843, 236] on button "Aceitar Demanda" at bounding box center [885, 243] width 187 height 32
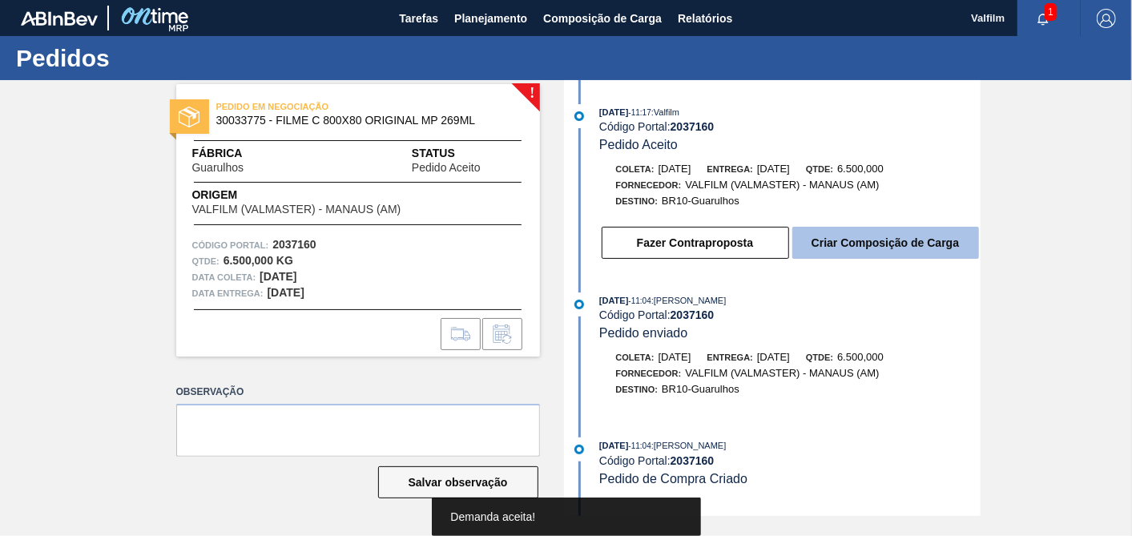
click at [913, 237] on button "Criar Composição de Carga" at bounding box center [885, 243] width 187 height 32
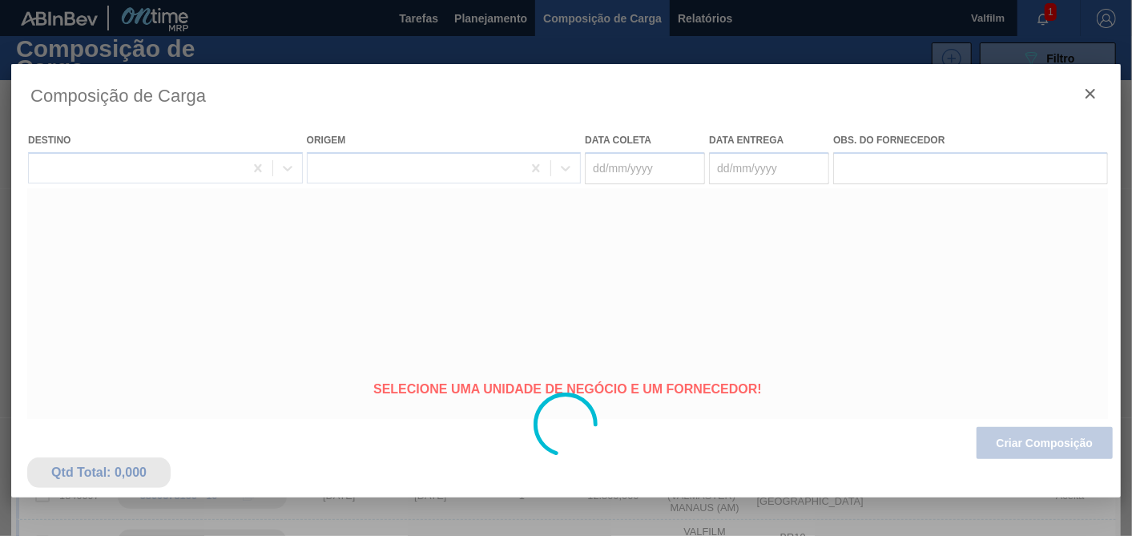
type coleta "23/10/2025"
type entrega "22/11/2025"
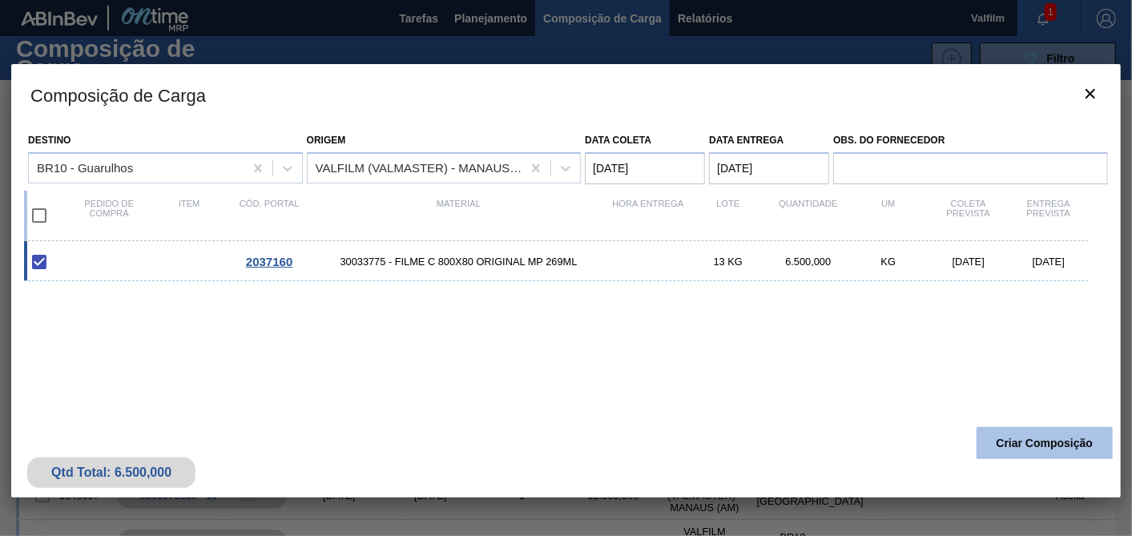
click at [1024, 439] on button "Criar Composição" at bounding box center [1045, 443] width 136 height 32
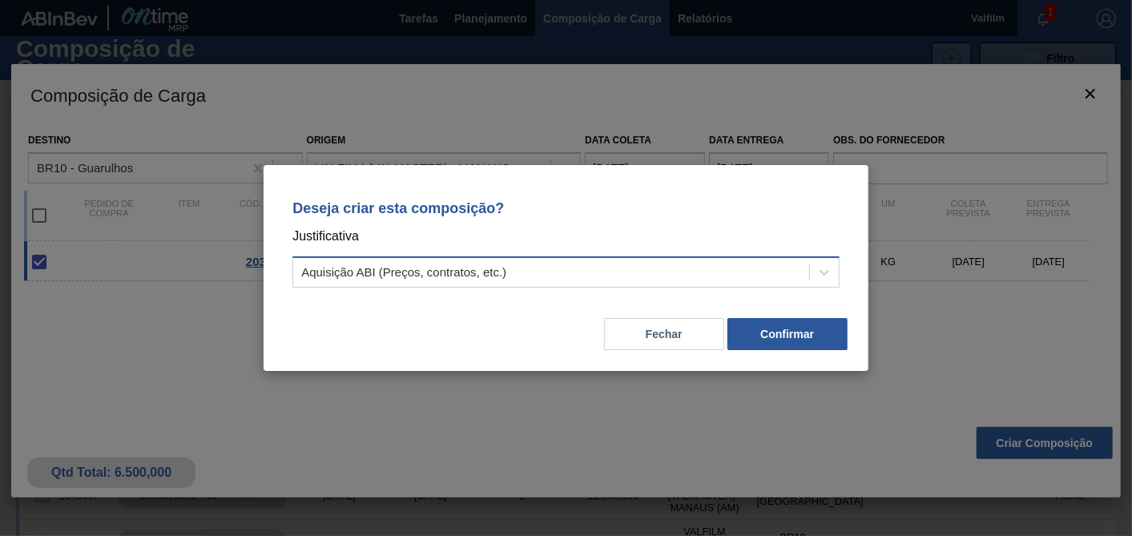
click at [489, 273] on div "Aquisição ABI (Preços, contratos, etc.)" at bounding box center [403, 273] width 205 height 14
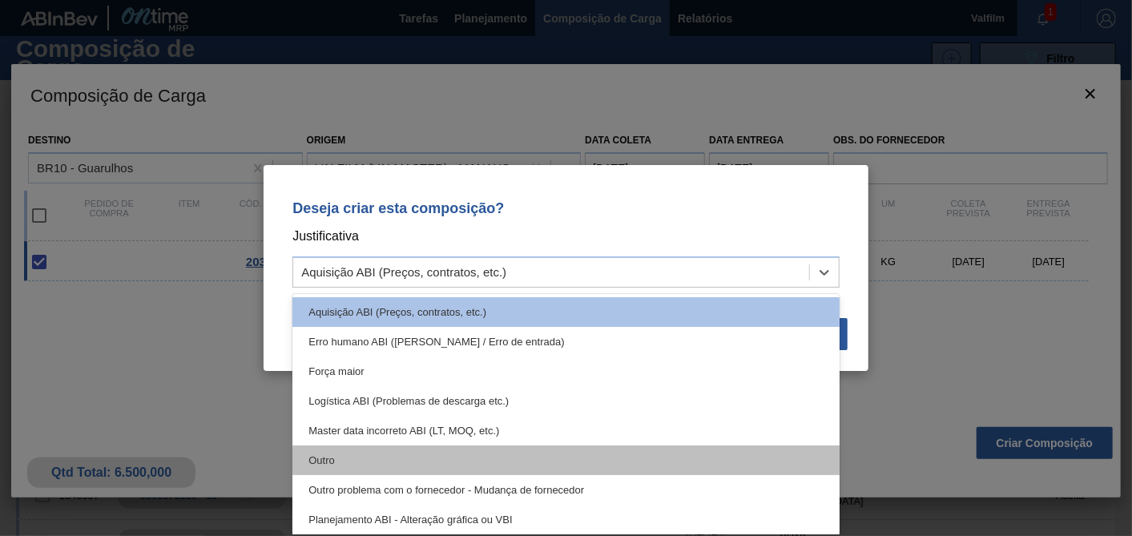
click at [331, 471] on div "Outro" at bounding box center [565, 460] width 547 height 30
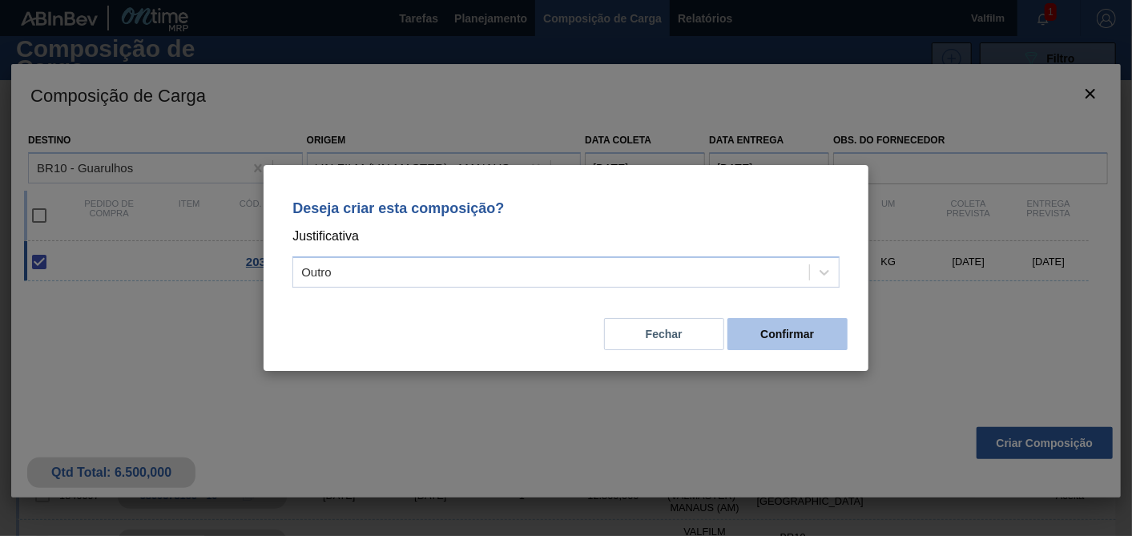
click at [789, 332] on button "Confirmar" at bounding box center [787, 334] width 120 height 32
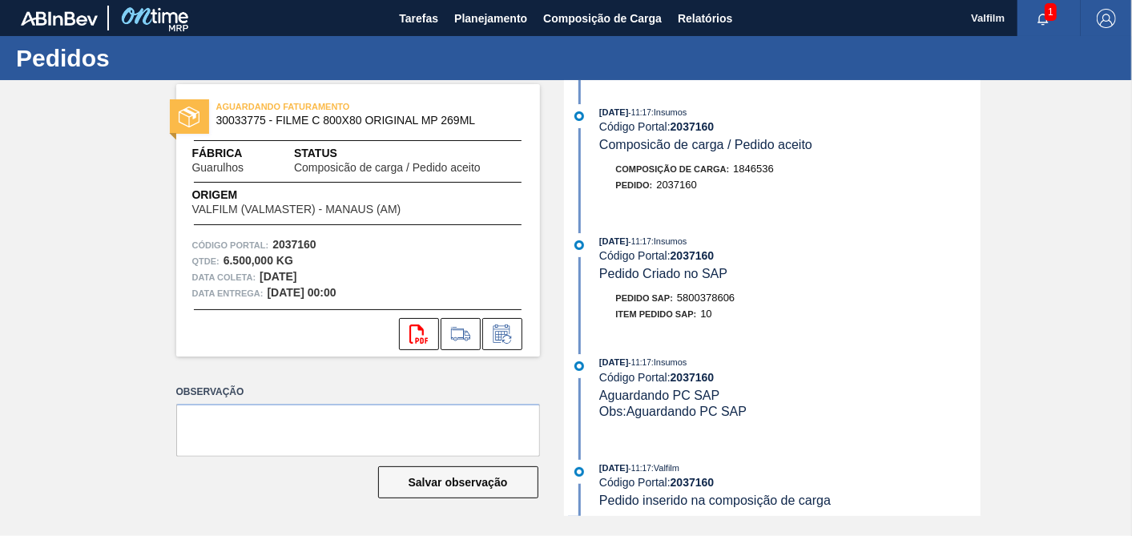
click at [707, 304] on span "5800378606" at bounding box center [706, 298] width 58 height 12
copy span "5800378606"
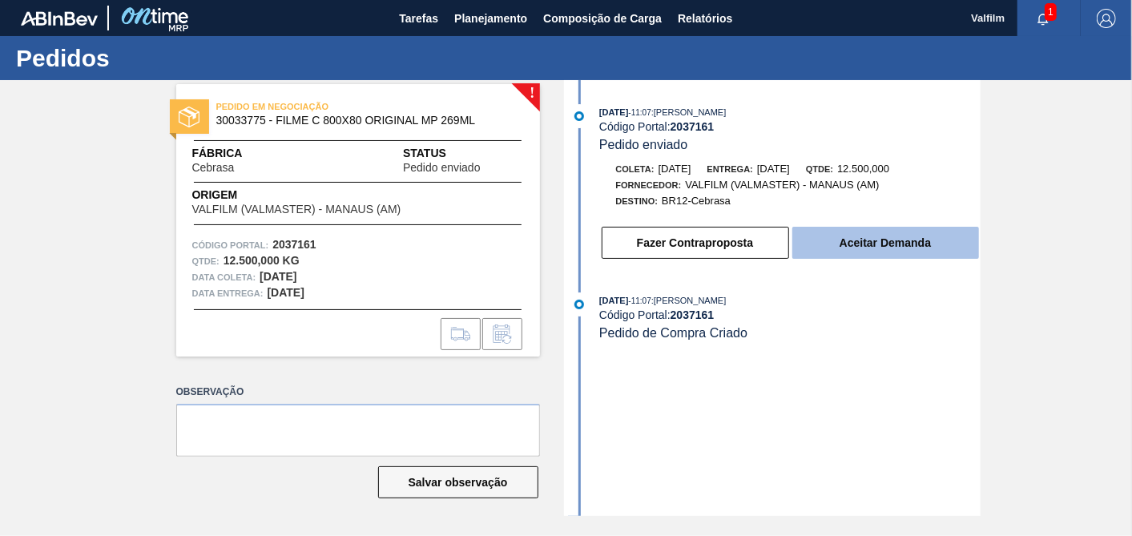
click at [895, 236] on button "Aceitar Demanda" at bounding box center [885, 243] width 187 height 32
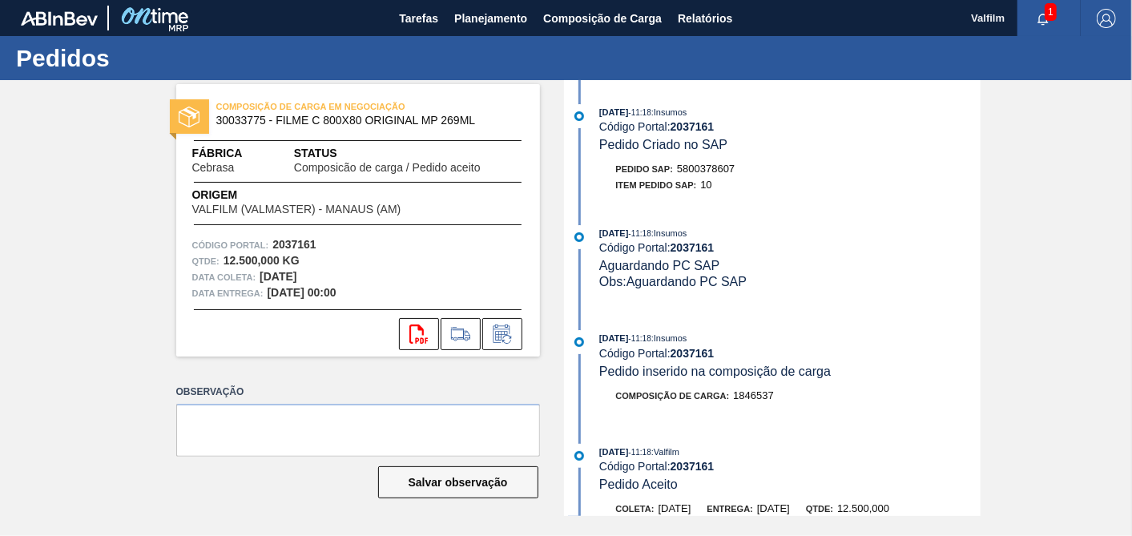
click at [711, 164] on span "5800378607" at bounding box center [706, 169] width 58 height 12
copy span "5800378607"
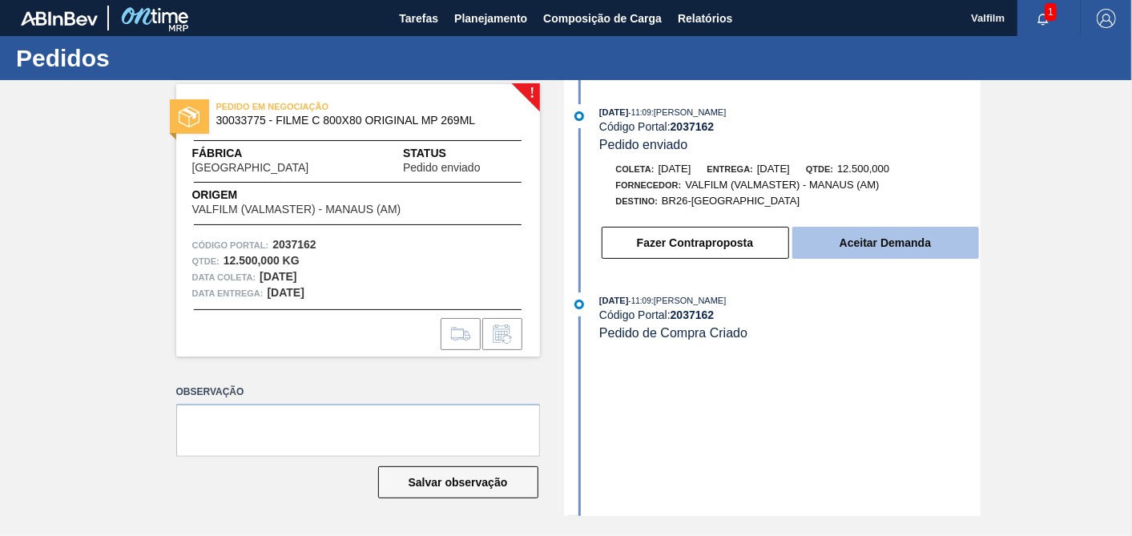
click at [884, 249] on button "Aceitar Demanda" at bounding box center [885, 243] width 187 height 32
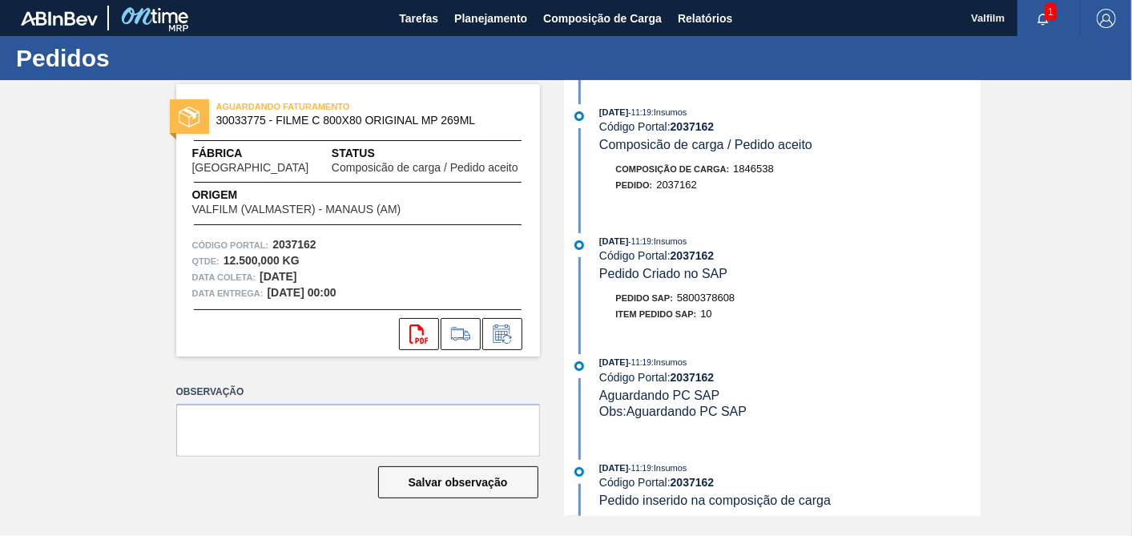
click at [703, 304] on span "5800378608" at bounding box center [706, 298] width 58 height 12
copy span "5800378608"
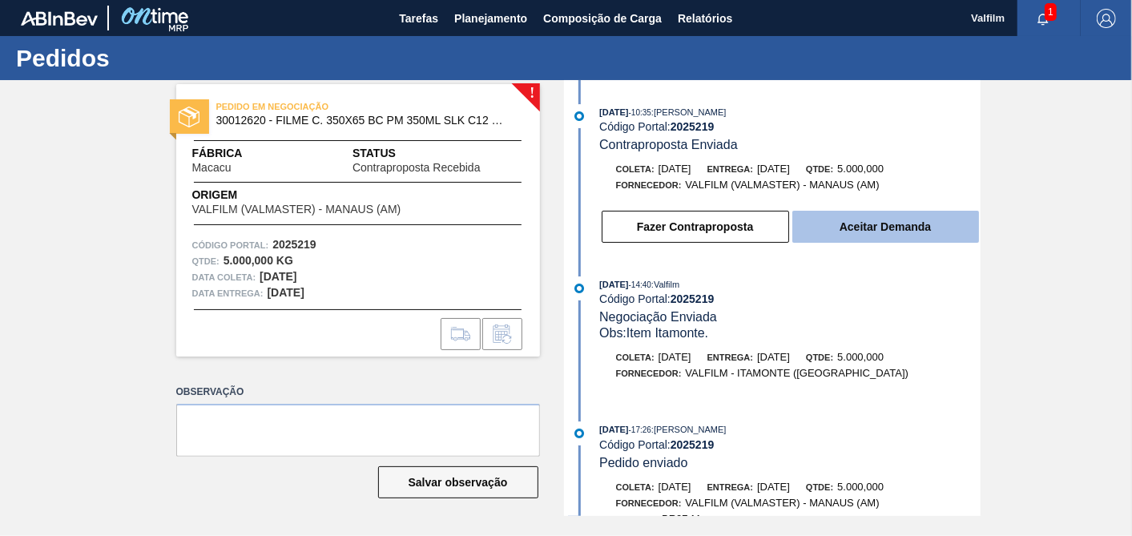
click at [909, 230] on button "Aceitar Demanda" at bounding box center [885, 227] width 187 height 32
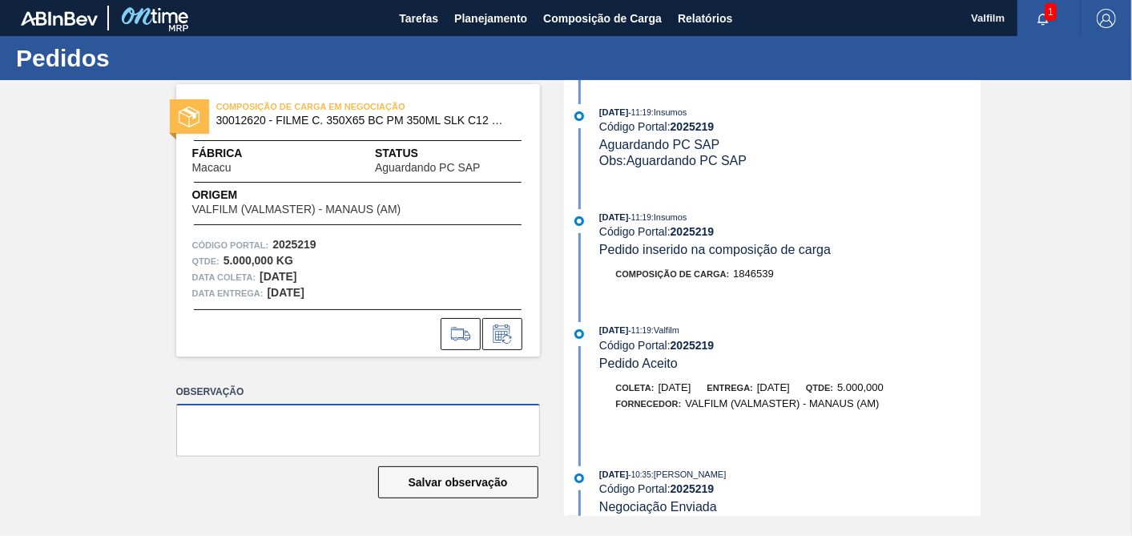
click at [281, 423] on textarea at bounding box center [358, 430] width 364 height 53
type textarea "VAI DESCER RODOVIARIO"
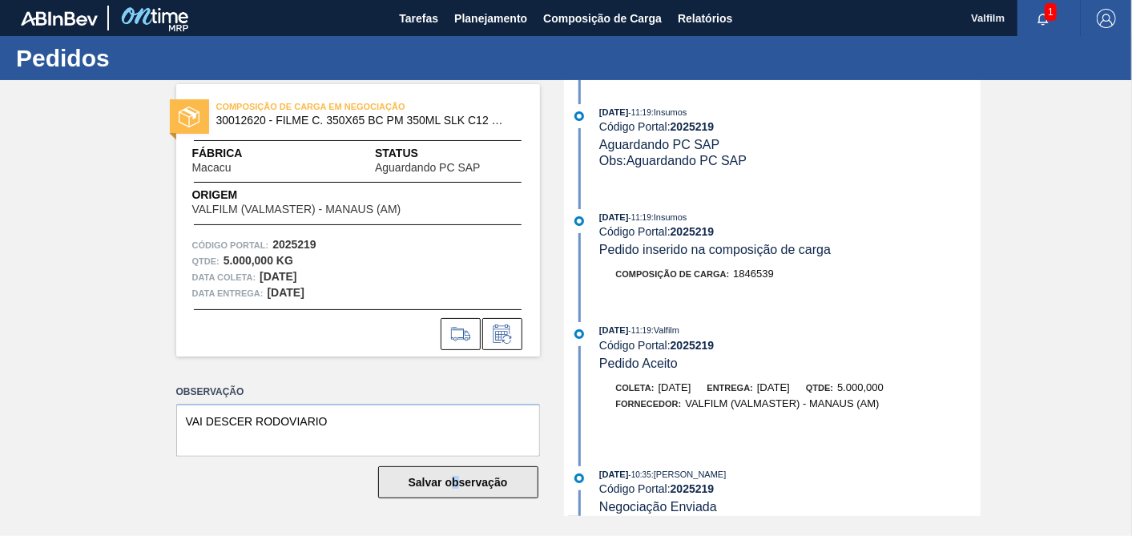
click at [453, 482] on div "Observação VAI DESCER RODOVIARIO Salvar observação" at bounding box center [358, 455] width 364 height 148
click at [453, 490] on button "Salvar observação" at bounding box center [458, 482] width 160 height 32
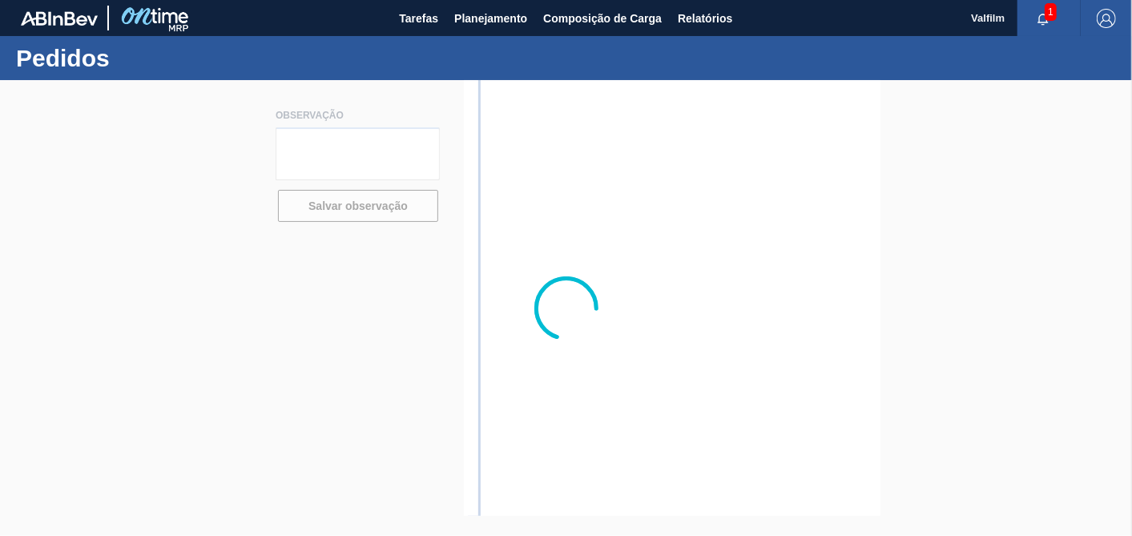
type textarea "VAI DESCER RODOVIARIO"
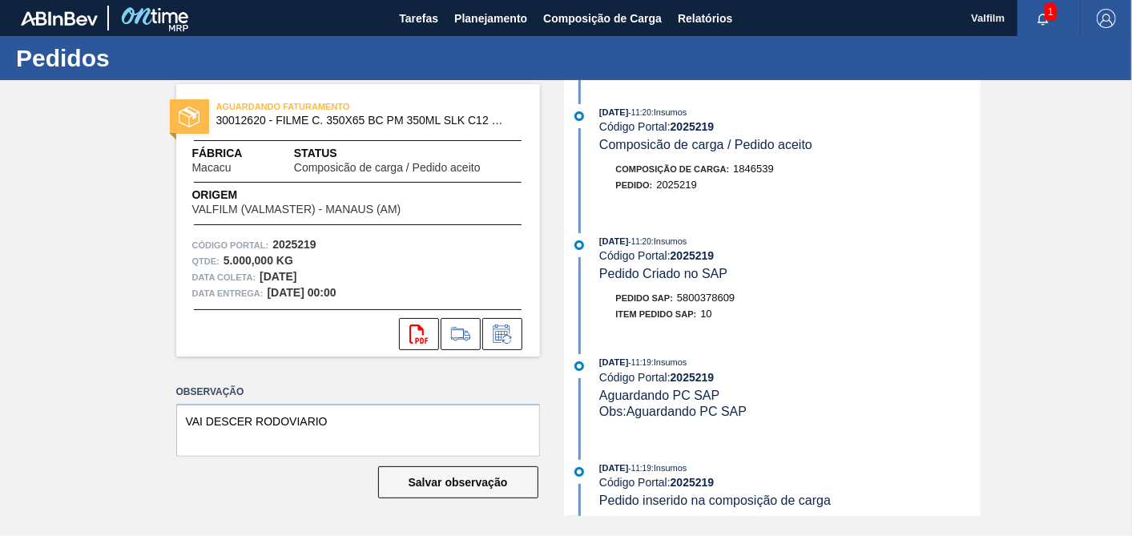
click at [716, 304] on span "5800378609" at bounding box center [706, 298] width 58 height 12
copy span "5800378609"
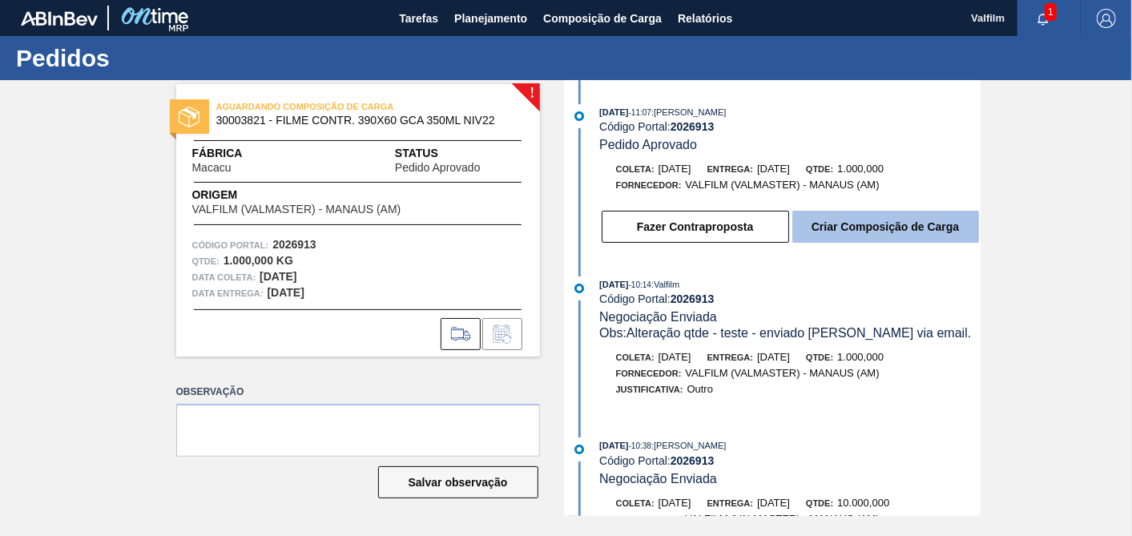
click at [881, 234] on button "Criar Composição de Carga" at bounding box center [885, 227] width 187 height 32
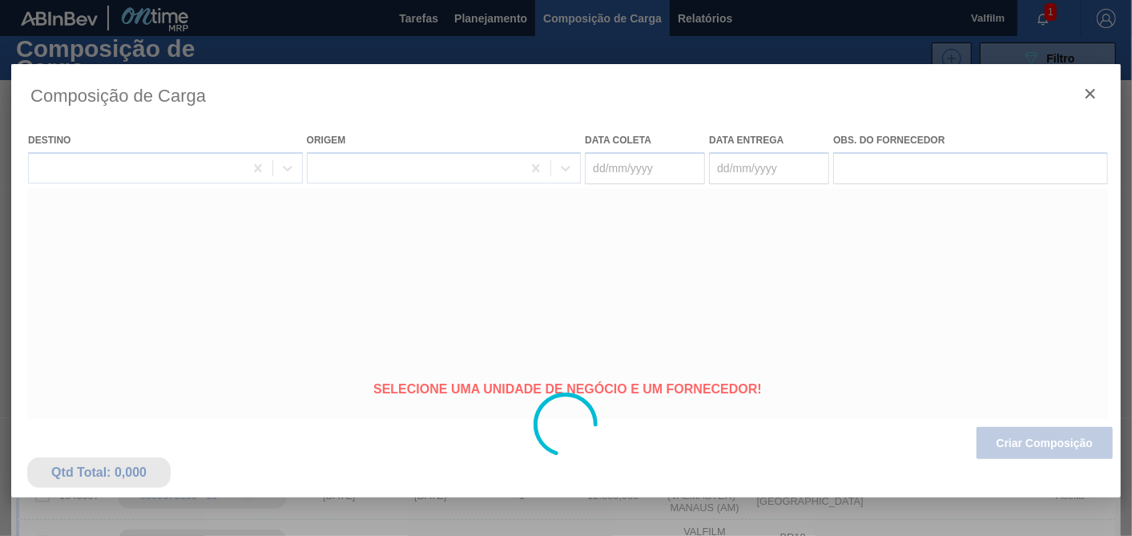
type coleta "[DATE]"
type entrega "[DATE]"
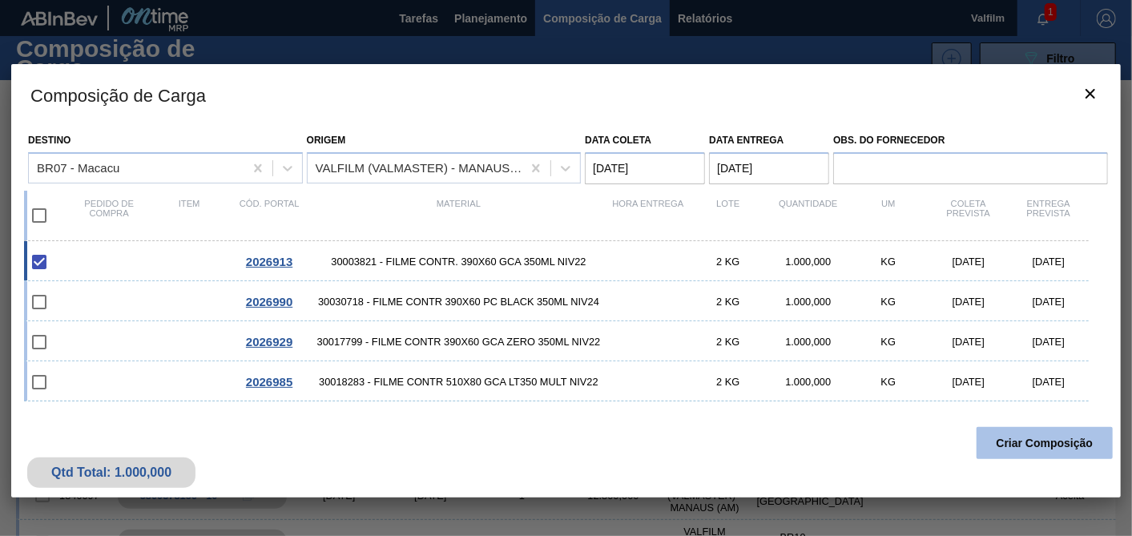
click at [1047, 446] on button "Criar Composição" at bounding box center [1045, 443] width 136 height 32
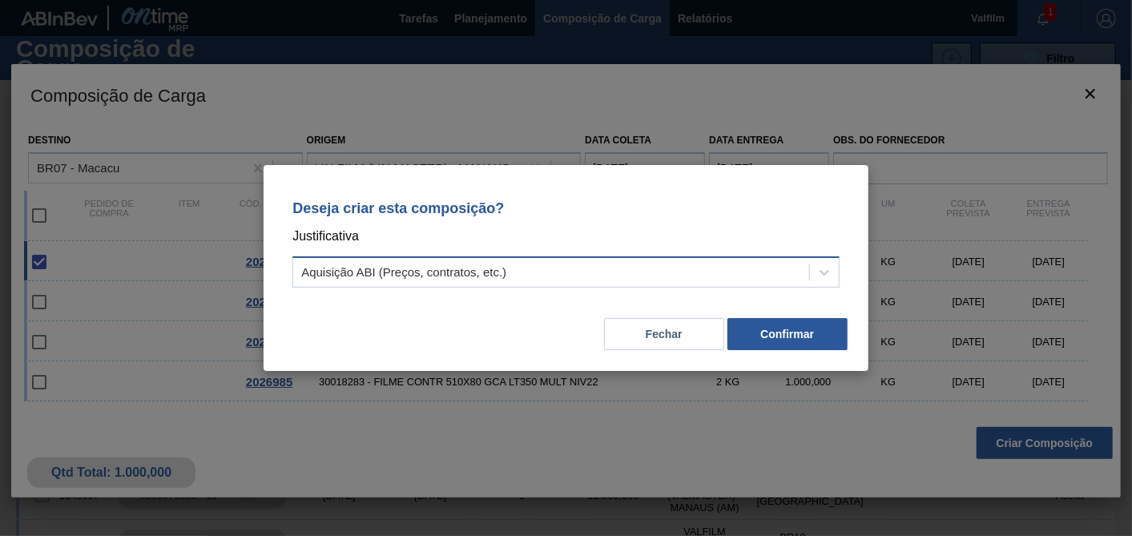
drag, startPoint x: 716, startPoint y: 275, endPoint x: 703, endPoint y: 286, distance: 17.6
click at [715, 274] on div "Aquisição ABI (Preços, contratos, etc.)" at bounding box center [551, 272] width 516 height 23
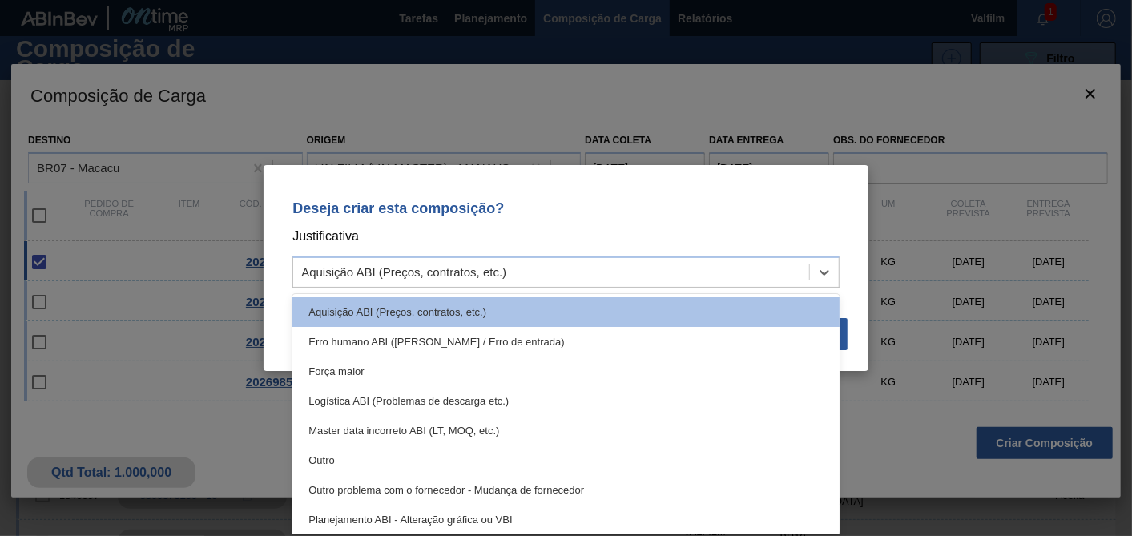
drag, startPoint x: 332, startPoint y: 453, endPoint x: 390, endPoint y: 451, distance: 57.7
click at [332, 455] on div "Outro" at bounding box center [565, 460] width 547 height 30
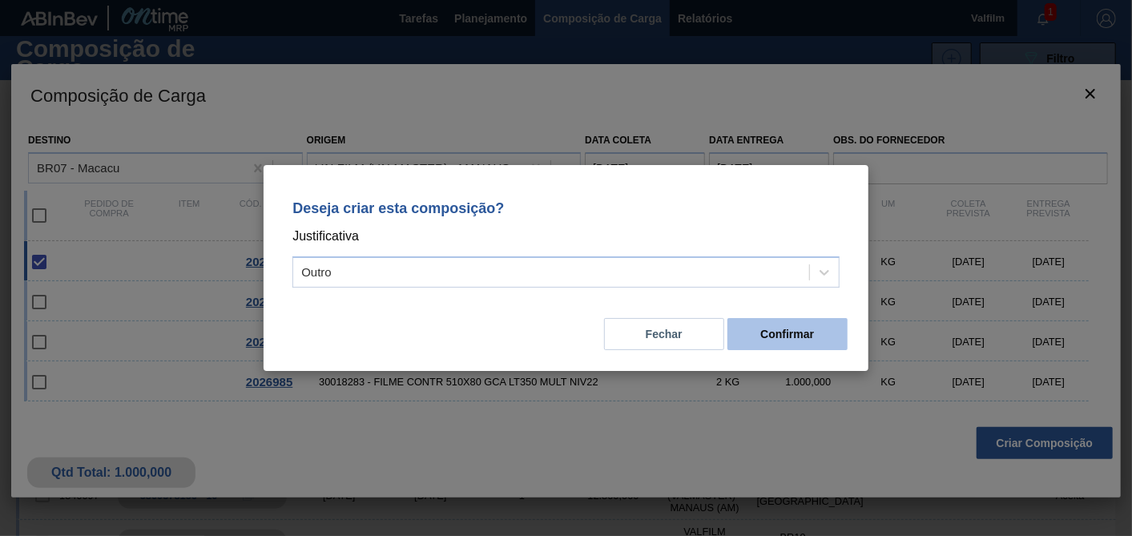
click at [760, 325] on button "Confirmar" at bounding box center [787, 334] width 120 height 32
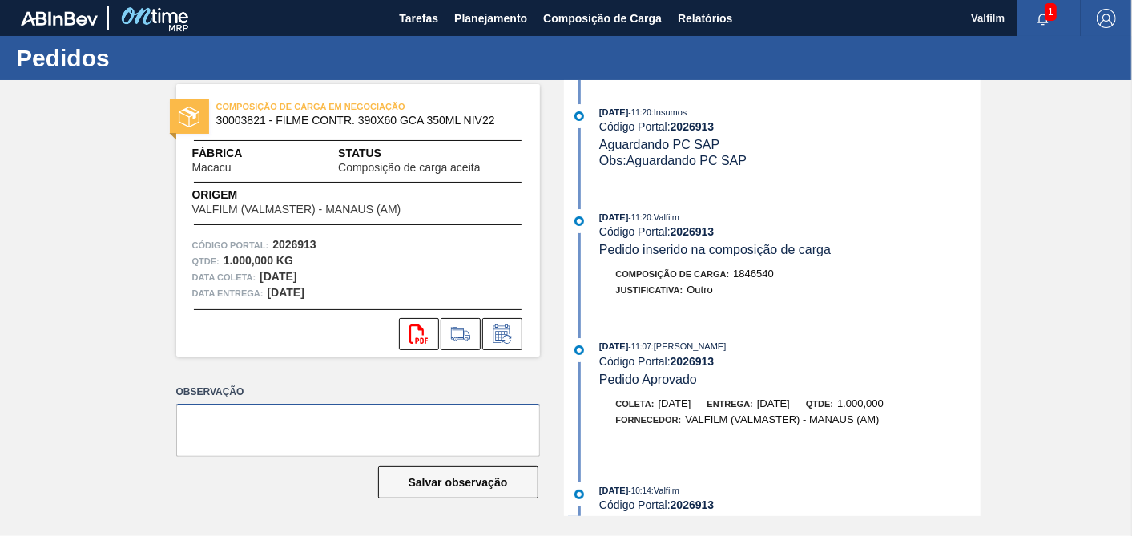
click at [366, 427] on textarea at bounding box center [358, 430] width 364 height 53
type textarea "VAI DESCER RODOVIARIO"
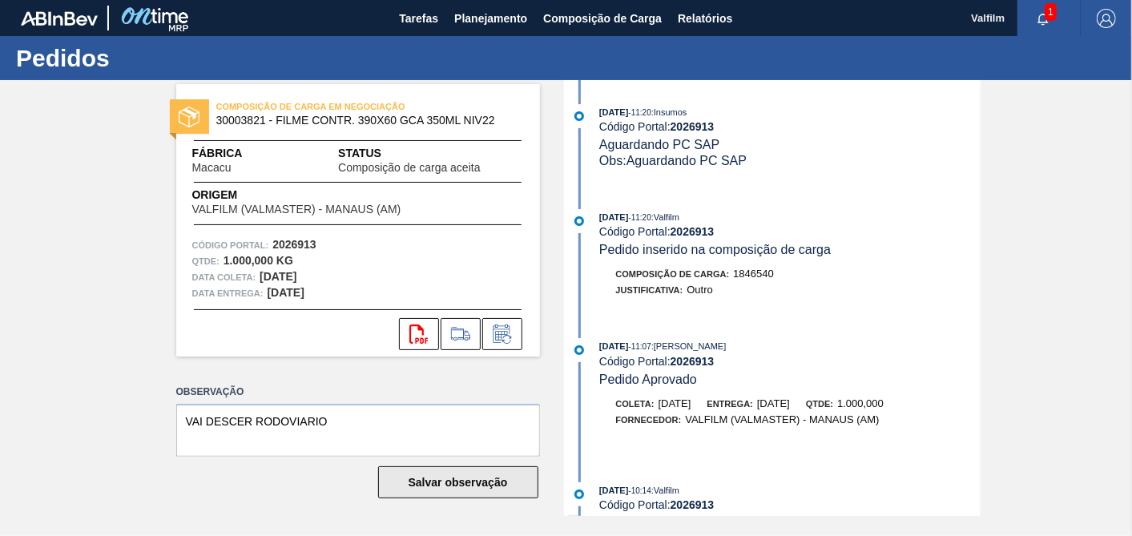
click at [436, 482] on button "Salvar observação" at bounding box center [458, 482] width 160 height 32
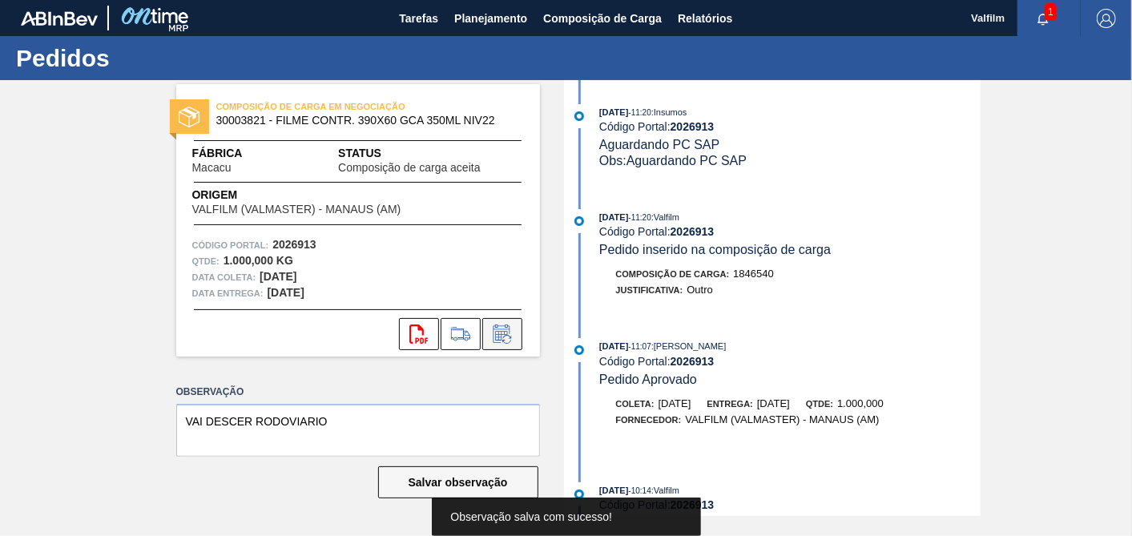
click at [517, 337] on button at bounding box center [502, 334] width 40 height 32
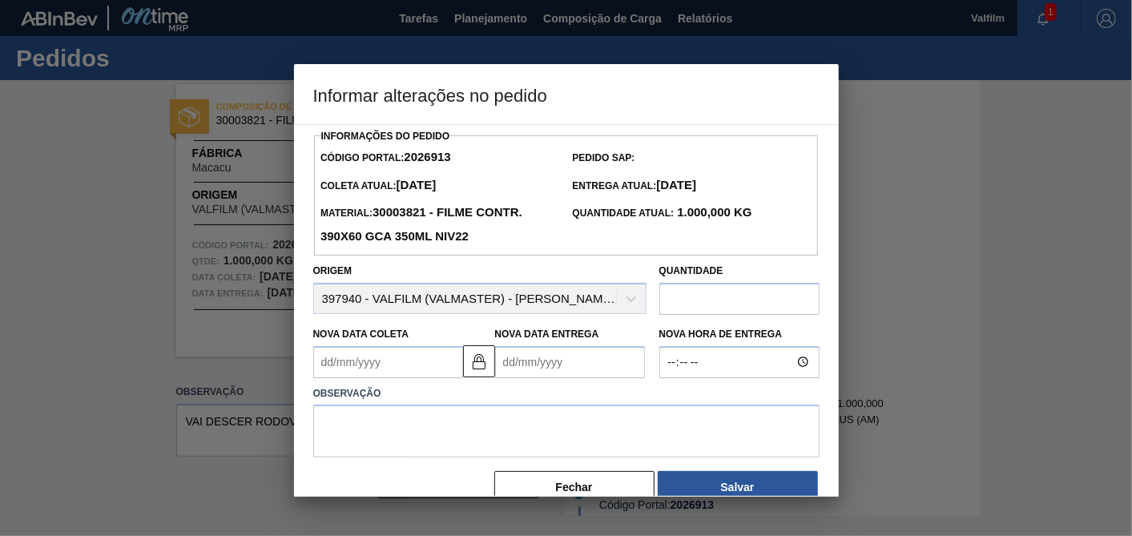
click at [609, 501] on div at bounding box center [566, 268] width 1132 height 536
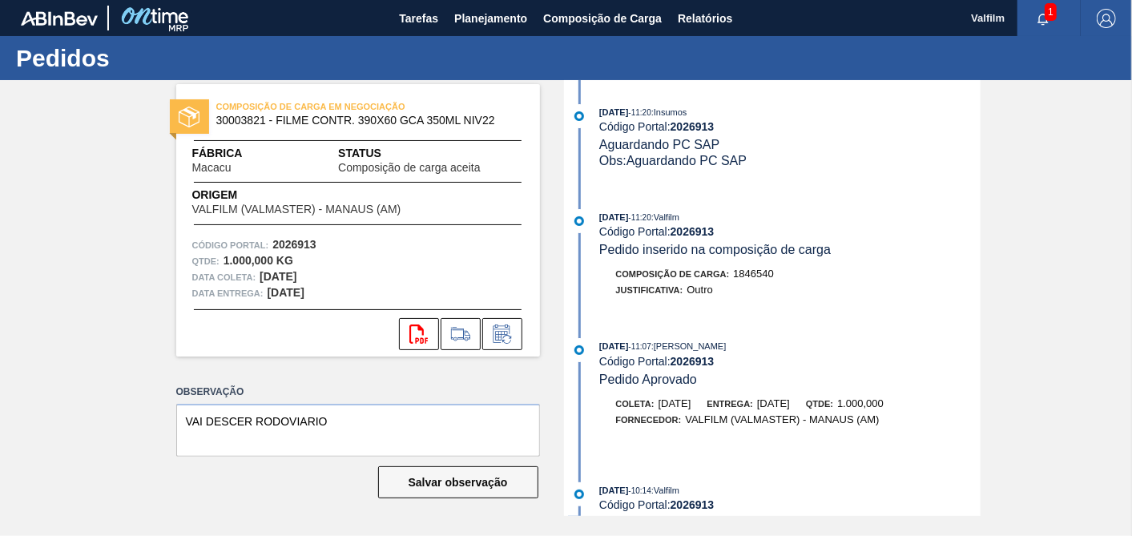
click at [607, 483] on div "26/09/2025 - 11:20 : Insumos Código Portal: 2026913 Aguardando PC SAP Obs: Agua…" at bounding box center [774, 298] width 413 height 436
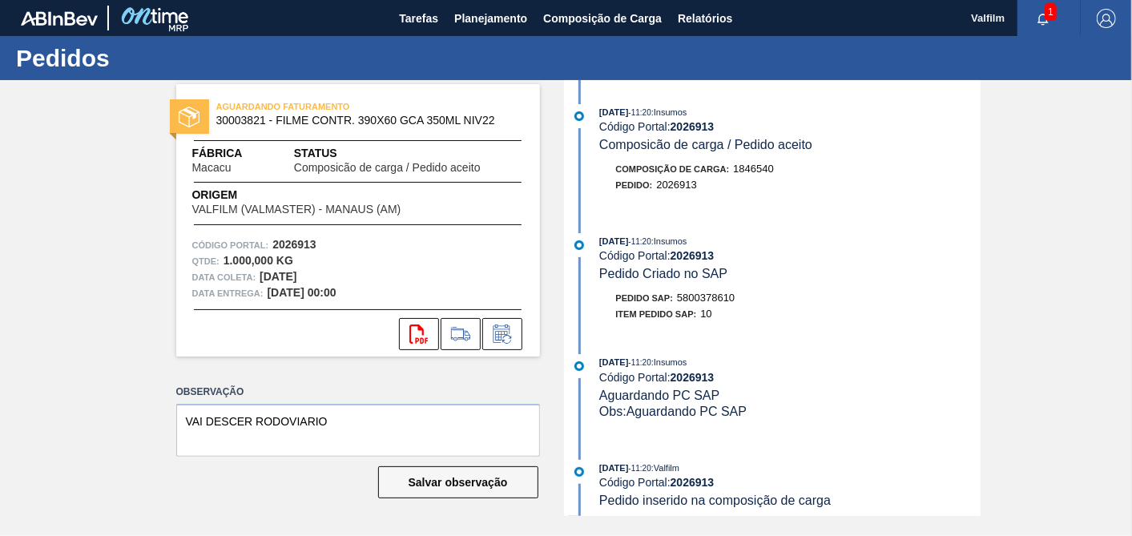
click at [723, 306] on div "Pedido SAP: 5800378610" at bounding box center [675, 298] width 119 height 16
click at [722, 306] on div "Pedido SAP: 5800378610" at bounding box center [675, 298] width 119 height 16
copy span "5800378610"
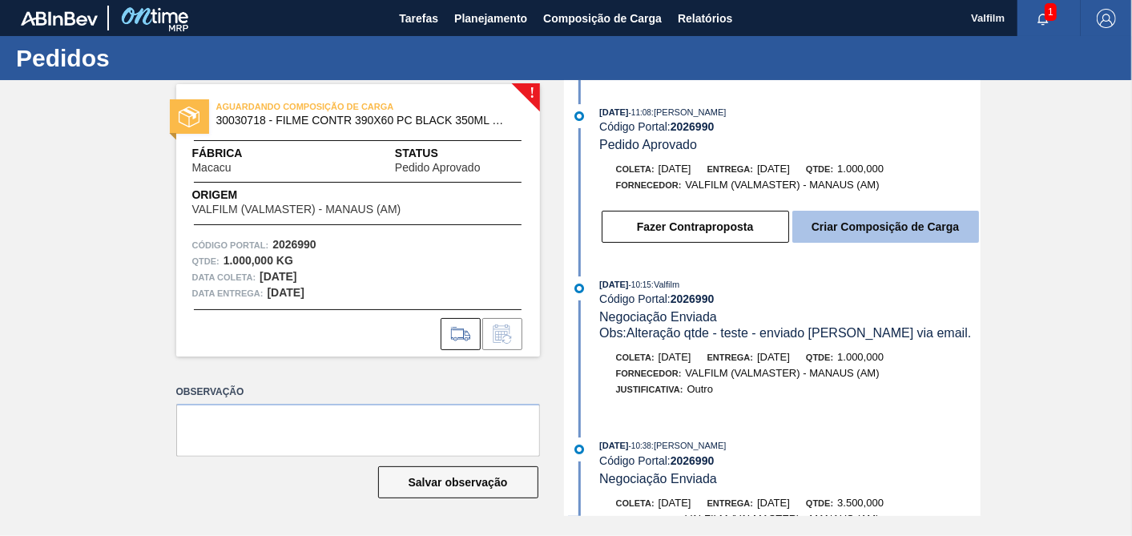
click at [913, 235] on button "Criar Composição de Carga" at bounding box center [885, 227] width 187 height 32
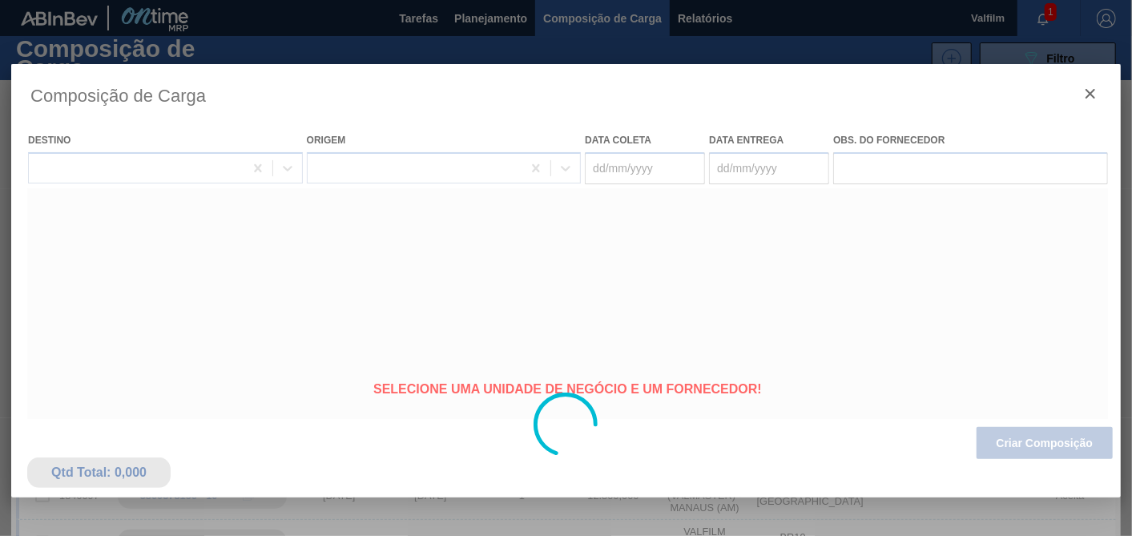
type coleta "09/10/2025"
type entrega "08/11/2025"
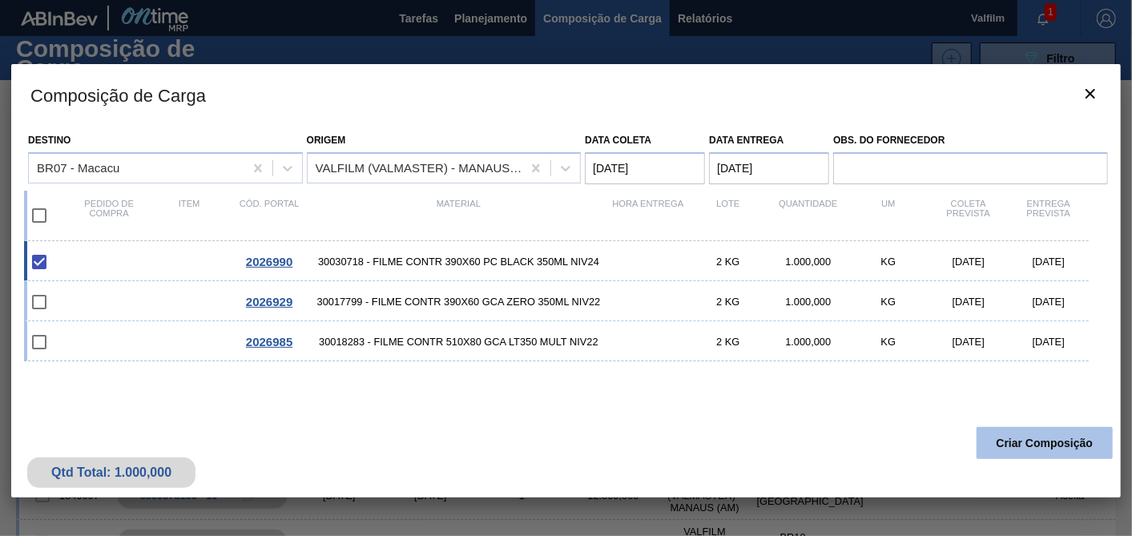
click at [1015, 445] on button "Criar Composição" at bounding box center [1045, 443] width 136 height 32
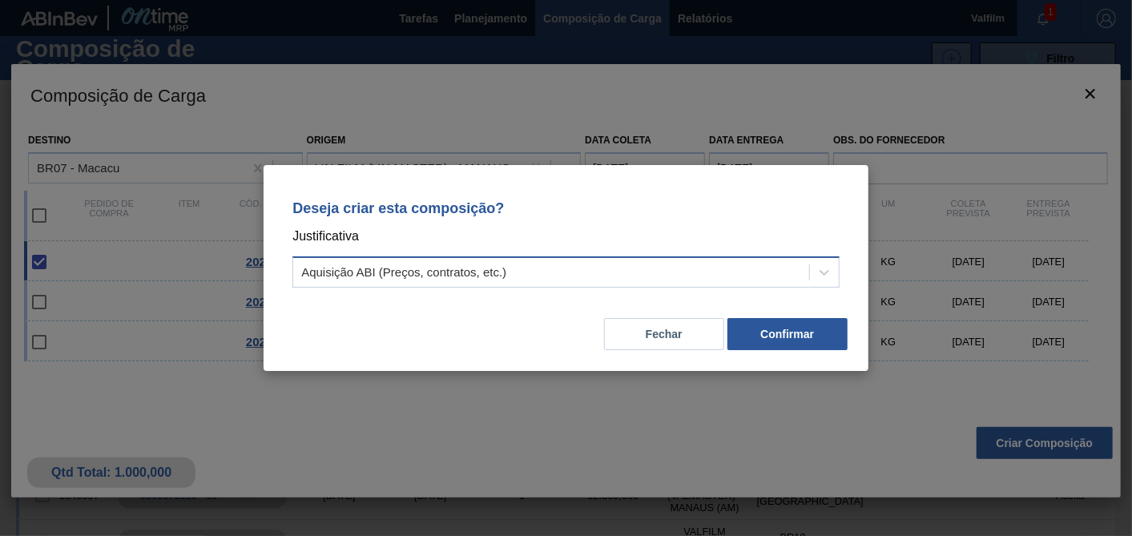
click at [669, 280] on div "Aquisição ABI (Preços, contratos, etc.)" at bounding box center [551, 272] width 516 height 23
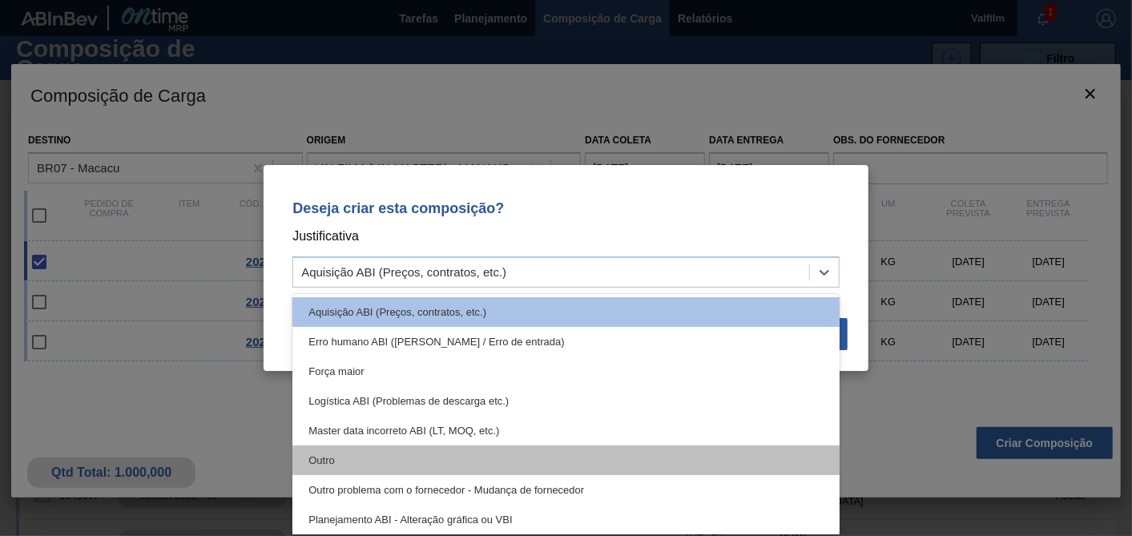
click at [345, 455] on div "Outro" at bounding box center [565, 460] width 547 height 30
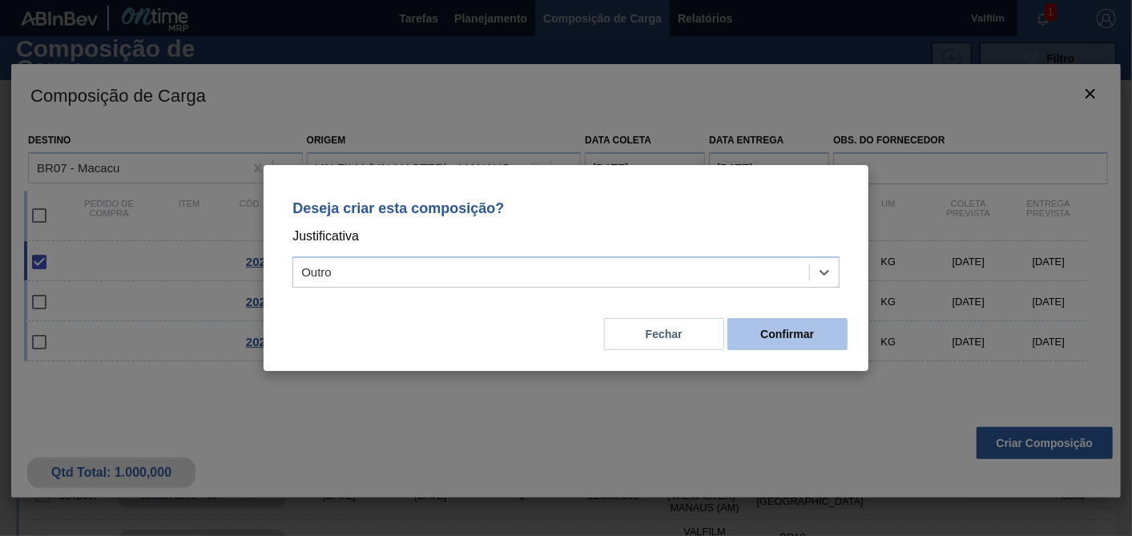
click at [770, 329] on button "Confirmar" at bounding box center [787, 334] width 120 height 32
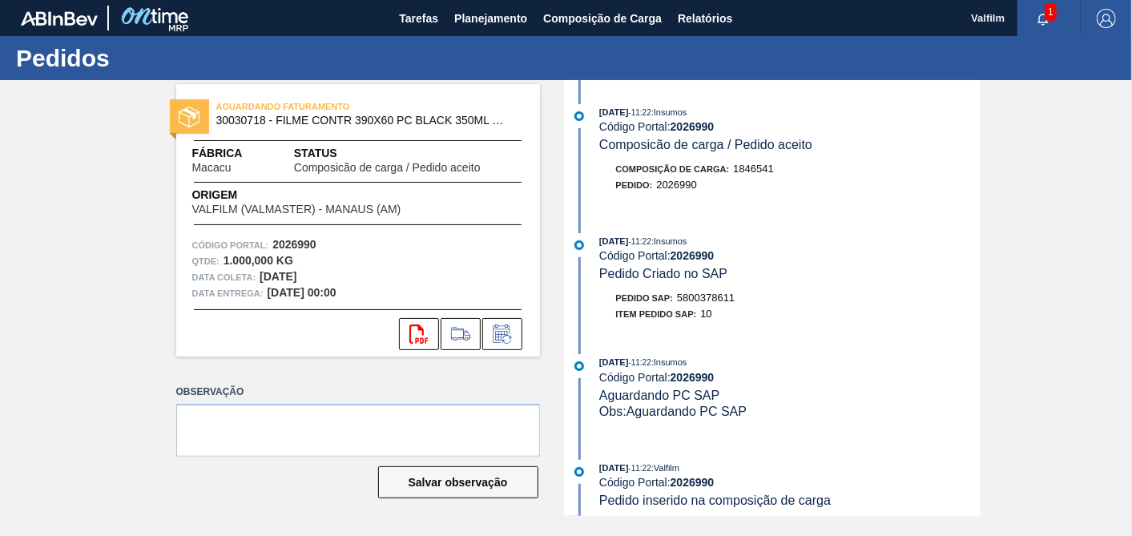
click at [705, 302] on span "5800378611" at bounding box center [706, 298] width 58 height 12
copy span "5800378611"
click at [421, 421] on textarea at bounding box center [358, 430] width 364 height 53
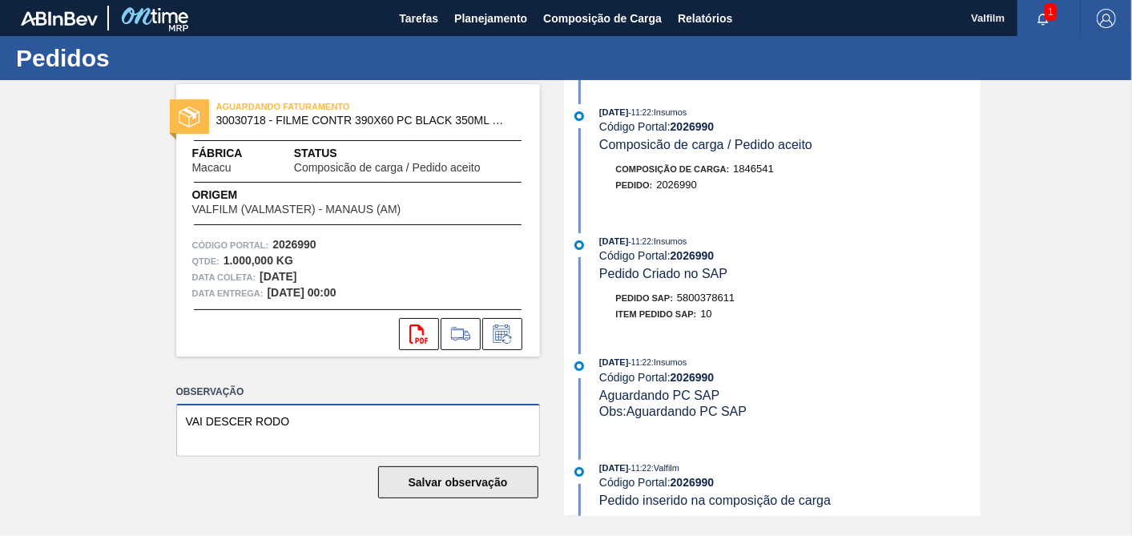
type textarea "VAI DESCER RODO"
click at [484, 495] on button "Salvar observação" at bounding box center [458, 482] width 160 height 32
click at [485, 491] on button "Salvar observação" at bounding box center [458, 482] width 160 height 32
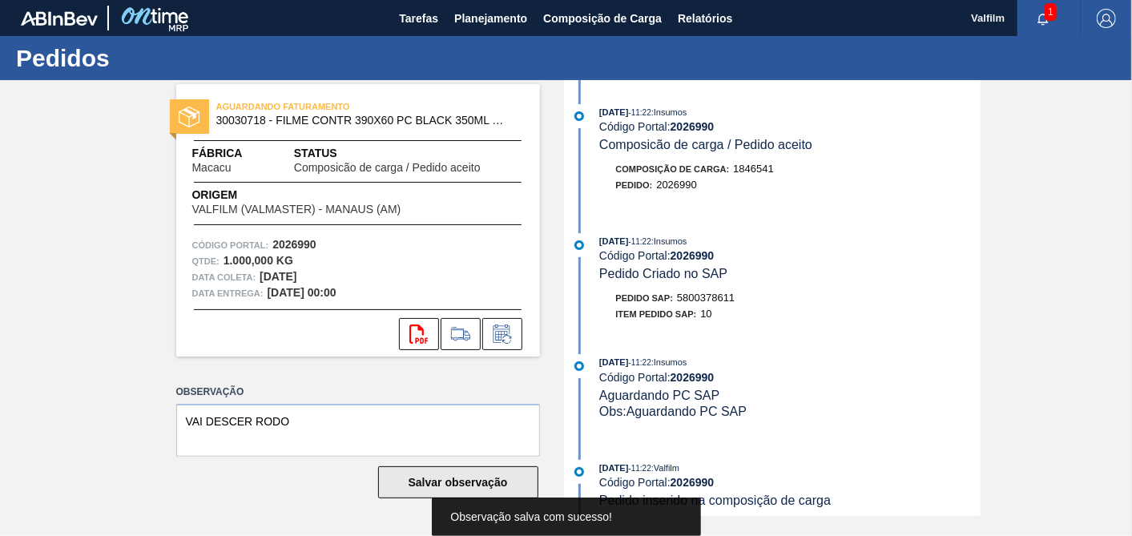
click at [485, 490] on button "Salvar observação" at bounding box center [458, 482] width 160 height 32
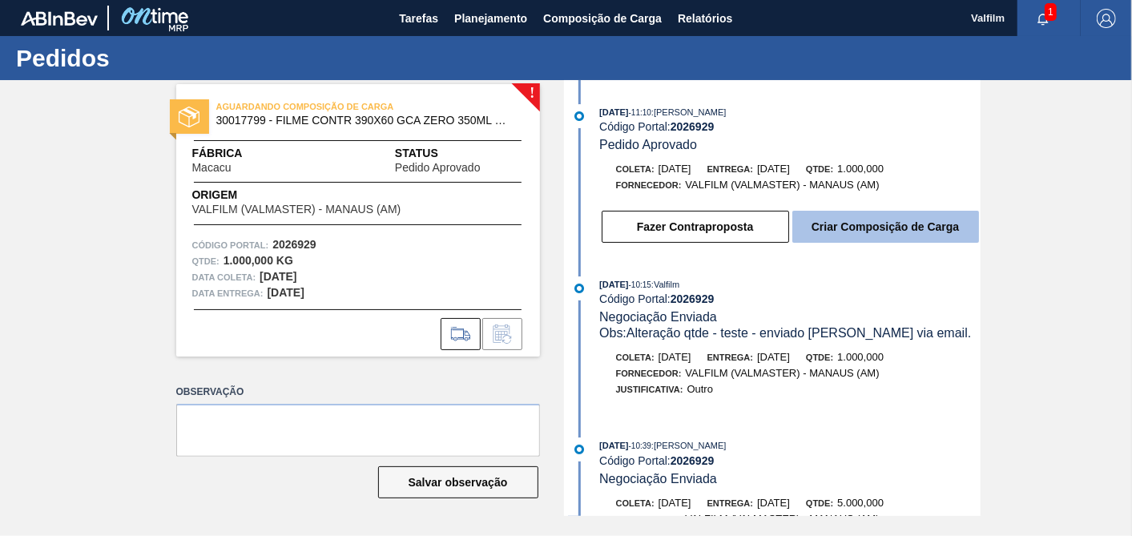
click at [842, 236] on button "Criar Composição de Carga" at bounding box center [885, 227] width 187 height 32
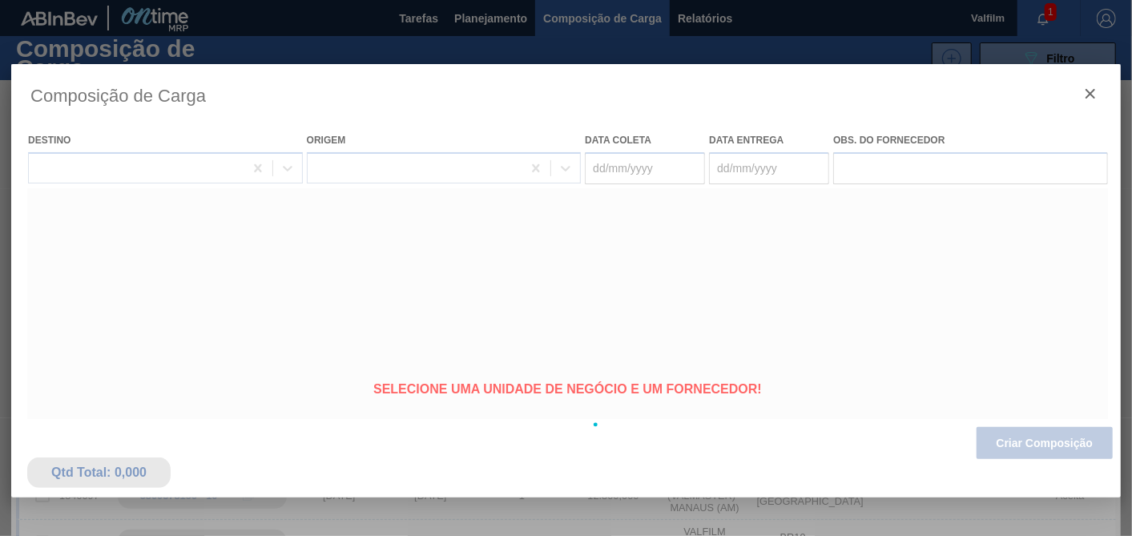
type coleta "[DATE]"
type entrega "[DATE]"
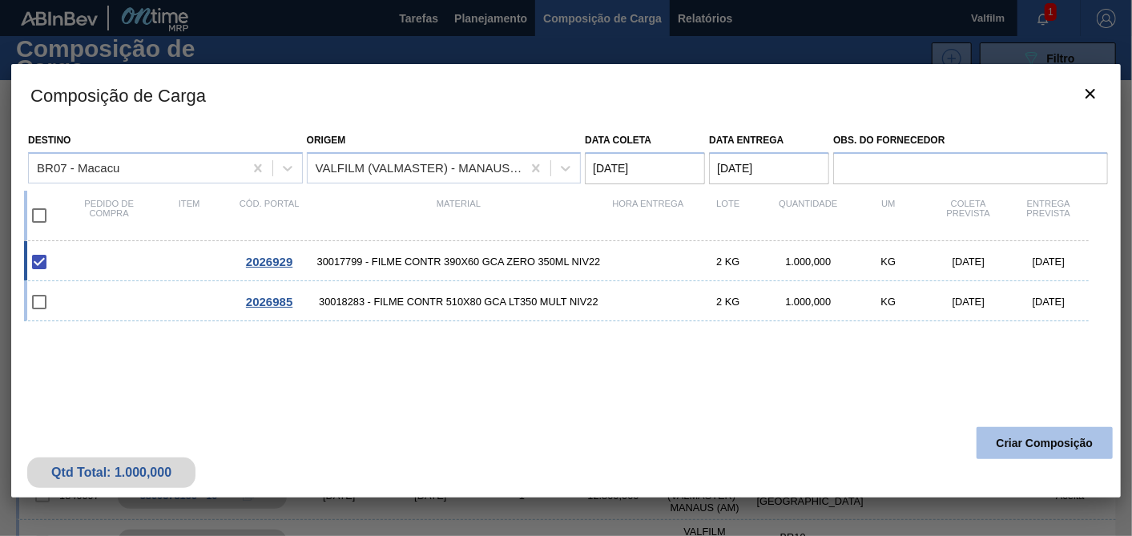
click at [1019, 449] on button "Criar Composição" at bounding box center [1045, 443] width 136 height 32
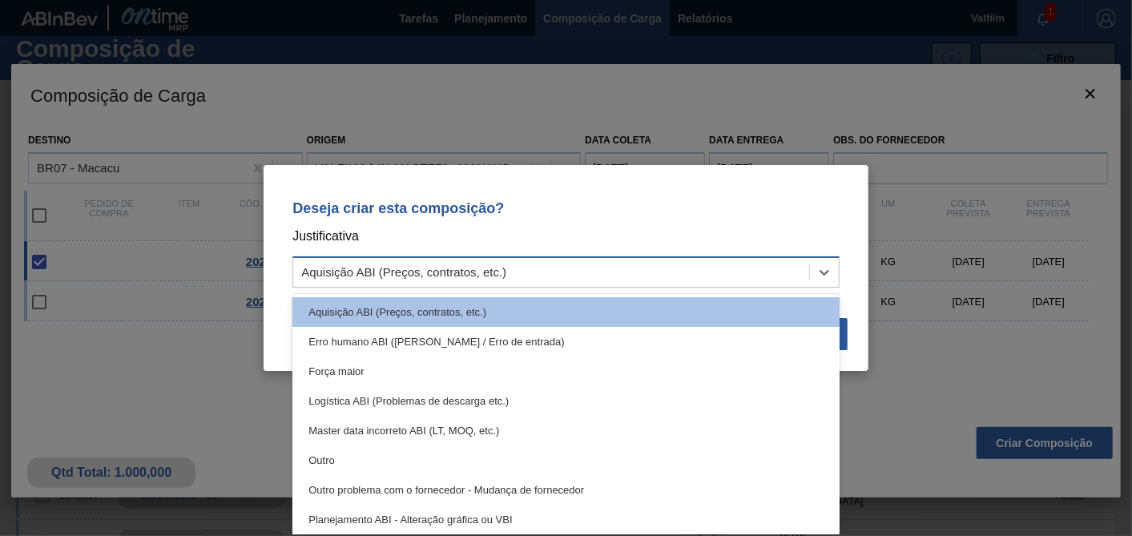
click at [719, 280] on div "Aquisição ABI (Preços, contratos, etc.)" at bounding box center [551, 272] width 516 height 23
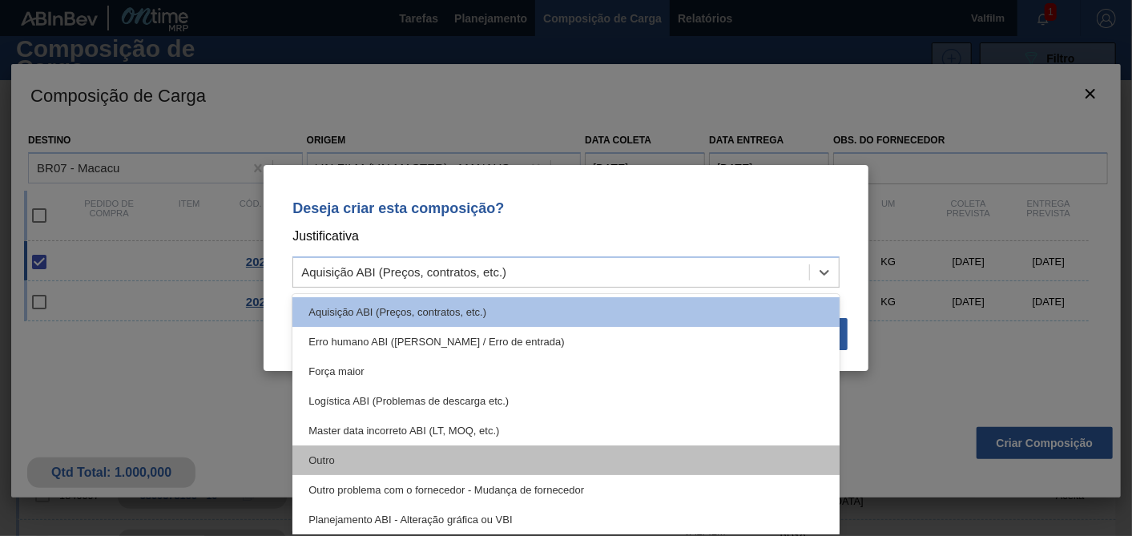
click at [373, 454] on div "Outro" at bounding box center [565, 460] width 547 height 30
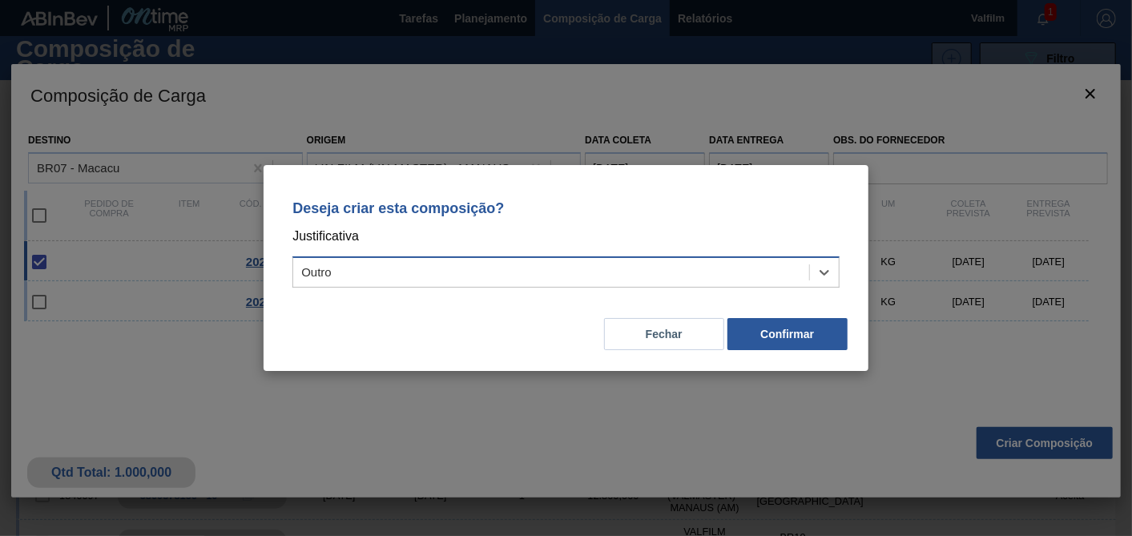
click at [337, 266] on div "Outro" at bounding box center [551, 272] width 516 height 23
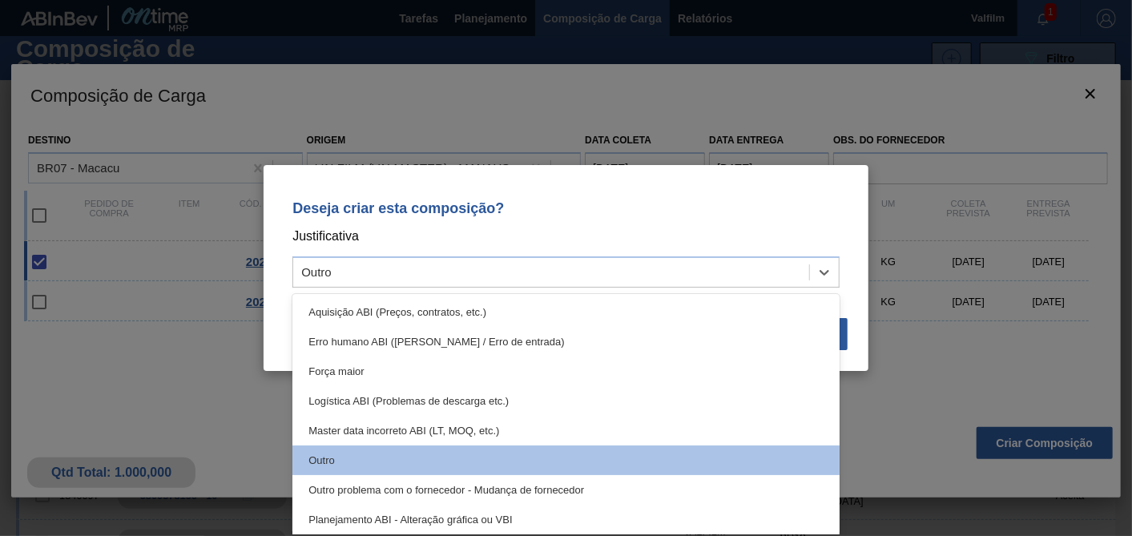
click at [767, 193] on div "Deseja criar esta composição? Justificativa option Outro, selected. option Aqui…" at bounding box center [566, 240] width 566 height 113
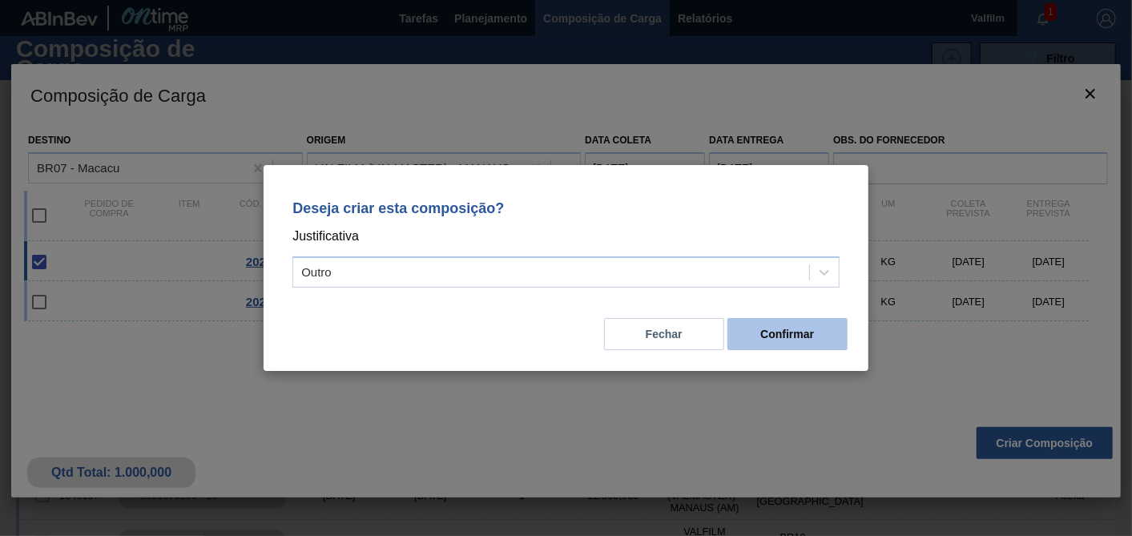
click at [824, 327] on button "Confirmar" at bounding box center [787, 334] width 120 height 32
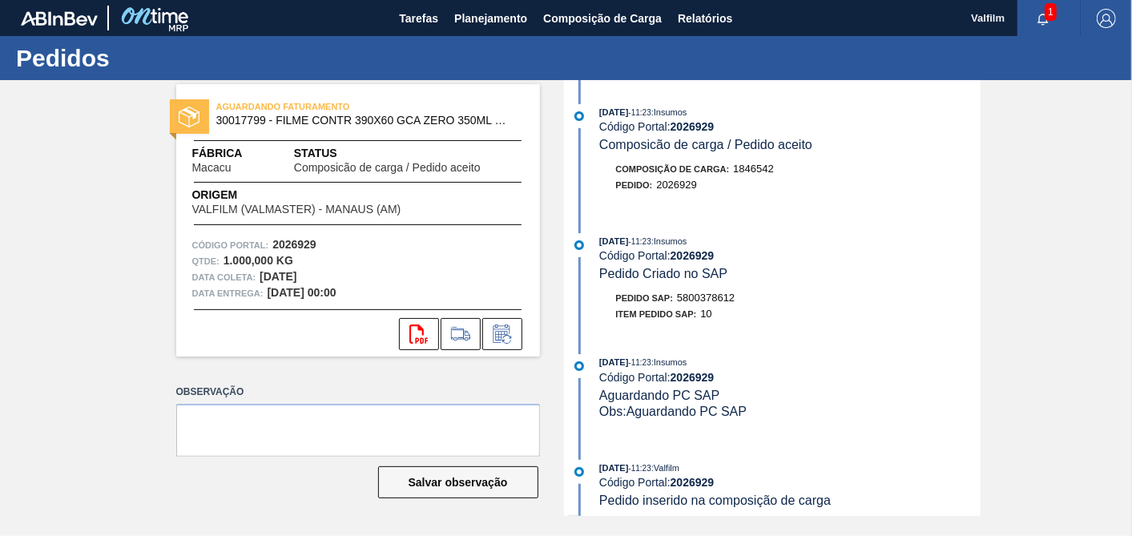
click at [706, 306] on div "Pedido SAP: 5800378612" at bounding box center [675, 298] width 119 height 16
copy span "5800378612"
click at [457, 439] on textarea at bounding box center [358, 430] width 364 height 53
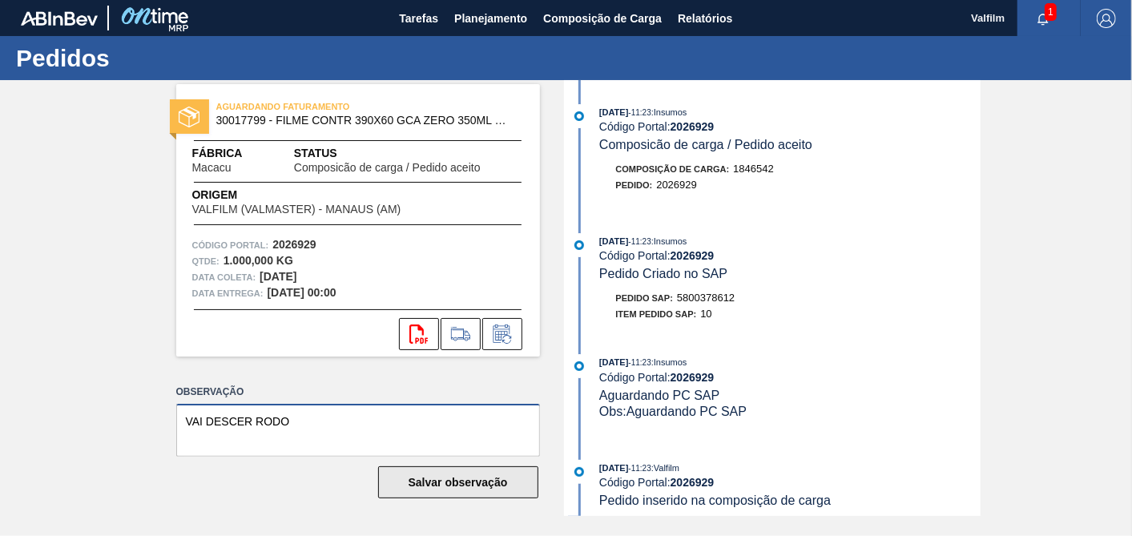
type textarea "VAI DESCER RODO"
click at [475, 485] on button "Salvar observação" at bounding box center [458, 482] width 160 height 32
click at [475, 484] on button "Salvar observação" at bounding box center [458, 482] width 160 height 32
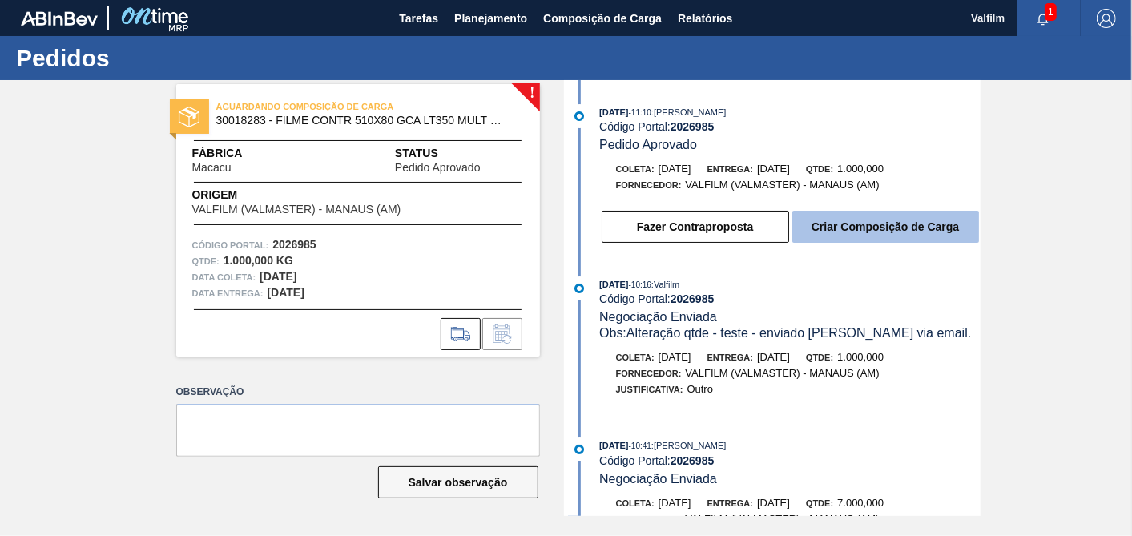
click at [905, 233] on button "Criar Composição de Carga" at bounding box center [885, 227] width 187 height 32
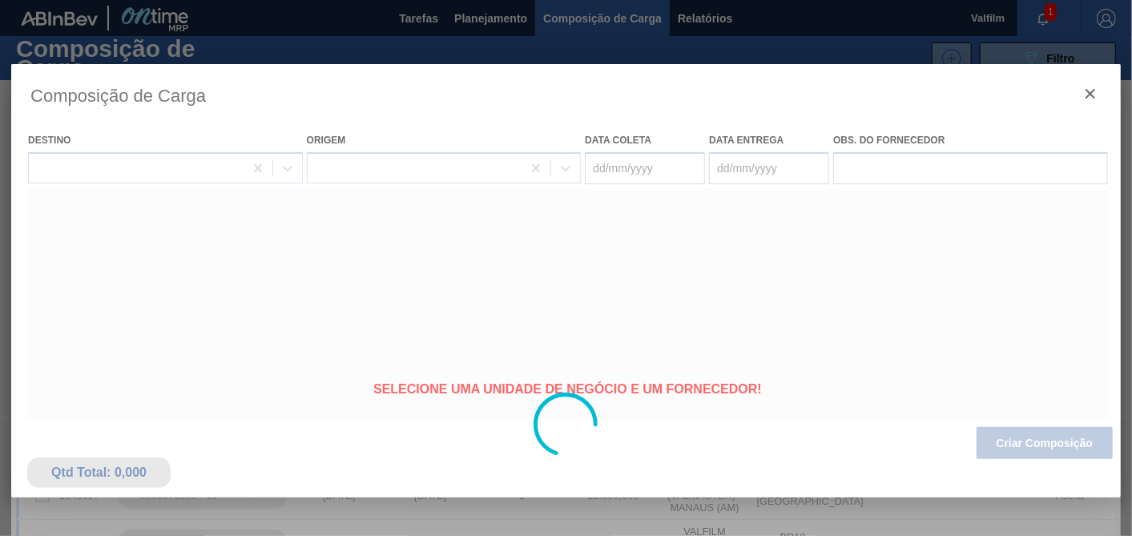
type coleta "[DATE]"
type entrega "[DATE]"
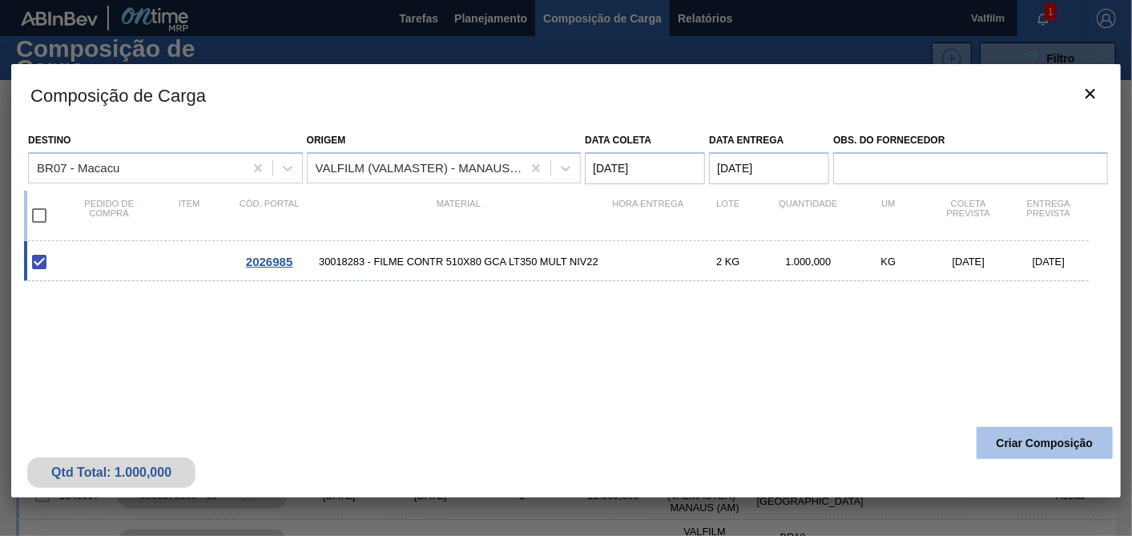
click at [1050, 444] on button "Criar Composição" at bounding box center [1045, 443] width 136 height 32
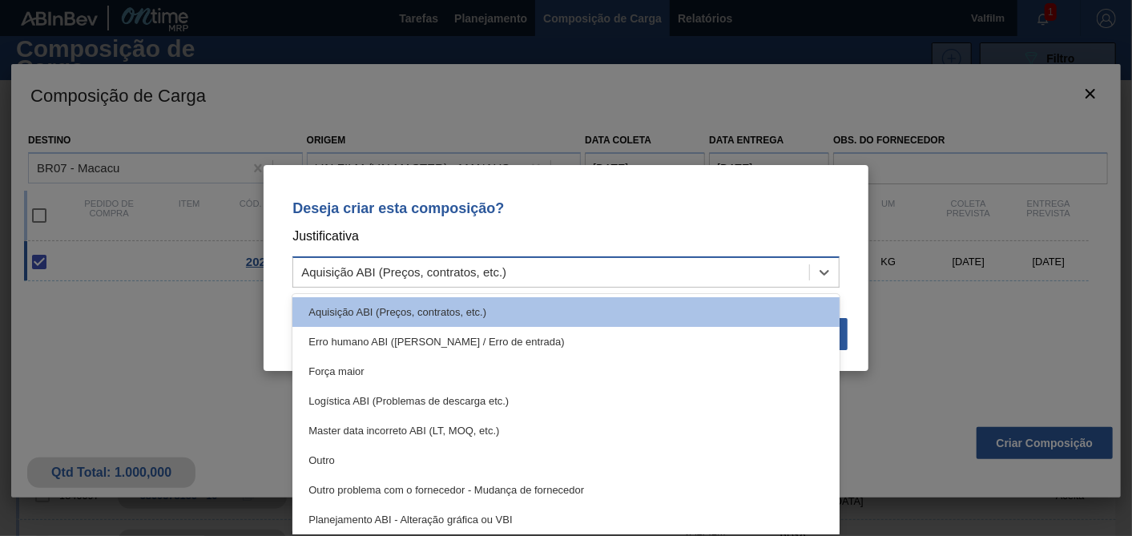
drag, startPoint x: 348, startPoint y: 260, endPoint x: 404, endPoint y: 271, distance: 57.0
click at [348, 261] on div "Aquisição ABI (Preços, contratos, etc.)" at bounding box center [551, 272] width 516 height 23
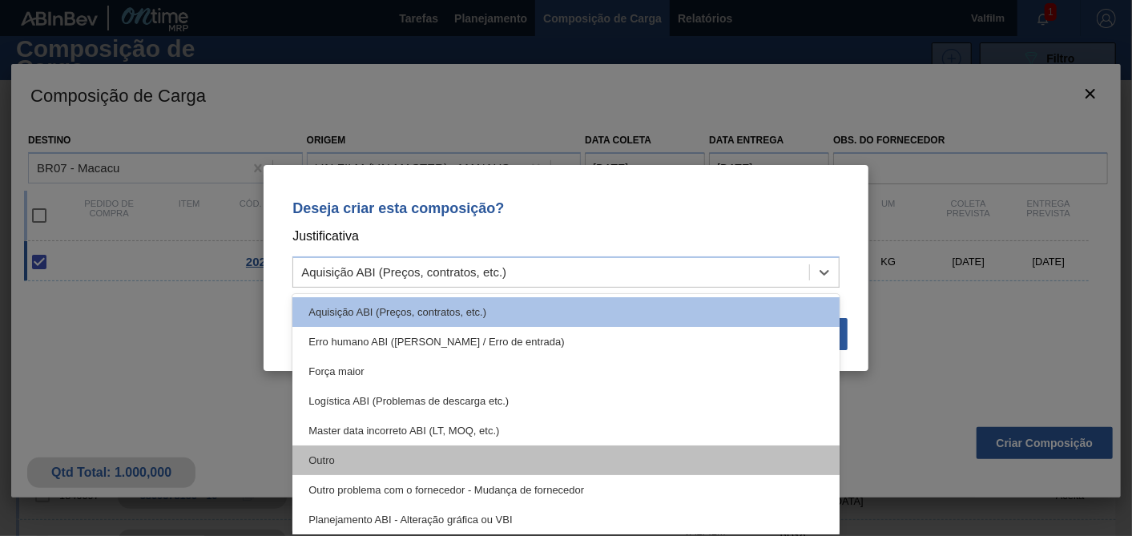
click at [354, 452] on div "Outro" at bounding box center [565, 460] width 547 height 30
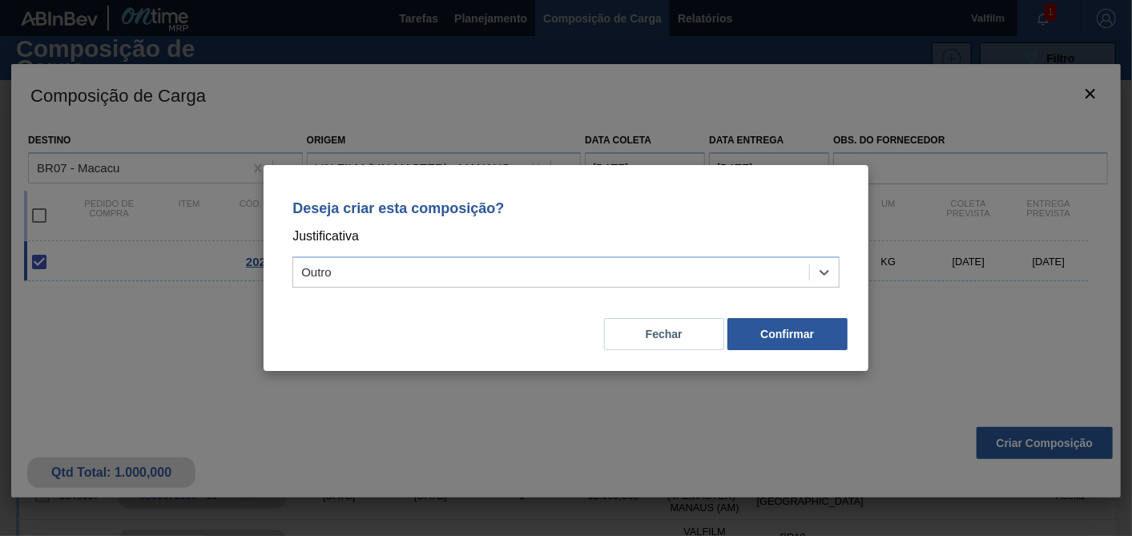
click at [780, 350] on div "Fechar Confirmar" at bounding box center [566, 324] width 566 height 54
click at [792, 337] on button "Confirmar" at bounding box center [787, 334] width 120 height 32
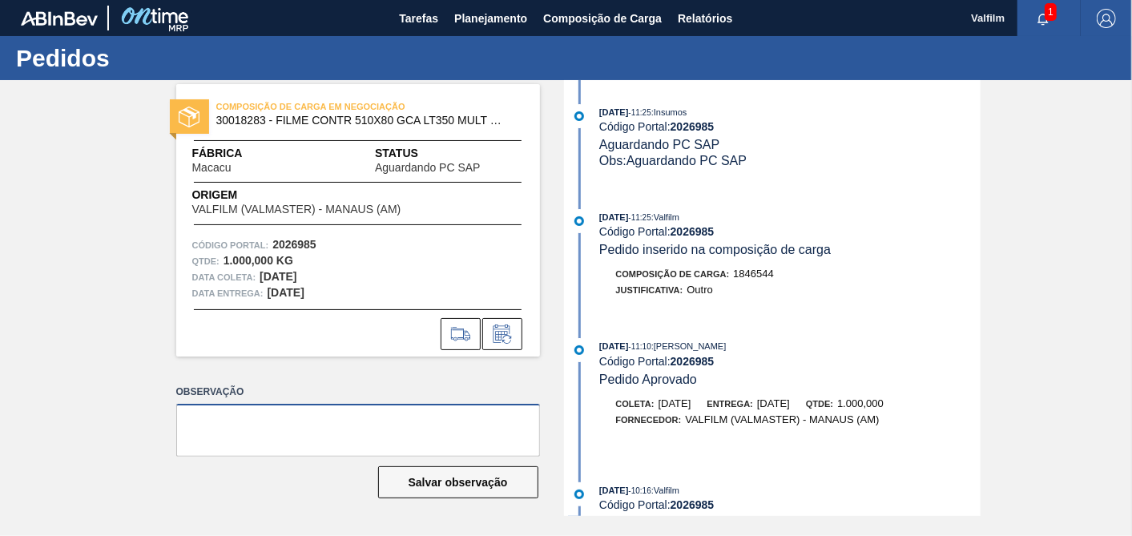
click at [447, 430] on textarea at bounding box center [358, 430] width 364 height 53
type textarea "vai descer rodo"
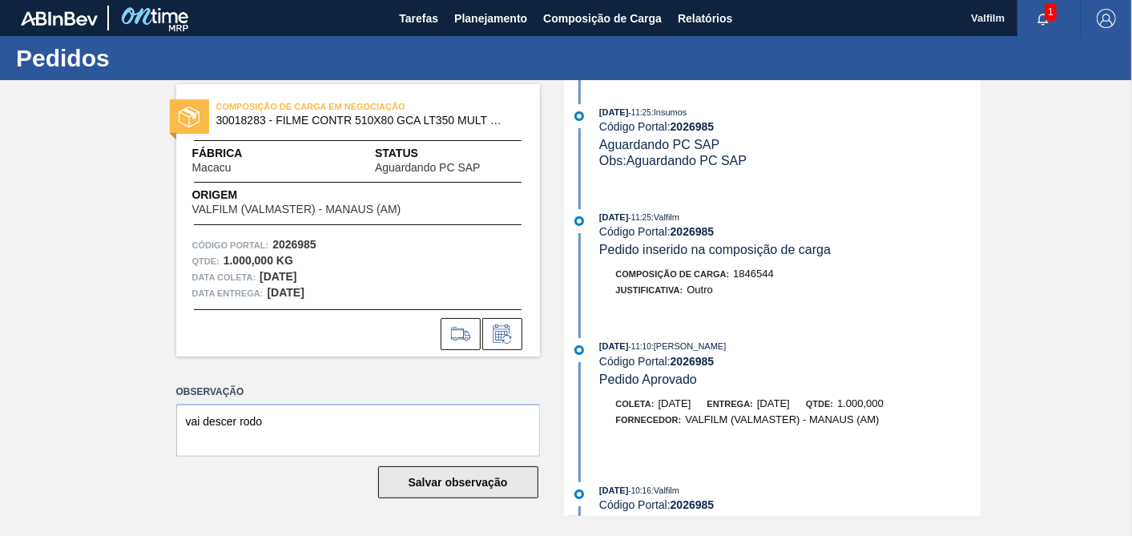
click at [497, 490] on button "Salvar observação" at bounding box center [458, 482] width 160 height 32
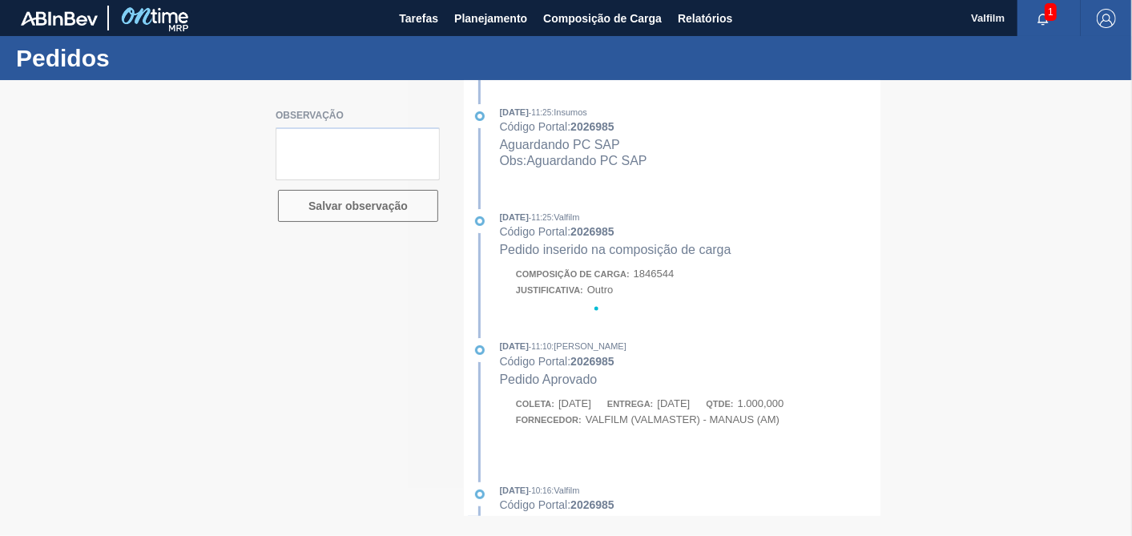
type textarea "vai descer rodo"
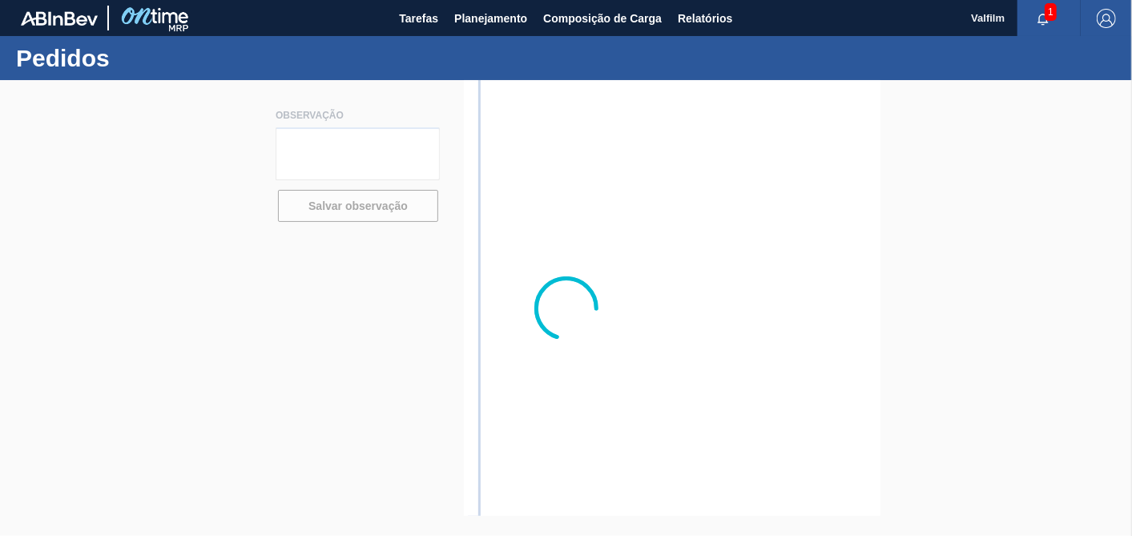
type textarea "vai descer rodo"
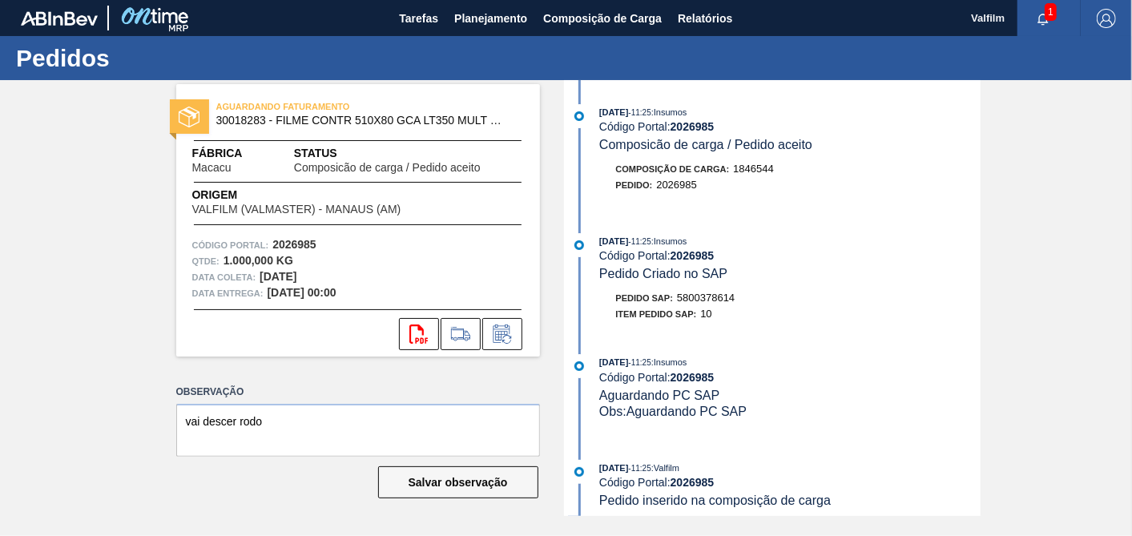
click at [717, 302] on span "5800378614" at bounding box center [706, 298] width 58 height 12
copy span "5800378614"
